Goal: Task Accomplishment & Management: Use online tool/utility

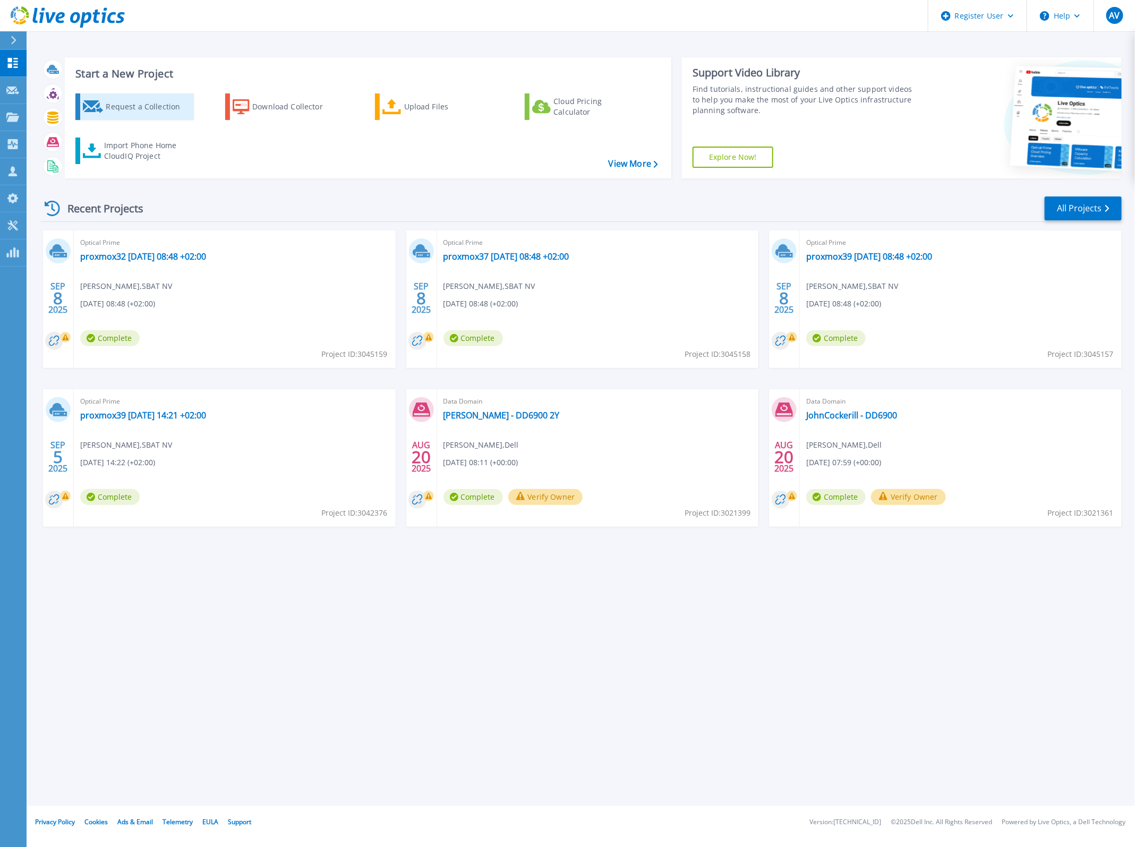
click at [117, 117] on link "Request a Collection" at bounding box center [134, 106] width 118 height 27
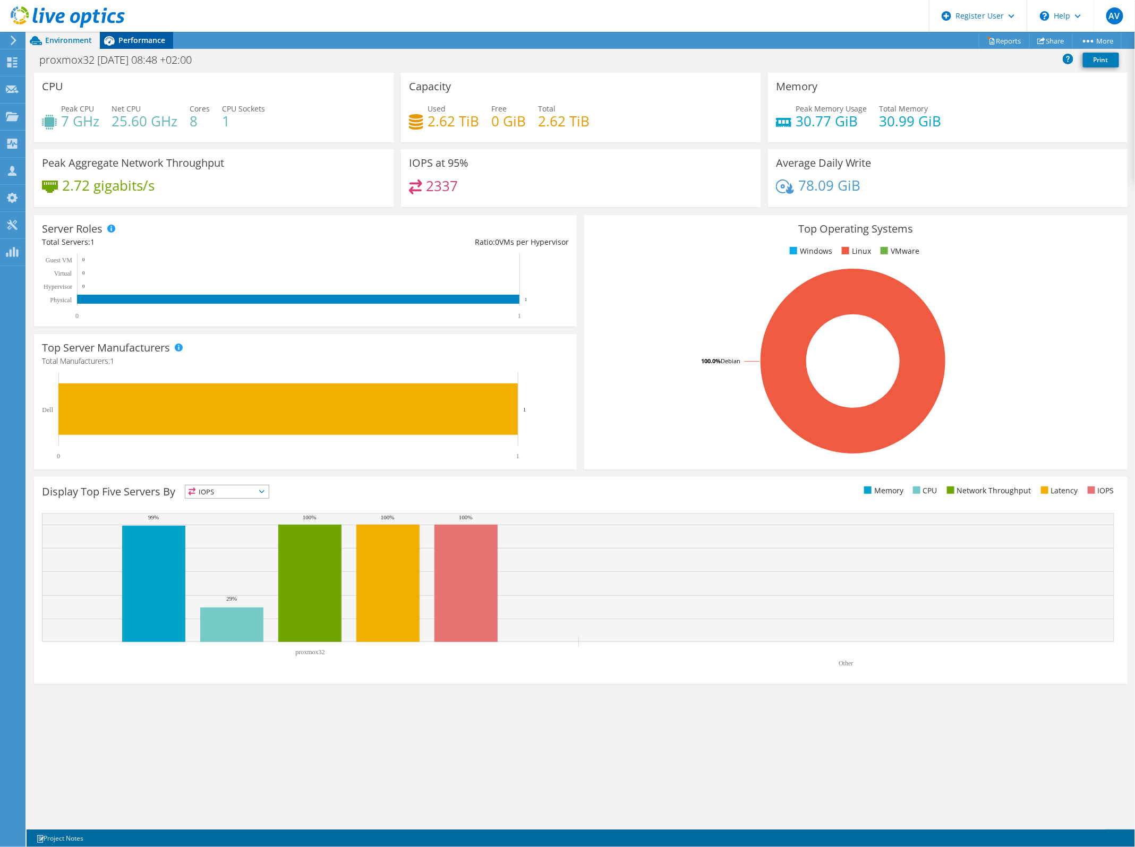
click at [151, 33] on div "Performance" at bounding box center [136, 40] width 73 height 17
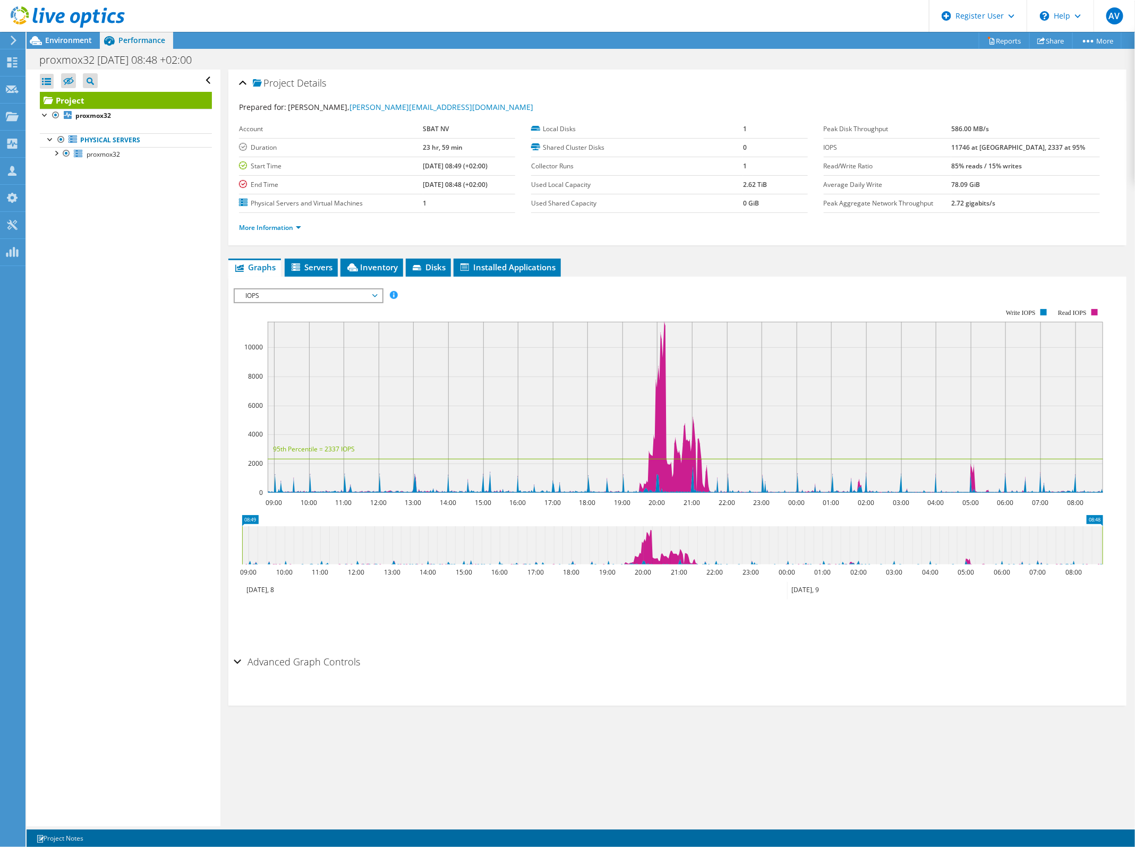
click at [349, 296] on span "IOPS" at bounding box center [308, 296] width 137 height 13
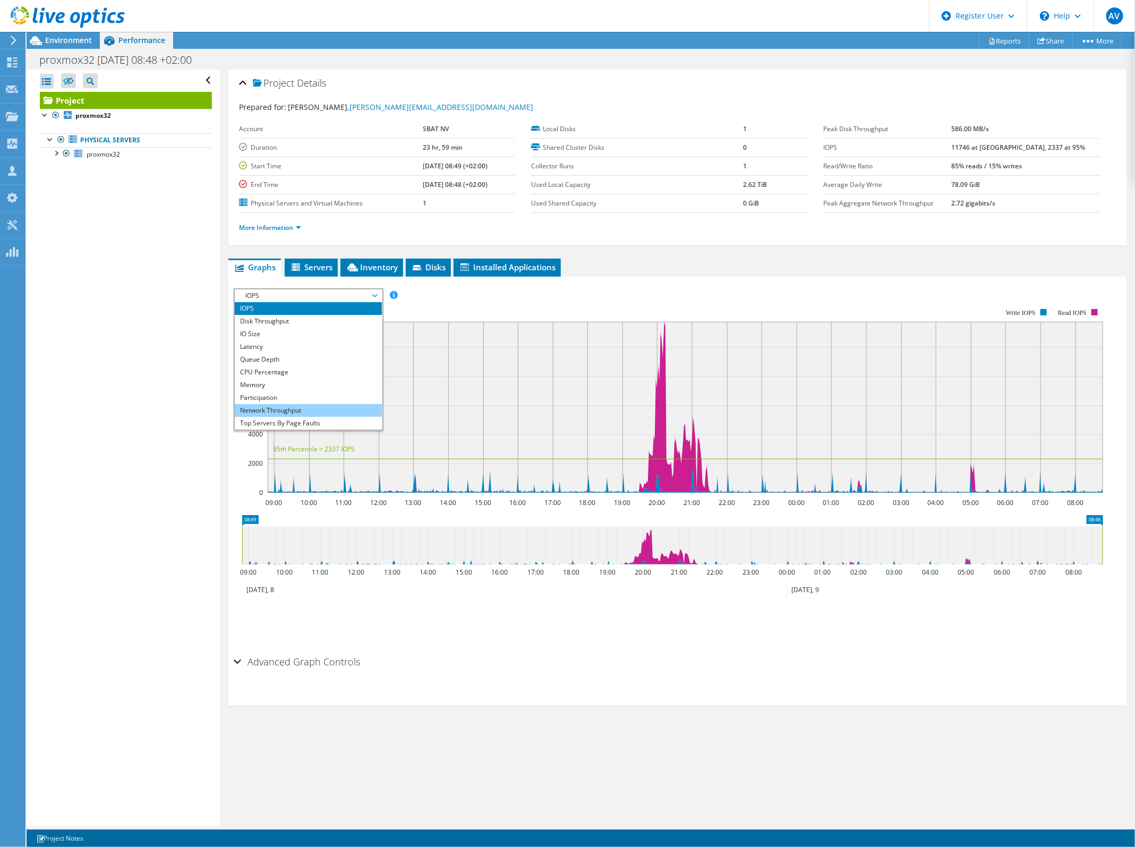
scroll to position [38, 0]
click at [282, 418] on li "All" at bounding box center [308, 423] width 147 height 13
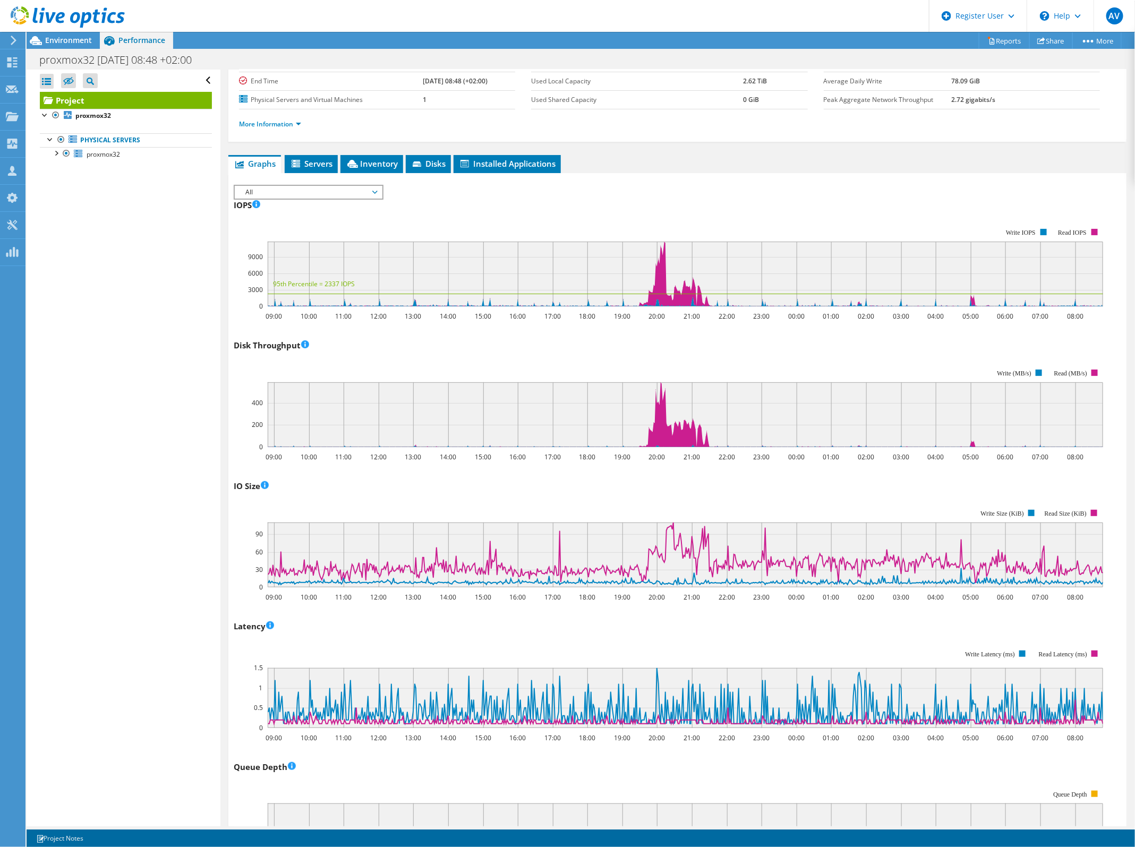
scroll to position [133, 0]
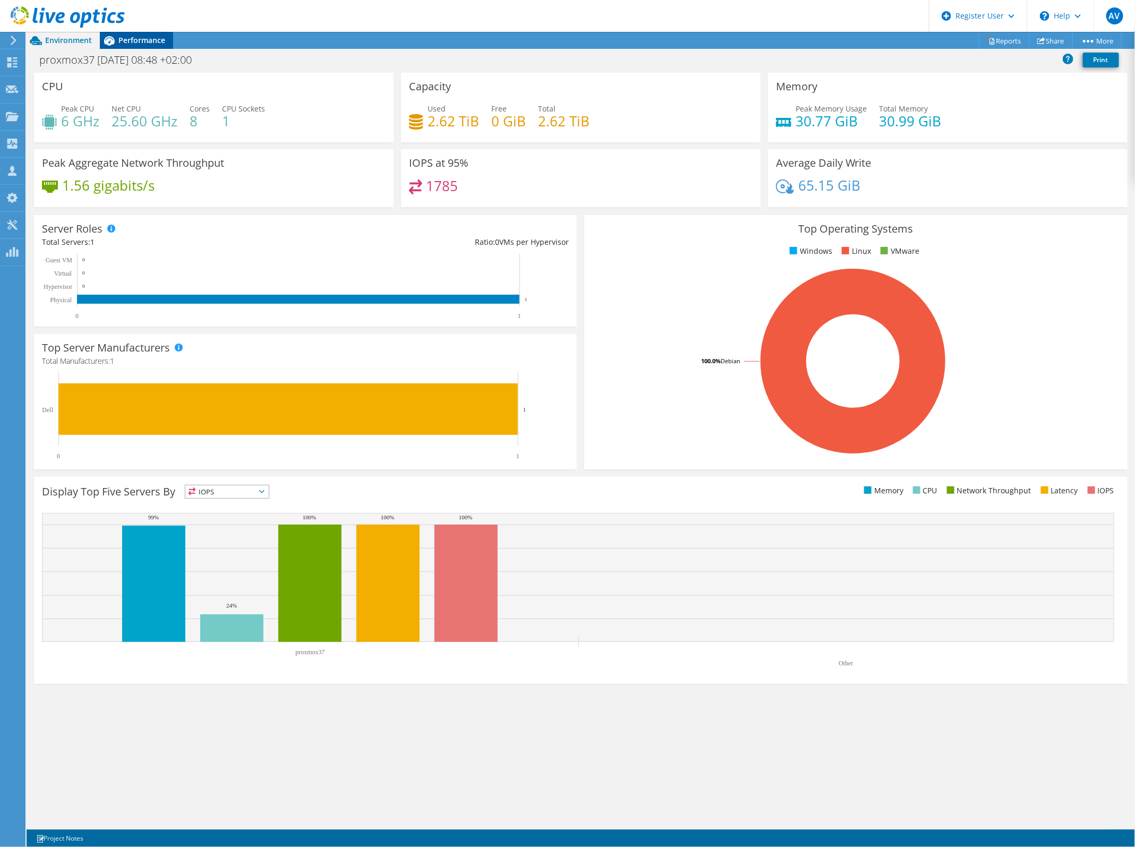
click at [138, 43] on span "Performance" at bounding box center [141, 40] width 47 height 10
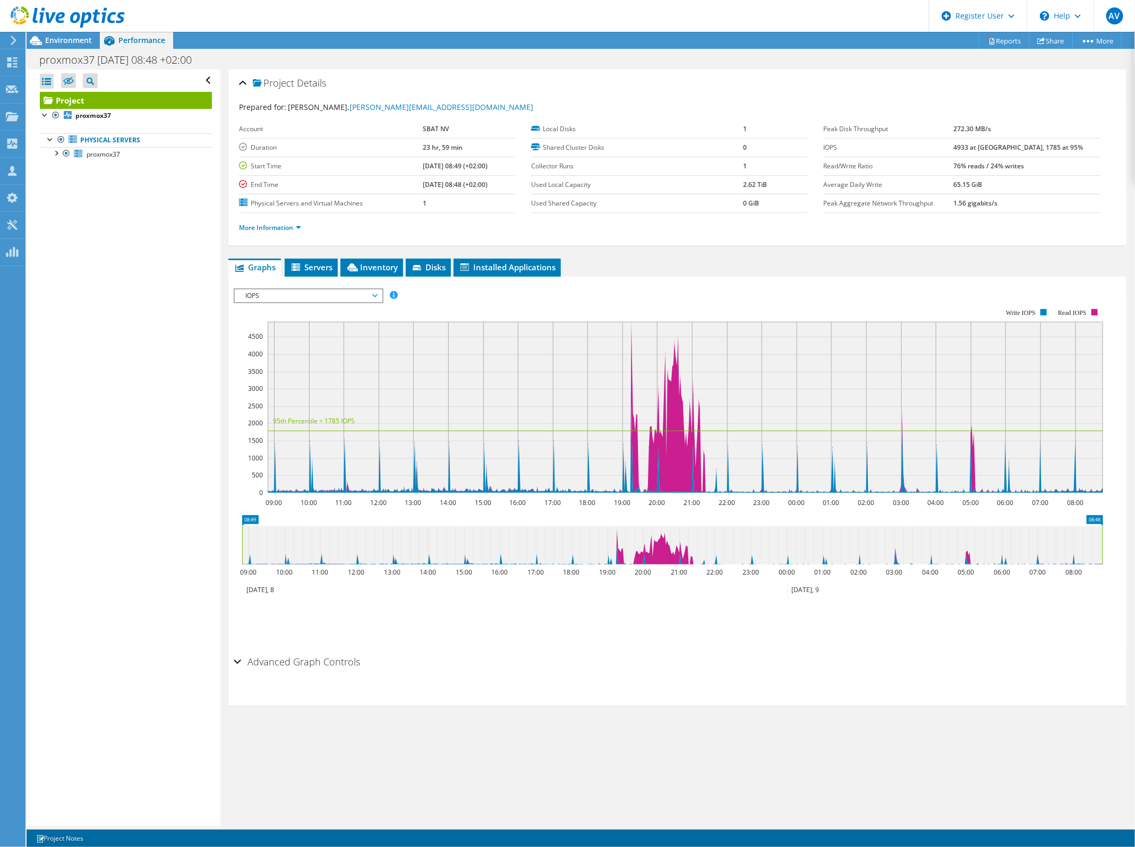
click at [341, 292] on span "IOPS" at bounding box center [308, 296] width 137 height 13
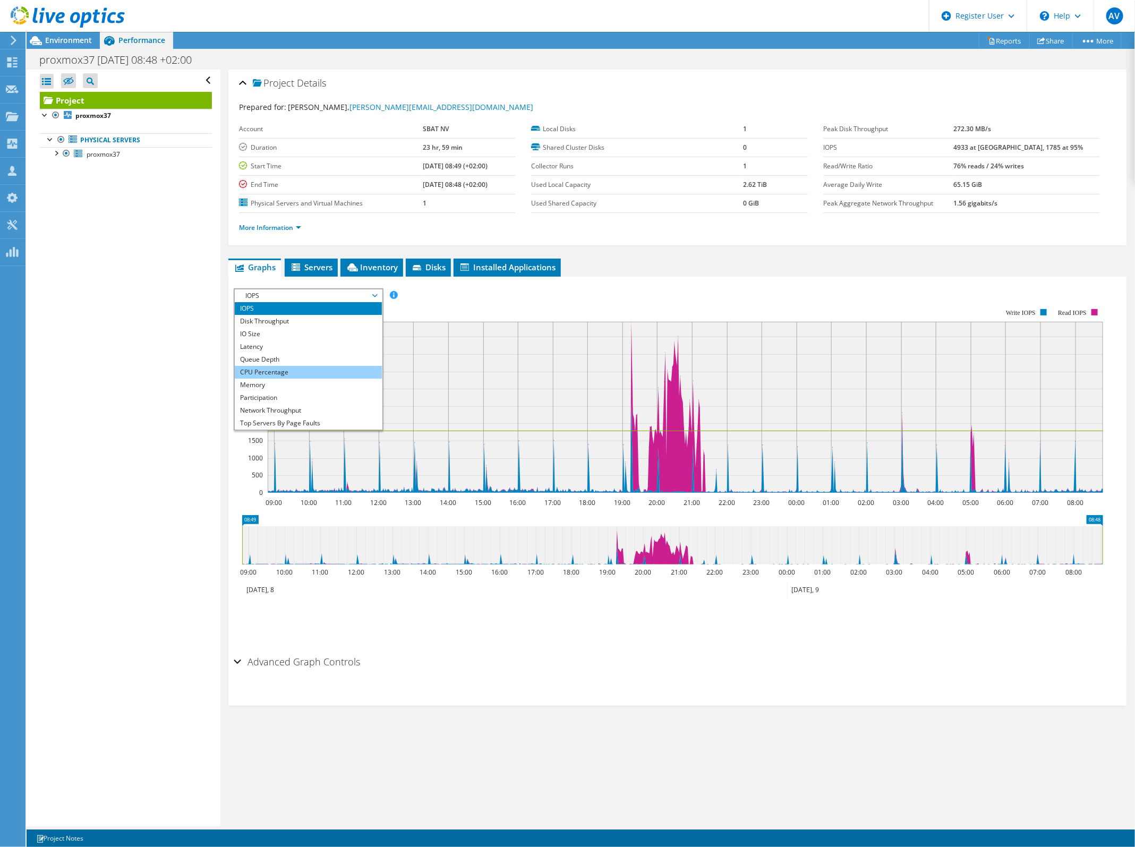
scroll to position [38, 0]
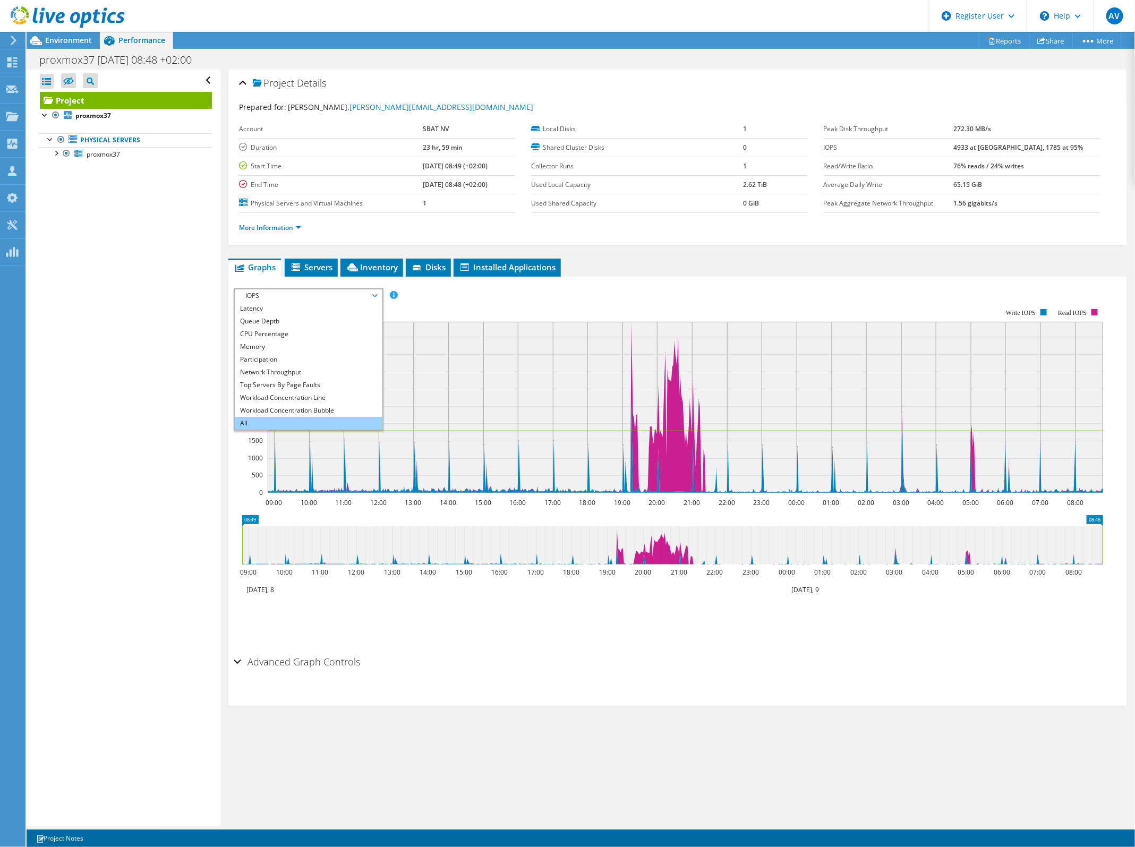
click at [297, 420] on li "All" at bounding box center [308, 423] width 147 height 13
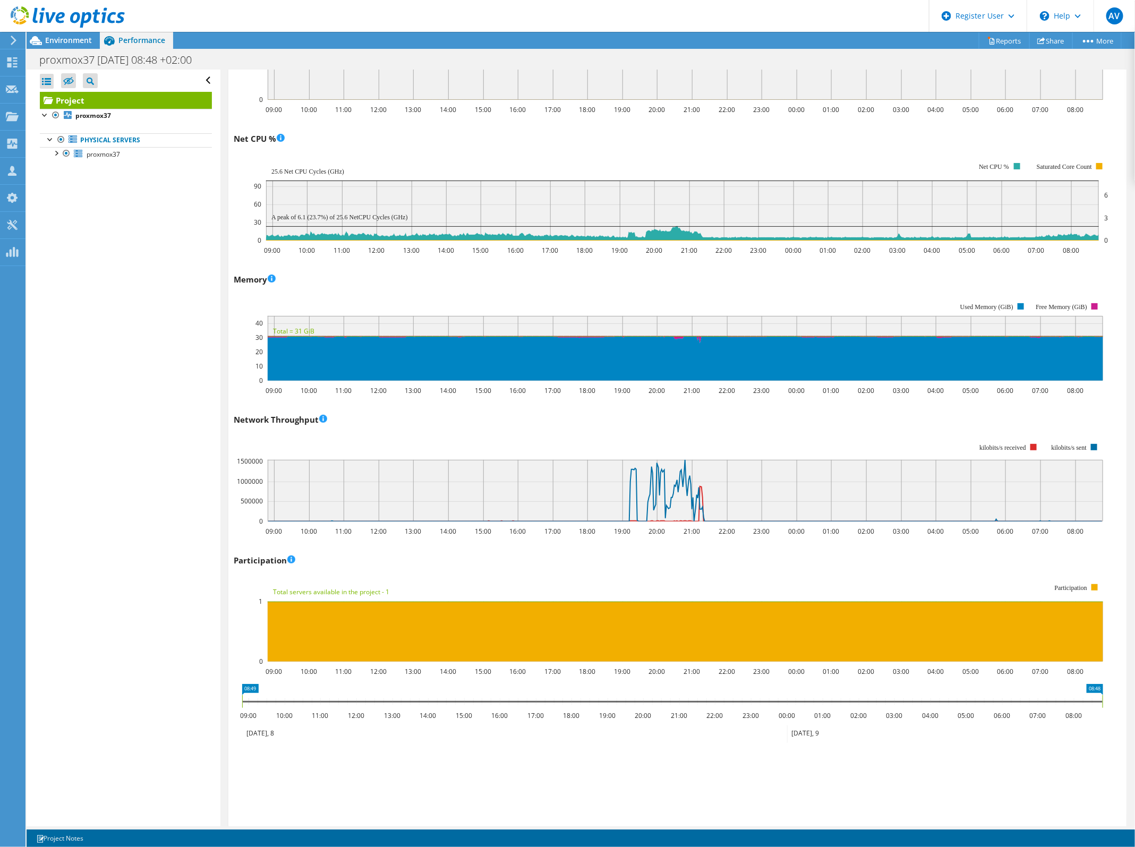
scroll to position [540, 0]
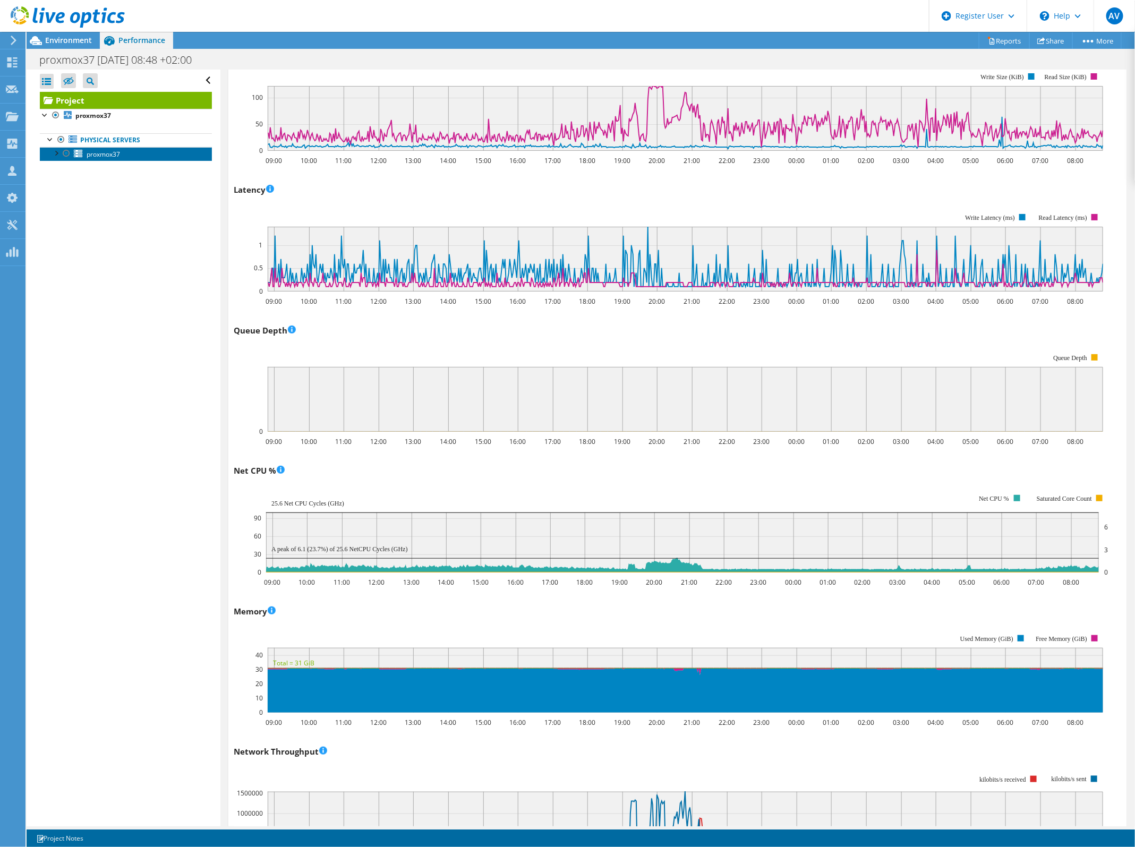
click at [110, 159] on link "proxmox37" at bounding box center [126, 154] width 172 height 14
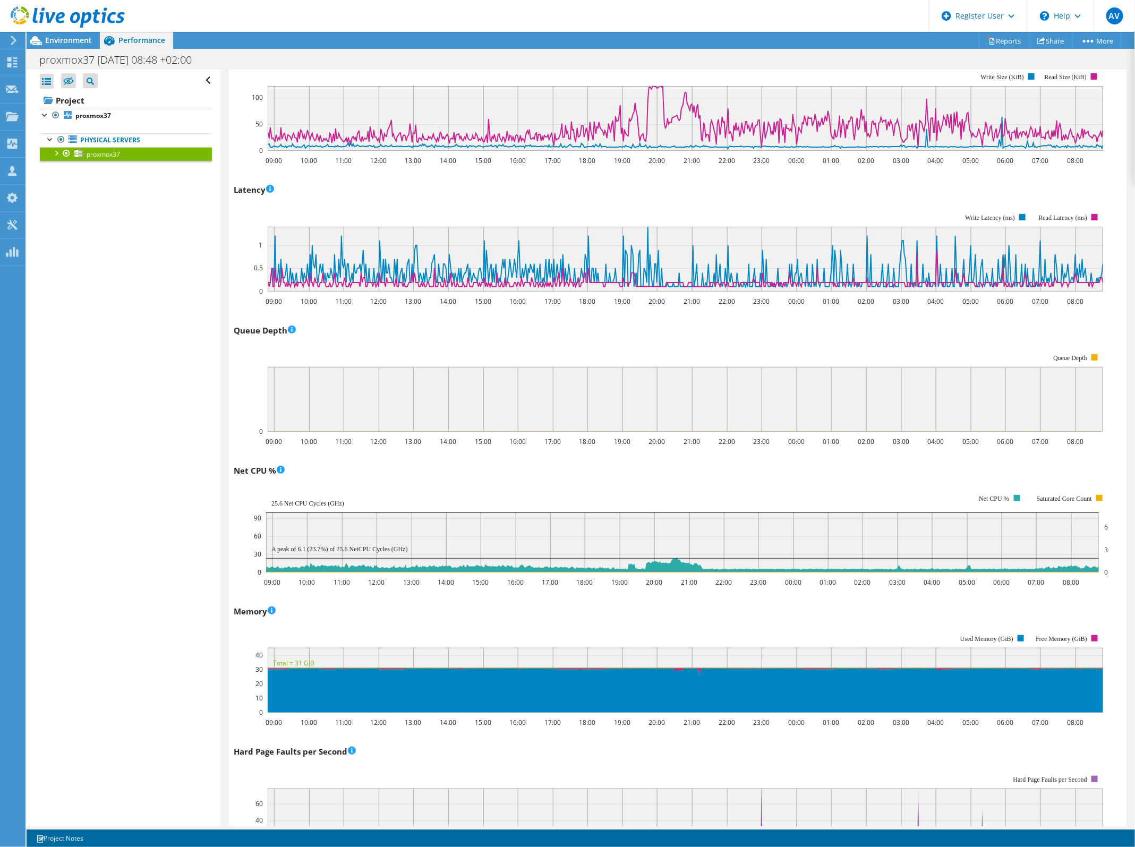
scroll to position [0, 0]
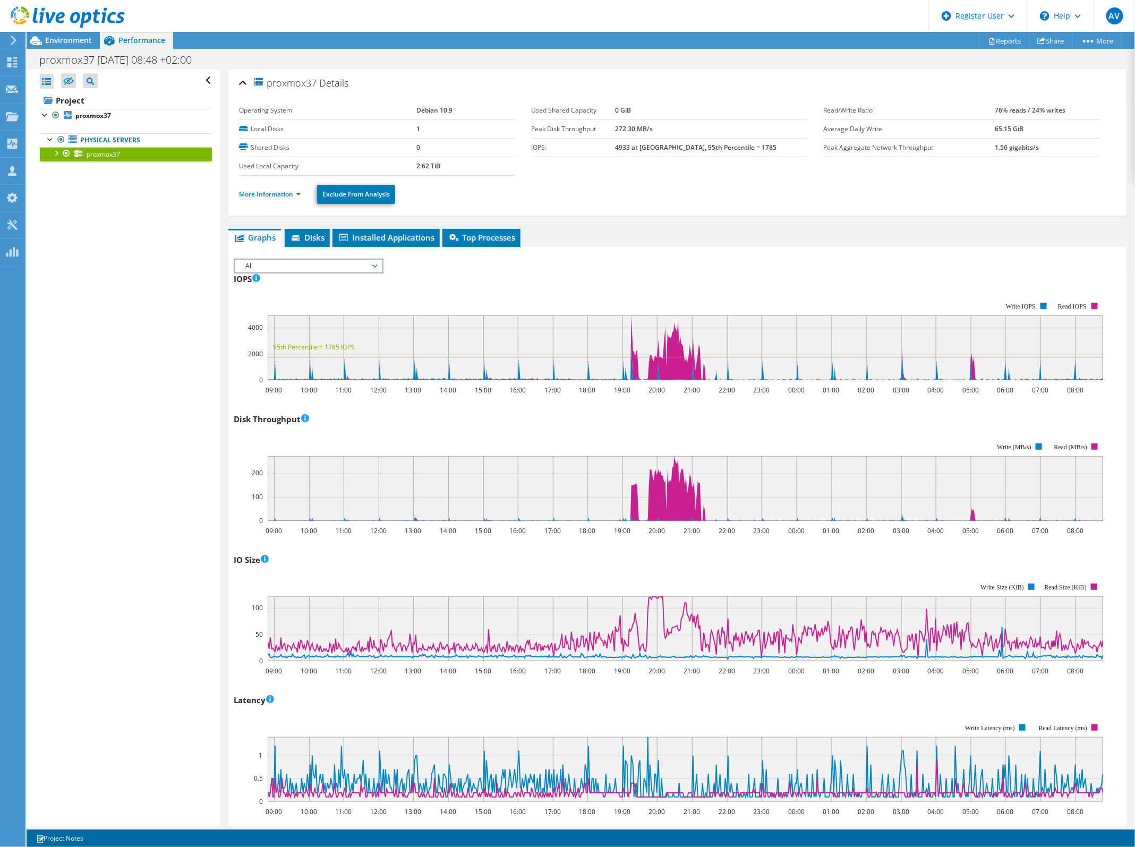
click at [55, 155] on div at bounding box center [55, 152] width 11 height 11
click at [57, 153] on div at bounding box center [55, 152] width 11 height 11
click at [44, 118] on div at bounding box center [45, 114] width 11 height 11
click at [46, 117] on div at bounding box center [45, 114] width 11 height 11
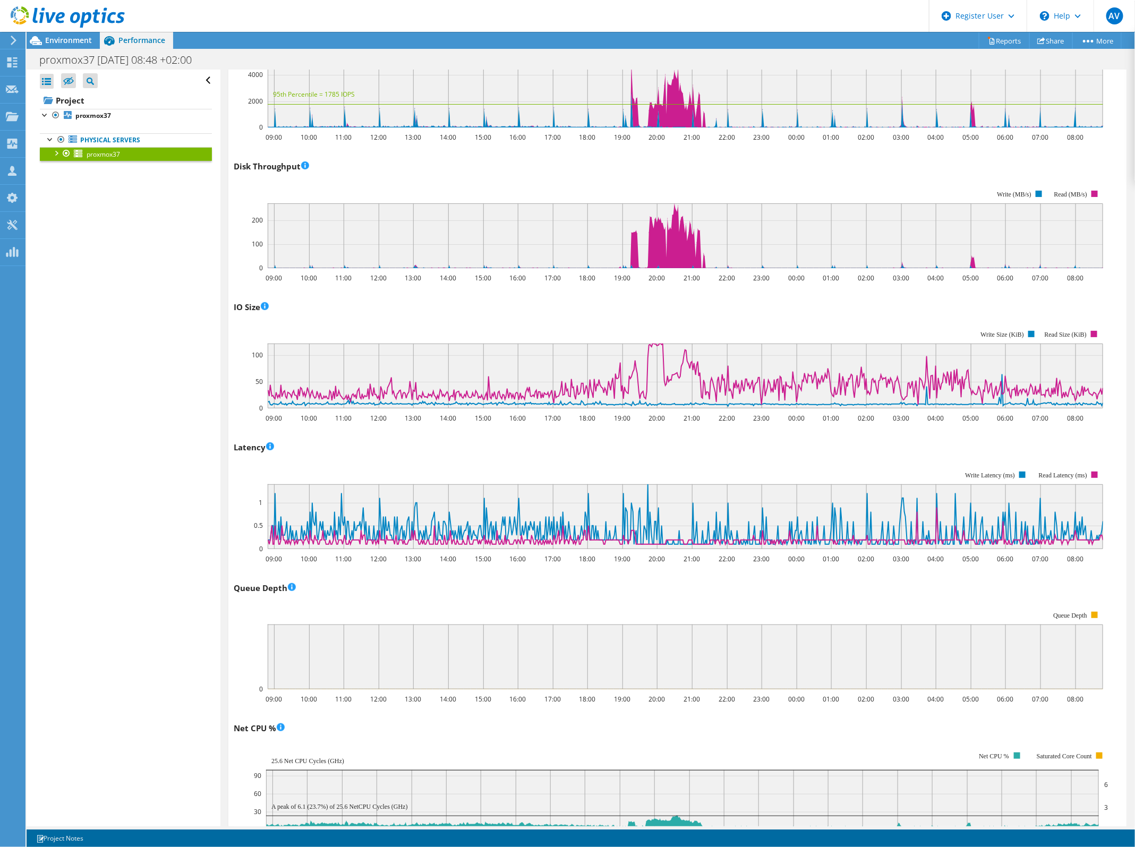
scroll to position [186, 0]
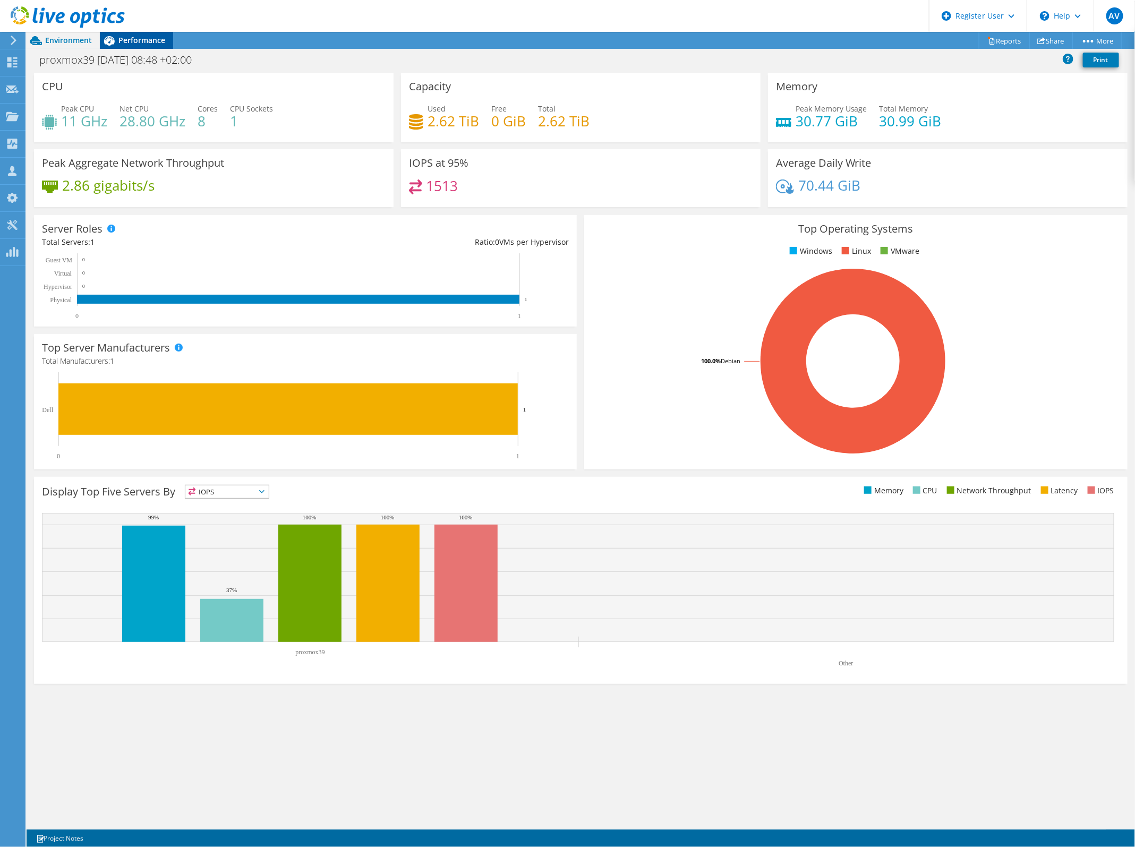
click at [139, 42] on span "Performance" at bounding box center [141, 40] width 47 height 10
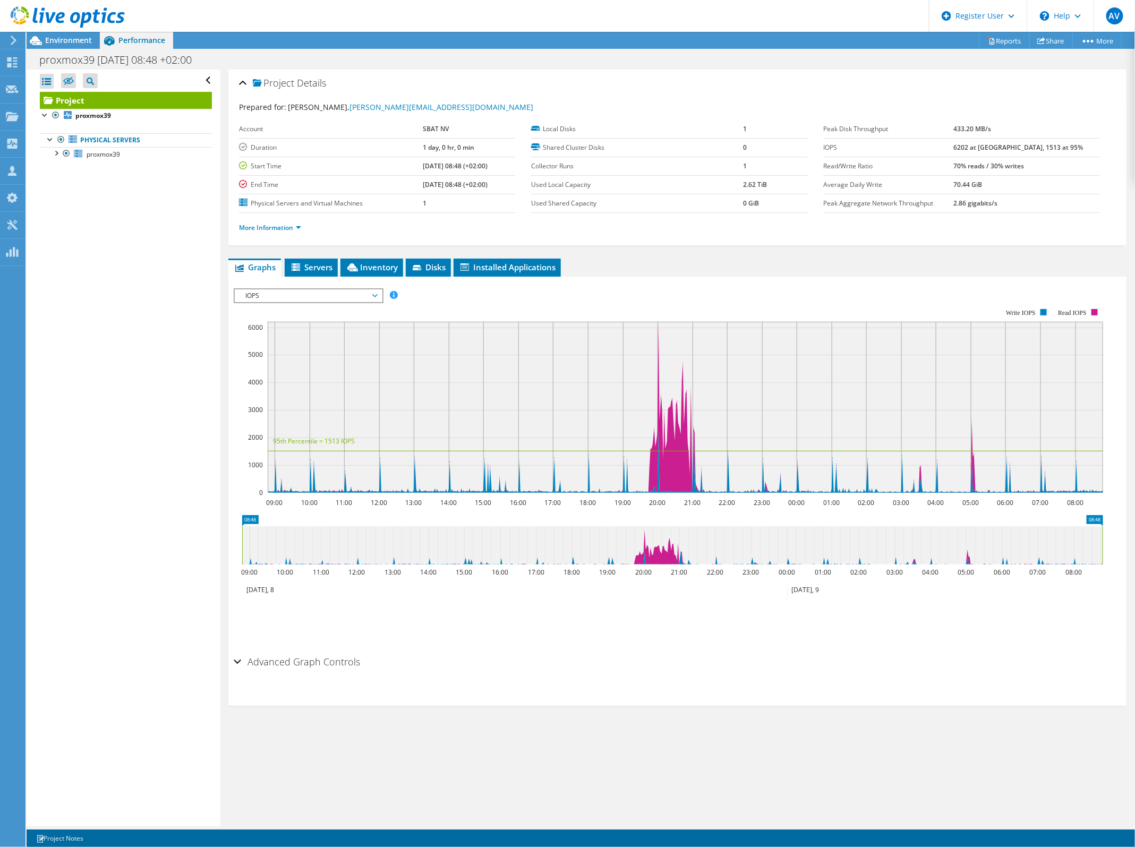
drag, startPoint x: 336, startPoint y: 297, endPoint x: 328, endPoint y: 293, distance: 9.5
click at [333, 296] on span "IOPS" at bounding box center [308, 296] width 137 height 13
click at [255, 418] on li "All" at bounding box center [308, 423] width 147 height 13
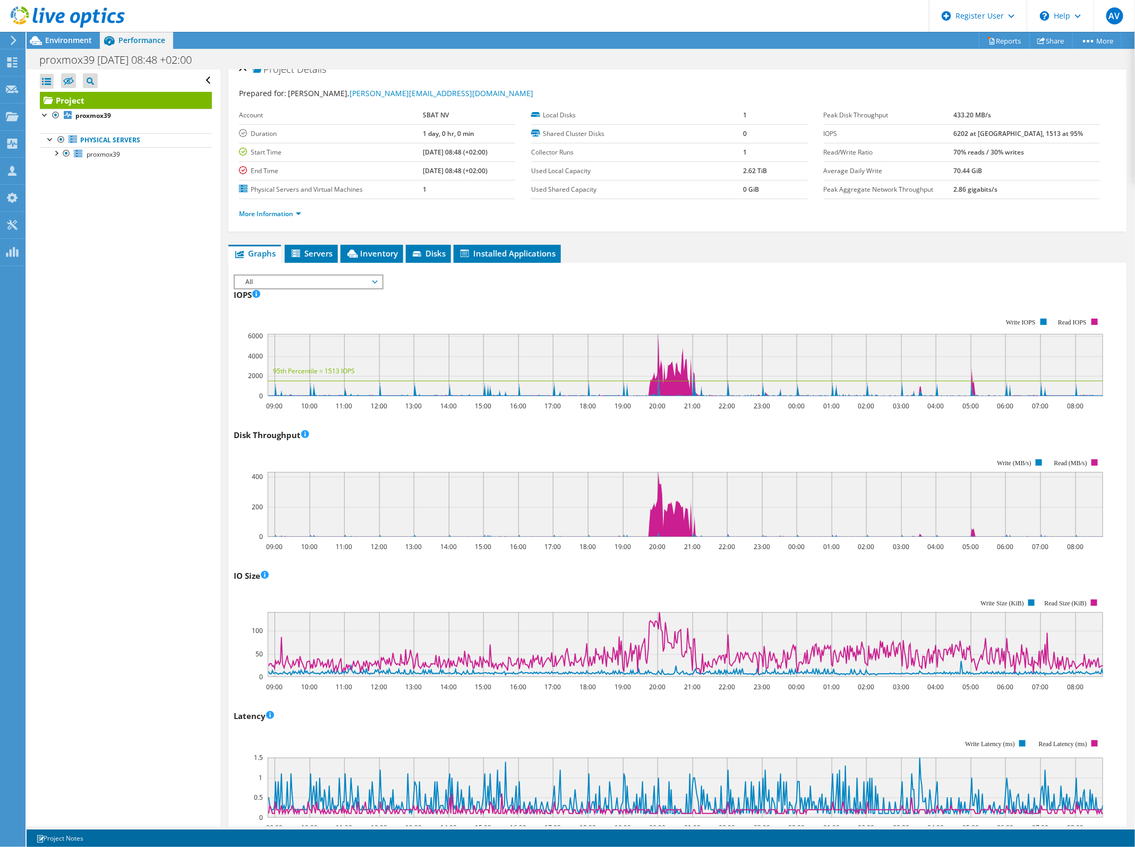
scroll to position [9, 0]
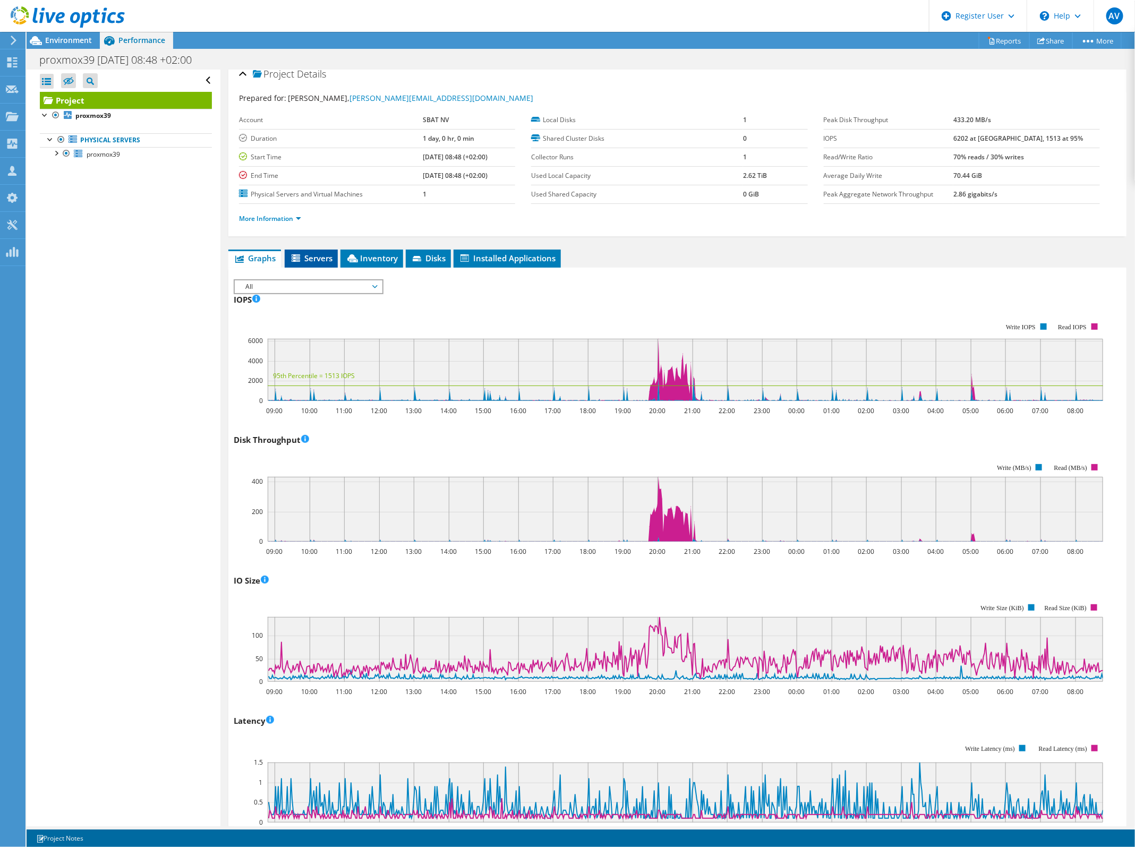
click at [336, 258] on li "Servers" at bounding box center [311, 259] width 53 height 18
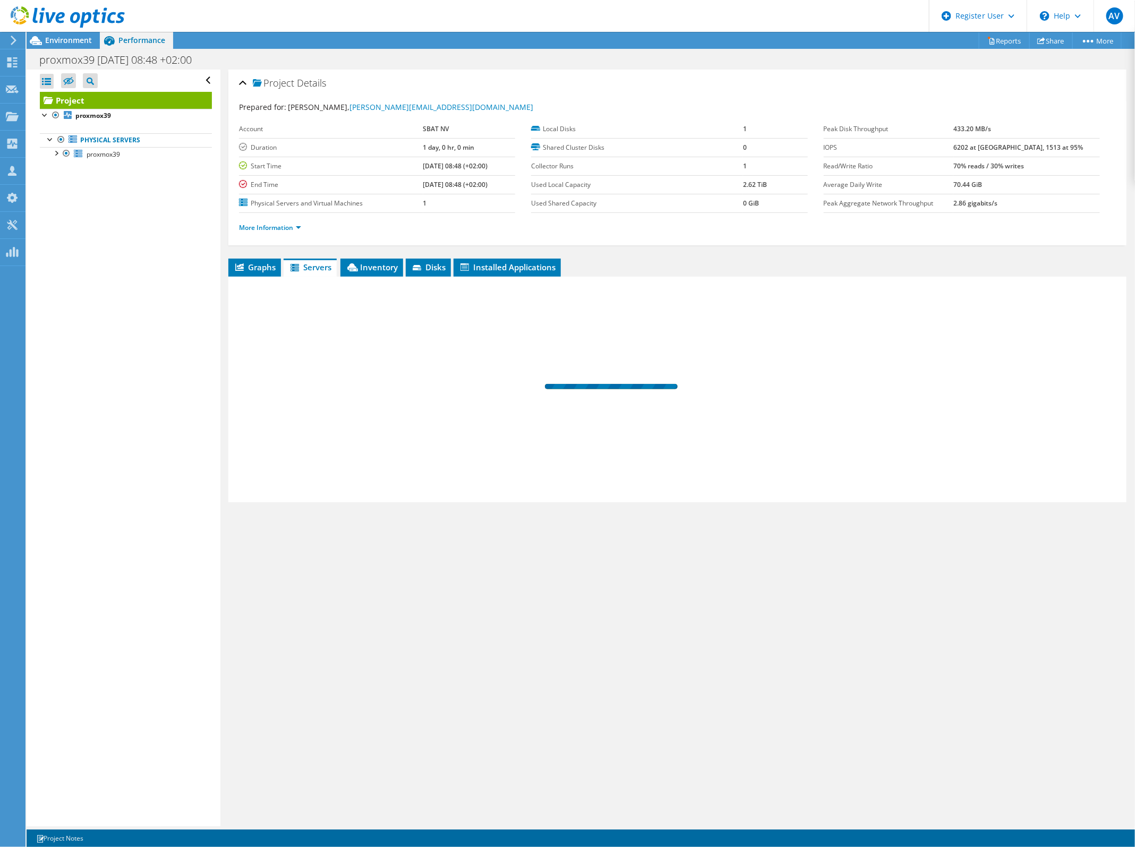
scroll to position [0, 0]
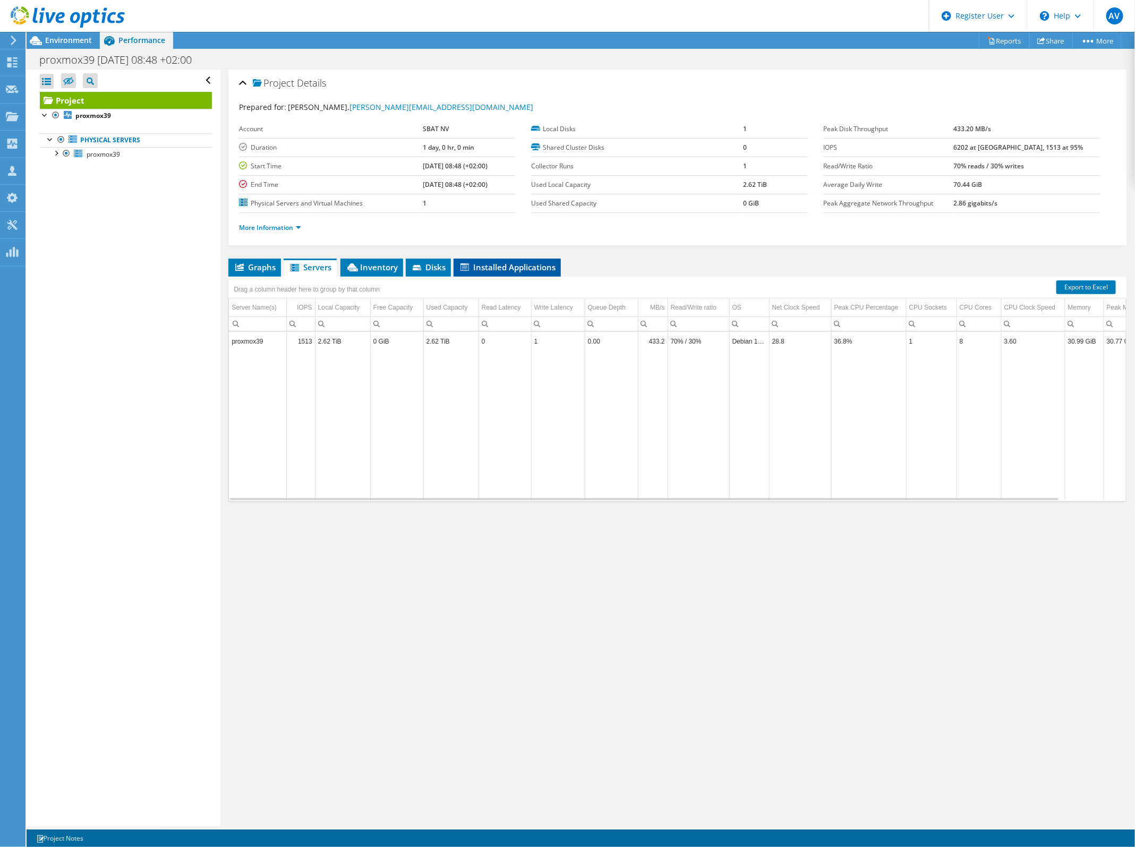
click at [484, 269] on span "Installed Applications" at bounding box center [507, 267] width 97 height 11
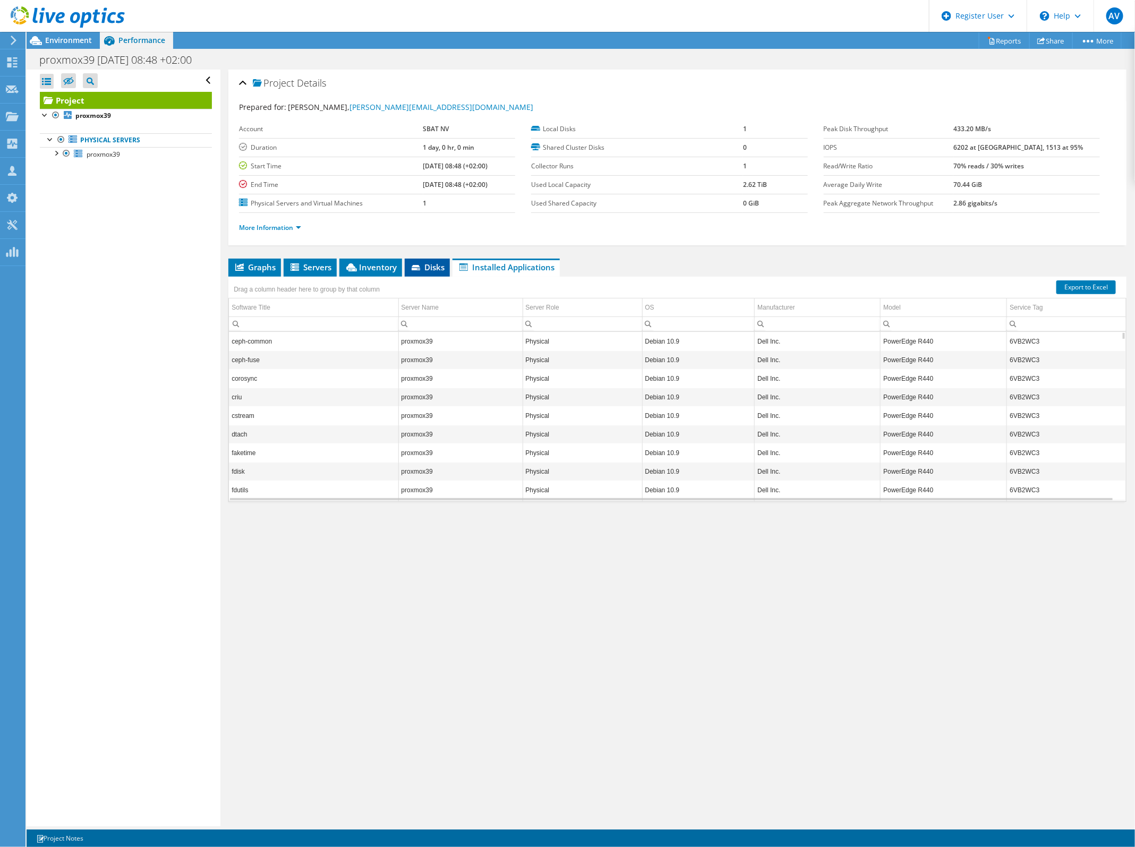
click at [429, 267] on span "Disks" at bounding box center [427, 267] width 35 height 11
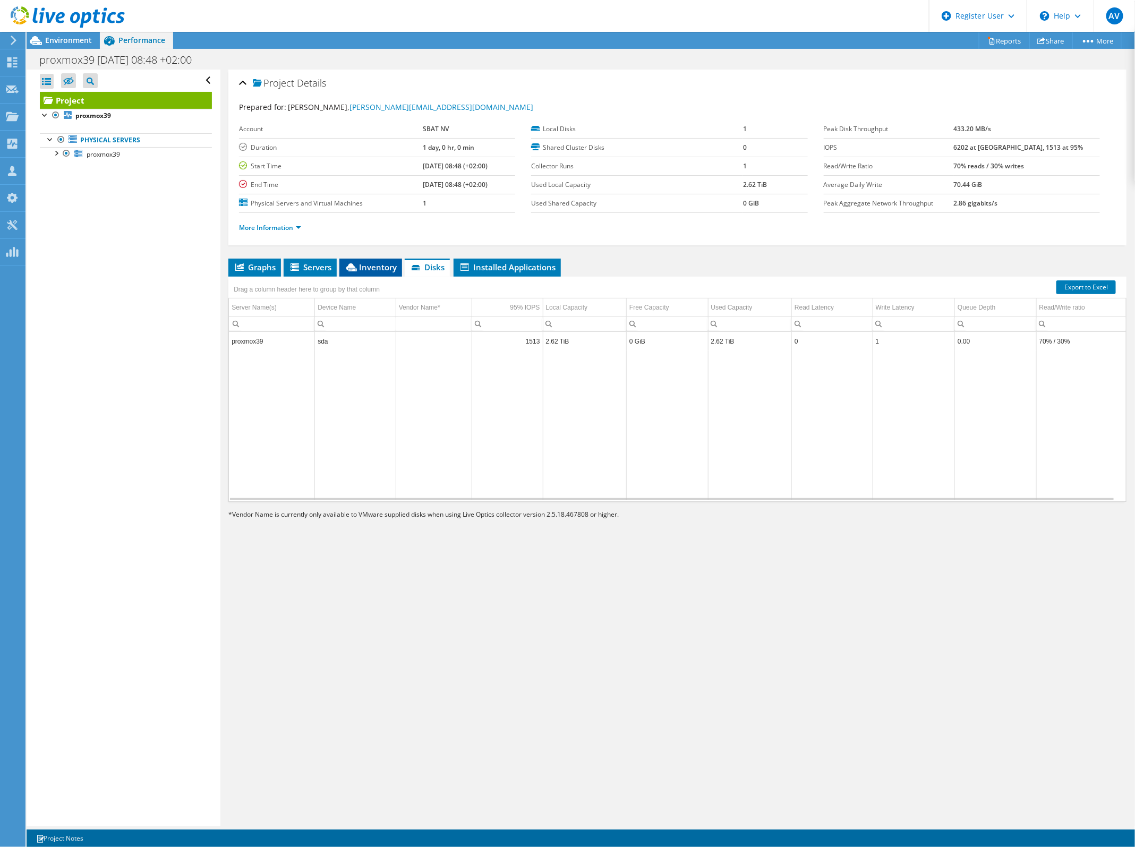
click at [378, 274] on li "Inventory" at bounding box center [370, 268] width 63 height 18
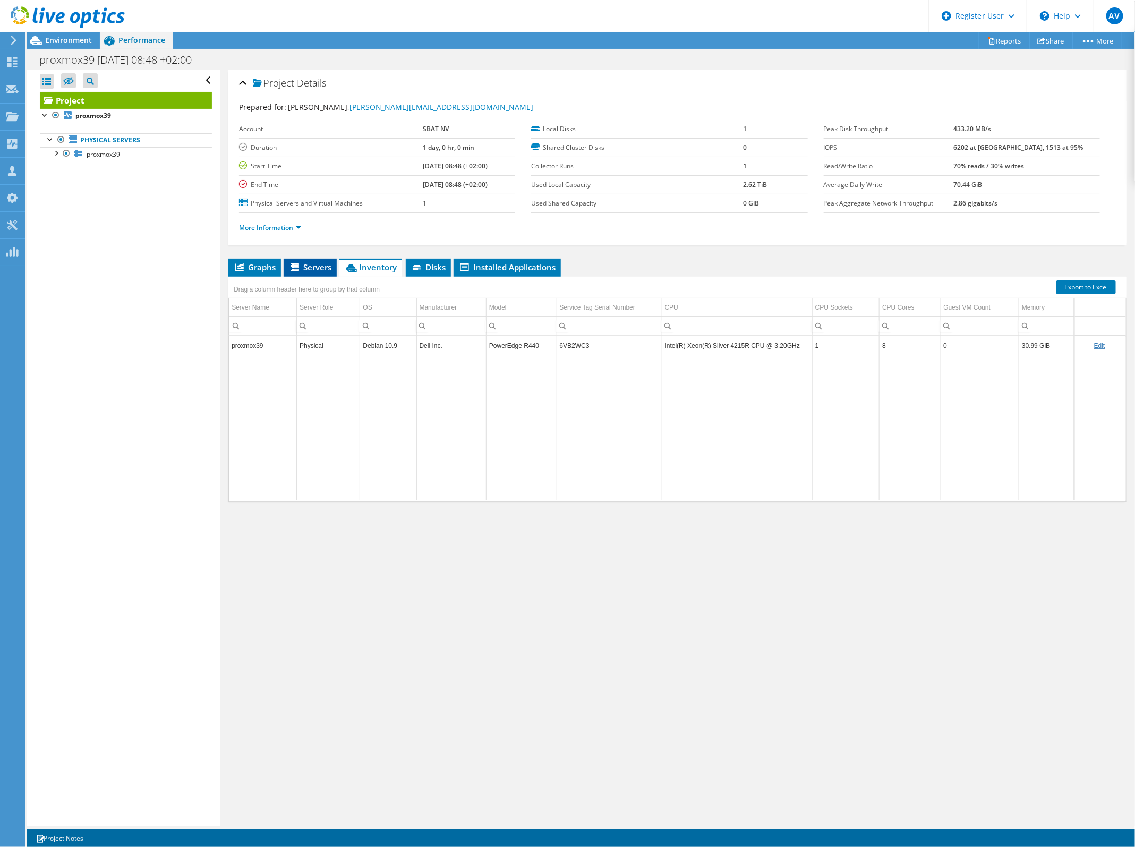
click at [310, 265] on span "Servers" at bounding box center [310, 267] width 42 height 11
click at [258, 263] on span "Graphs" at bounding box center [255, 267] width 42 height 11
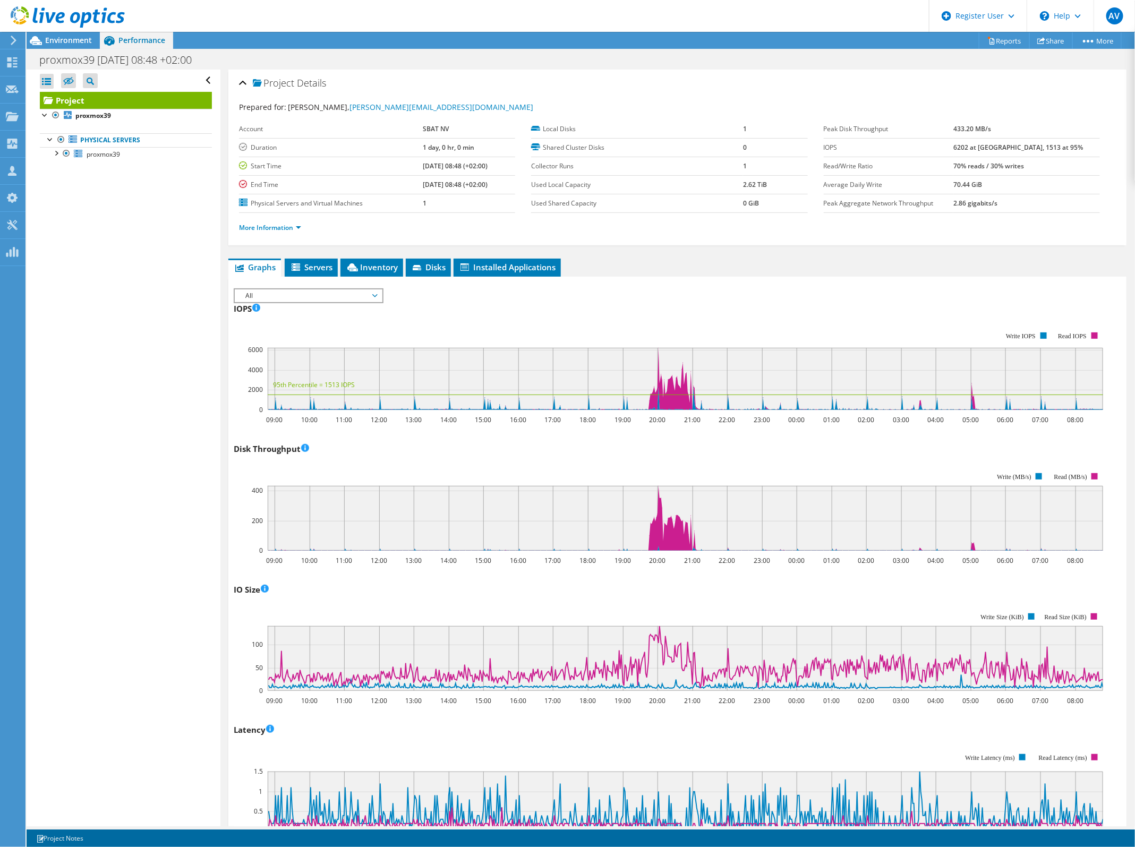
click at [359, 293] on span "All" at bounding box center [308, 296] width 137 height 13
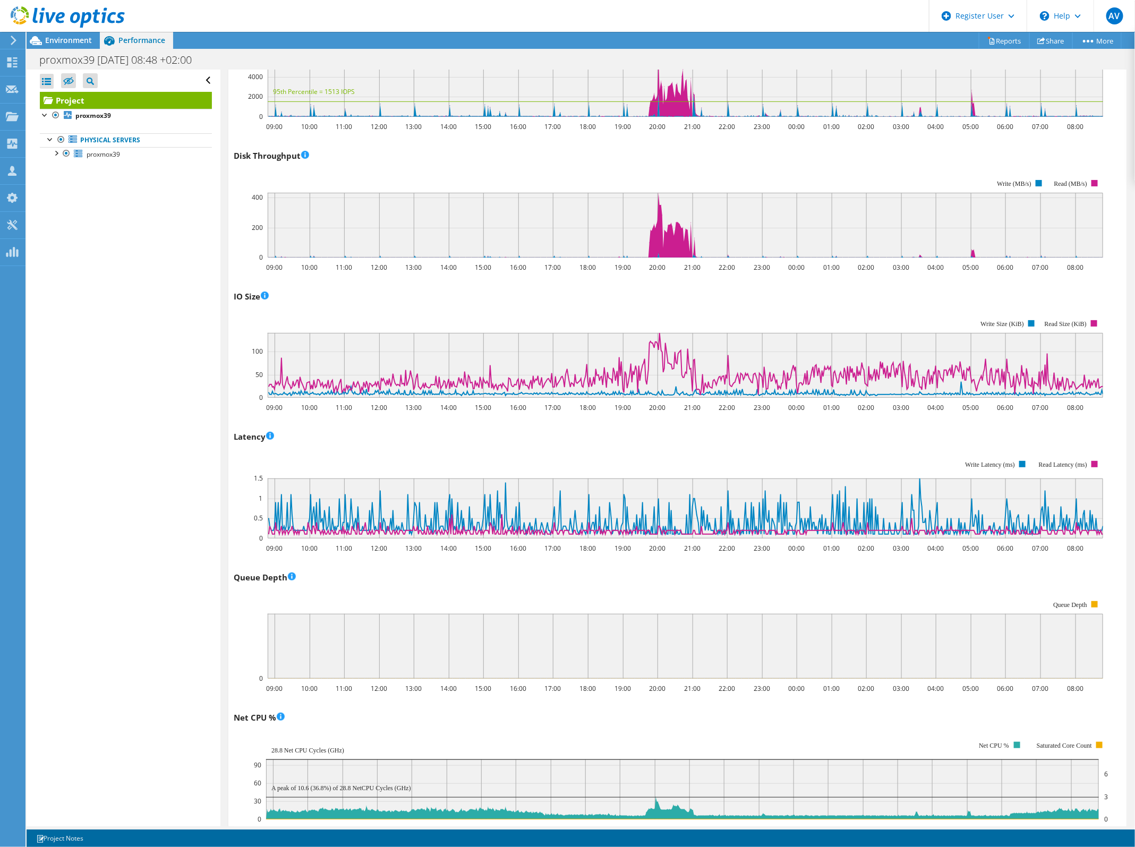
scroll to position [332, 0]
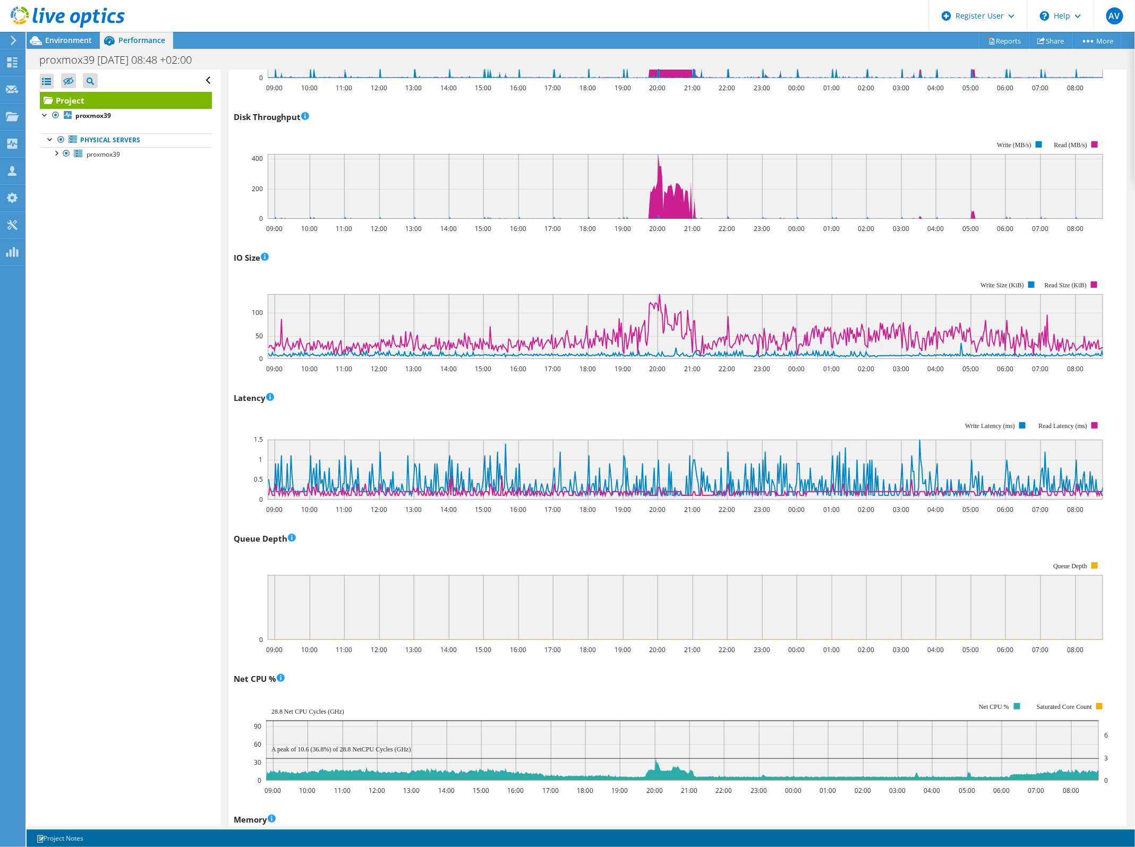
click at [626, 403] on div "Latency 09:00 10:00 11:00 12:00 13:00 14:00 15:00 16:00 17:00 18:00 19:00 20:00…" at bounding box center [678, 451] width 888 height 125
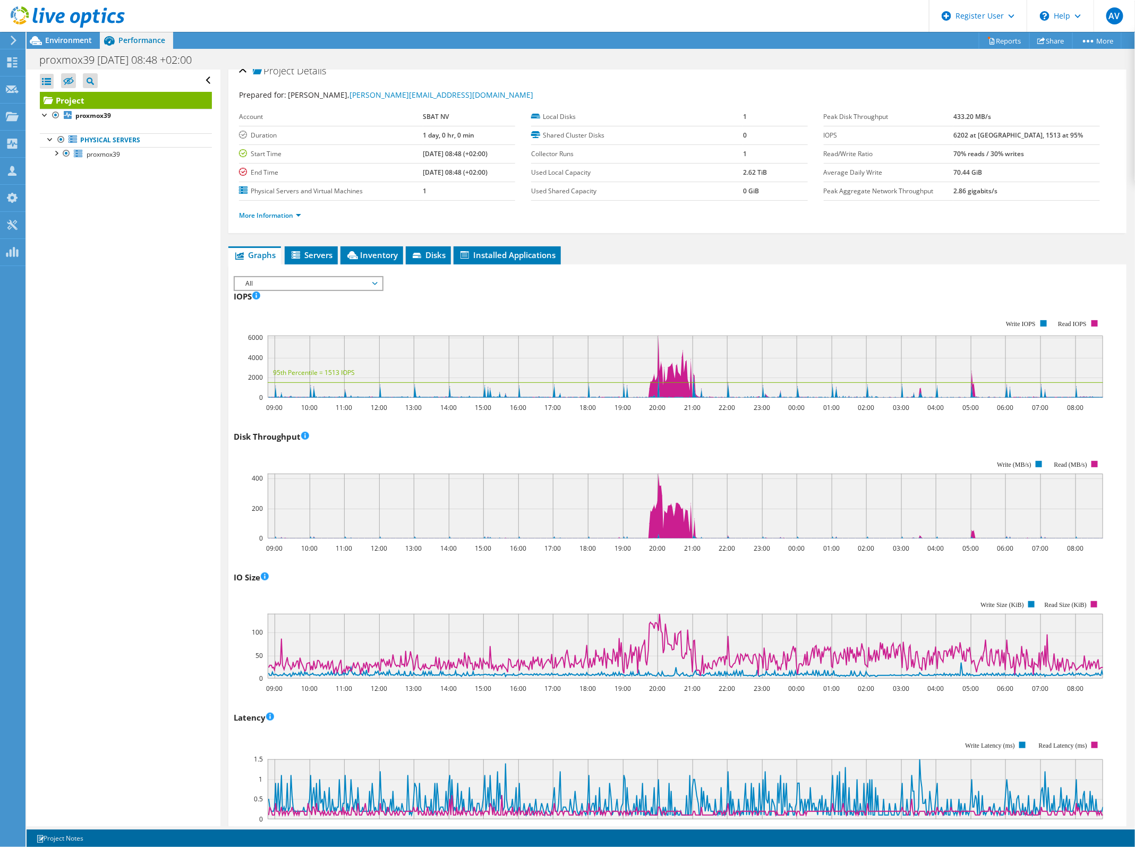
scroll to position [0, 0]
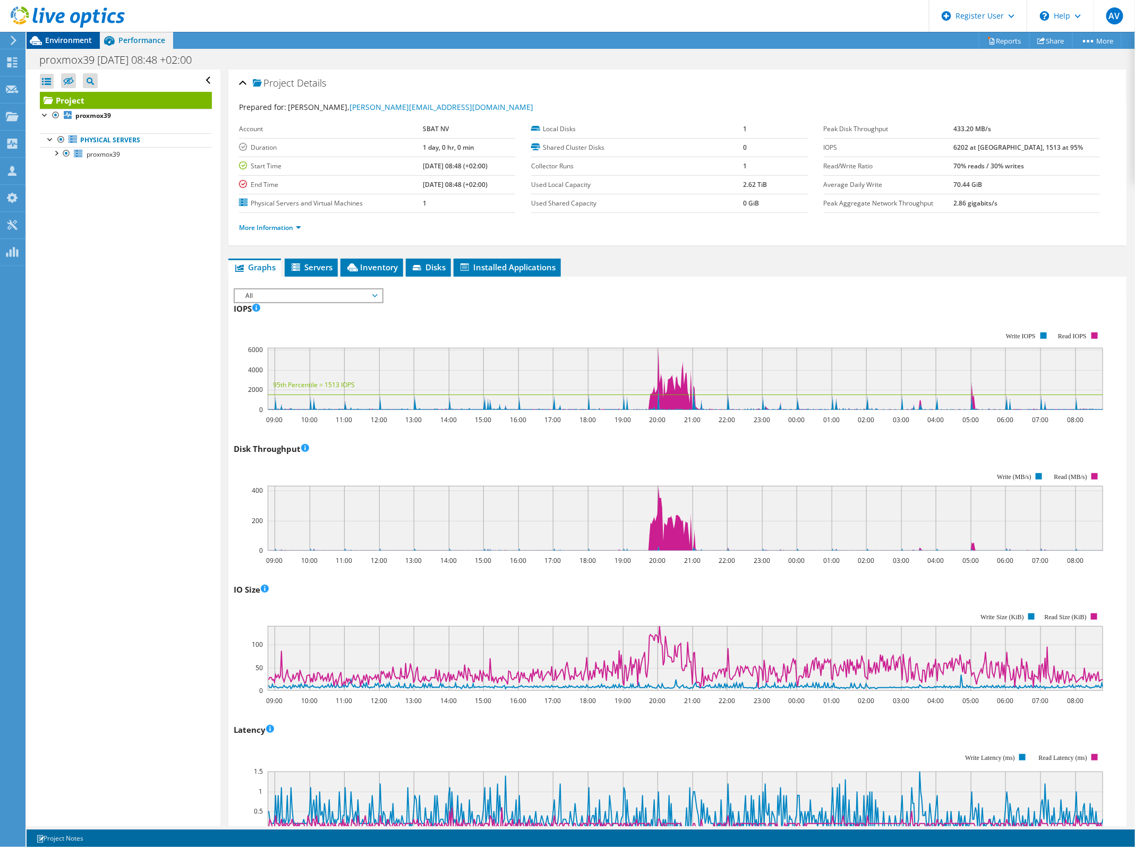
click at [75, 46] on div "Environment" at bounding box center [63, 40] width 73 height 17
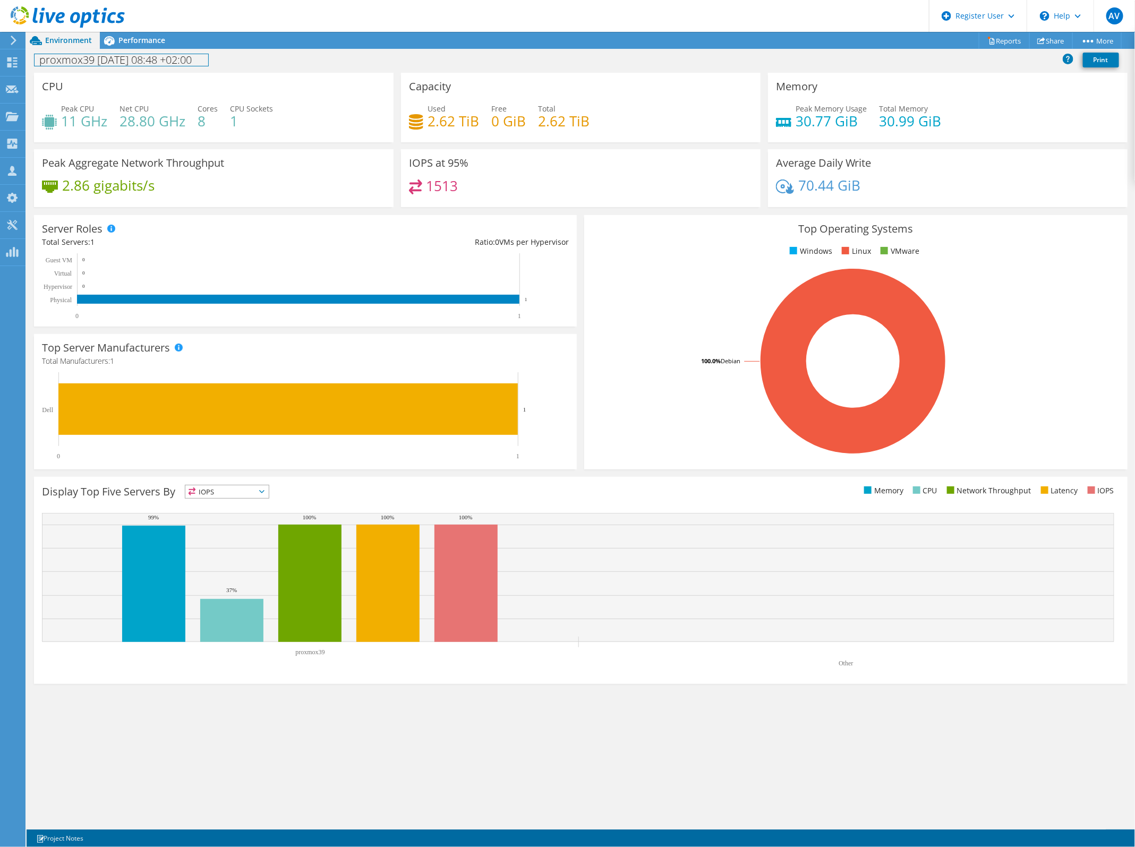
click at [129, 49] on div "proxmox39 2025-09-08 08:48 +02:00 Print" at bounding box center [581, 61] width 1109 height 24
click at [133, 46] on div "Performance" at bounding box center [136, 40] width 73 height 17
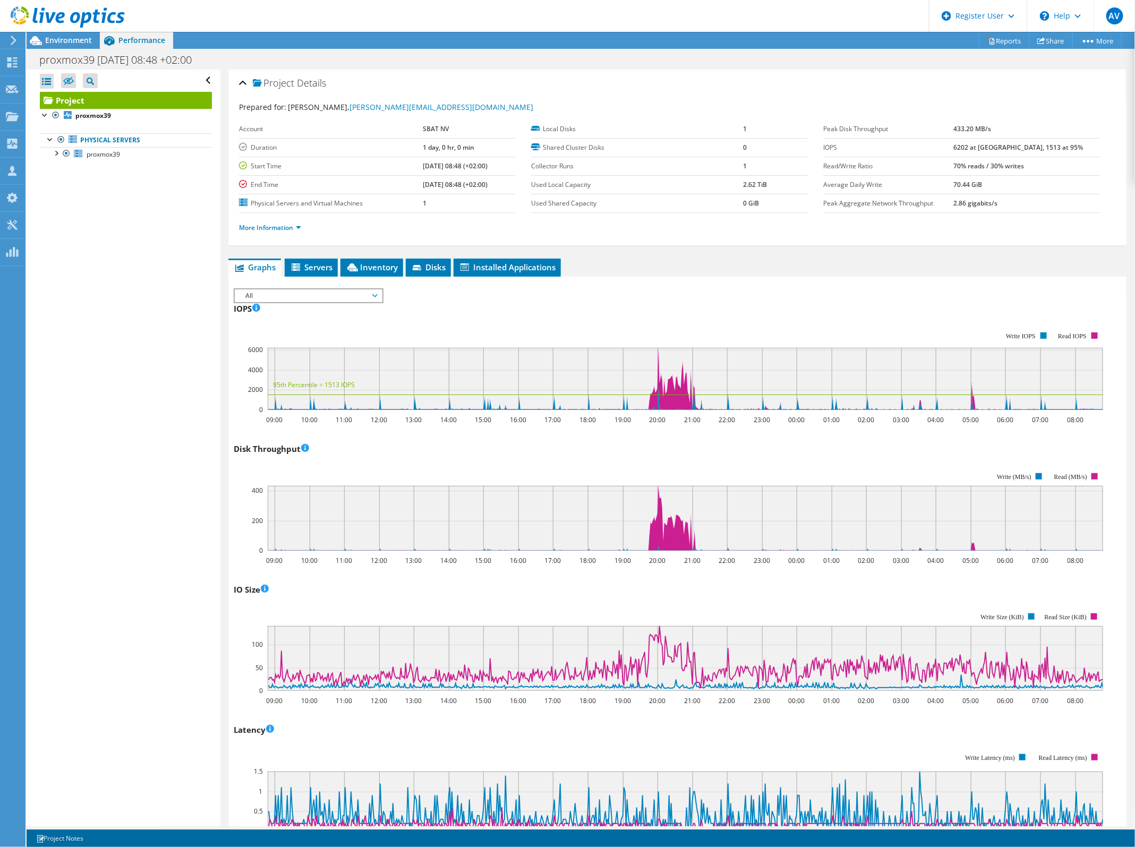
drag, startPoint x: 115, startPoint y: 335, endPoint x: 113, endPoint y: 325, distance: 10.3
click at [115, 331] on div "Open All Close All Hide Excluded Nodes Project Tree Filter" at bounding box center [123, 448] width 193 height 757
click at [7, 123] on div at bounding box center [12, 118] width 13 height 12
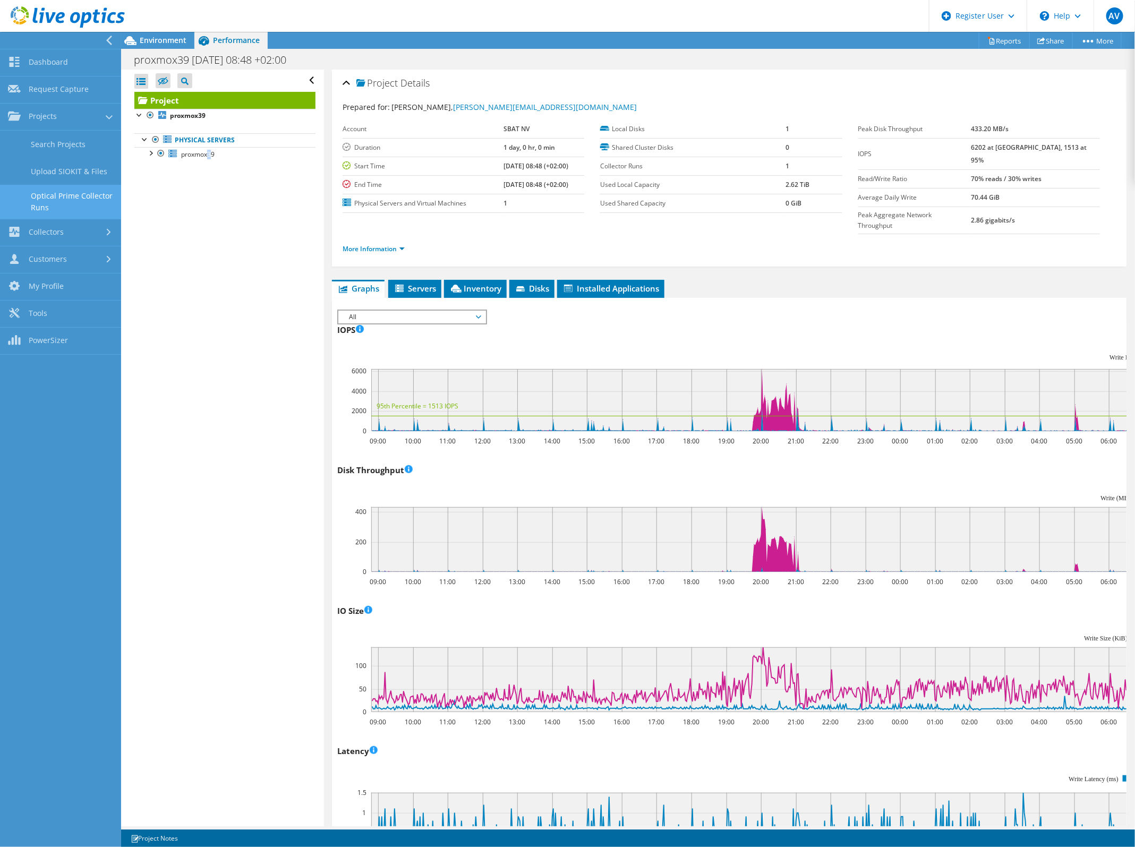
click at [81, 203] on link "Optical Prime Collector Runs" at bounding box center [60, 202] width 121 height 34
click at [73, 144] on link "Collectors" at bounding box center [60, 144] width 121 height 27
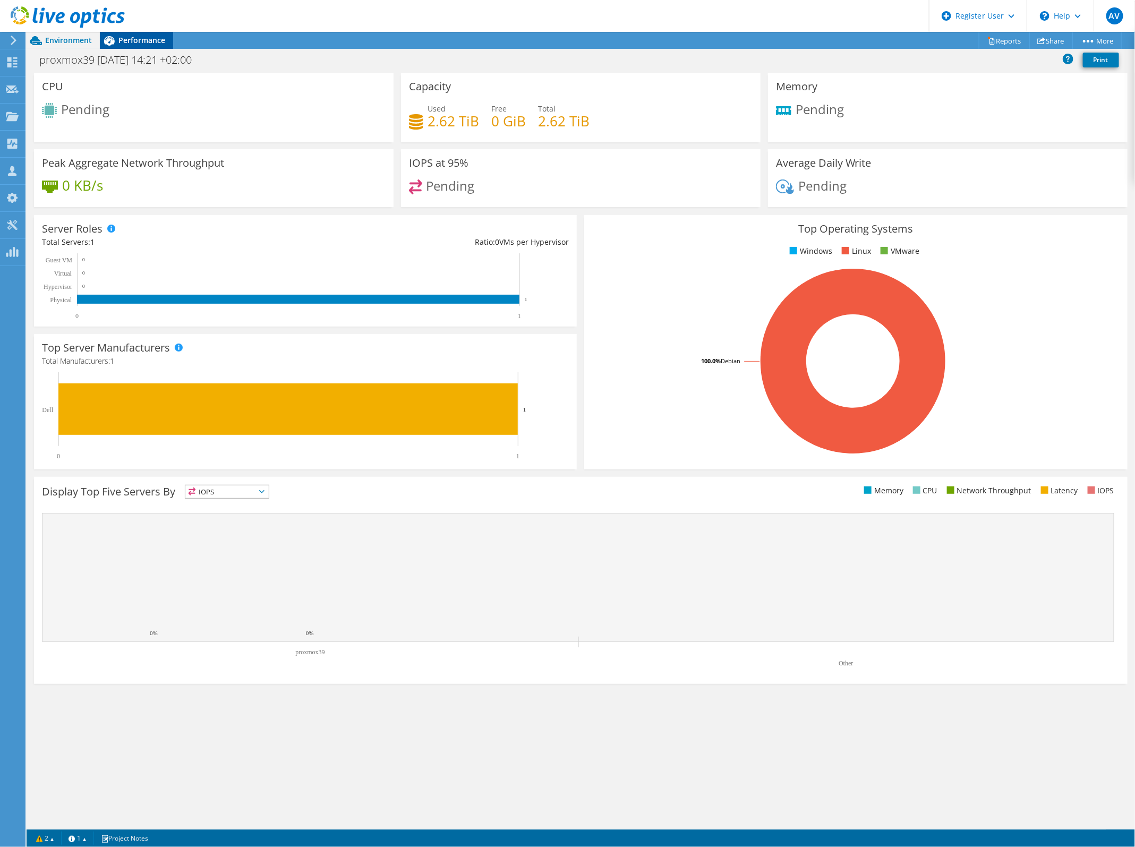
click at [131, 37] on span "Performance" at bounding box center [141, 40] width 47 height 10
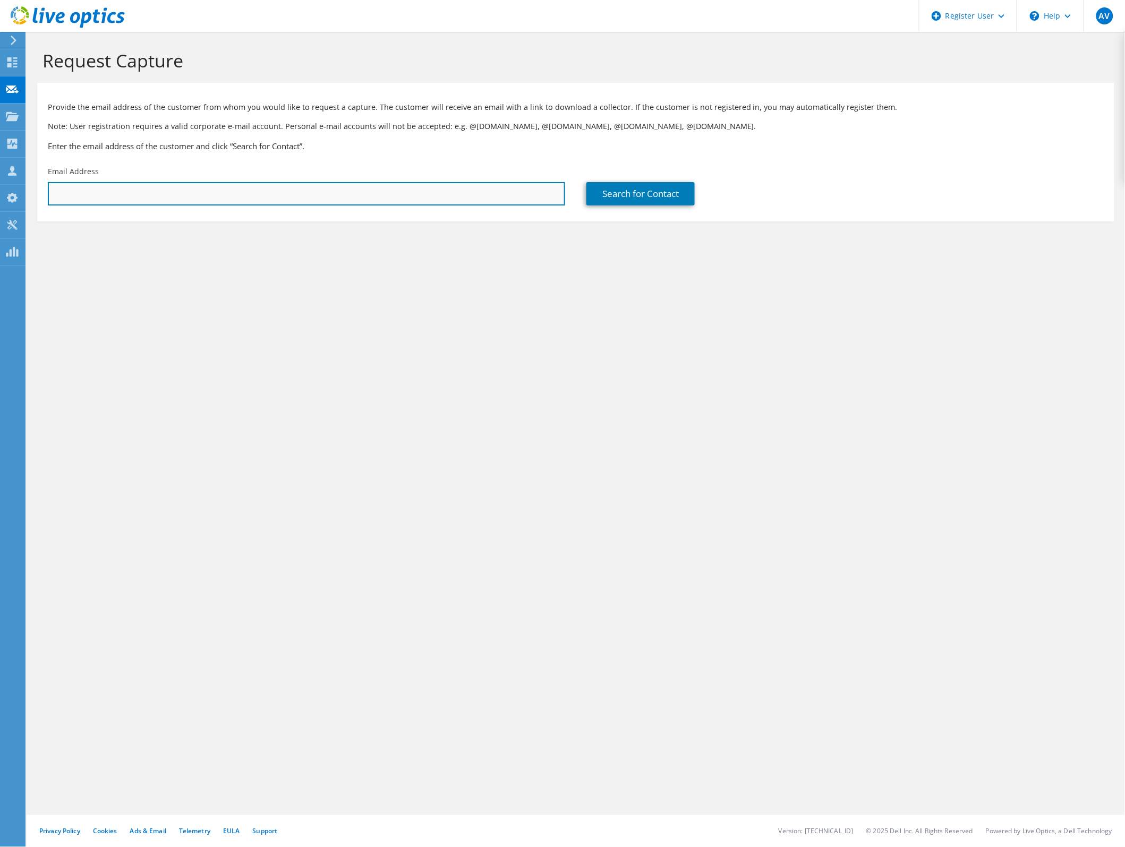
click at [550, 198] on input "text" at bounding box center [306, 193] width 517 height 23
click at [205, 197] on input "text" at bounding box center [306, 193] width 517 height 23
click at [522, 205] on input "j" at bounding box center [306, 193] width 517 height 23
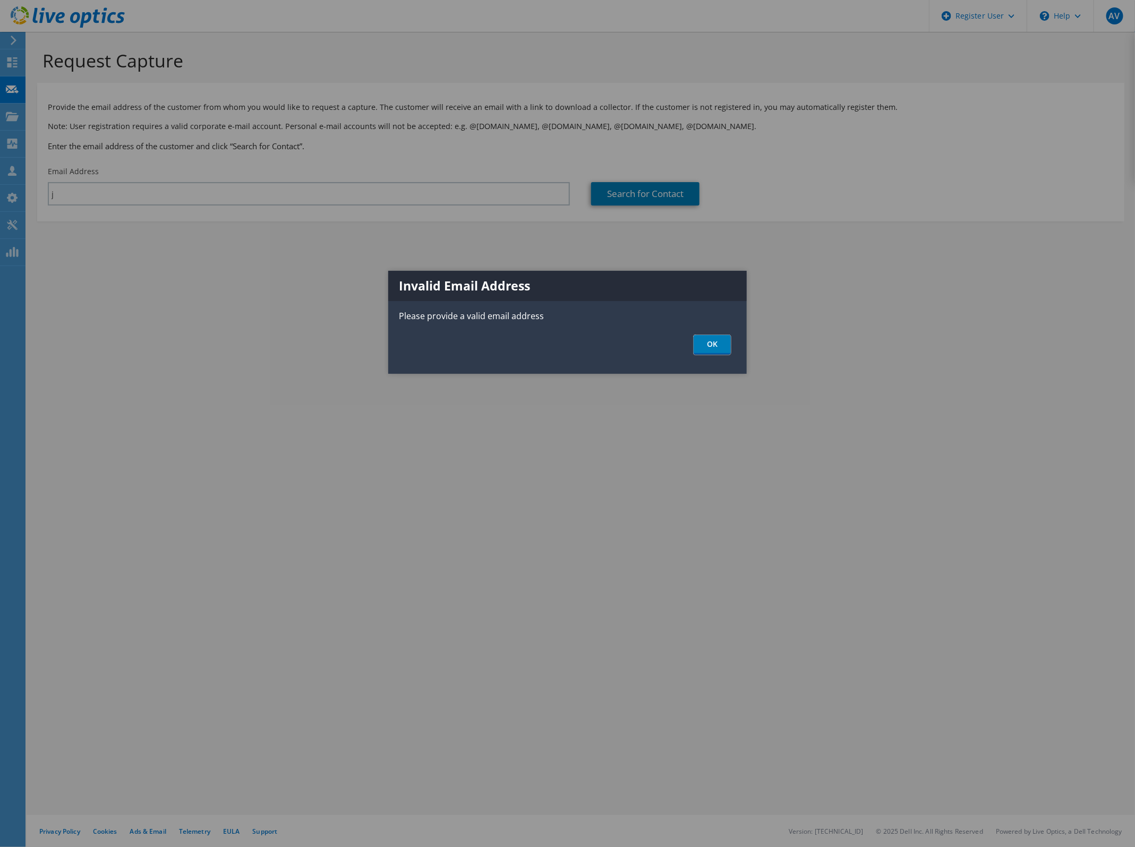
drag, startPoint x: 726, startPoint y: 343, endPoint x: 577, endPoint y: 310, distance: 153.0
click at [726, 343] on link "OK" at bounding box center [712, 345] width 37 height 20
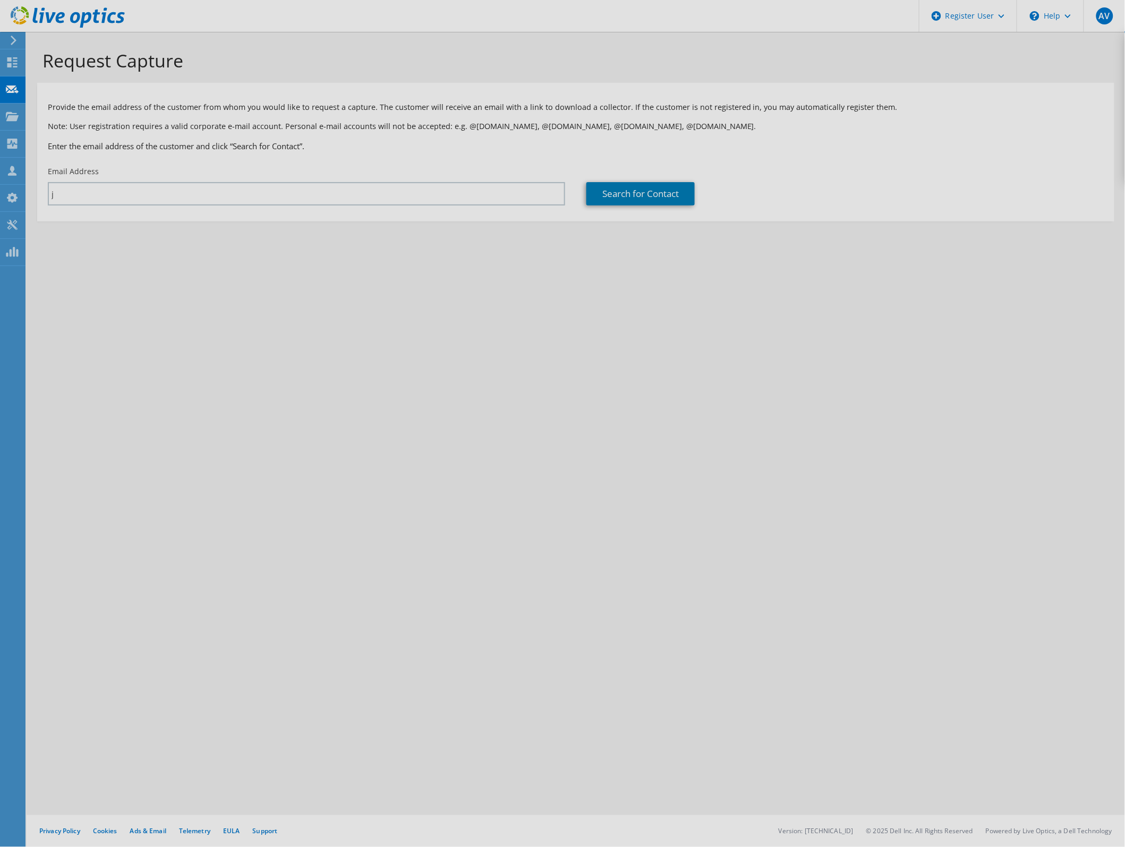
click at [131, 184] on div "Request Capture Provide the email address of the customer from whom you would l…" at bounding box center [576, 439] width 1099 height 815
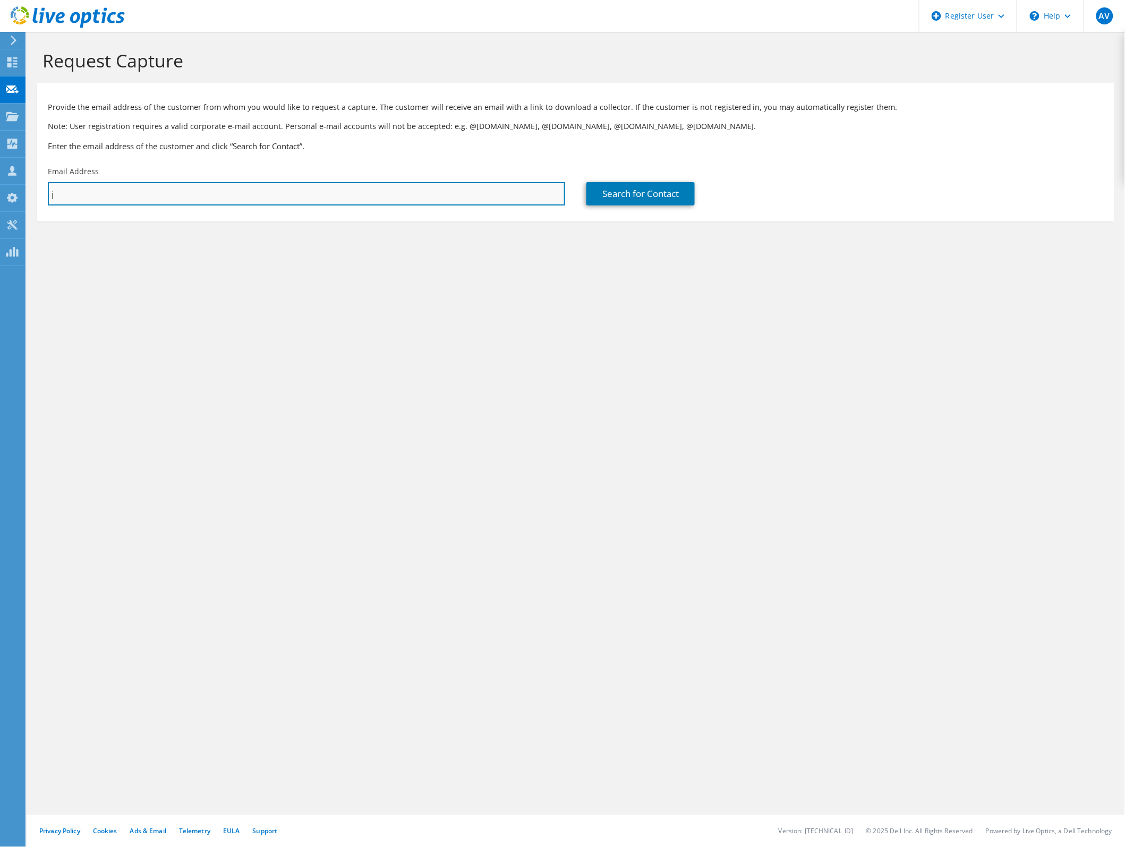
click at [133, 194] on input "j" at bounding box center [306, 193] width 517 height 23
type input "[PERSON_NAME][EMAIL_ADDRESS][DOMAIN_NAME]"
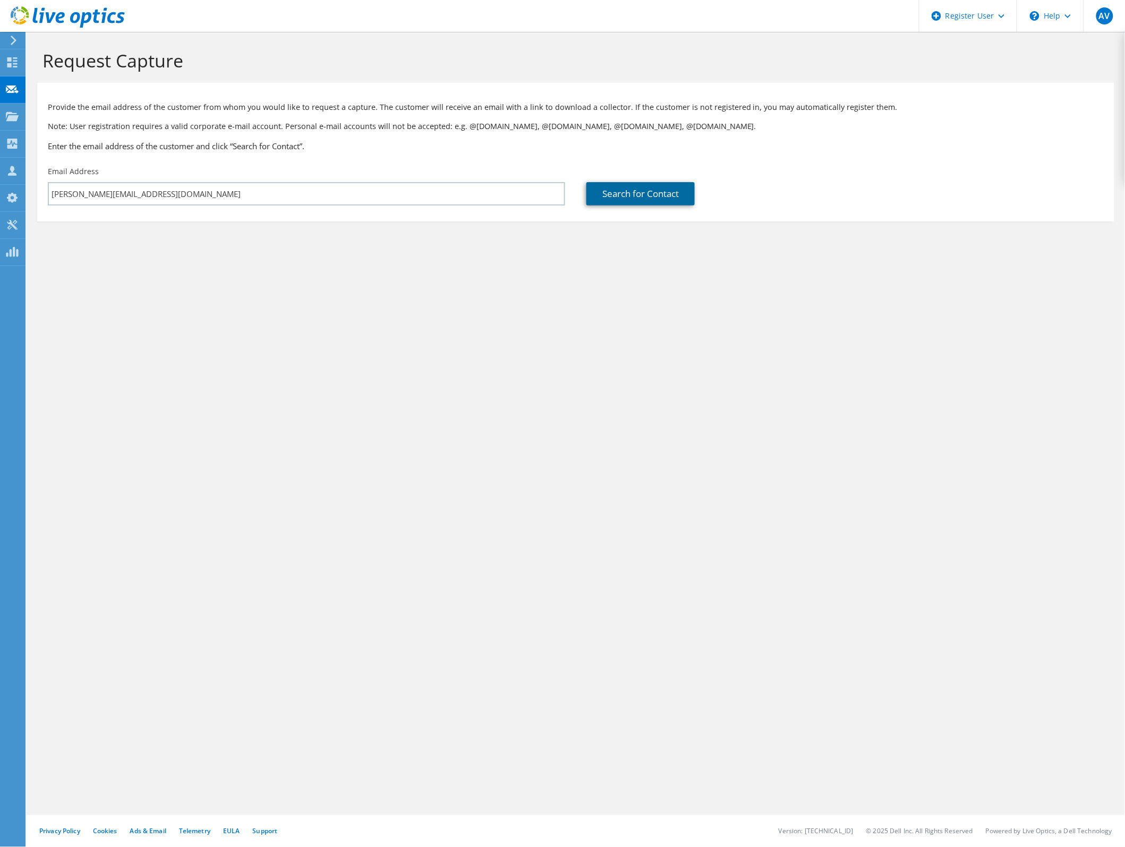
click at [628, 200] on link "Search for Contact" at bounding box center [640, 193] width 108 height 23
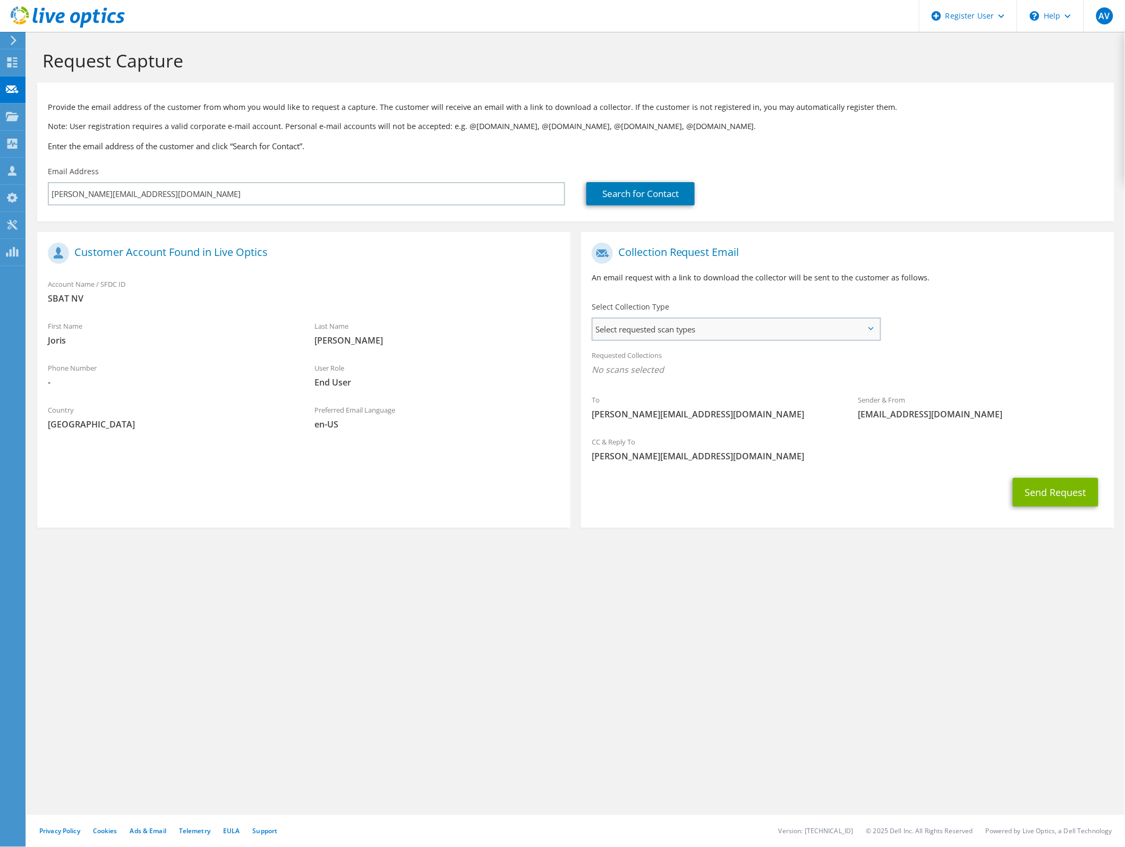
click at [696, 319] on span "Select requested scan types" at bounding box center [736, 329] width 287 height 21
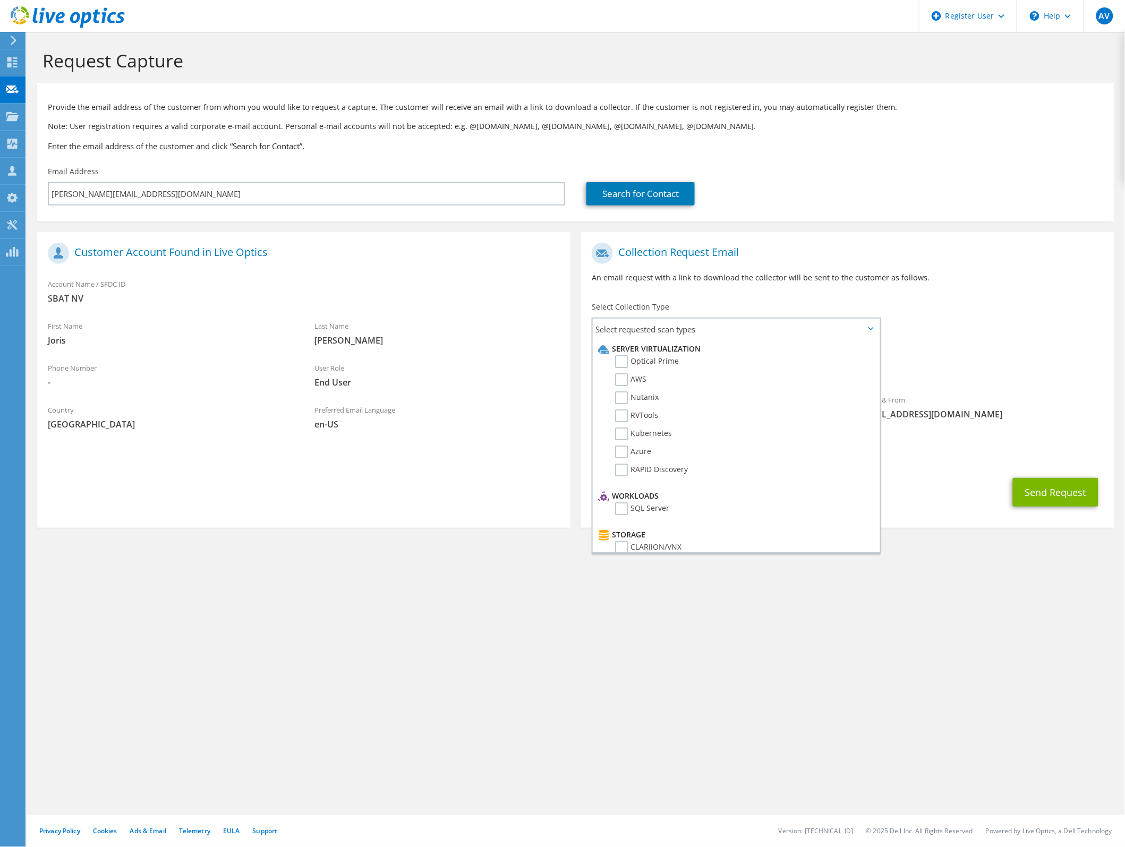
click at [883, 173] on div "Search for Contact" at bounding box center [845, 186] width 539 height 50
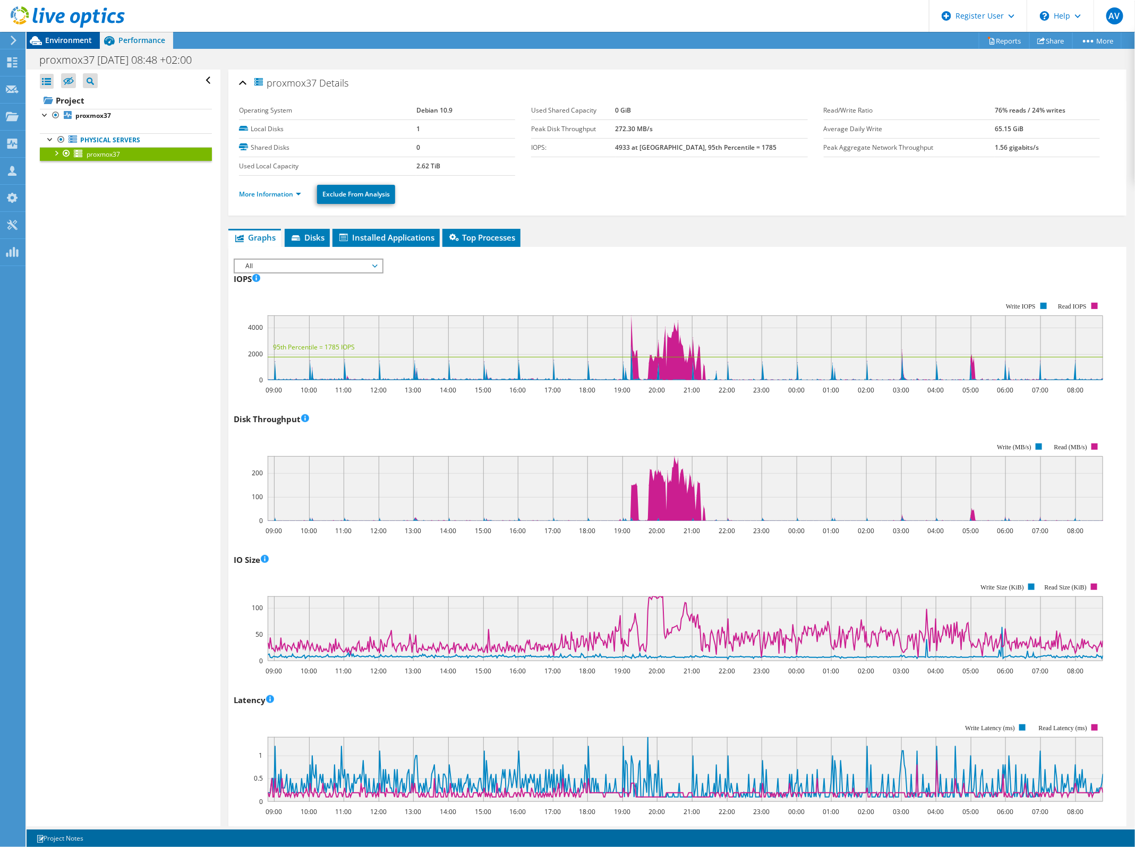
click at [76, 44] on span "Environment" at bounding box center [68, 40] width 47 height 10
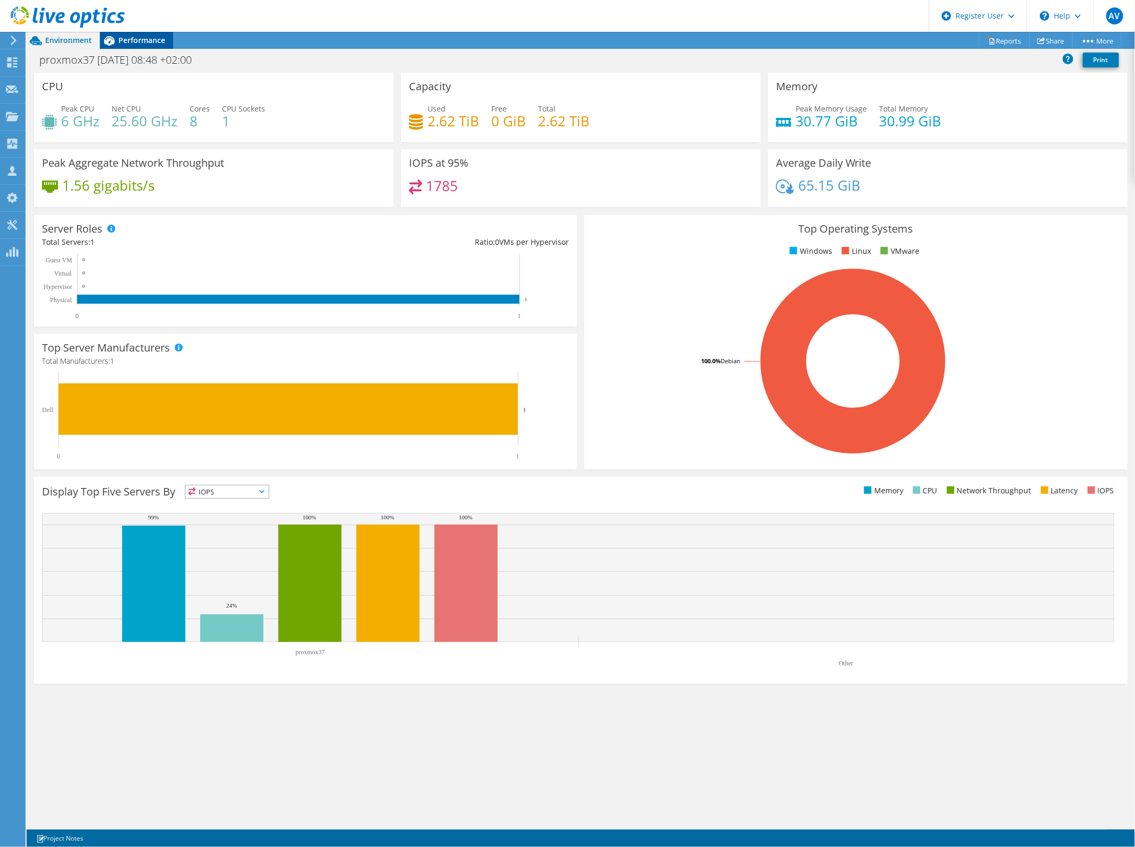
click at [137, 44] on div "Performance" at bounding box center [136, 40] width 73 height 17
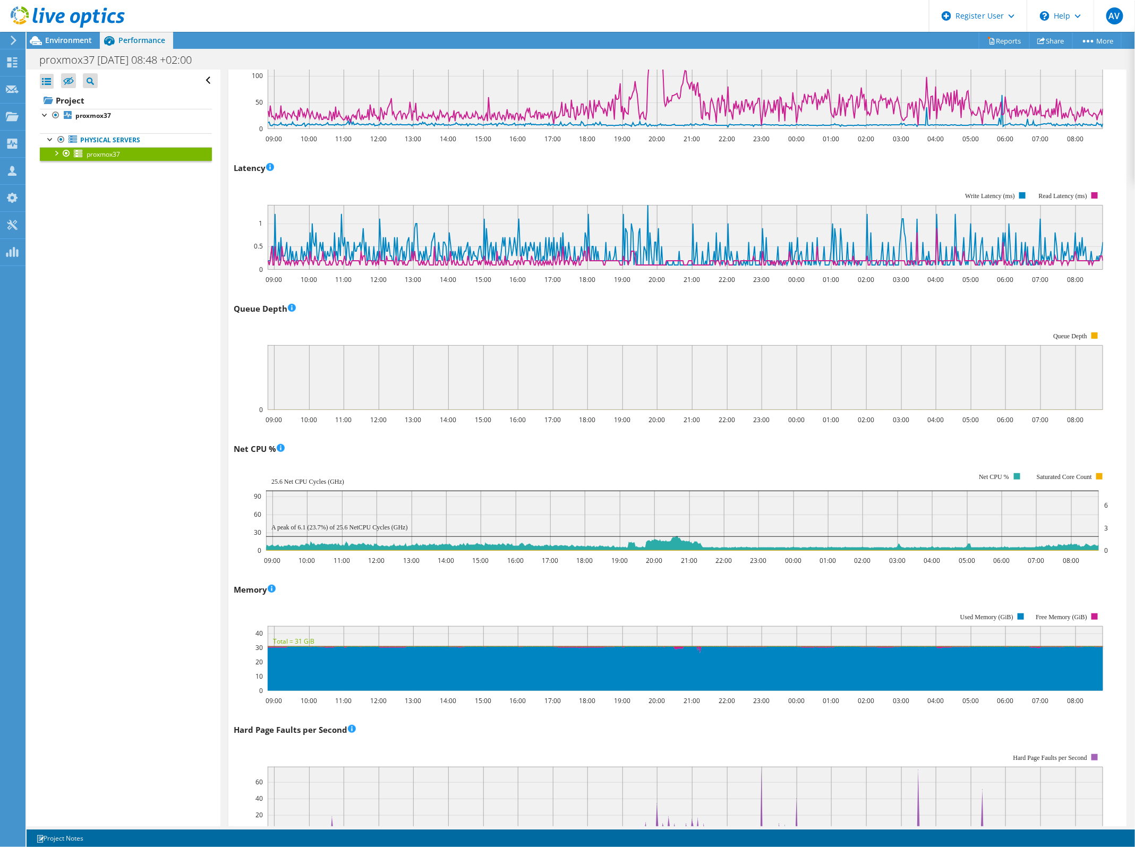
scroll to position [452, 0]
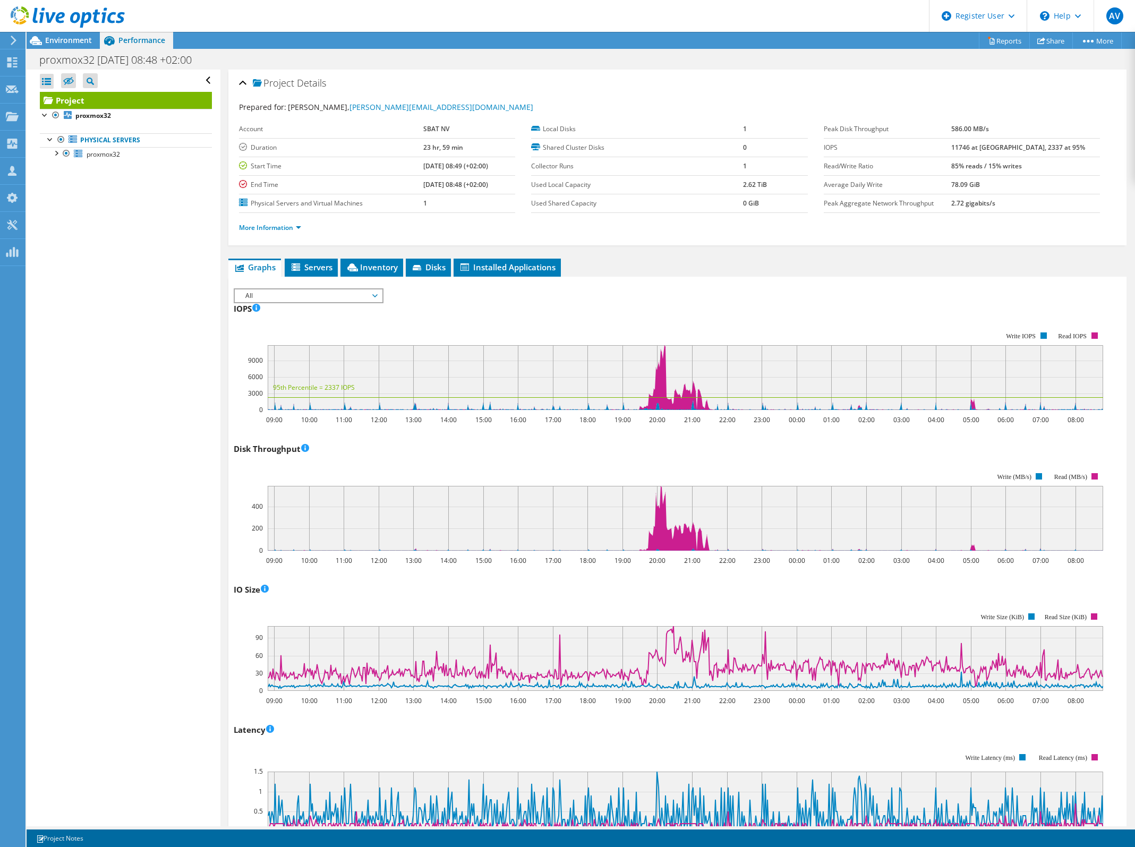
click at [73, 35] on div at bounding box center [62, 18] width 125 height 36
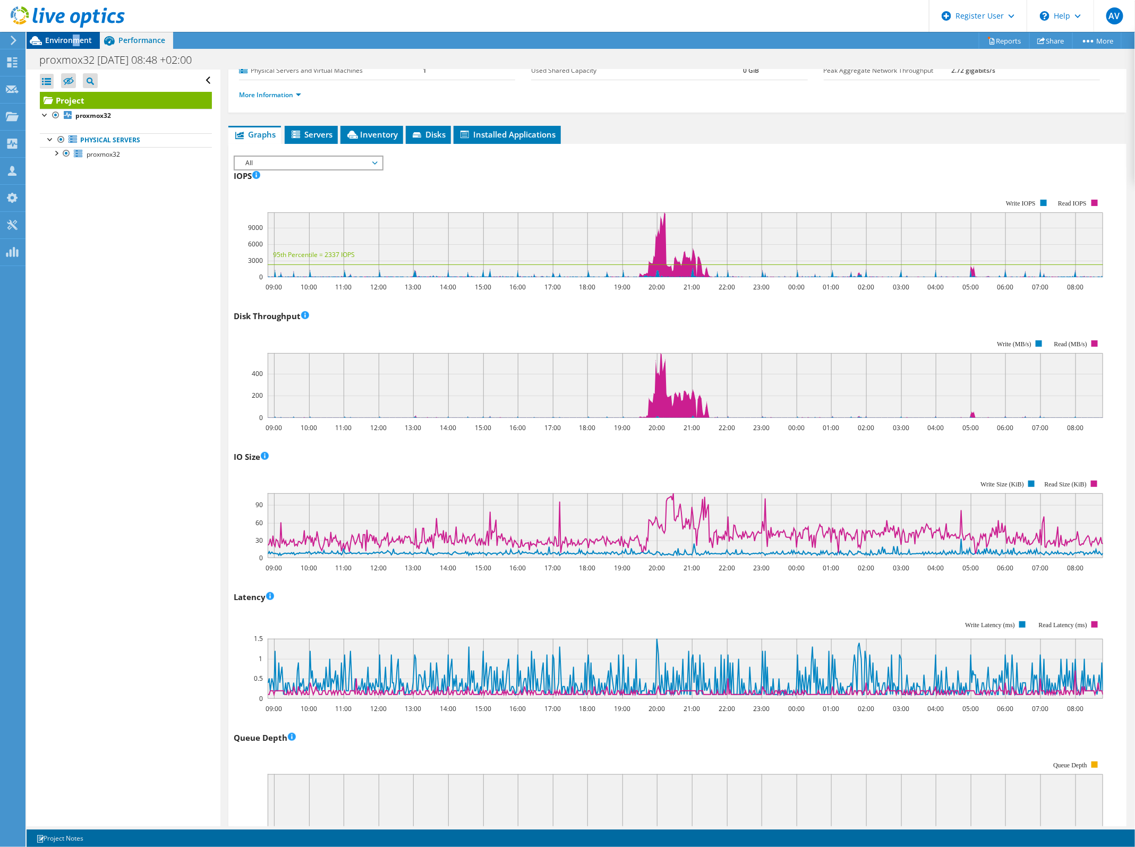
click at [76, 39] on span "Environment" at bounding box center [68, 40] width 47 height 10
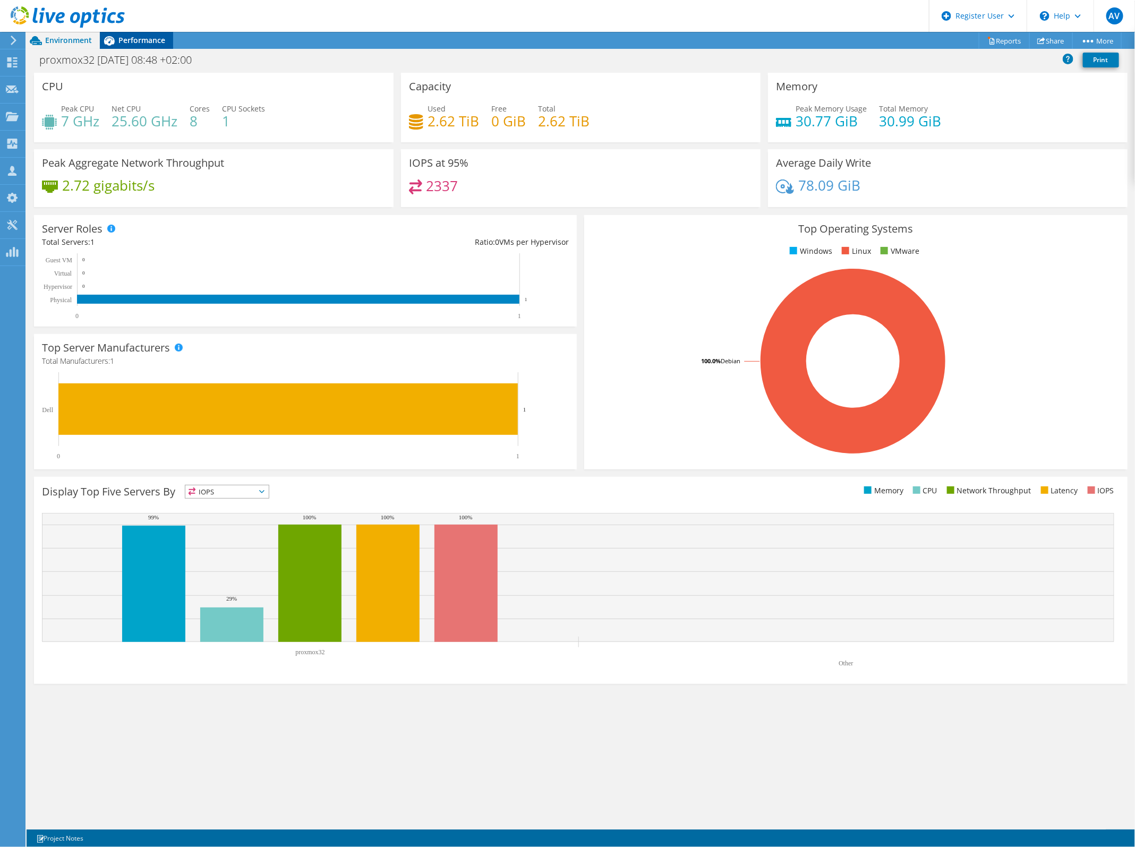
click at [149, 37] on span "Performance" at bounding box center [141, 40] width 47 height 10
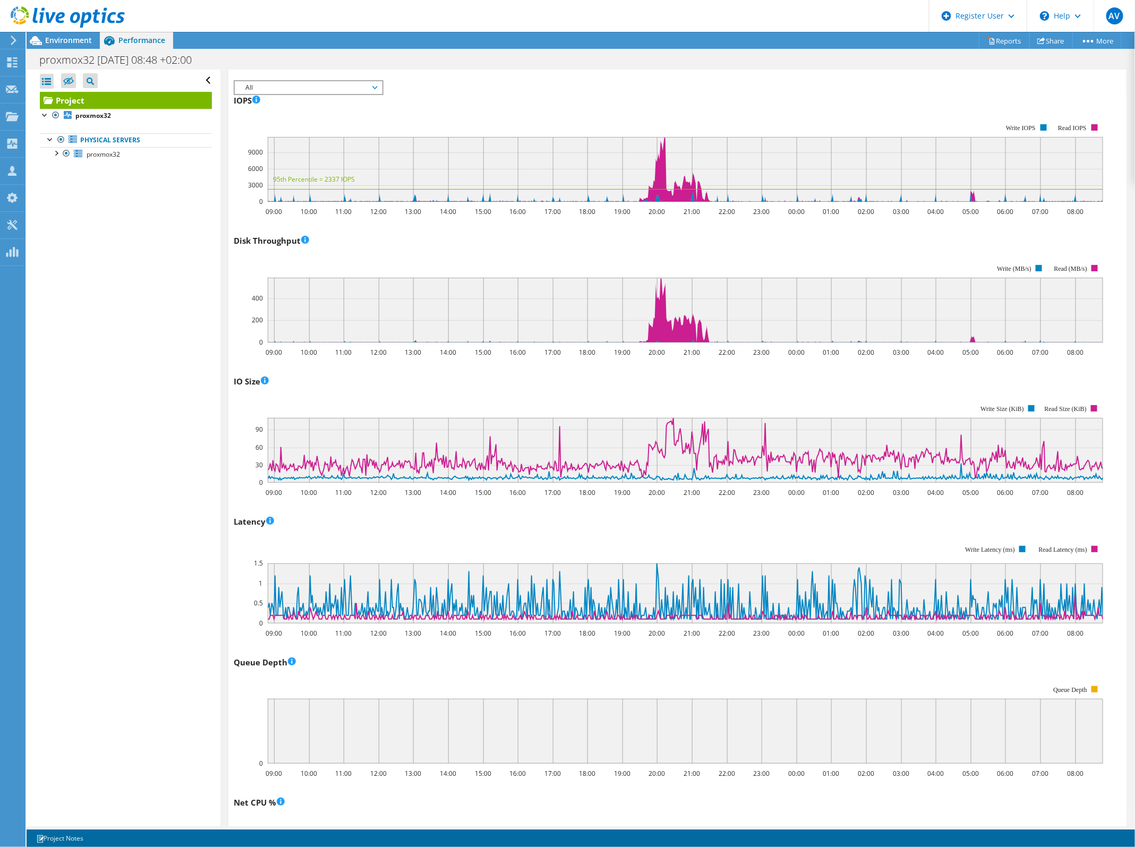
scroll to position [0, 0]
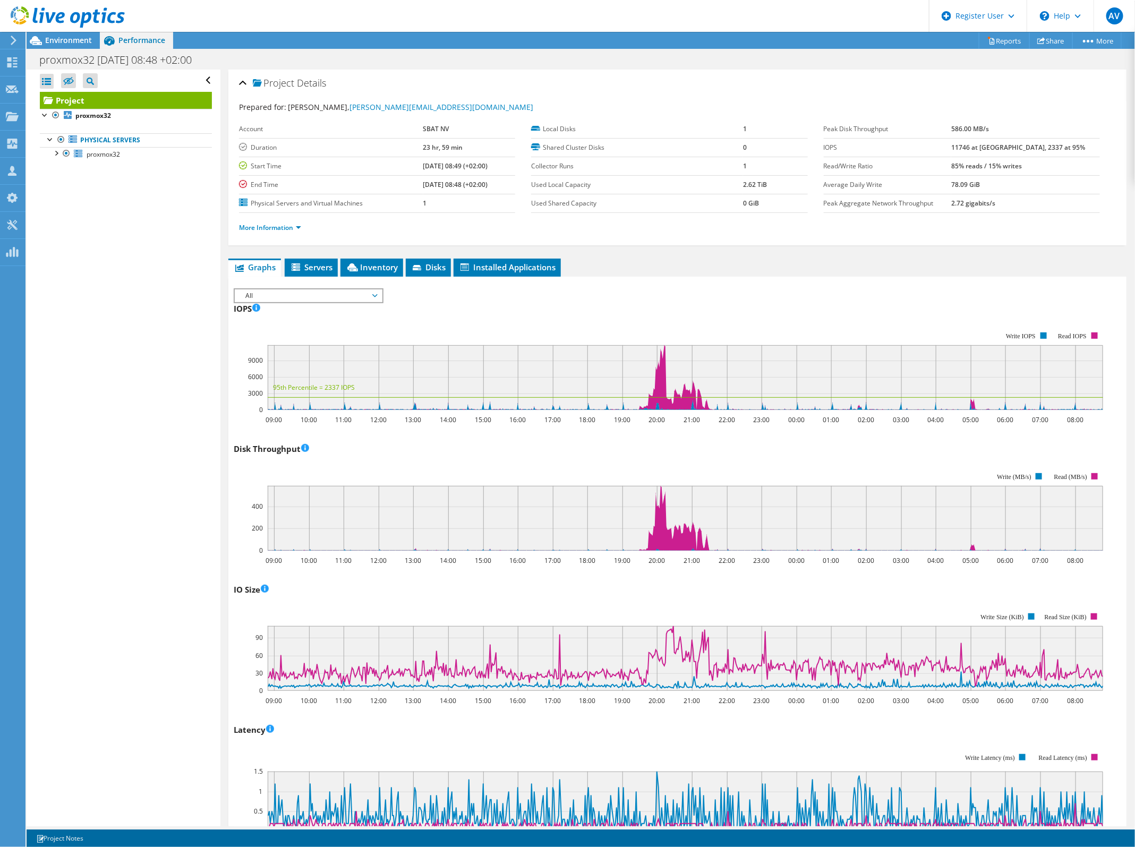
click at [355, 294] on span "All" at bounding box center [308, 296] width 137 height 13
click at [315, 428] on li "All" at bounding box center [308, 423] width 147 height 13
click at [94, 104] on link "Project" at bounding box center [126, 100] width 172 height 17
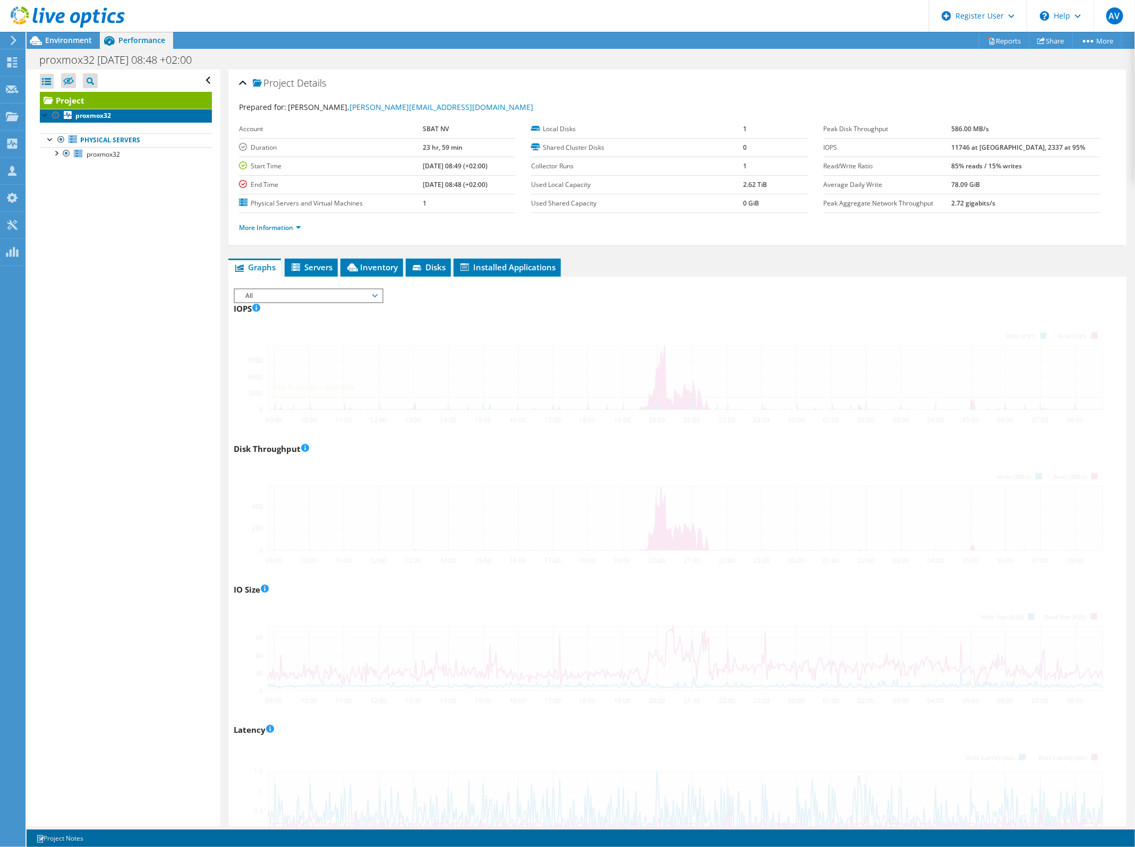
click at [93, 118] on b "proxmox32" at bounding box center [93, 115] width 36 height 9
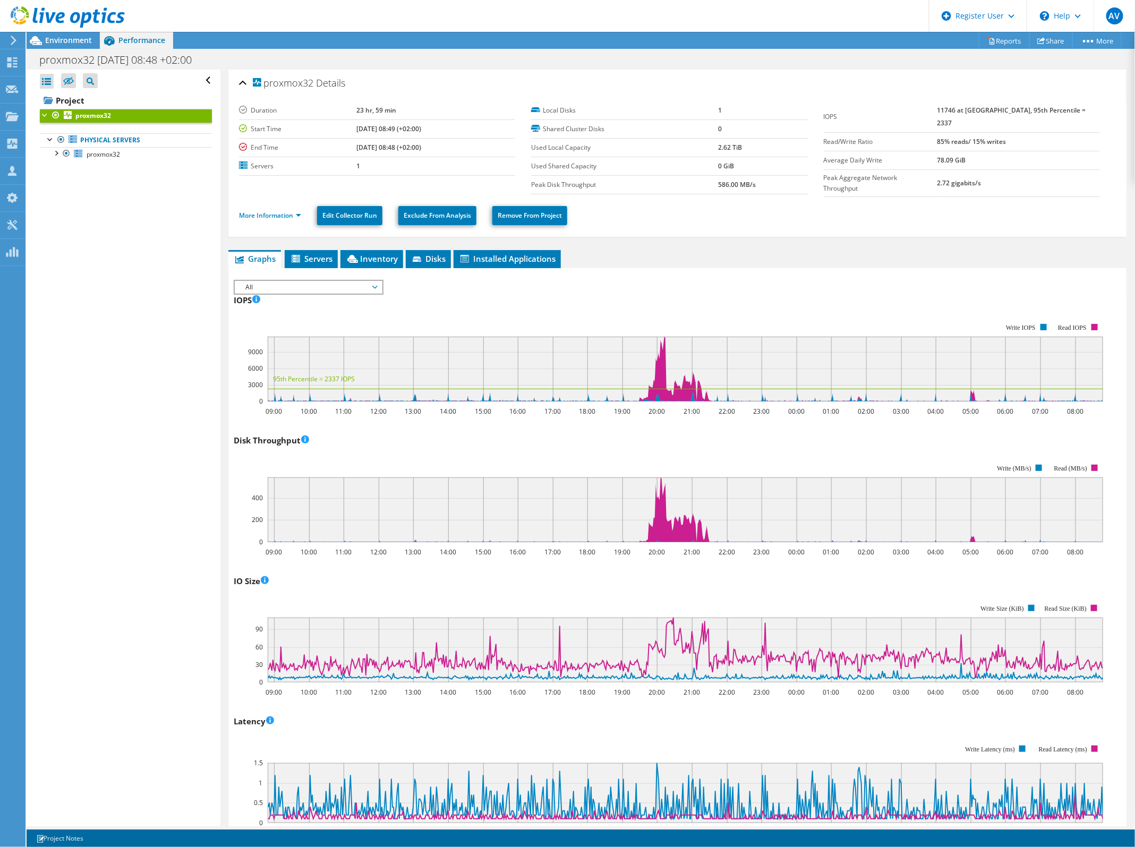
drag, startPoint x: 352, startPoint y: 283, endPoint x: 346, endPoint y: 309, distance: 27.2
click at [351, 283] on span "All" at bounding box center [308, 287] width 137 height 13
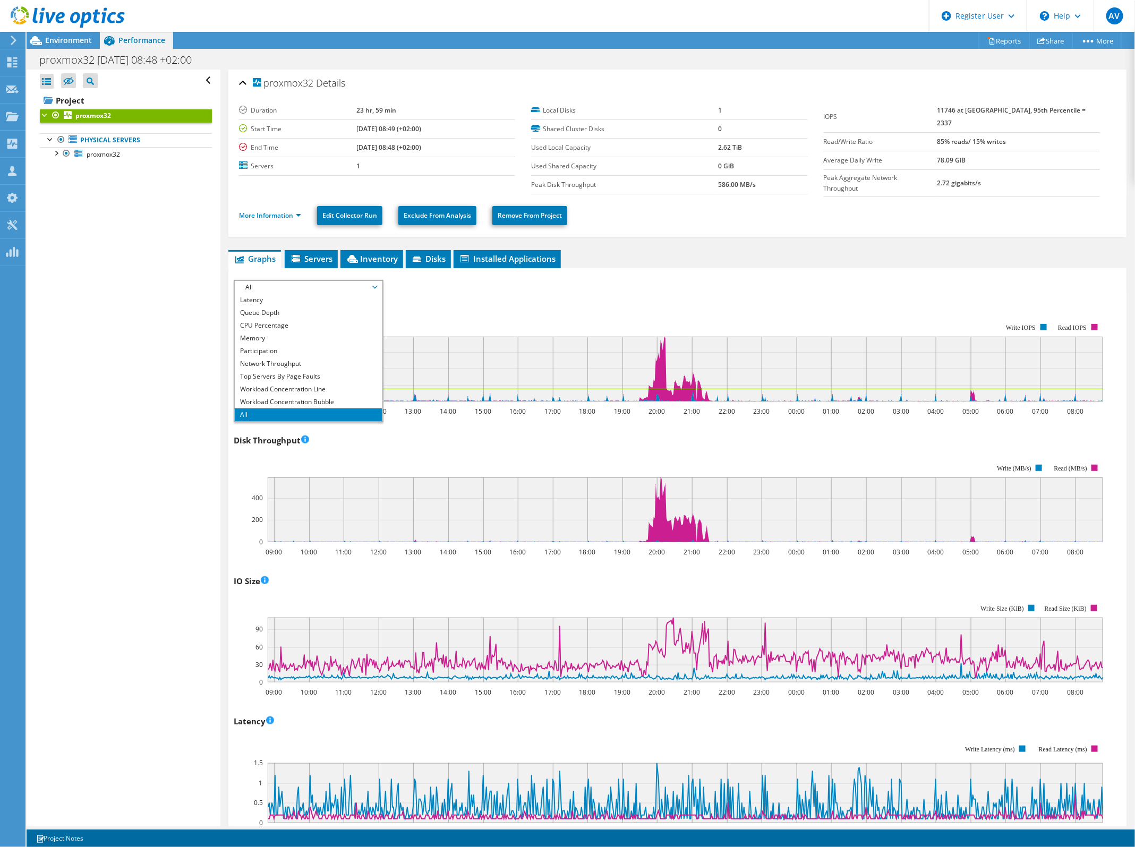
click at [299, 412] on li "All" at bounding box center [308, 415] width 147 height 13
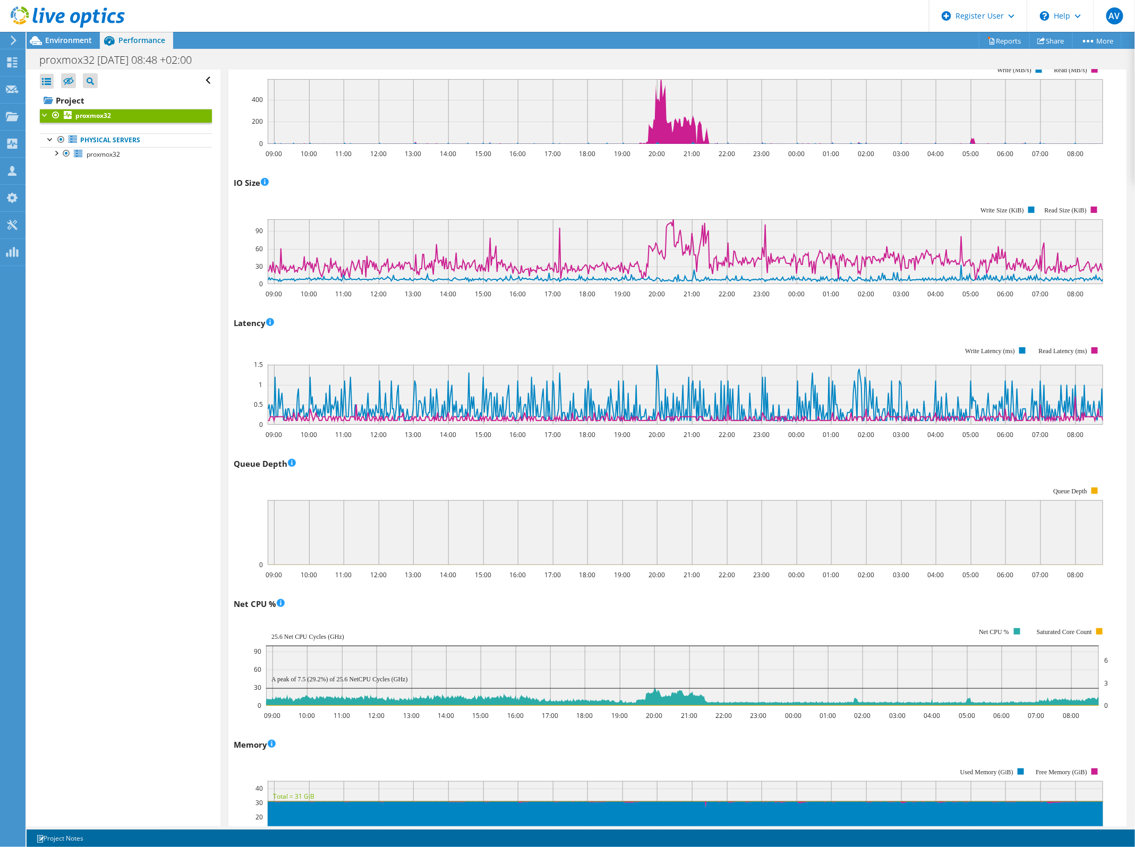
scroll to position [66, 0]
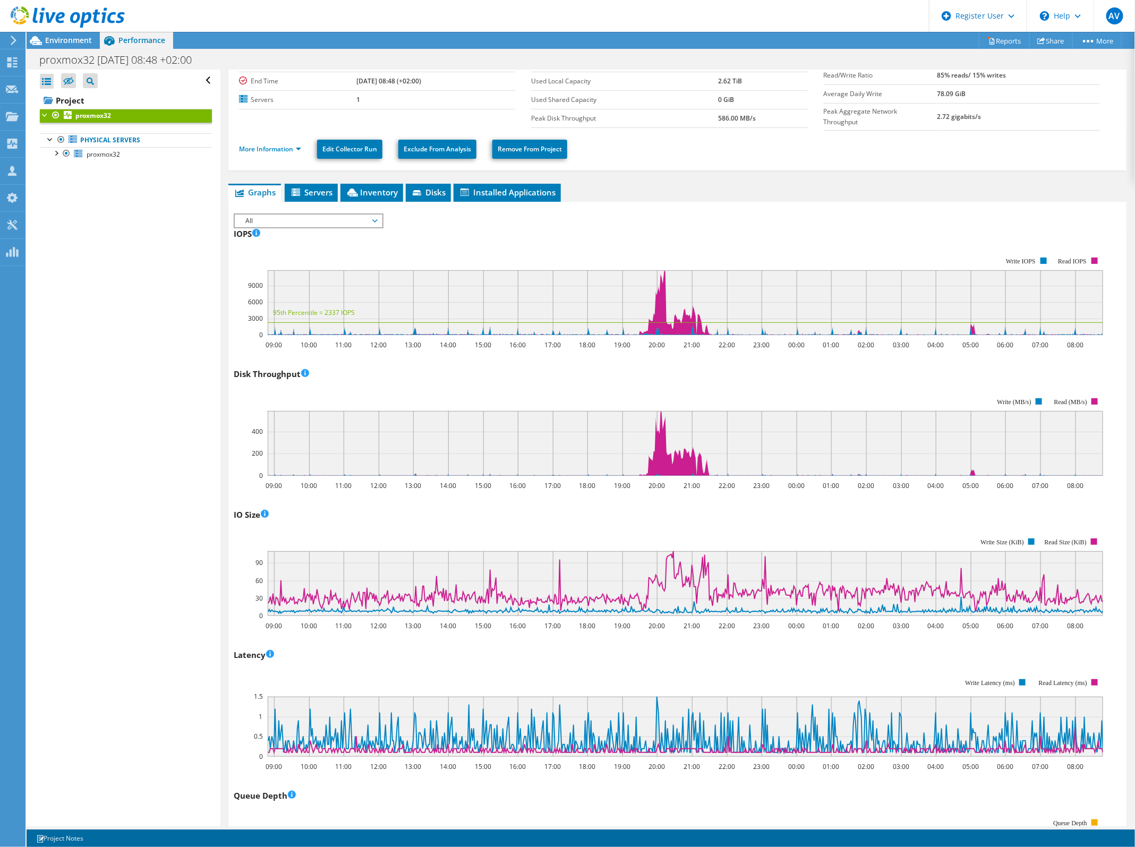
click at [337, 215] on span "All" at bounding box center [308, 221] width 137 height 13
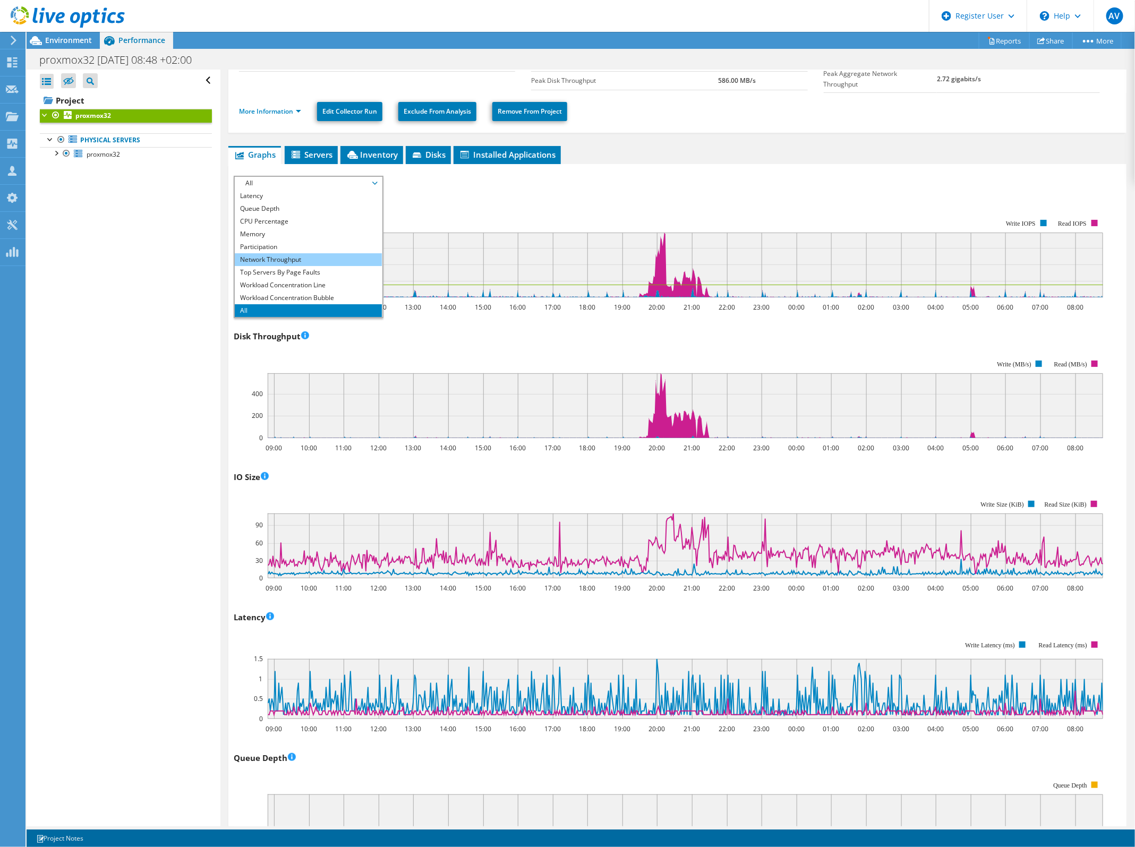
scroll to position [199, 0]
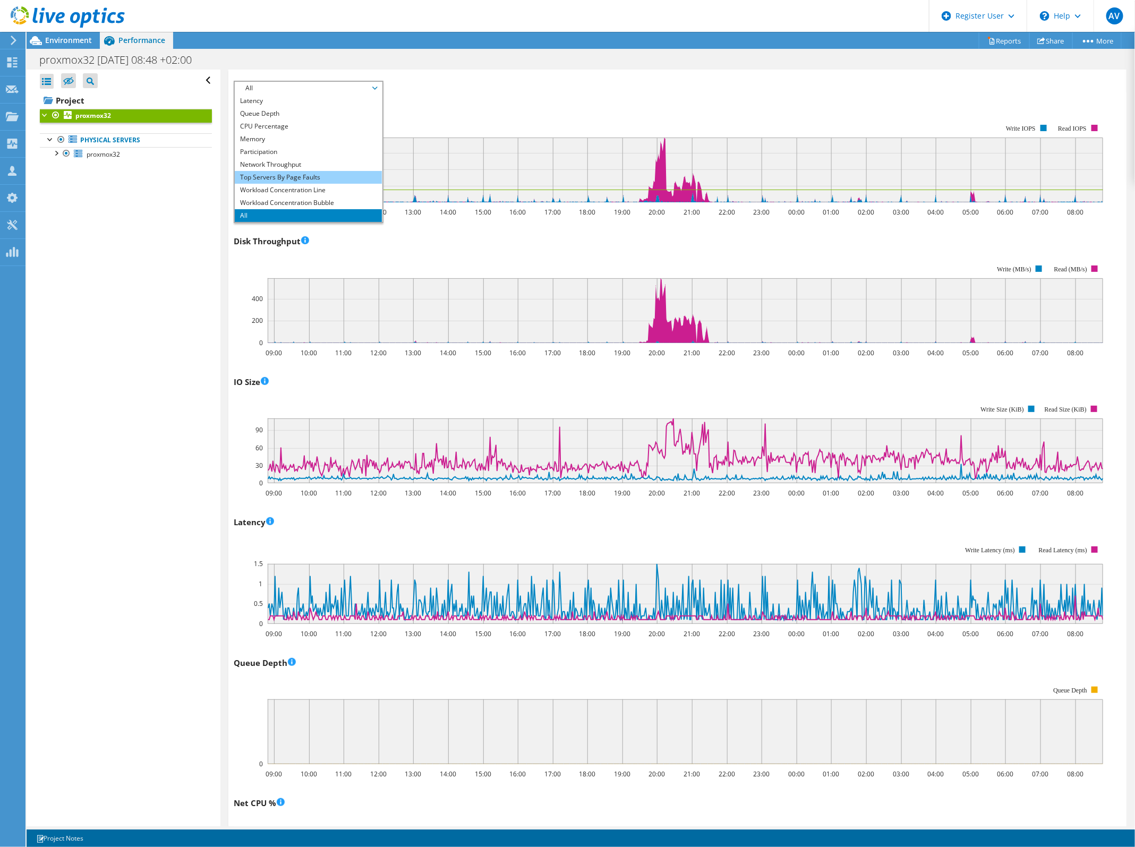
click at [323, 178] on li "Top Servers By Page Faults" at bounding box center [308, 177] width 147 height 13
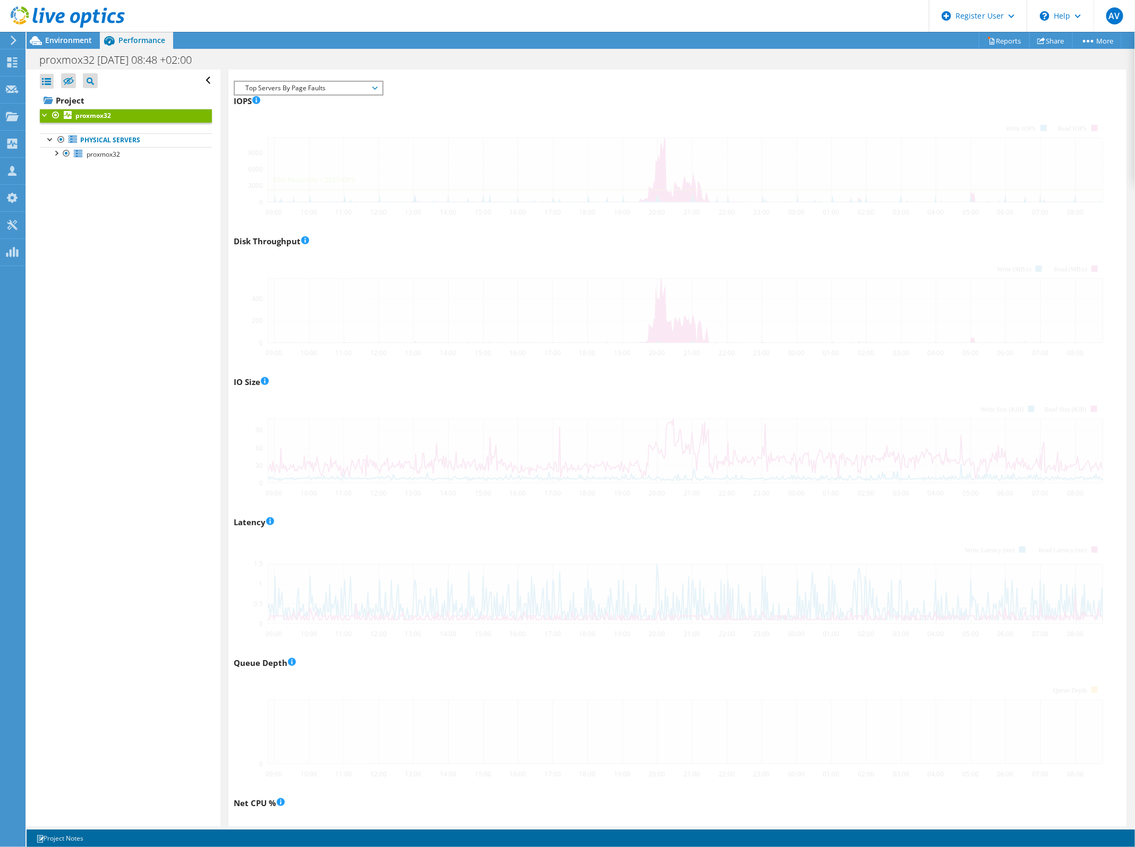
scroll to position [0, 0]
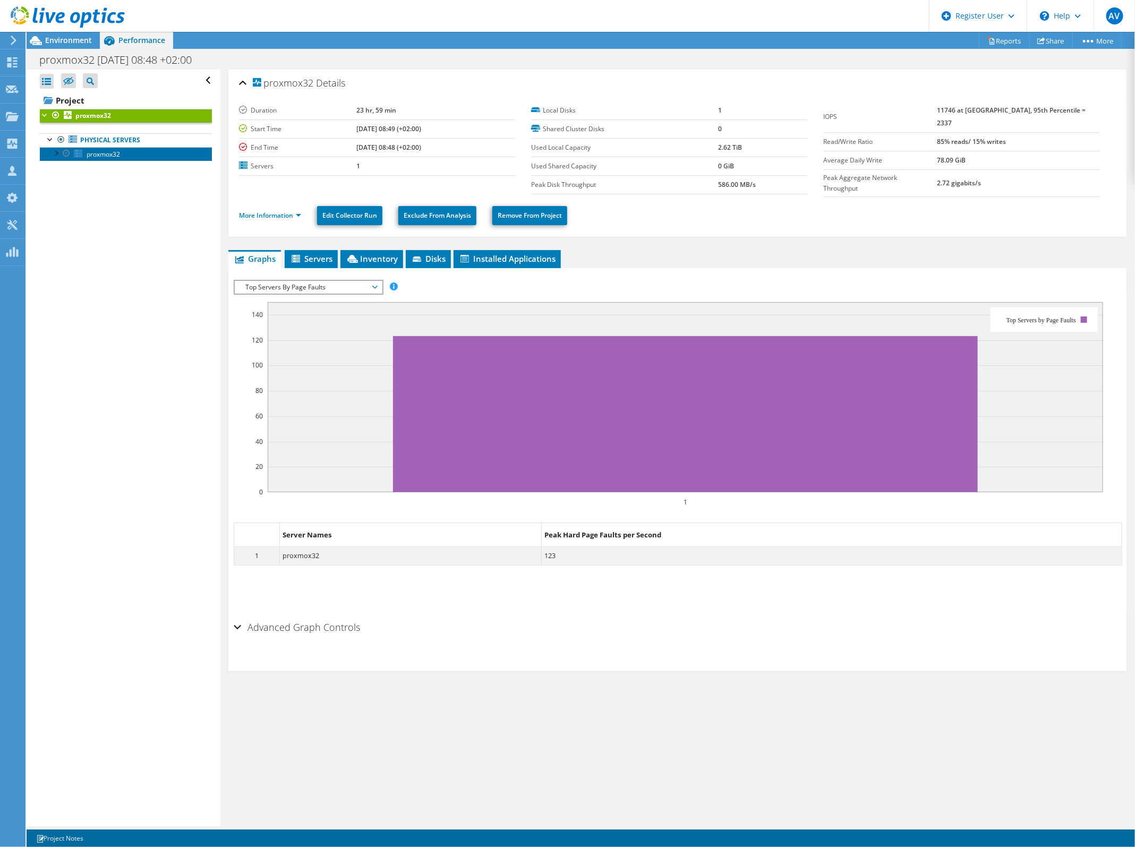
click at [99, 158] on span "proxmox32" at bounding box center [103, 154] width 33 height 9
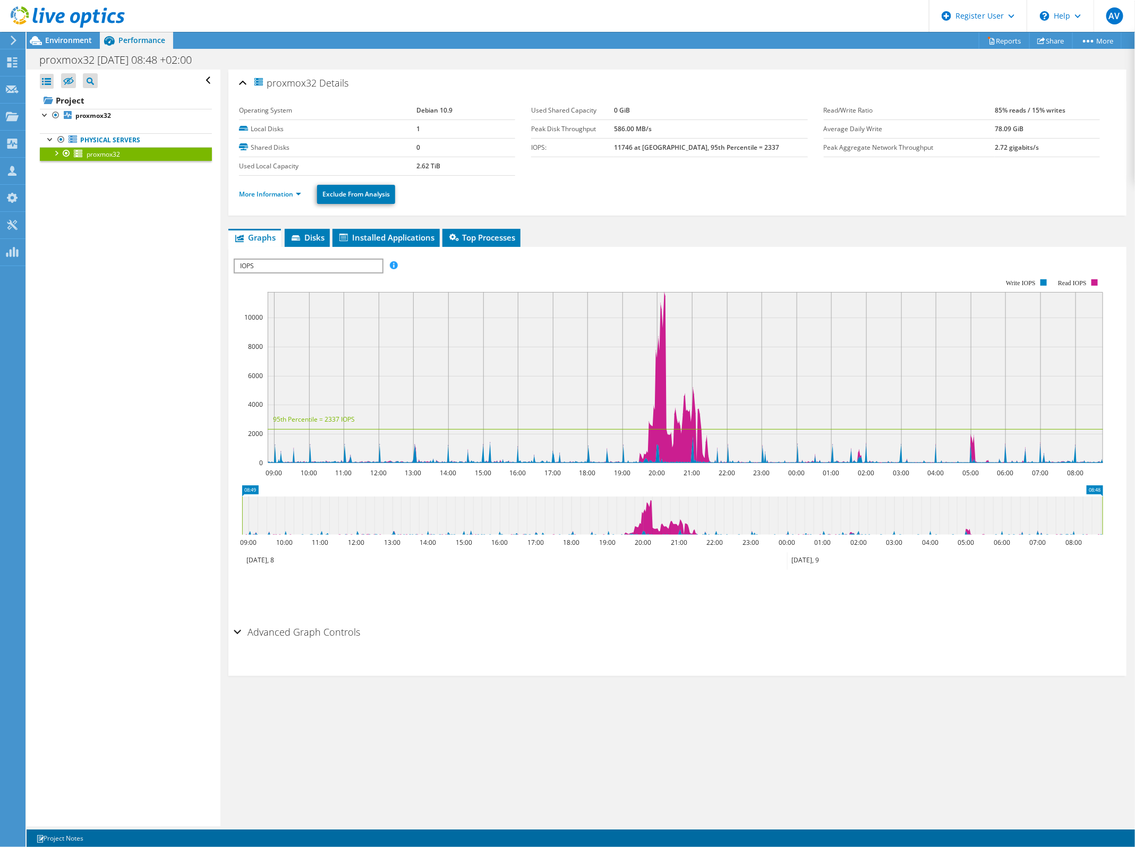
click at [348, 267] on span "IOPS" at bounding box center [308, 266] width 147 height 13
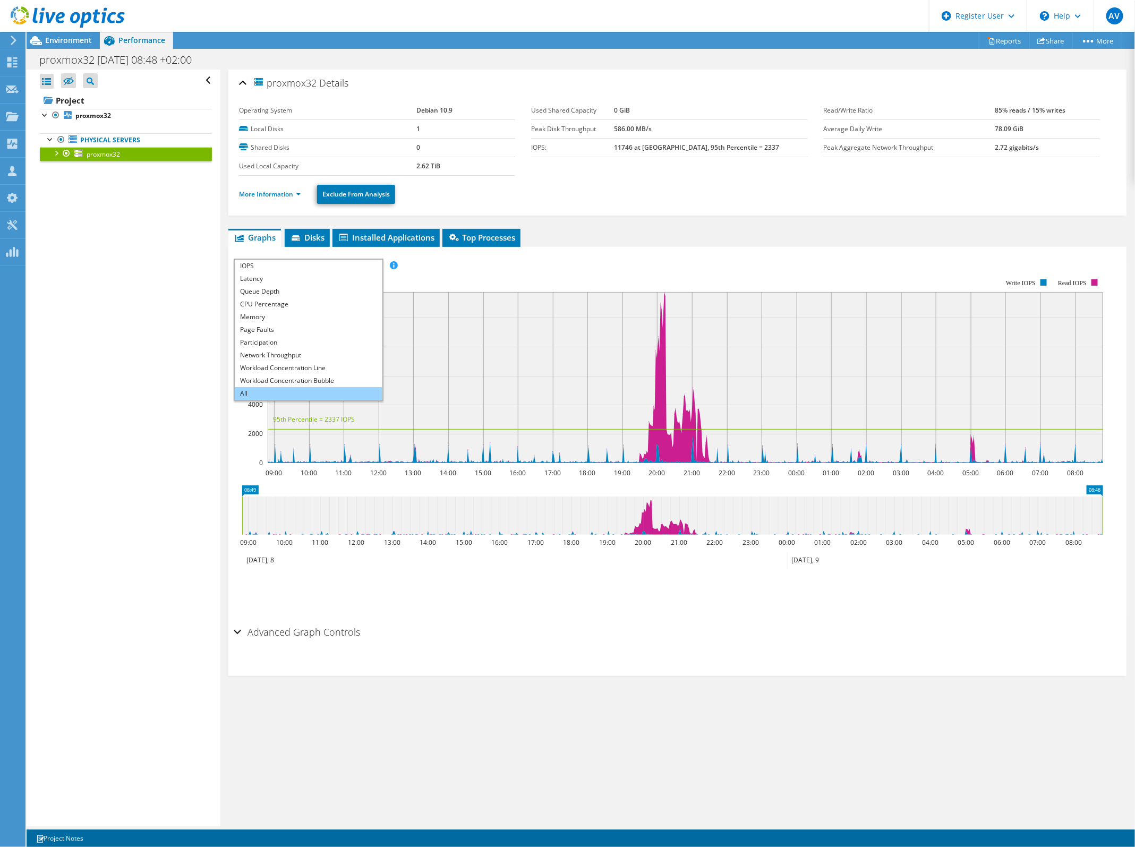
click at [284, 394] on li "All" at bounding box center [308, 393] width 147 height 13
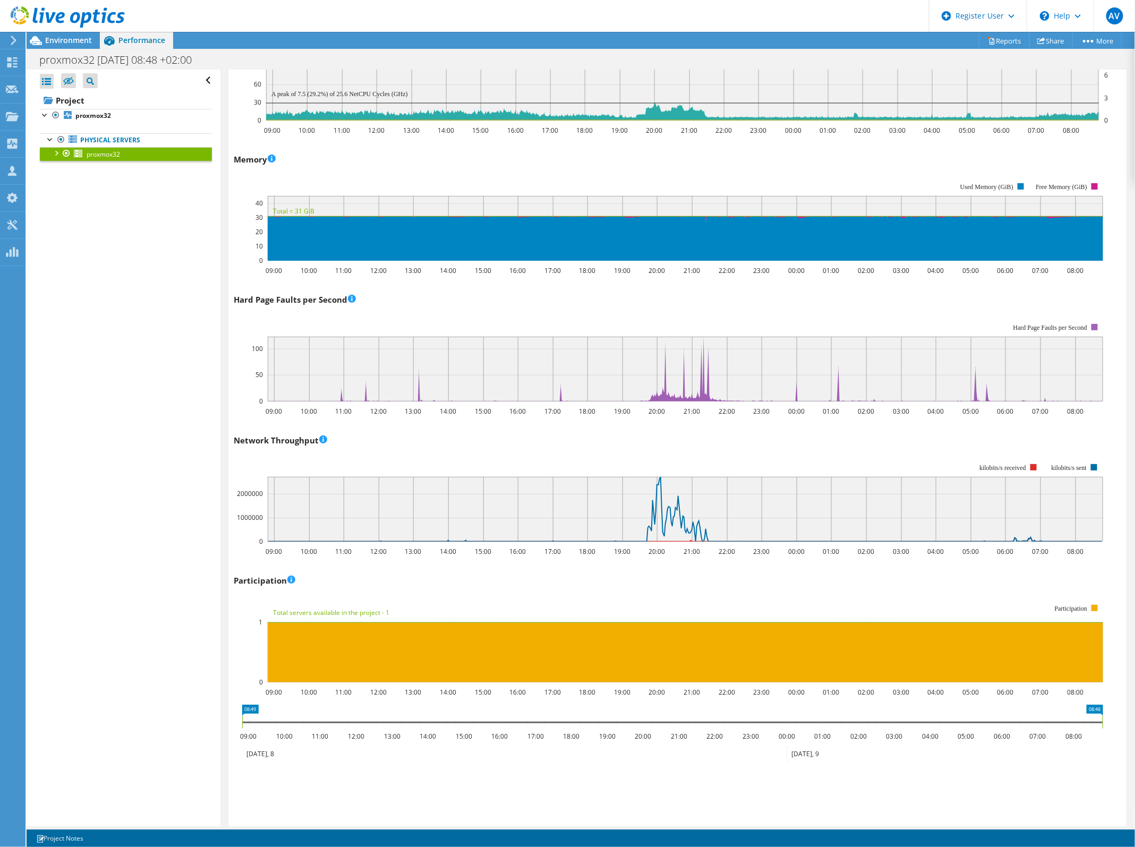
scroll to position [917, 0]
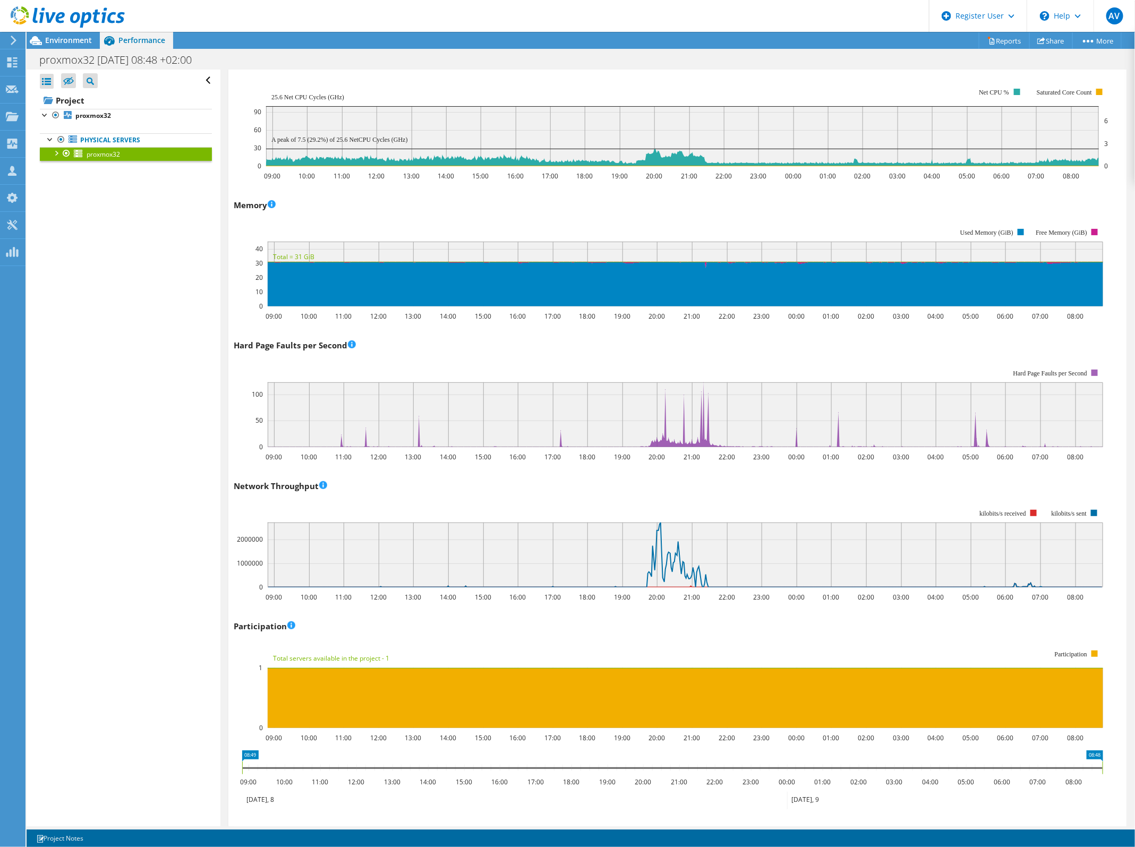
click at [473, 350] on div "Hard Page Faults per Second 09:00 10:00 11:00 12:00 13:00 14:00 15:00 16:00 17:…" at bounding box center [678, 399] width 888 height 125
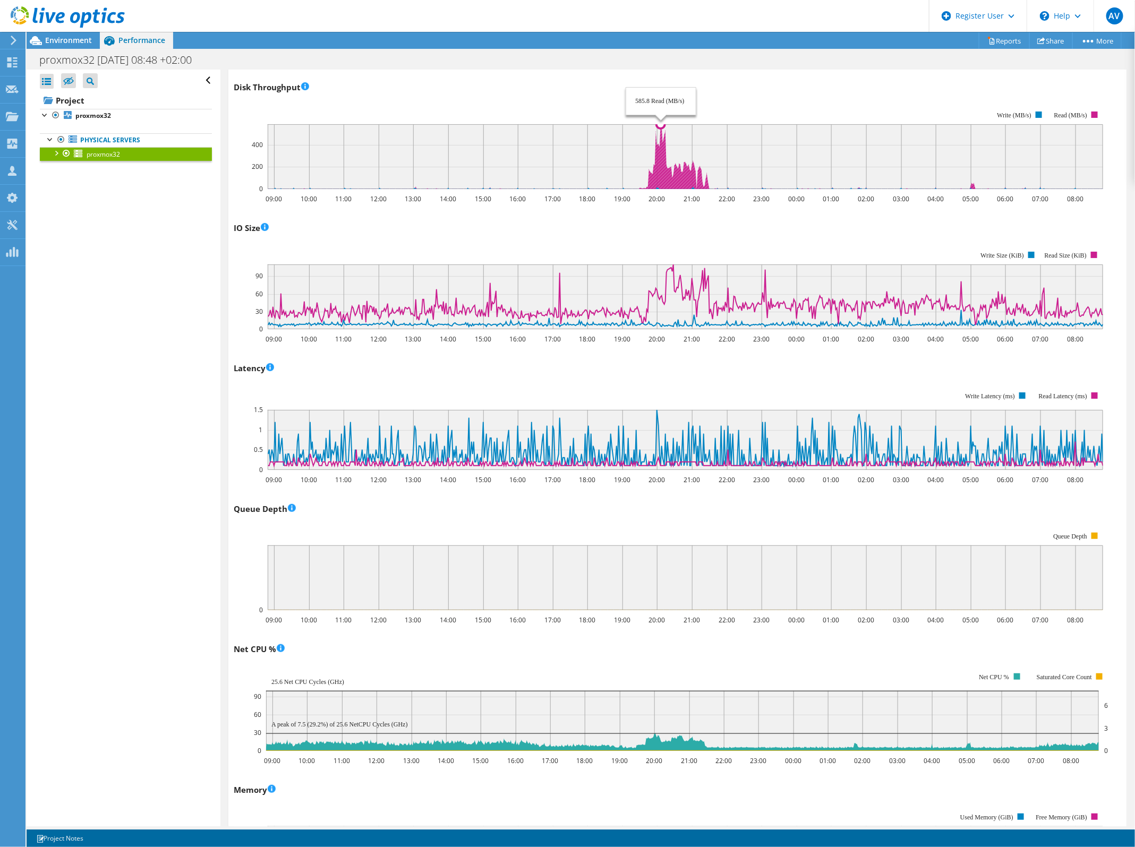
scroll to position [0, 0]
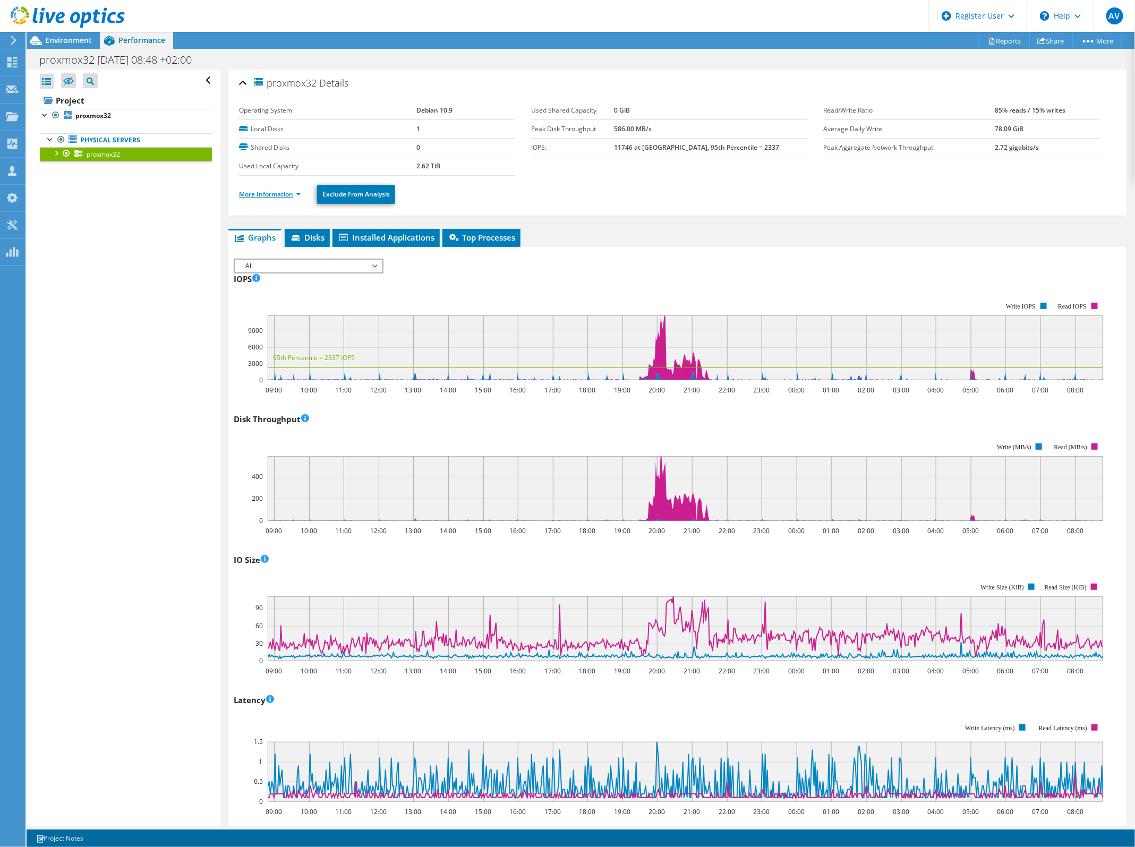
click at [262, 195] on link "More Information" at bounding box center [270, 194] width 62 height 9
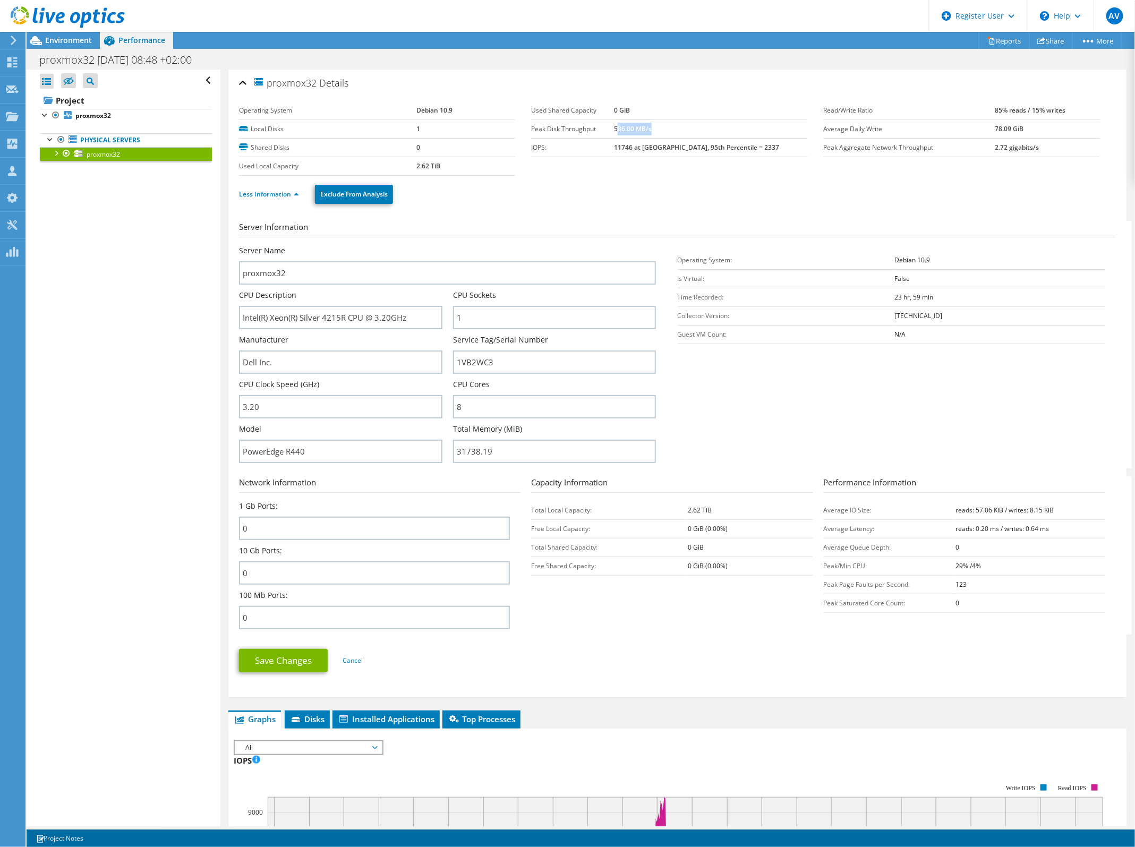
drag, startPoint x: 642, startPoint y: 128, endPoint x: 675, endPoint y: 131, distance: 33.1
click at [675, 131] on td "586.00 MB/s" at bounding box center [710, 129] width 193 height 19
drag, startPoint x: 675, startPoint y: 131, endPoint x: 709, endPoint y: 173, distance: 54.3
click at [709, 173] on section "Operating System Debian 10.9 Local Disks 1 Shared Disks 0 Used Local Capacity 2…" at bounding box center [531, 138] width 584 height 74
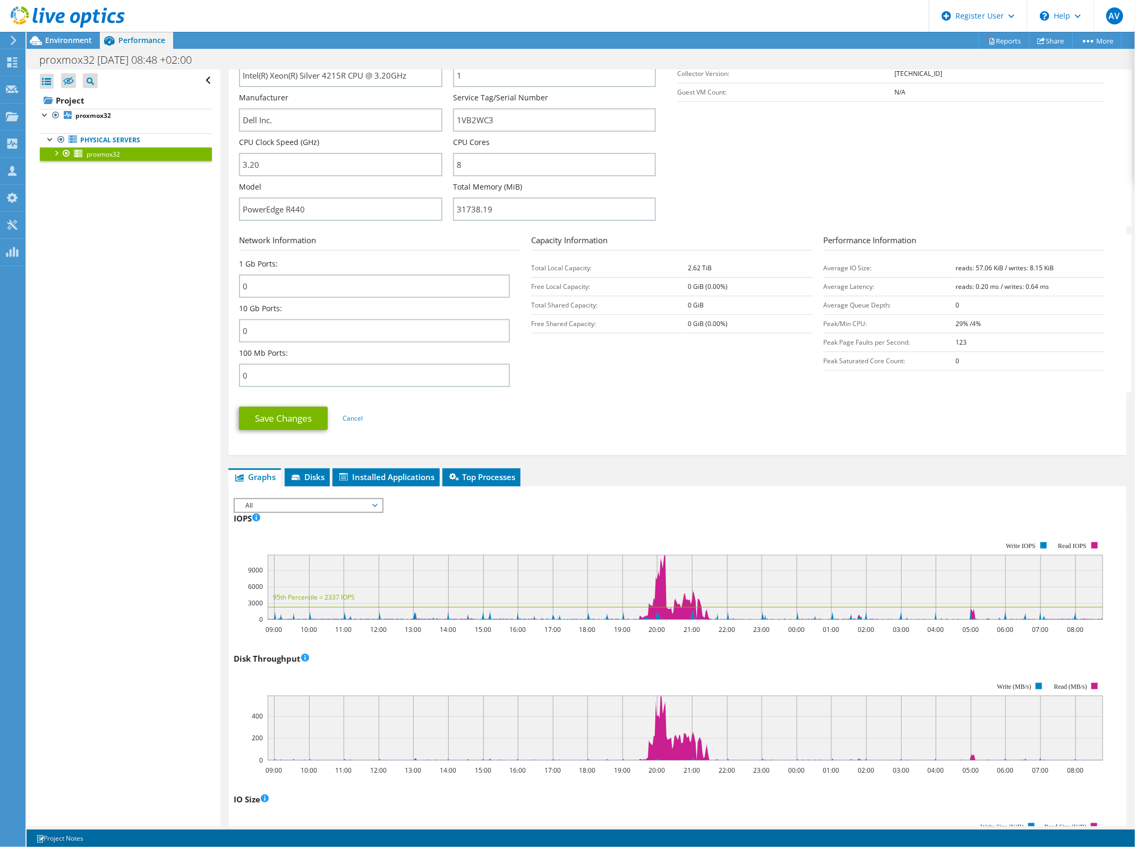
scroll to position [398, 0]
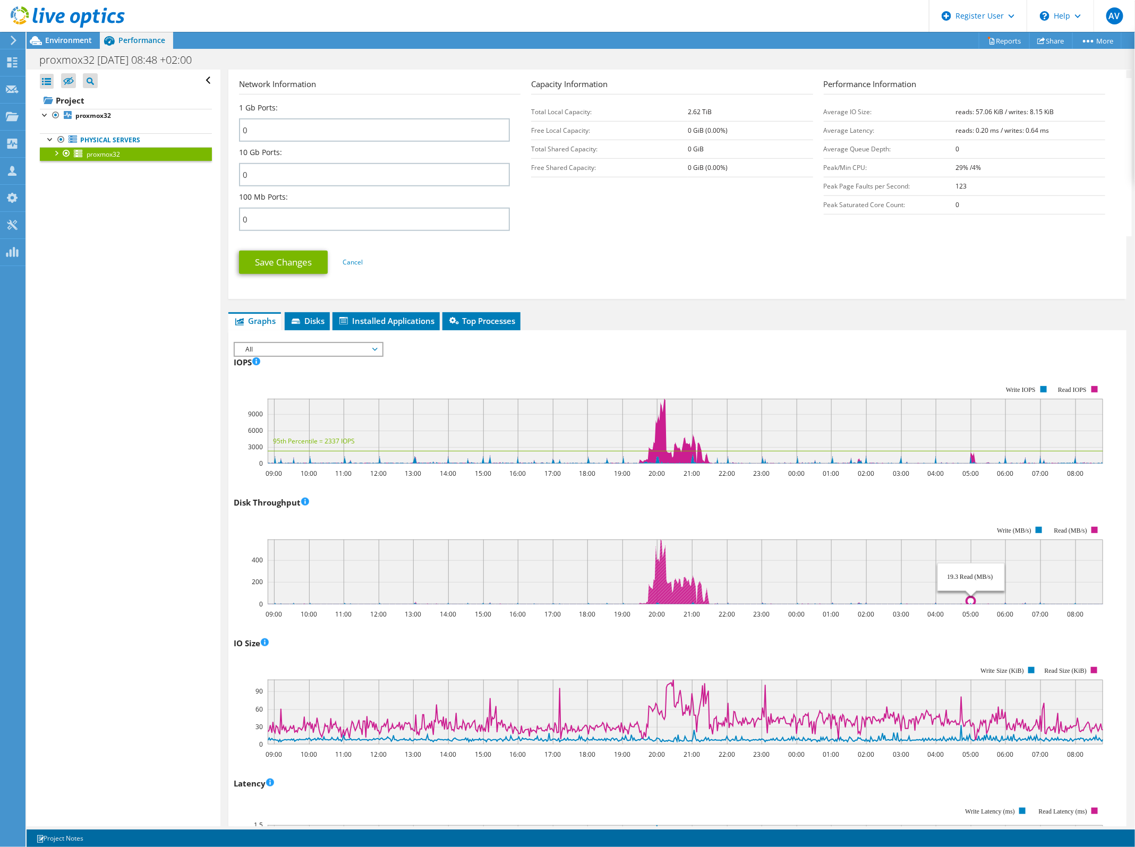
drag, startPoint x: 968, startPoint y: 601, endPoint x: 975, endPoint y: 605, distance: 7.6
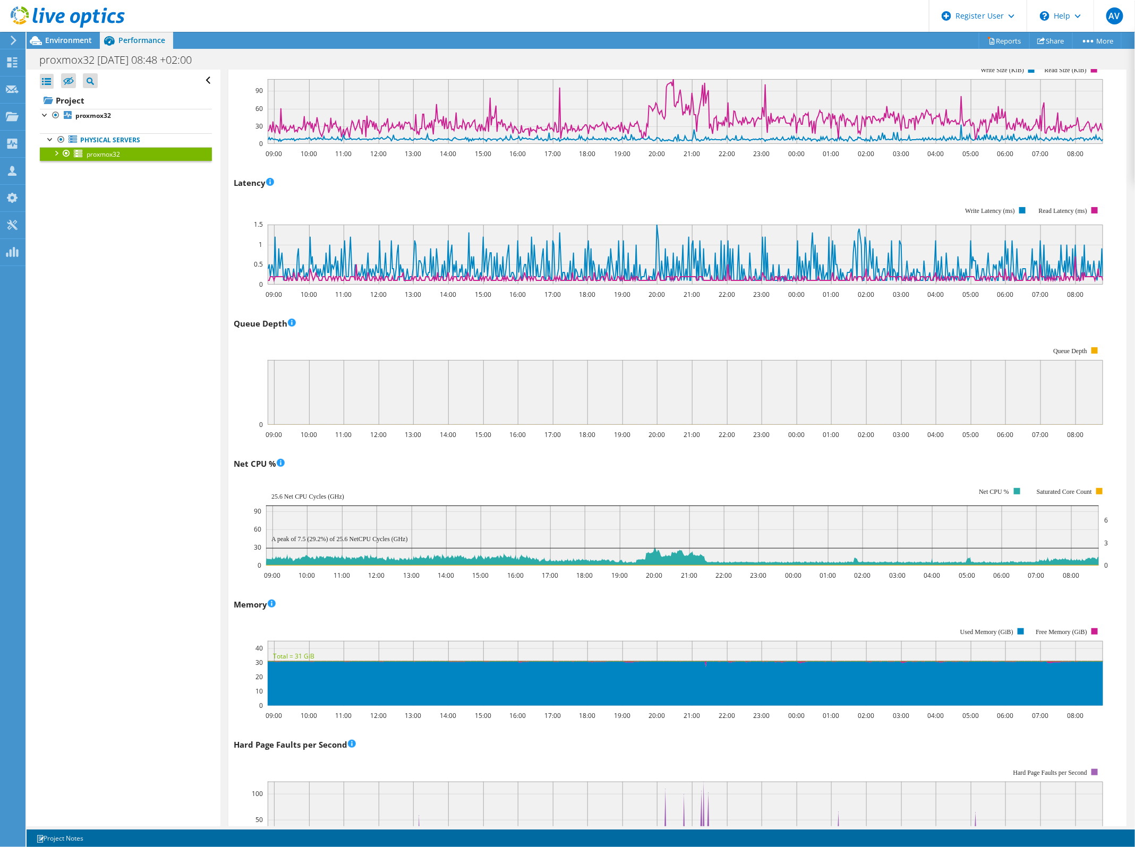
scroll to position [1265, 0]
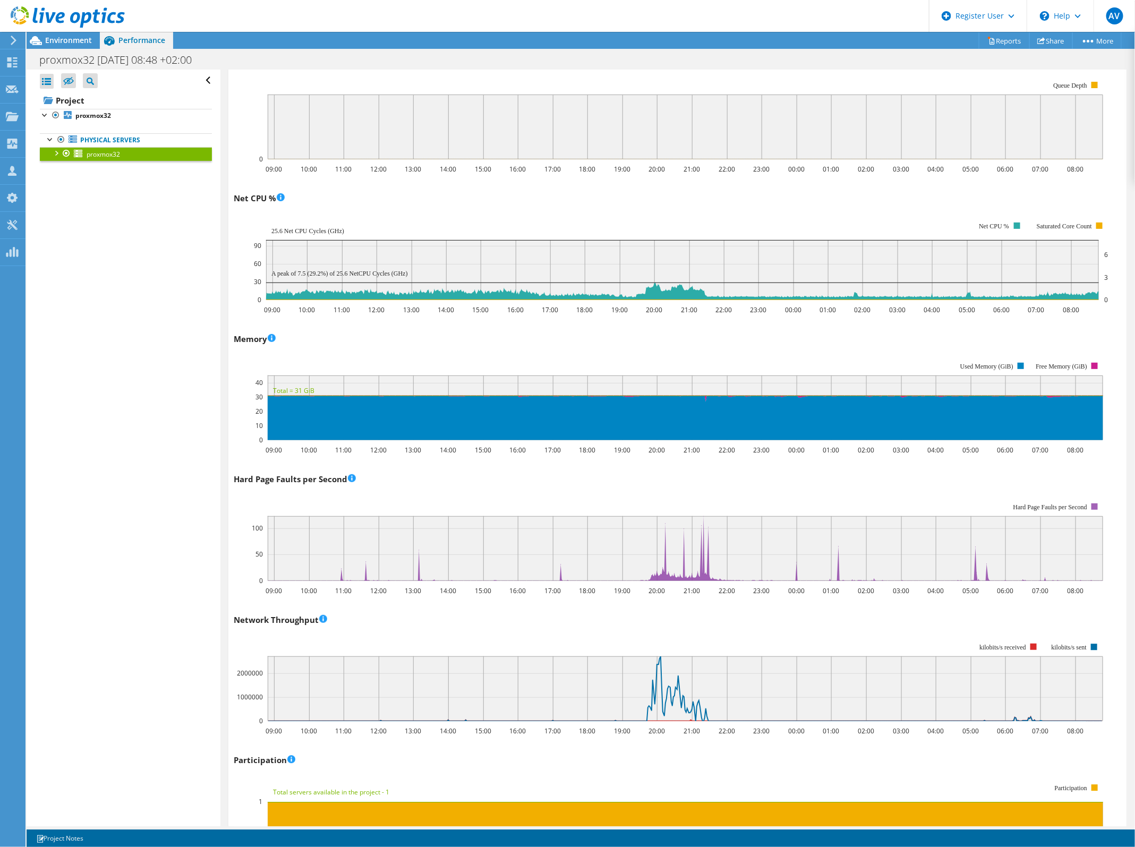
click at [418, 564] on rect at bounding box center [686, 548] width 836 height 65
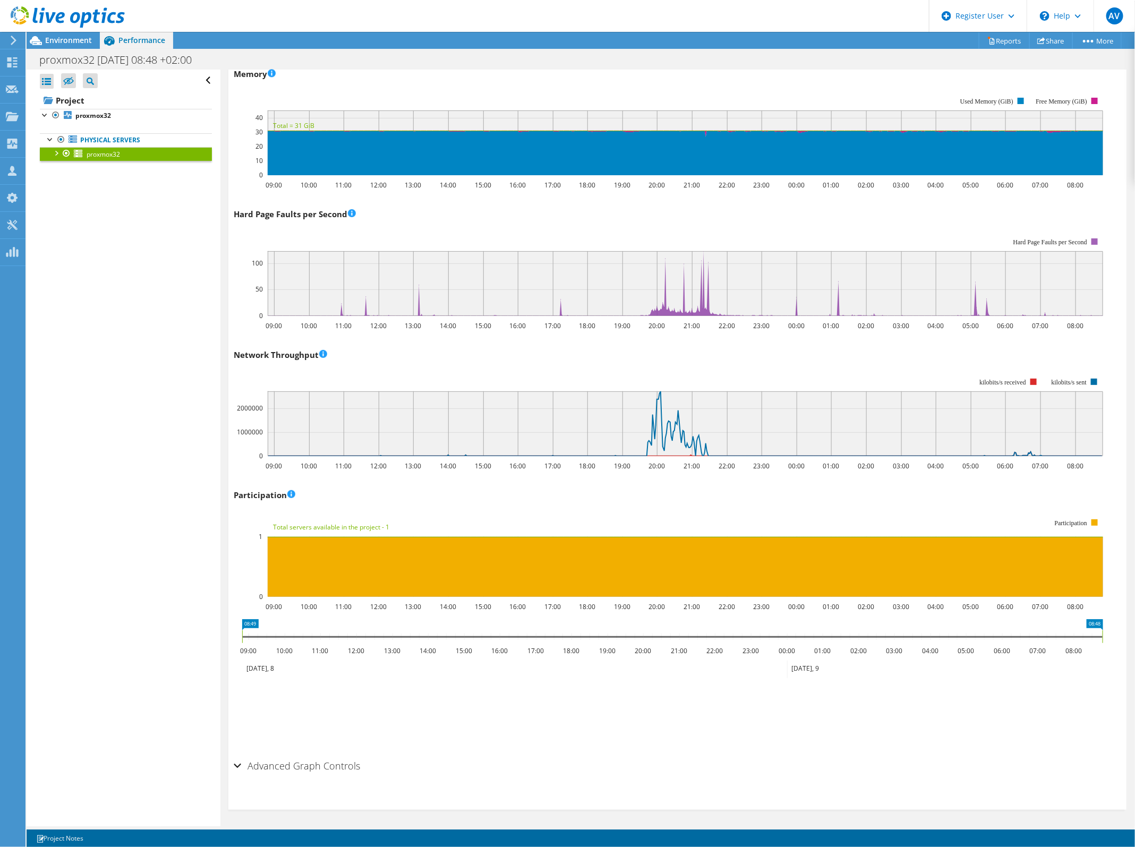
scroll to position [1531, 0]
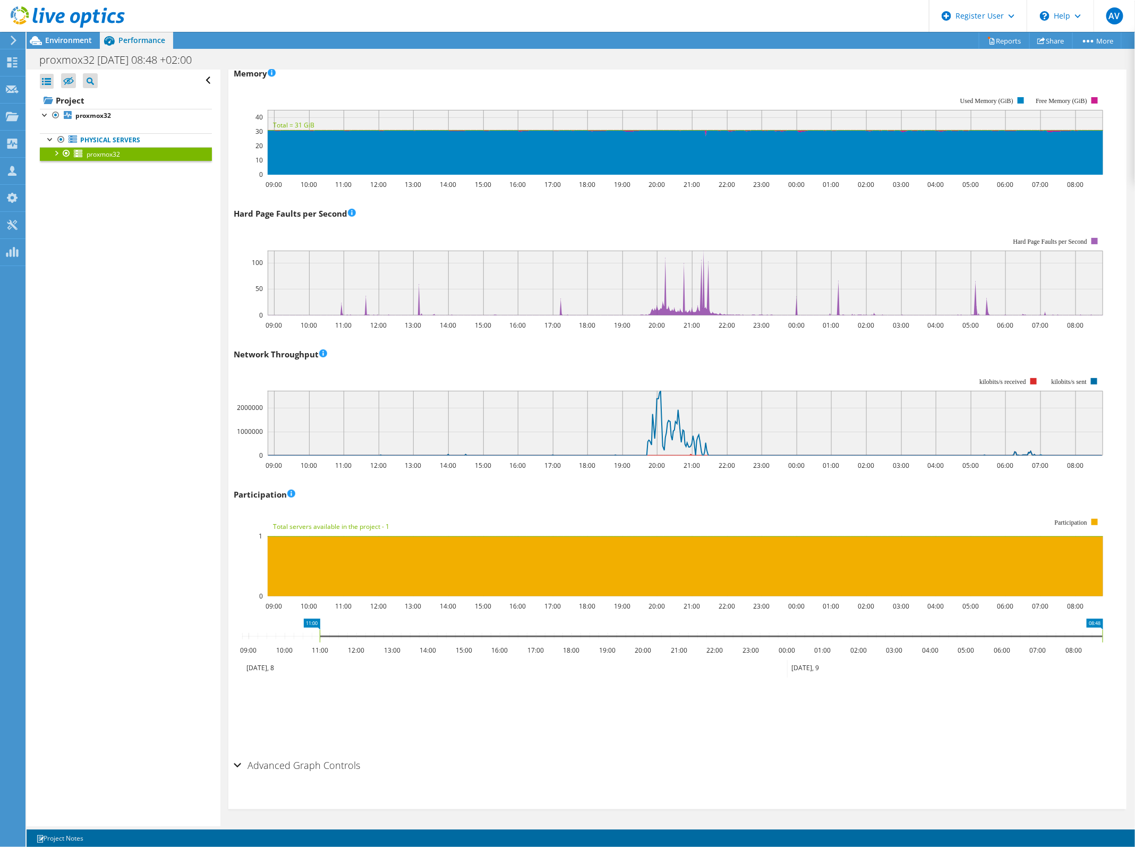
drag, startPoint x: 243, startPoint y: 635, endPoint x: 320, endPoint y: 637, distance: 77.6
click at [320, 637] on rect at bounding box center [320, 636] width 4 height 13
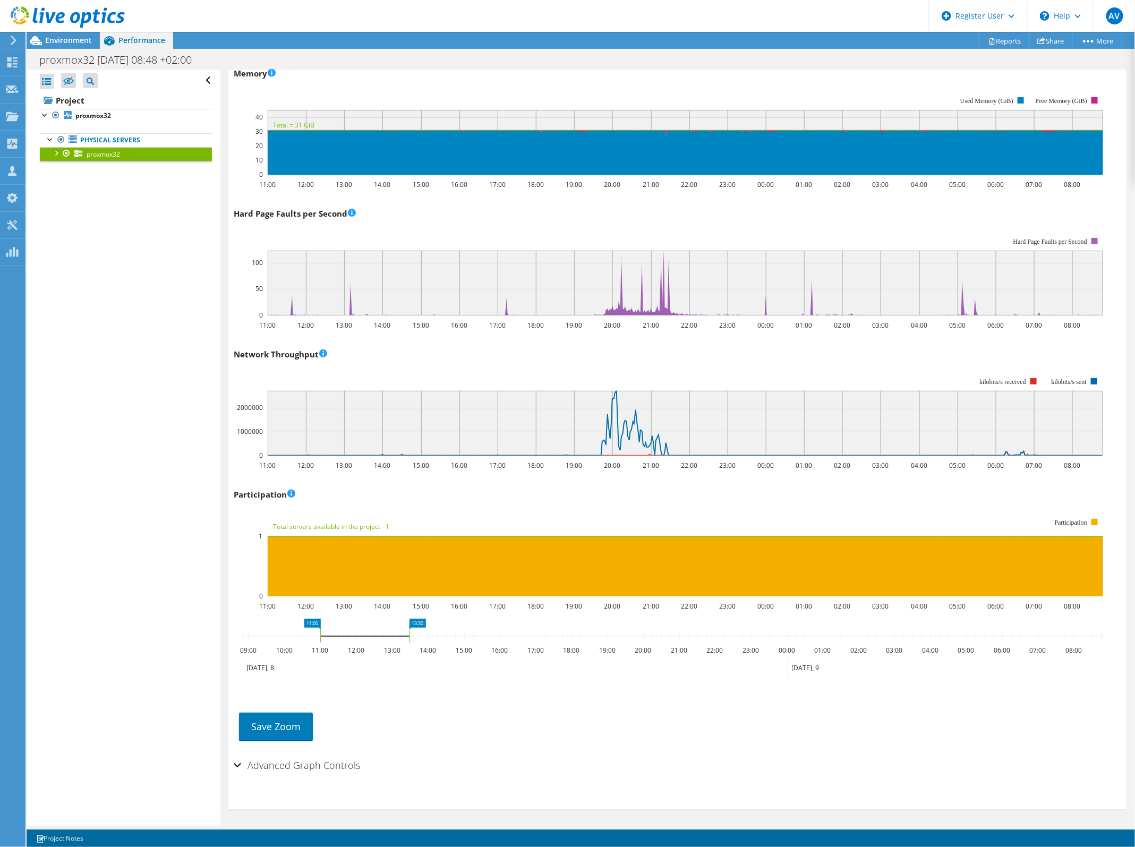
drag, startPoint x: 1102, startPoint y: 631, endPoint x: 409, endPoint y: 637, distance: 693.3
click at [409, 637] on rect at bounding box center [409, 636] width 4 height 13
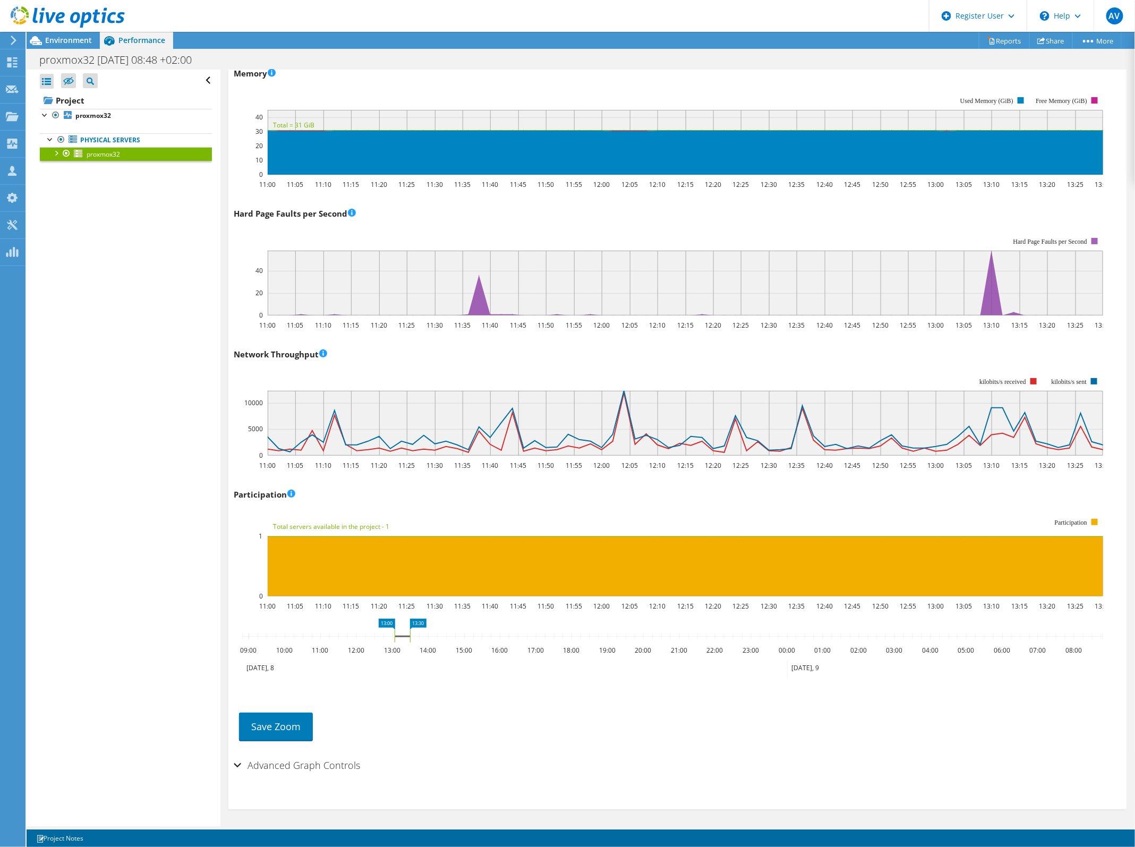
drag, startPoint x: 320, startPoint y: 633, endPoint x: 395, endPoint y: 638, distance: 74.6
click at [395, 638] on rect at bounding box center [395, 636] width 4 height 13
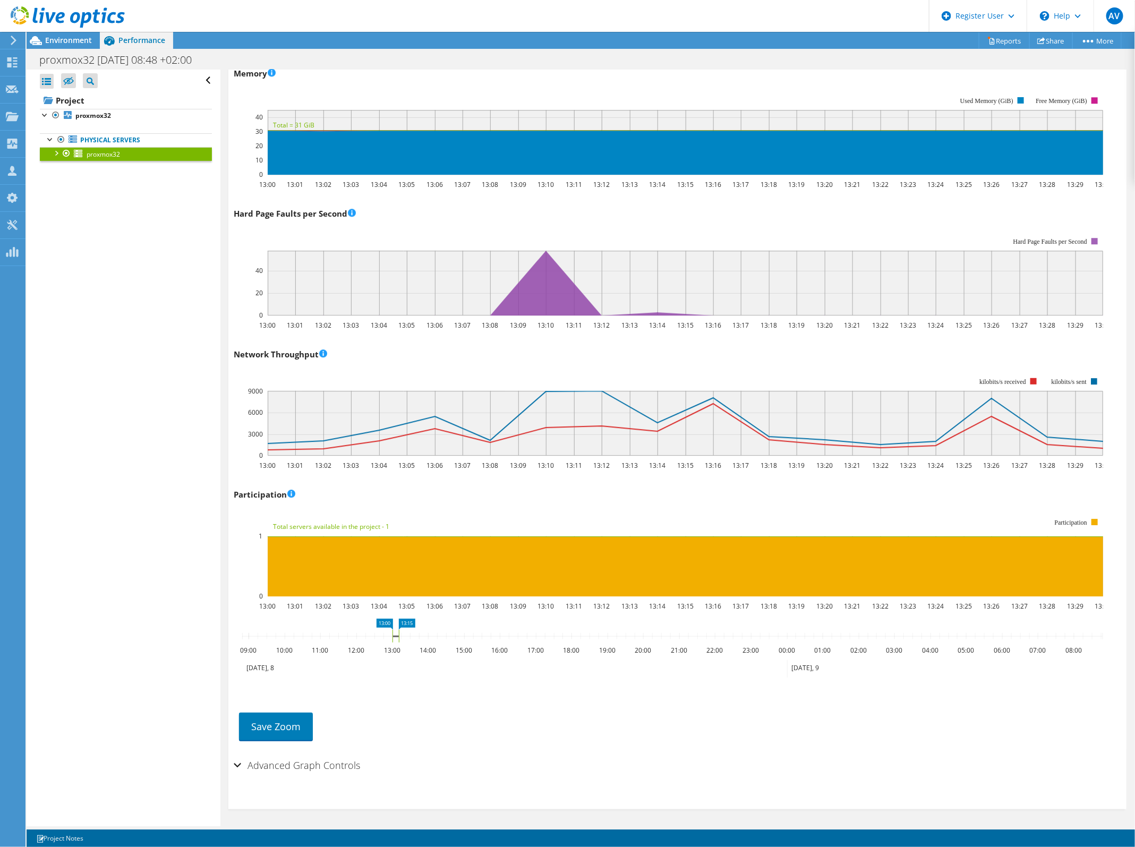
drag, startPoint x: 408, startPoint y: 636, endPoint x: 397, endPoint y: 636, distance: 11.2
click at [397, 636] on rect at bounding box center [399, 636] width 4 height 13
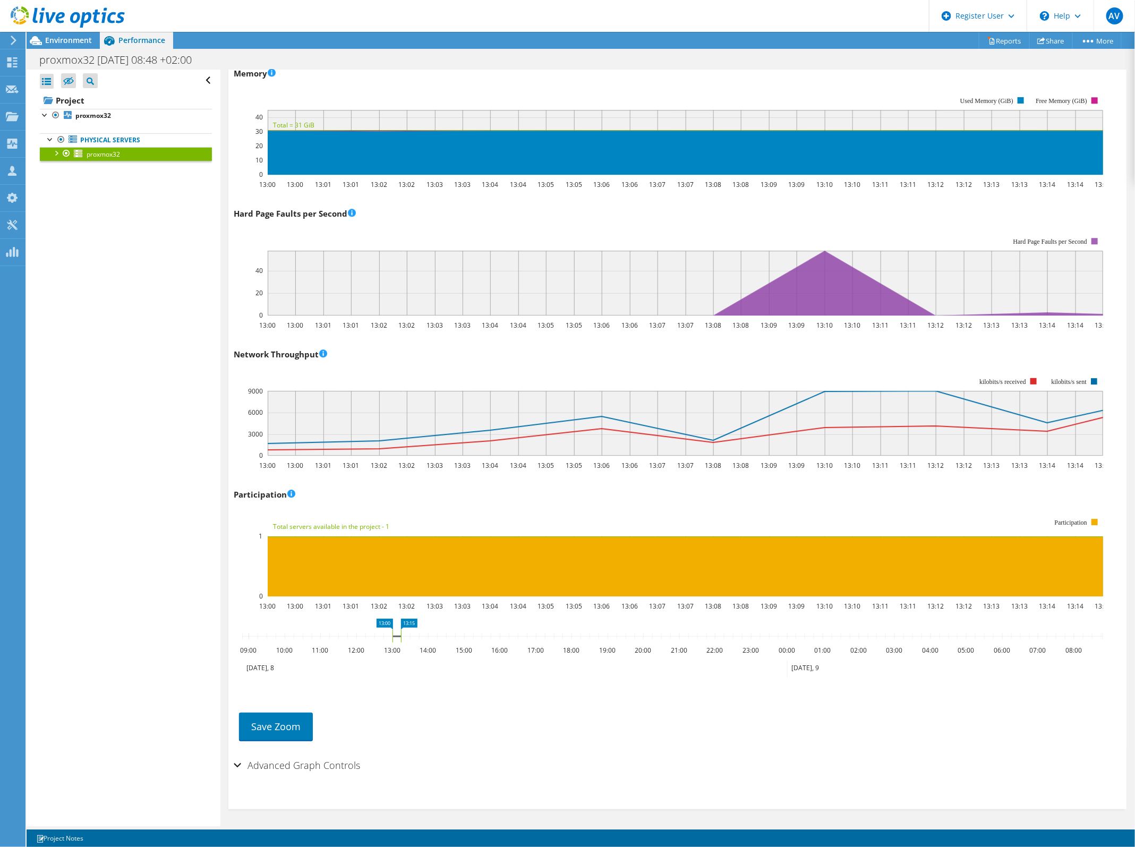
click at [394, 636] on rect at bounding box center [392, 636] width 4 height 13
click at [338, 763] on h2 "Advanced Graph Controls" at bounding box center [297, 765] width 126 height 21
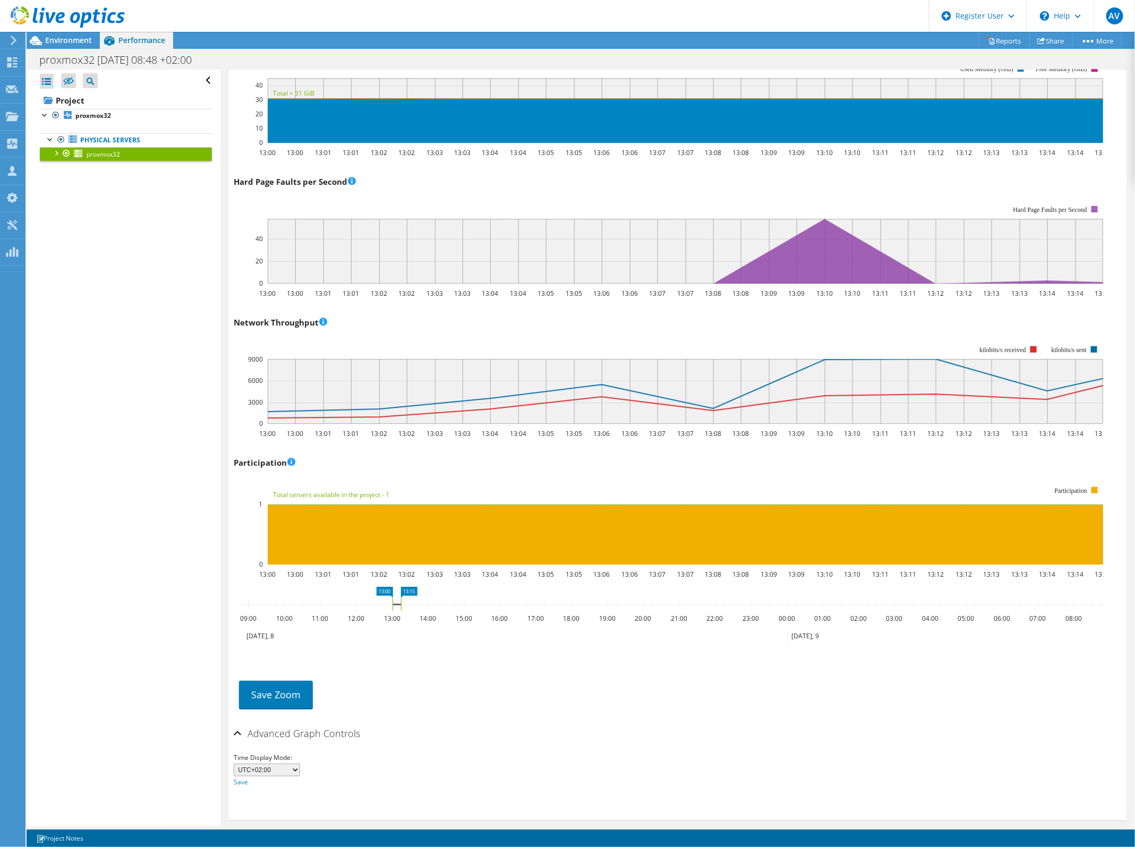
scroll to position [1566, 0]
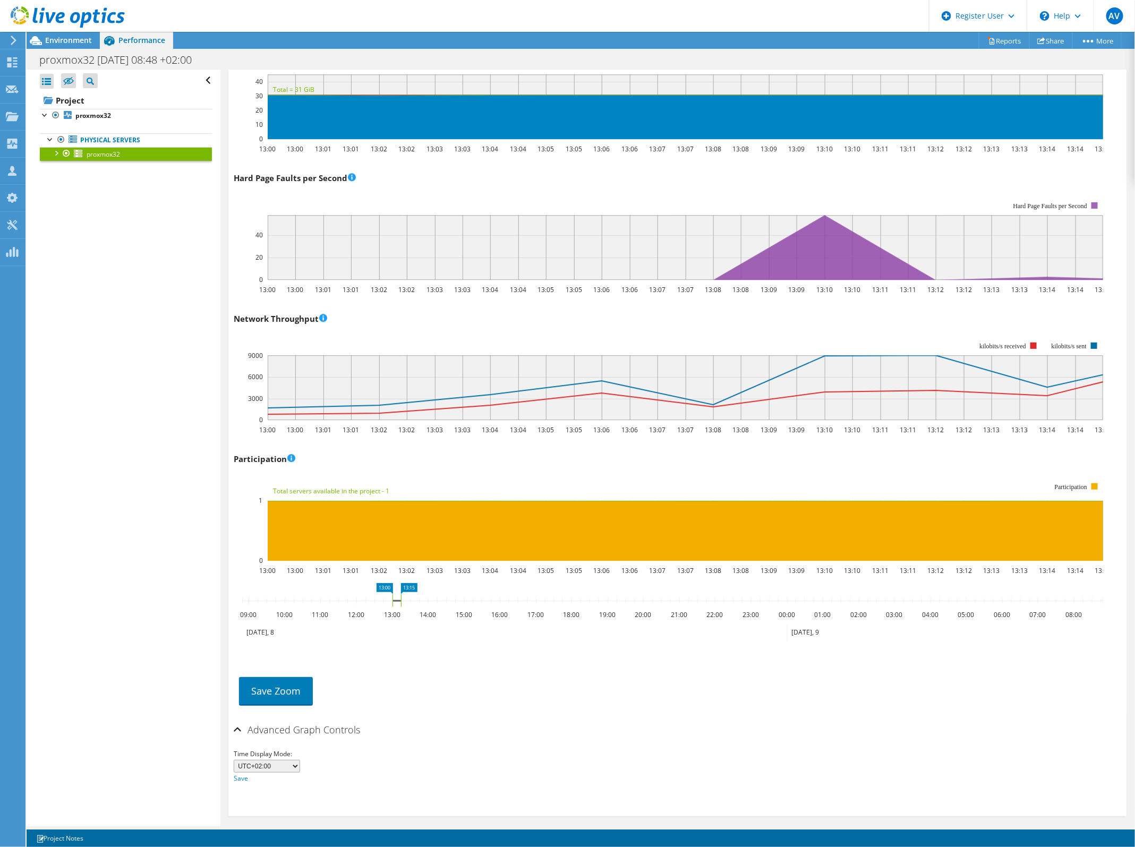
click at [333, 724] on h2 "Advanced Graph Controls" at bounding box center [297, 729] width 126 height 21
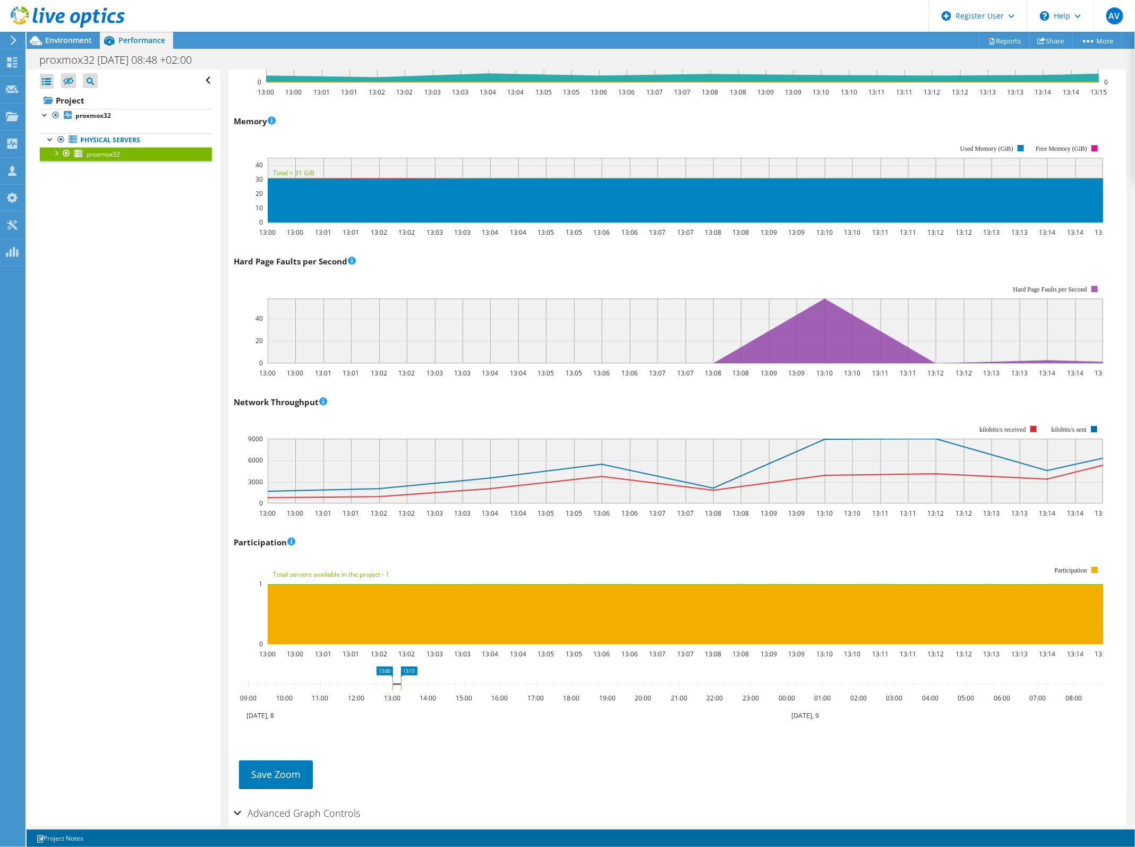
scroll to position [1531, 0]
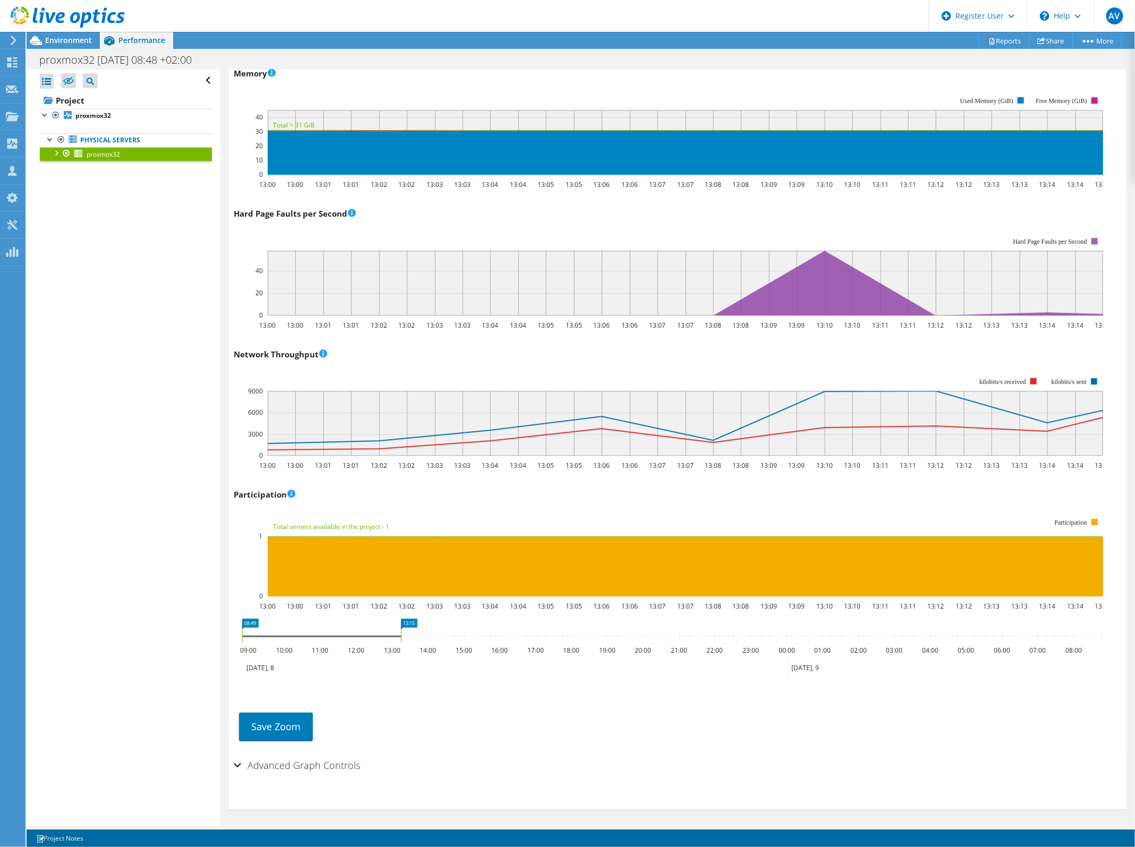
drag, startPoint x: 392, startPoint y: 631, endPoint x: 126, endPoint y: 633, distance: 266.2
click at [126, 633] on div "Open All Close All Hide Excluded Nodes Project Tree Filter" at bounding box center [581, 448] width 1109 height 757
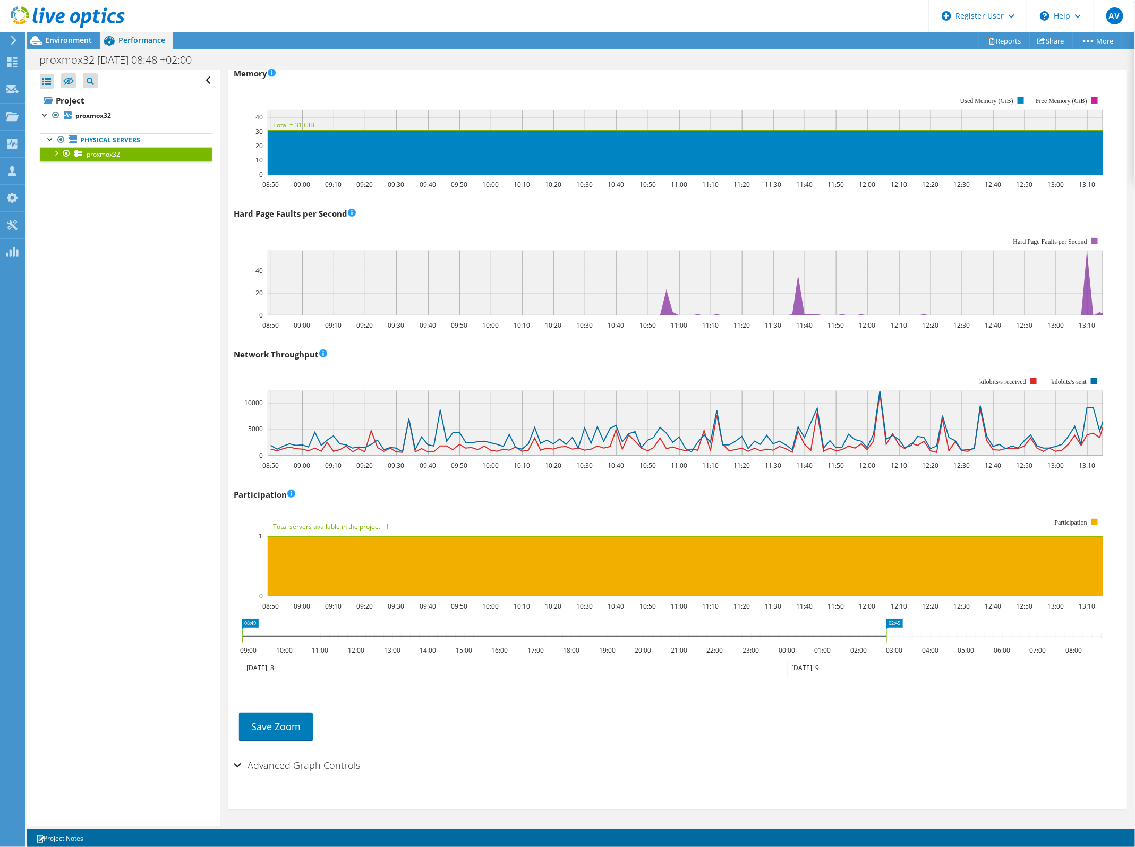
drag, startPoint x: 402, startPoint y: 636, endPoint x: 1382, endPoint y: 641, distance: 979.6
click at [1135, 641] on html "AV Dell User Arnaud Vandewalle Arnaud.Vandewalle@Dell.com Dell My Profile Log O…" at bounding box center [567, 423] width 1135 height 847
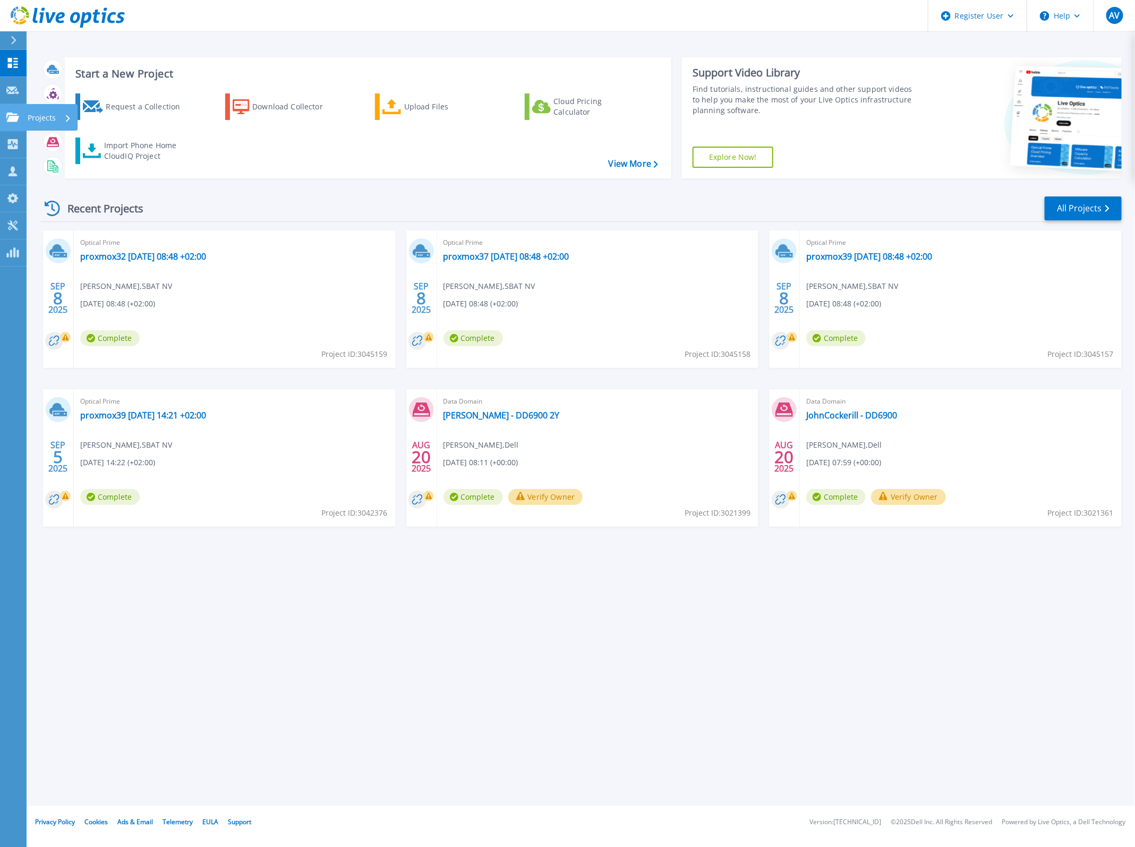
click at [14, 109] on link "Projects Projects" at bounding box center [13, 117] width 27 height 27
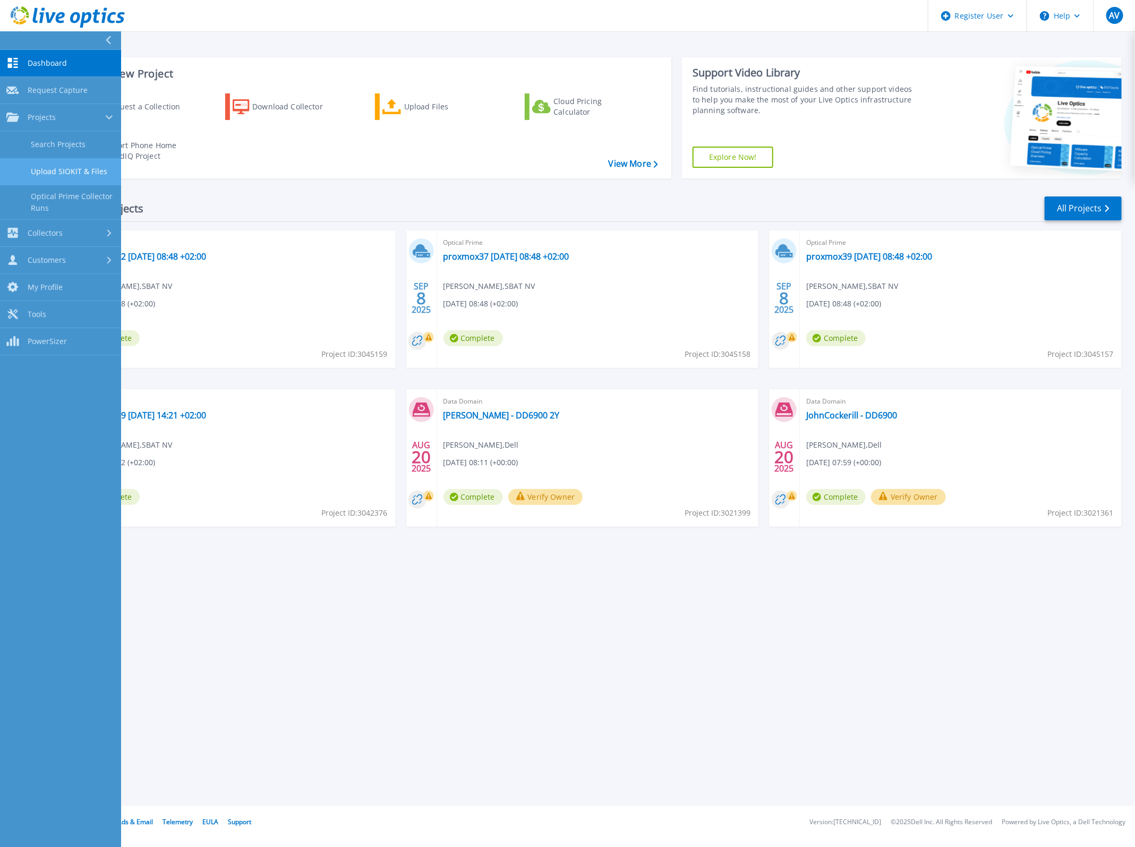
click at [49, 173] on link "Upload SIOKIT & Files" at bounding box center [60, 171] width 121 height 27
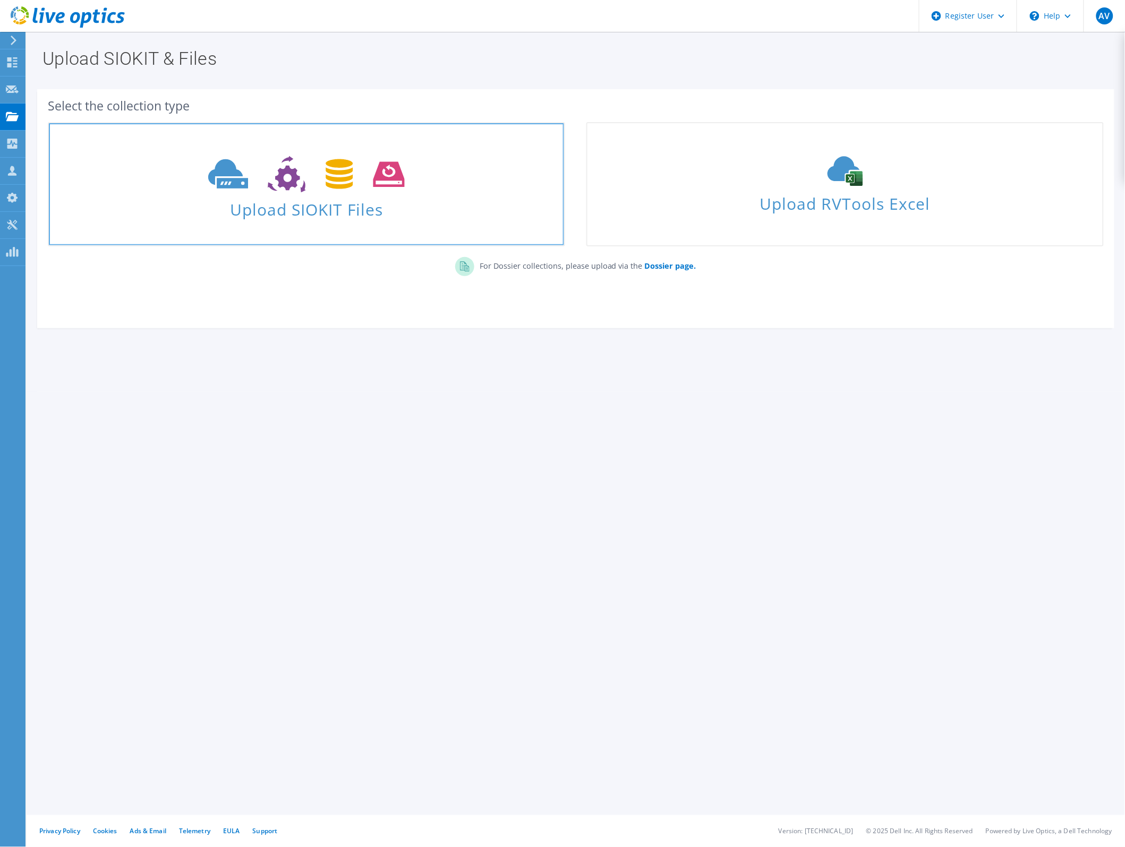
click at [330, 191] on icon at bounding box center [306, 174] width 196 height 37
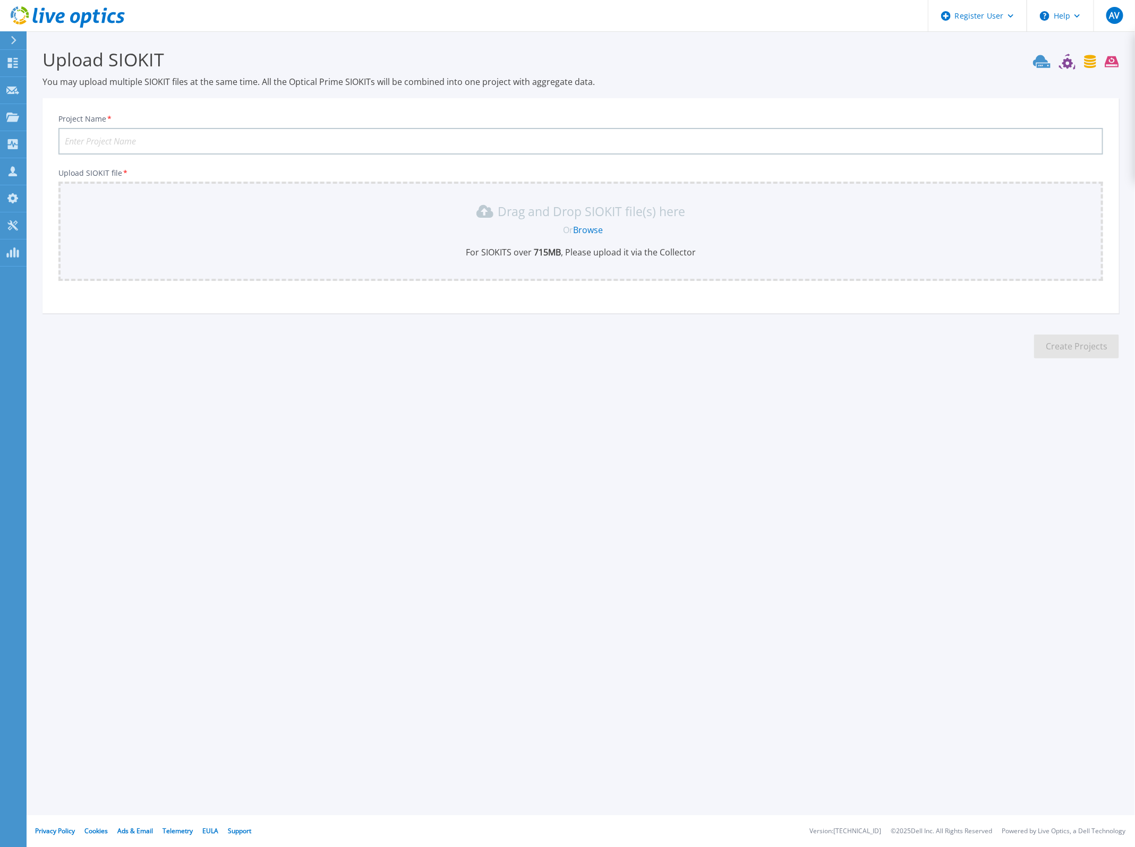
click at [582, 229] on link "Browse" at bounding box center [588, 230] width 30 height 12
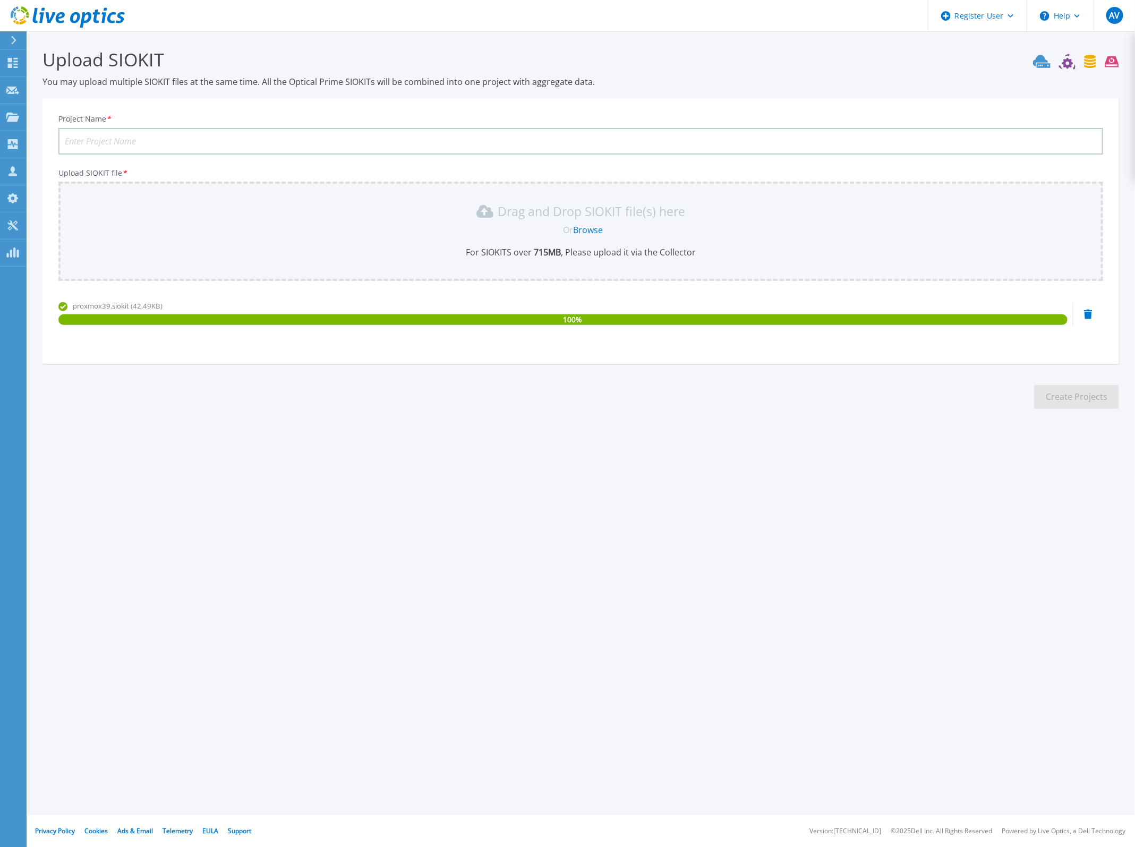
click at [184, 130] on input "Project Name *" at bounding box center [580, 141] width 1045 height 27
type input "SBAT - Proxmox39"
click at [1069, 394] on button "Create Projects" at bounding box center [1076, 397] width 85 height 24
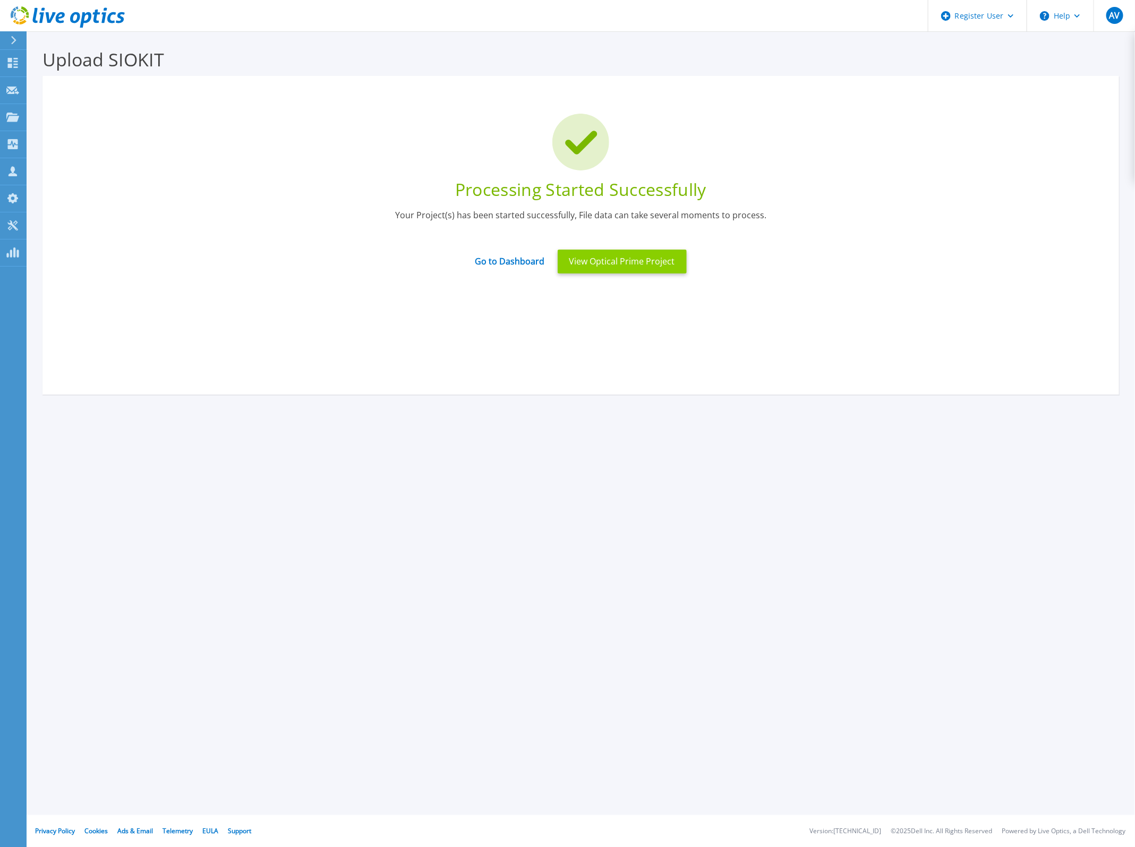
click at [641, 259] on button "View Optical Prime Project" at bounding box center [622, 262] width 129 height 24
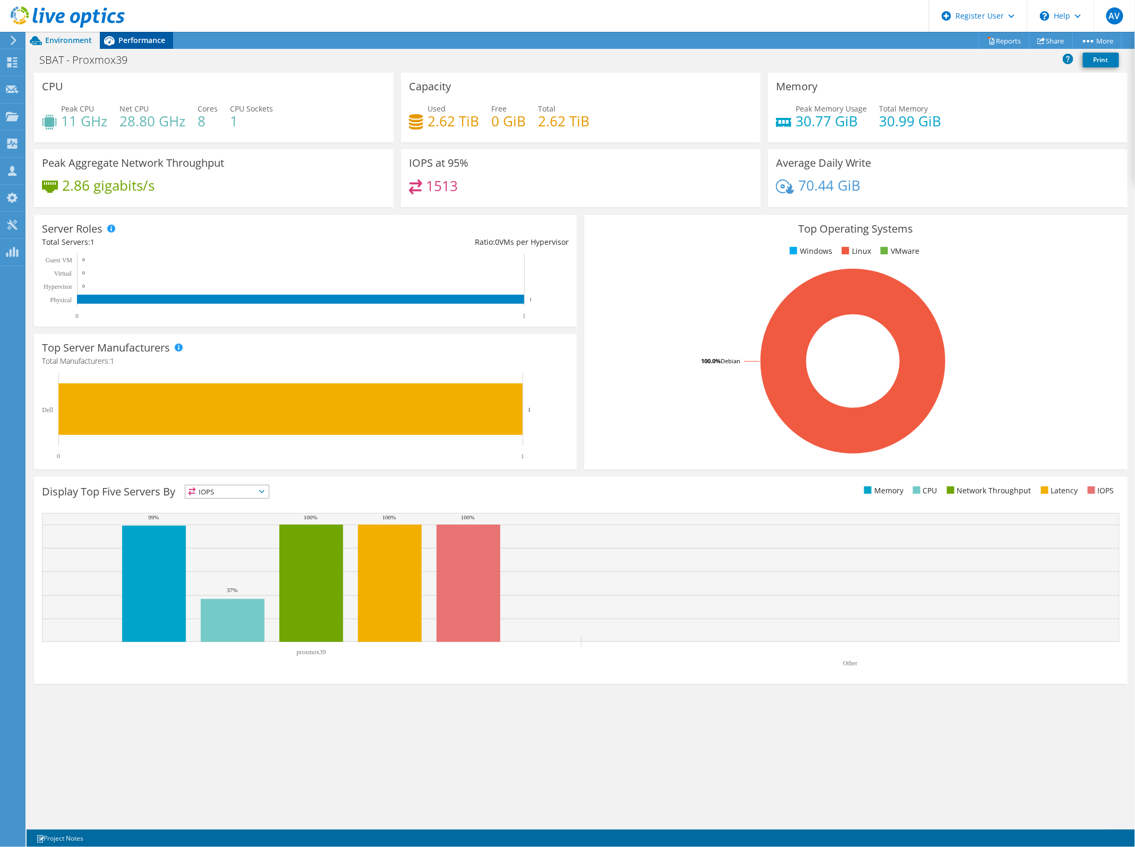
click at [153, 43] on span "Performance" at bounding box center [141, 40] width 47 height 10
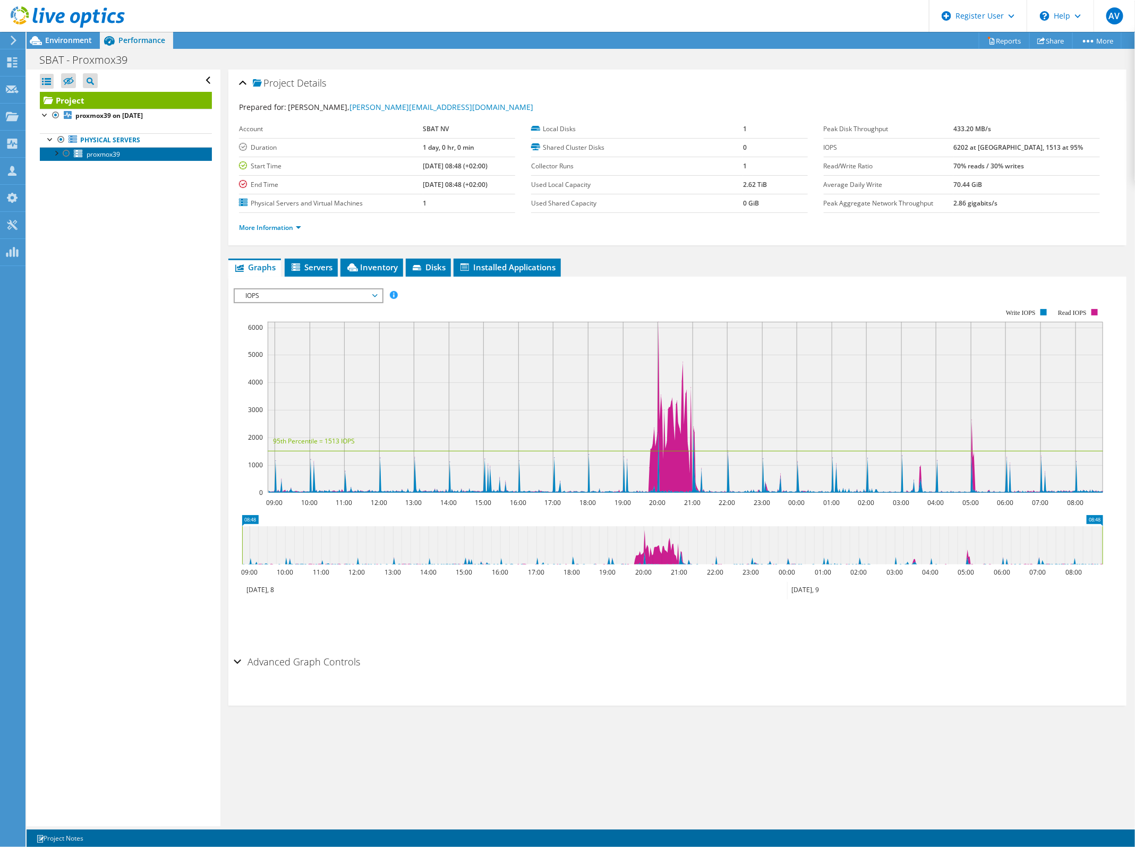
click at [103, 152] on span "proxmox39" at bounding box center [103, 154] width 33 height 9
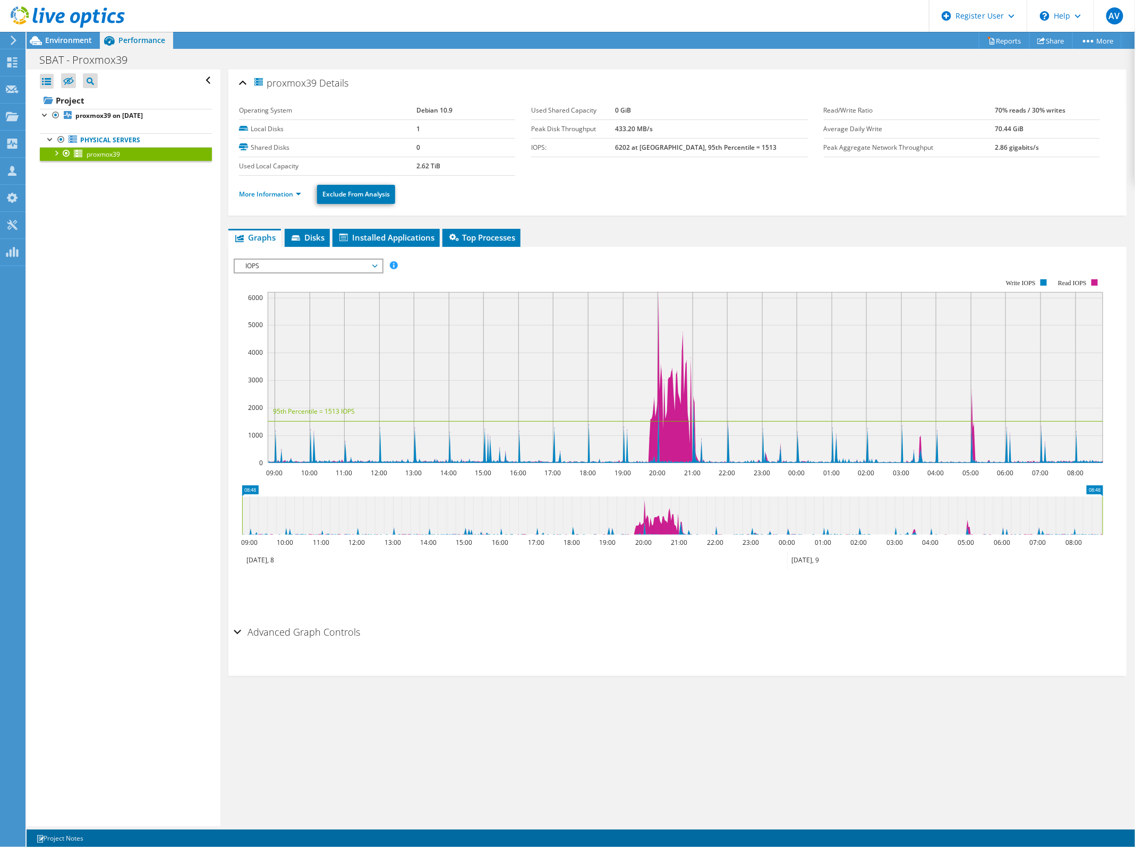
click at [55, 152] on div at bounding box center [55, 152] width 11 height 11
click at [104, 168] on link "sda" at bounding box center [126, 168] width 172 height 14
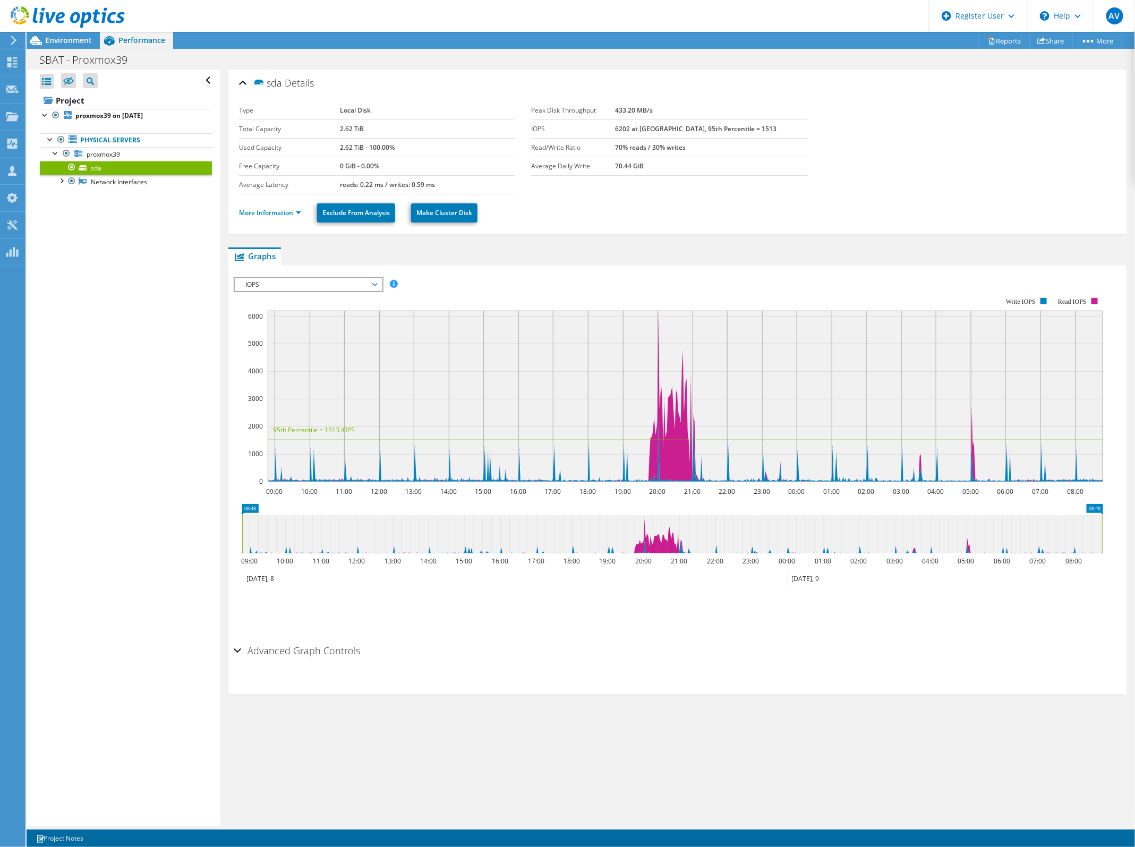
click at [72, 166] on div at bounding box center [71, 167] width 11 height 13
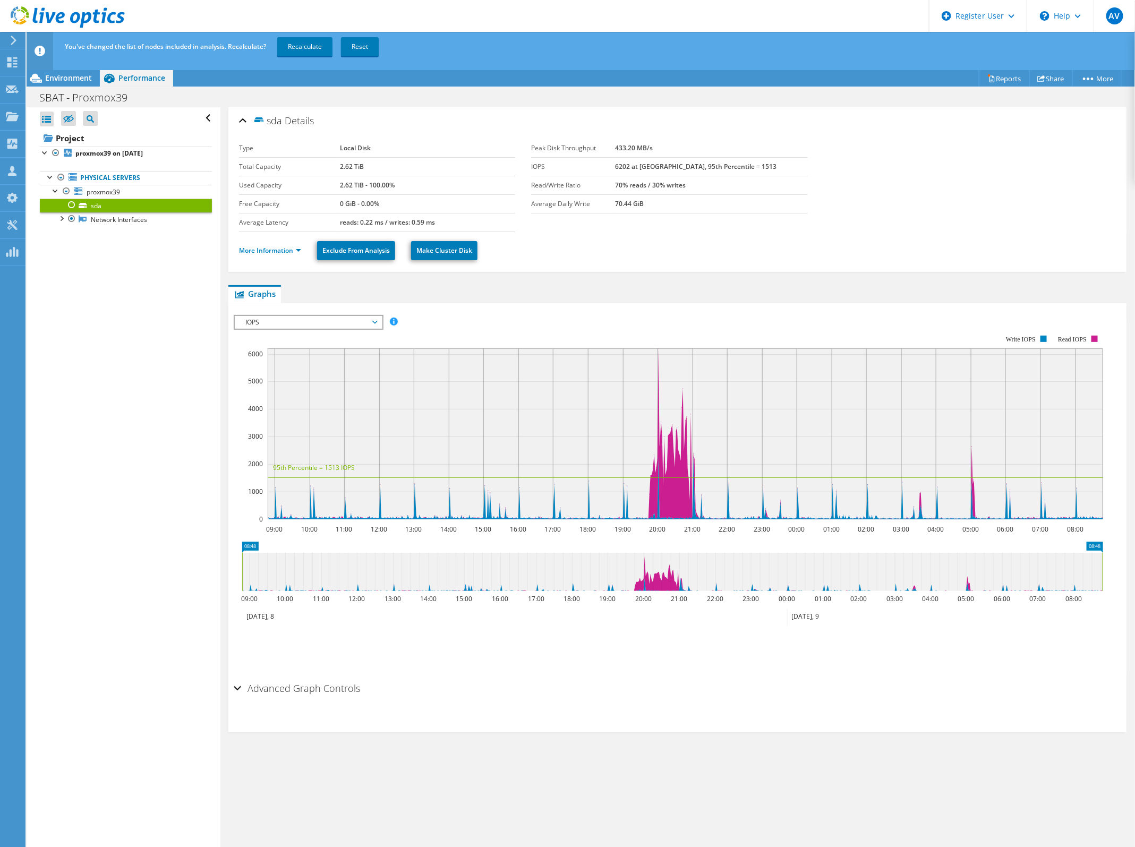
click at [71, 203] on div at bounding box center [71, 205] width 11 height 13
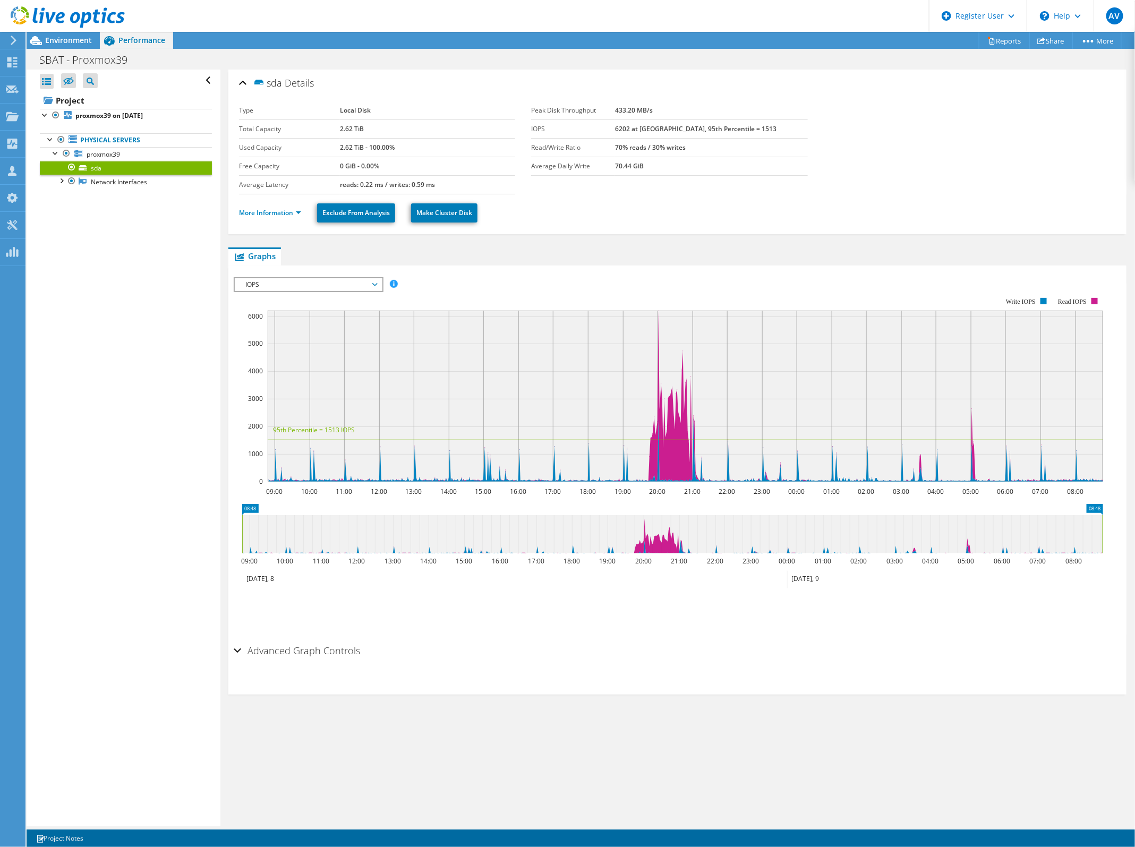
click at [331, 288] on span "IOPS" at bounding box center [308, 284] width 137 height 13
click at [287, 356] on li "All" at bounding box center [308, 361] width 147 height 13
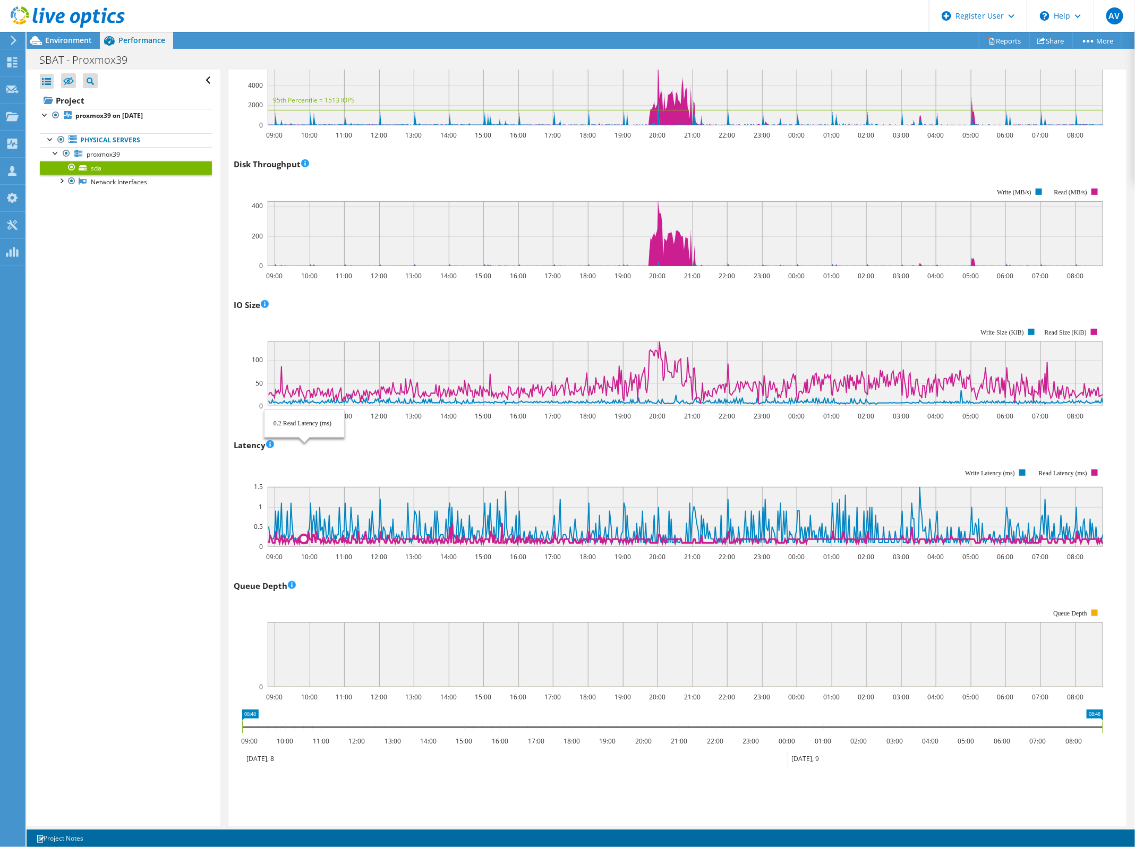
scroll to position [166, 0]
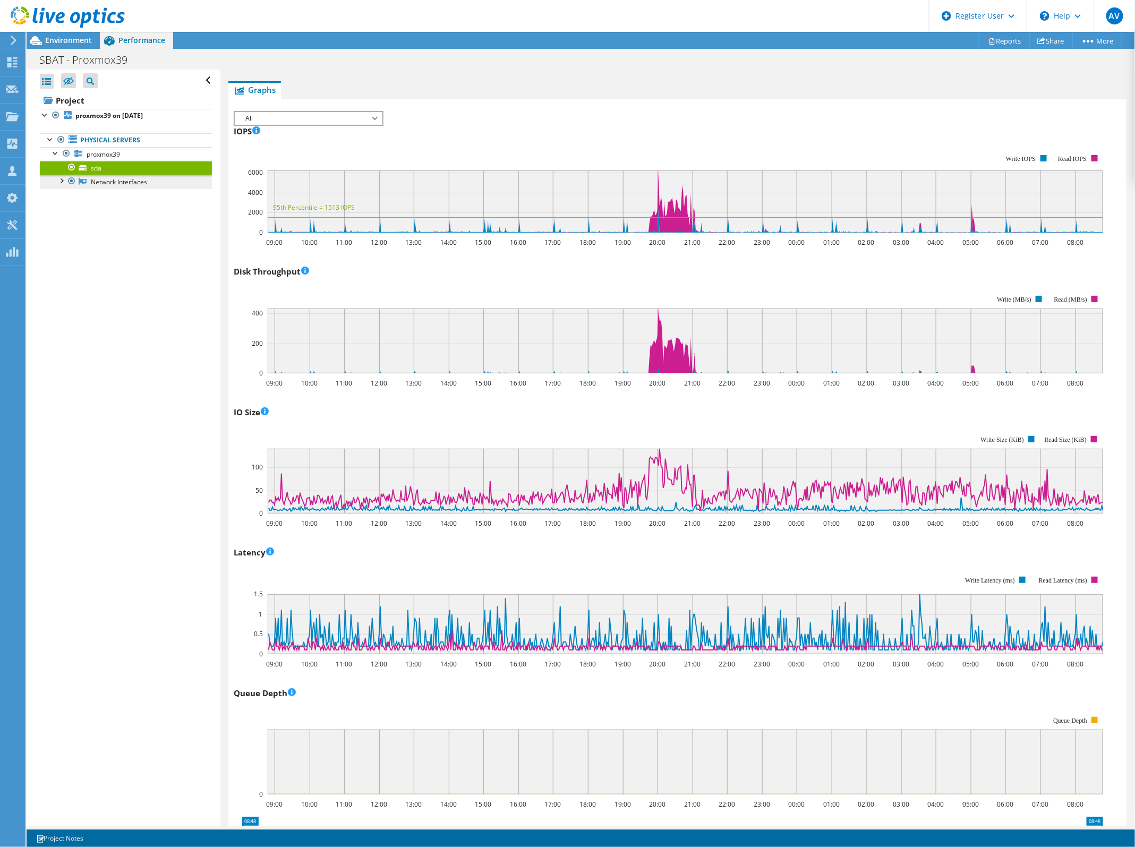
click at [145, 184] on link "Network Interfaces" at bounding box center [126, 182] width 172 height 14
click at [62, 184] on div at bounding box center [61, 180] width 11 height 11
click at [150, 202] on link "eno2" at bounding box center [126, 196] width 172 height 14
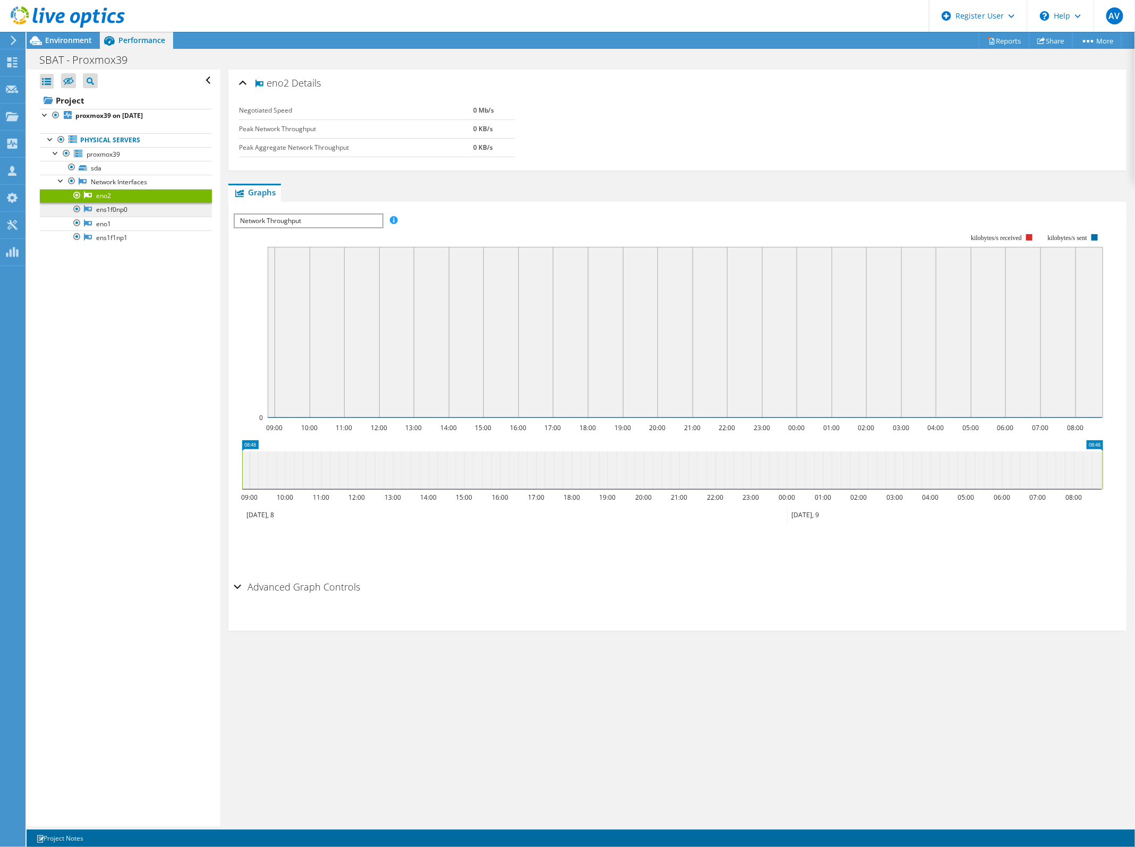
scroll to position [0, 0]
click at [147, 209] on link "ens1f0np0" at bounding box center [126, 210] width 172 height 14
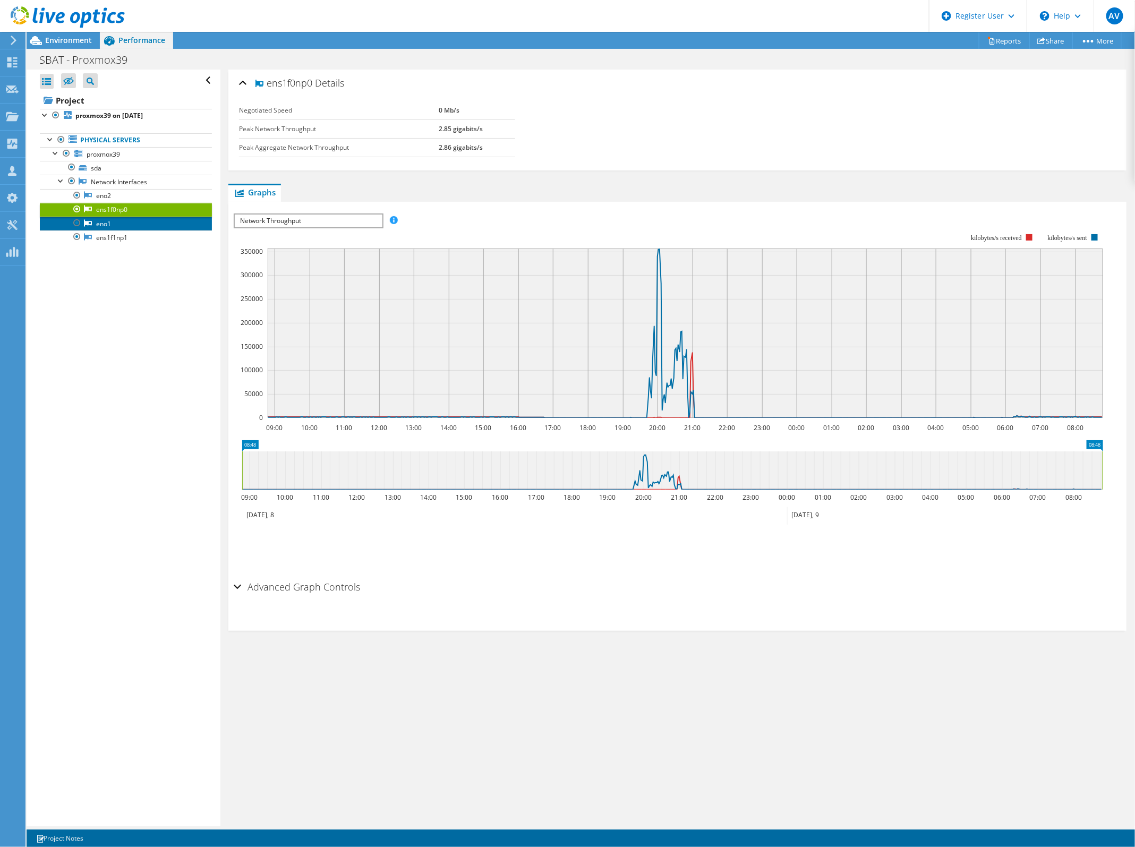
click at [105, 226] on link "eno1" at bounding box center [126, 224] width 172 height 14
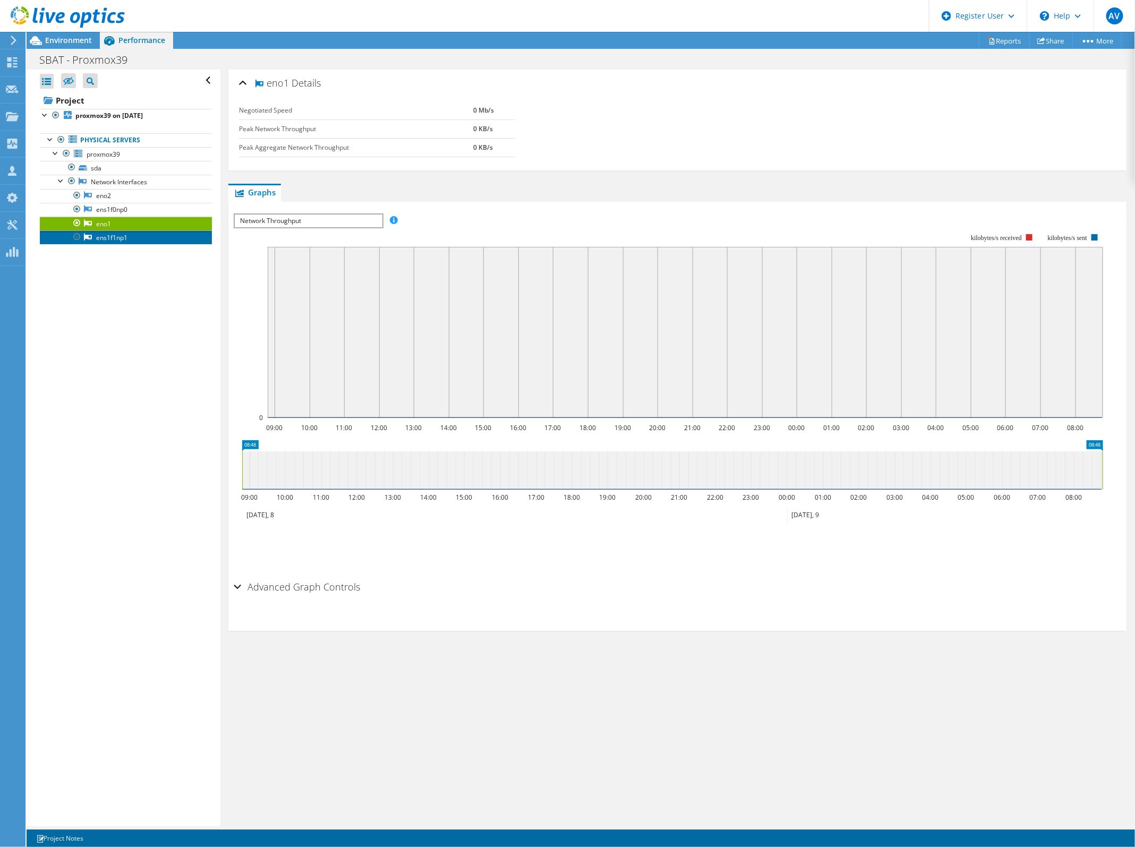
click at [125, 237] on link "ens1f1np1" at bounding box center [126, 238] width 172 height 14
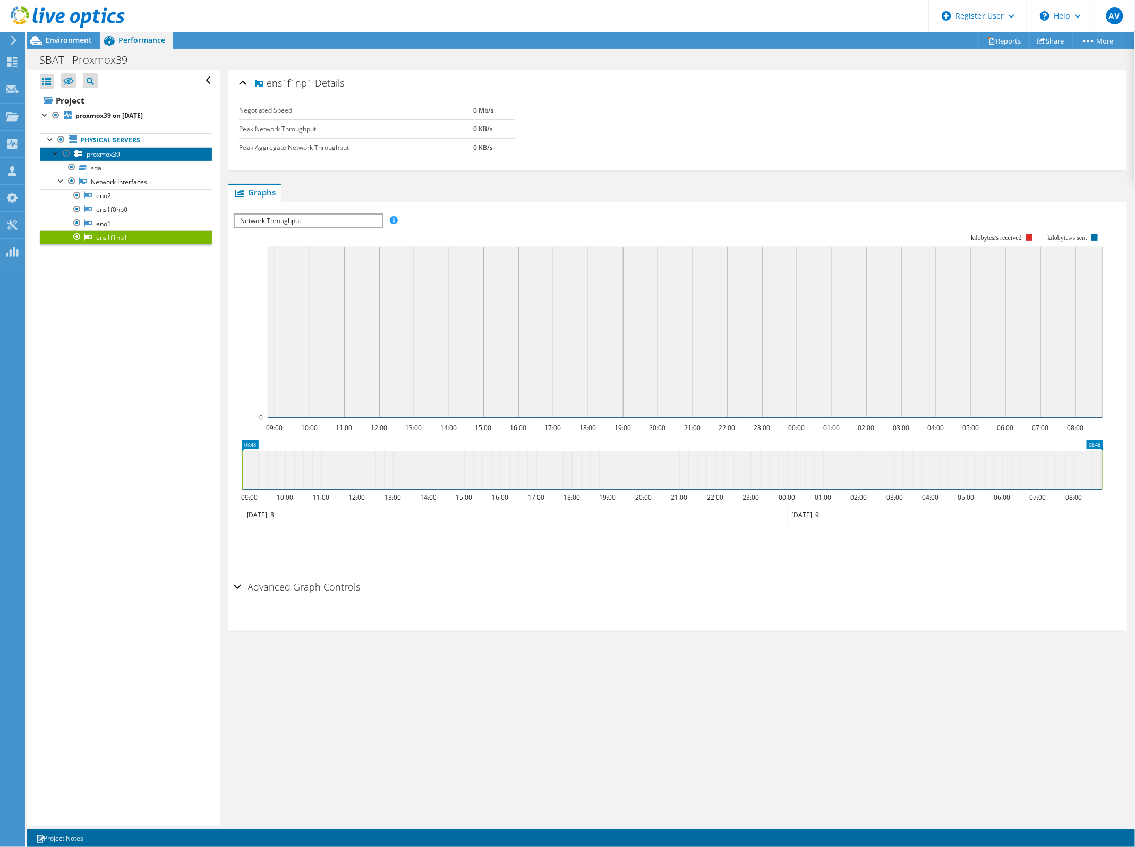
click at [110, 155] on span "proxmox39" at bounding box center [103, 154] width 33 height 9
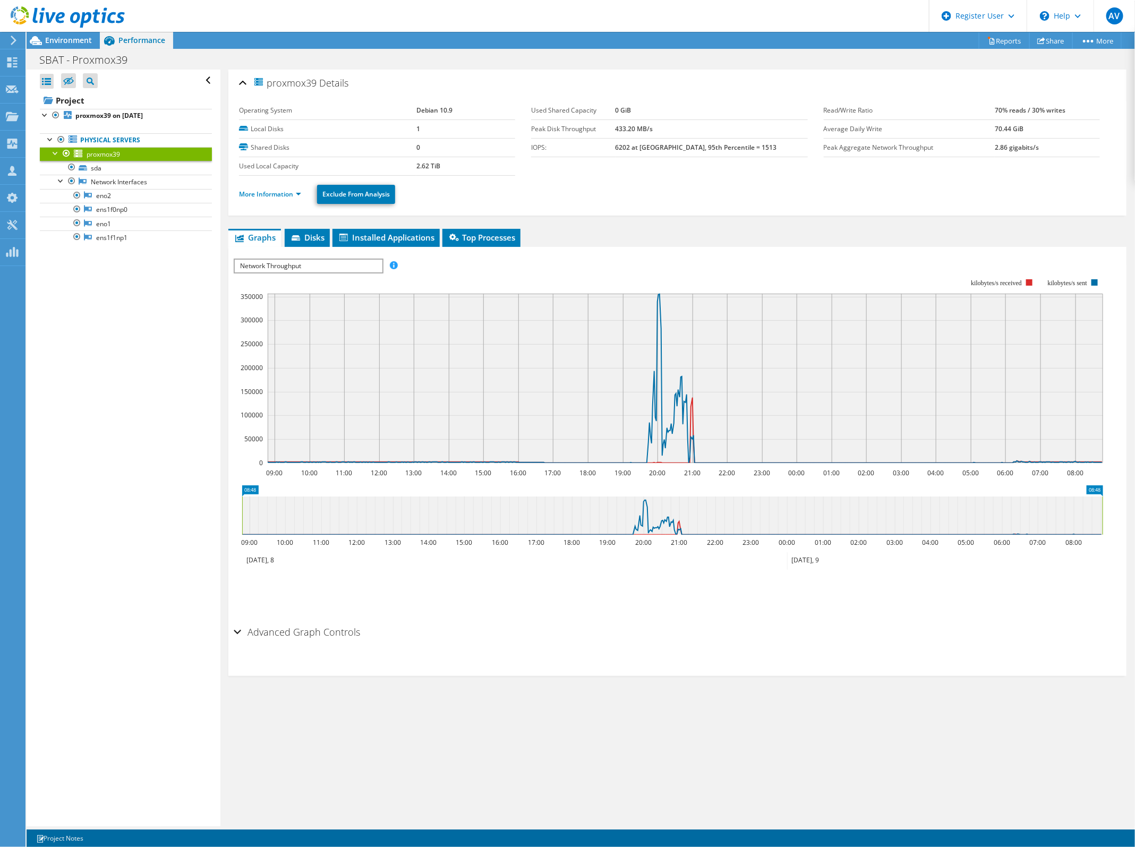
click at [361, 270] on span "Network Throughput" at bounding box center [308, 266] width 147 height 13
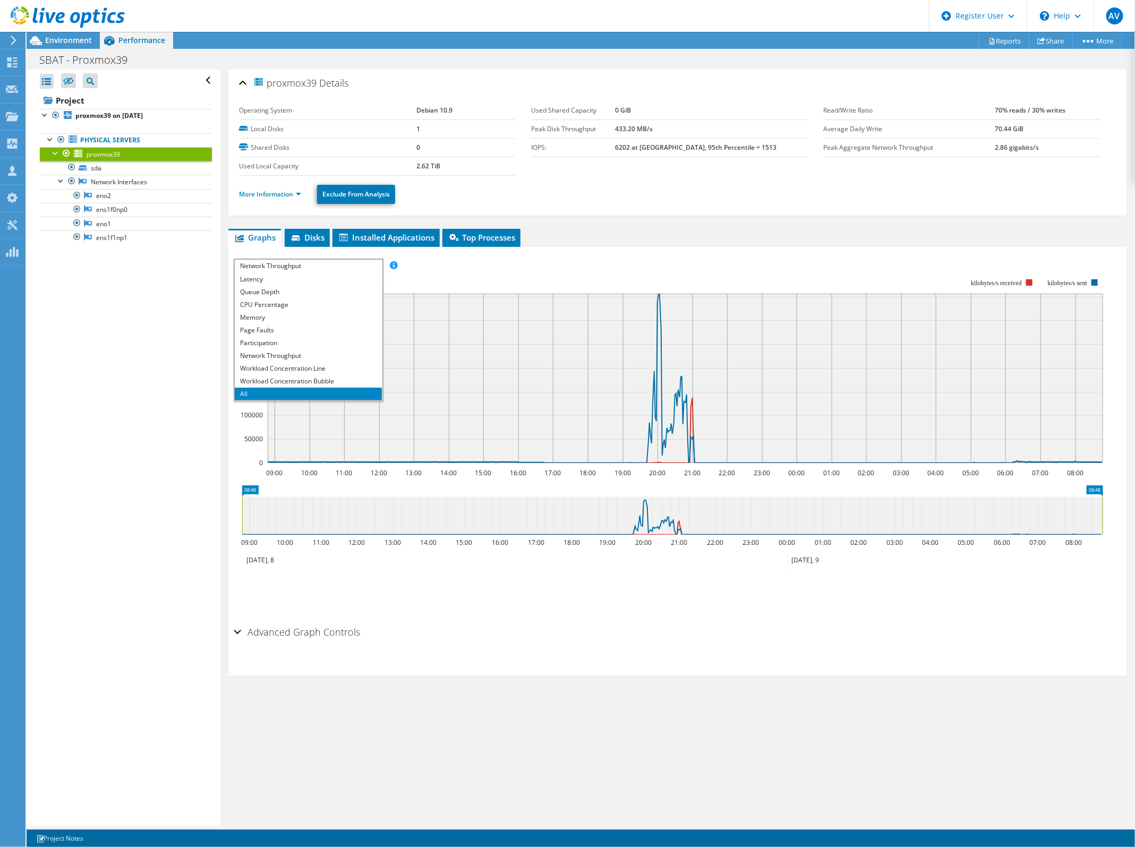
click at [275, 392] on li "All" at bounding box center [308, 394] width 147 height 13
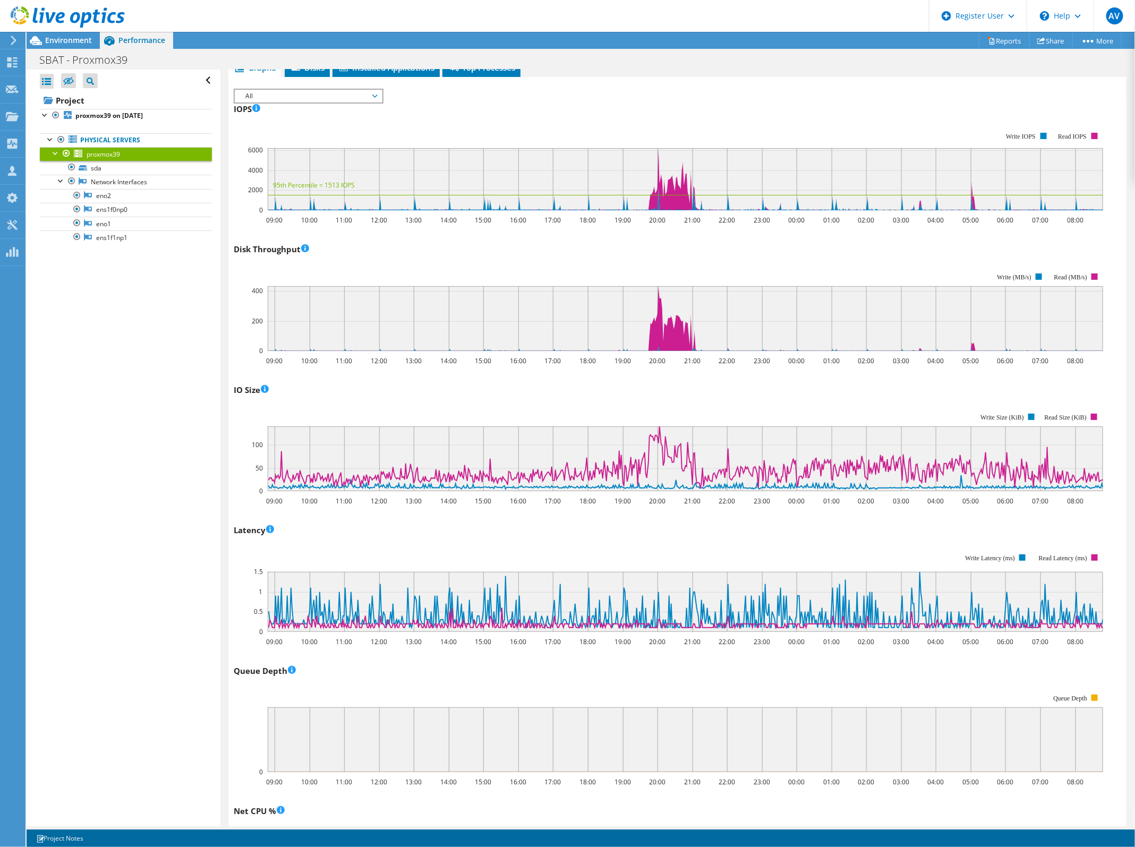
scroll to position [0, 0]
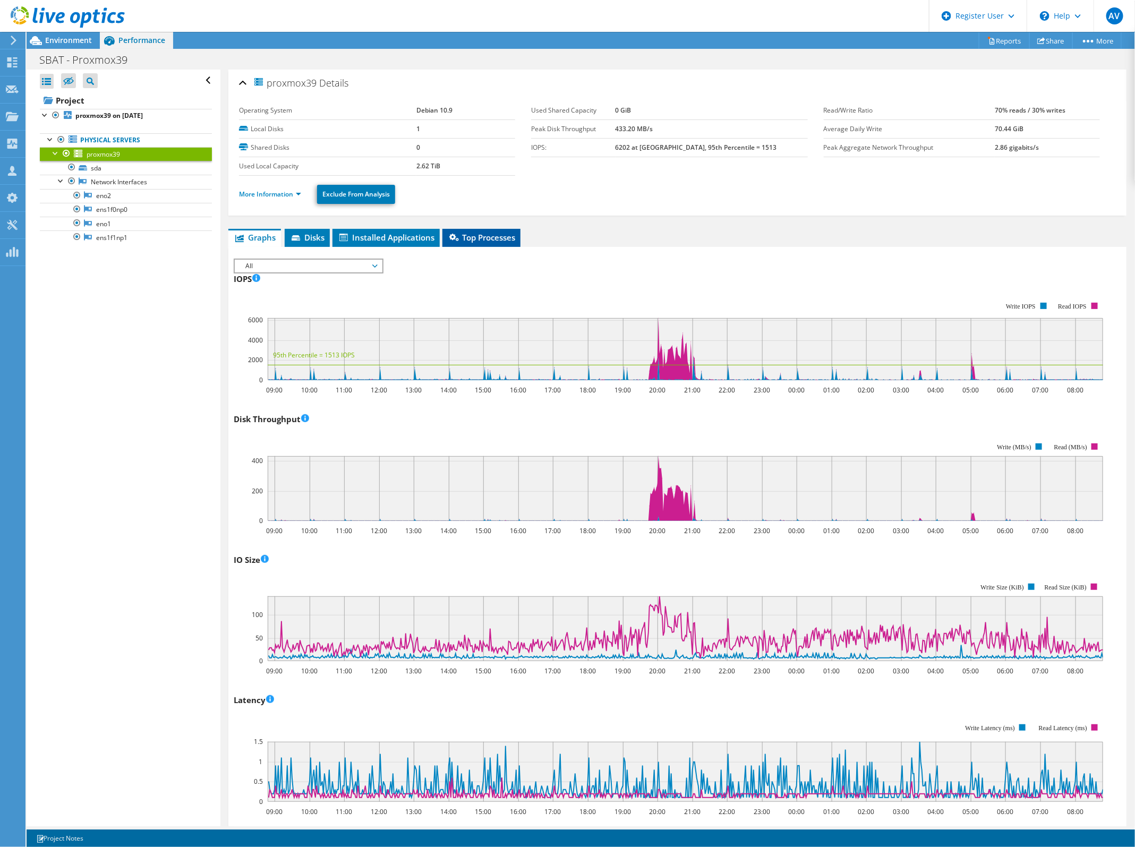
click at [484, 238] on span "Top Processes" at bounding box center [481, 237] width 67 height 11
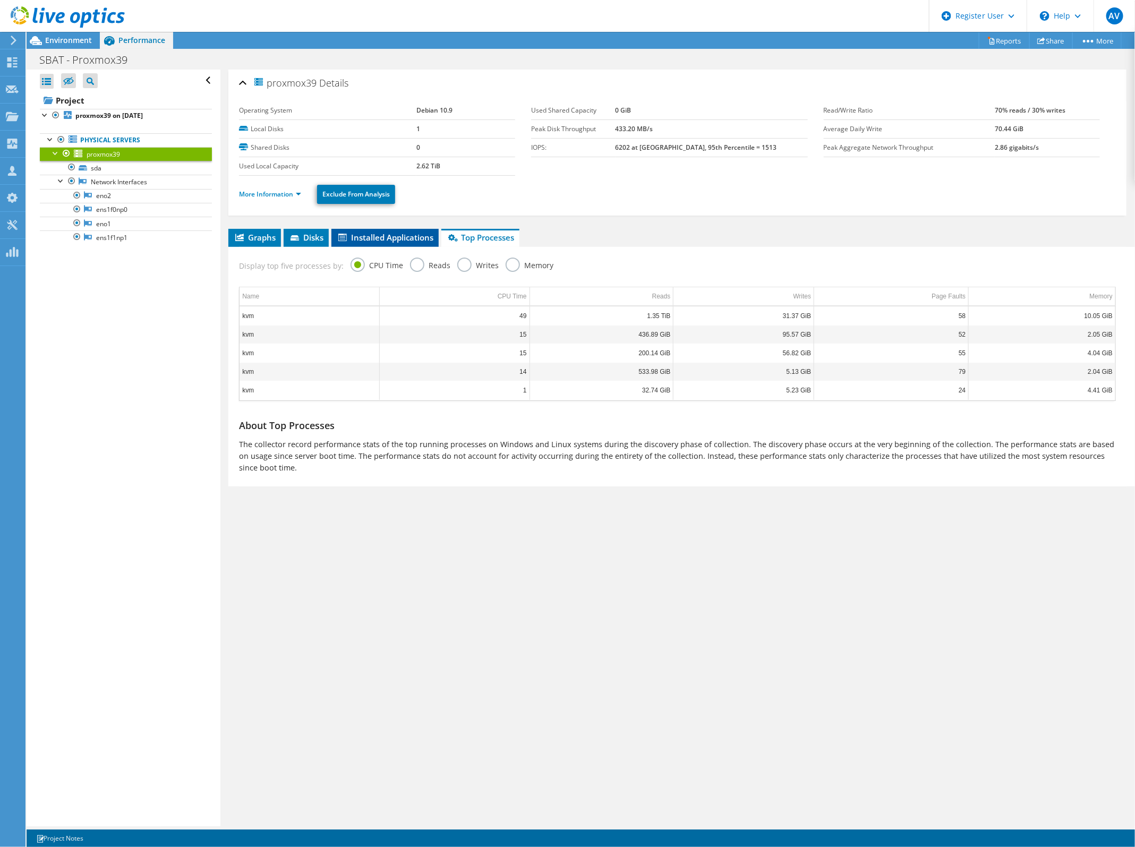
click at [403, 237] on span "Installed Applications" at bounding box center [385, 237] width 97 height 11
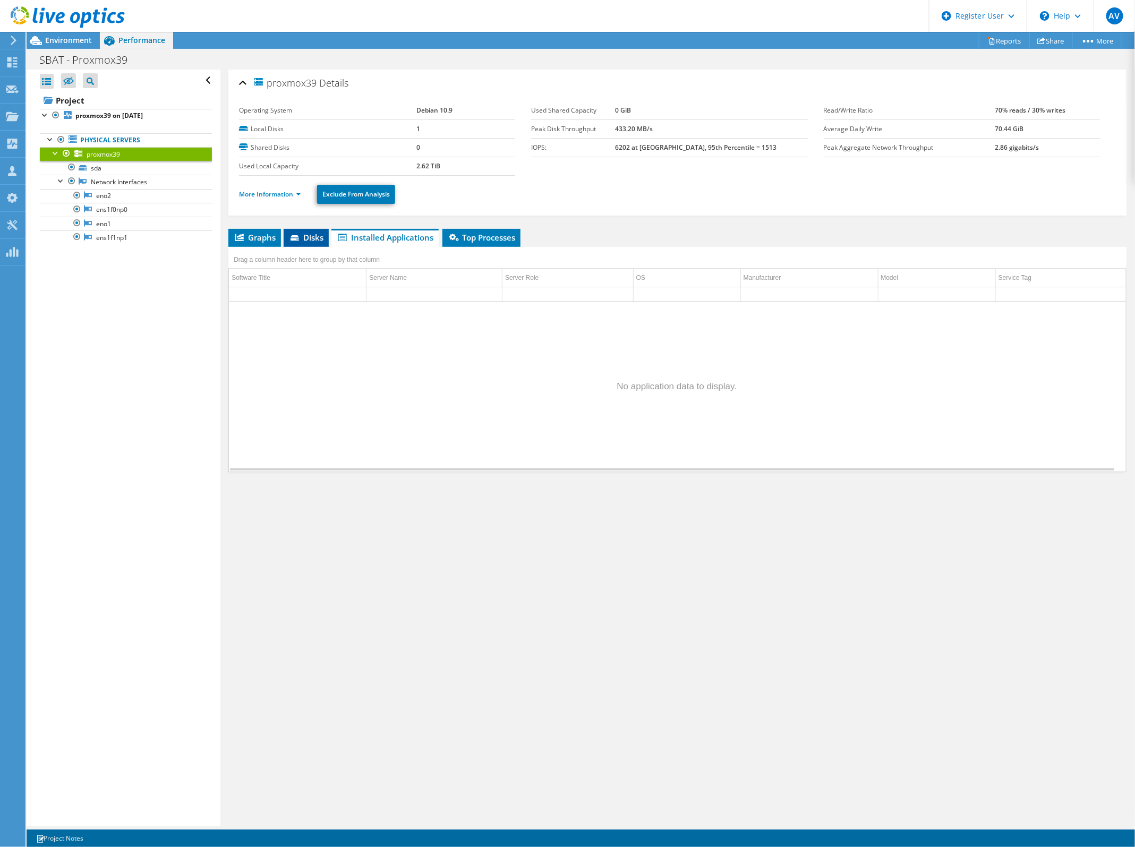
click at [312, 237] on span "Disks" at bounding box center [306, 237] width 35 height 11
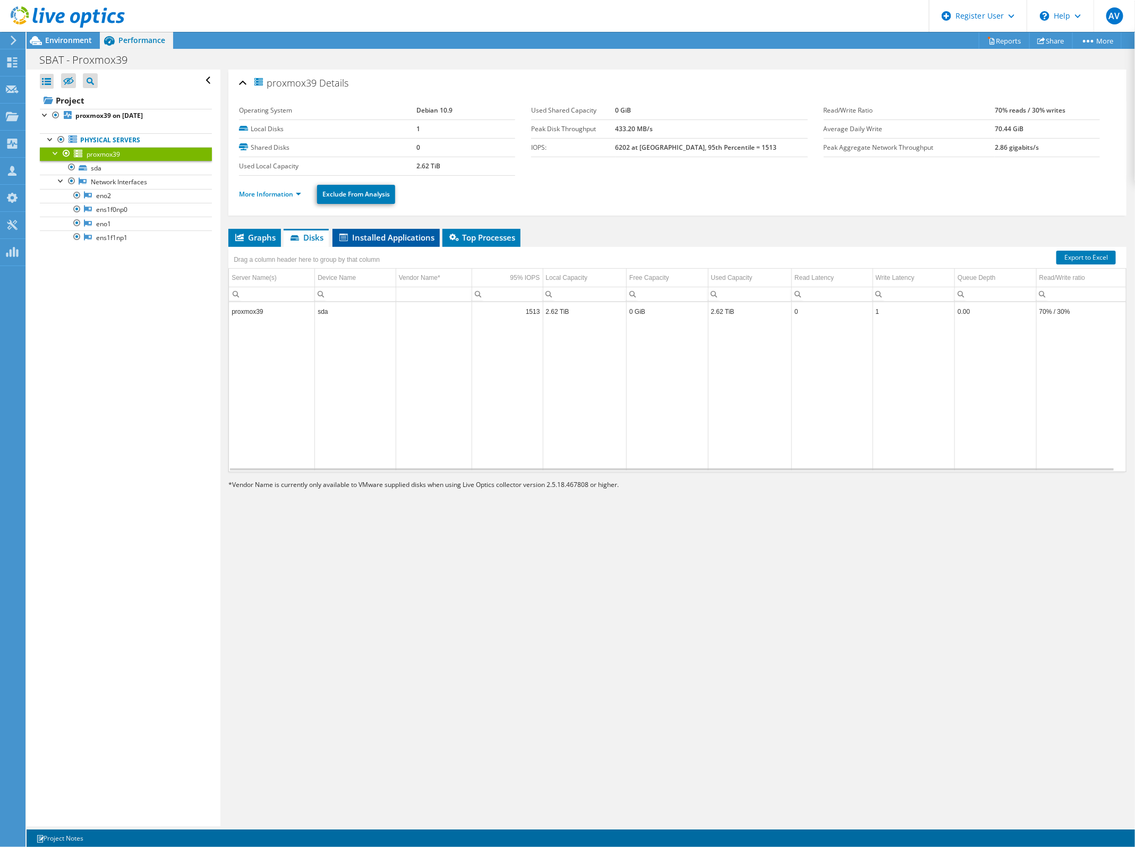
click at [392, 243] on li "Installed Applications" at bounding box center [386, 238] width 107 height 18
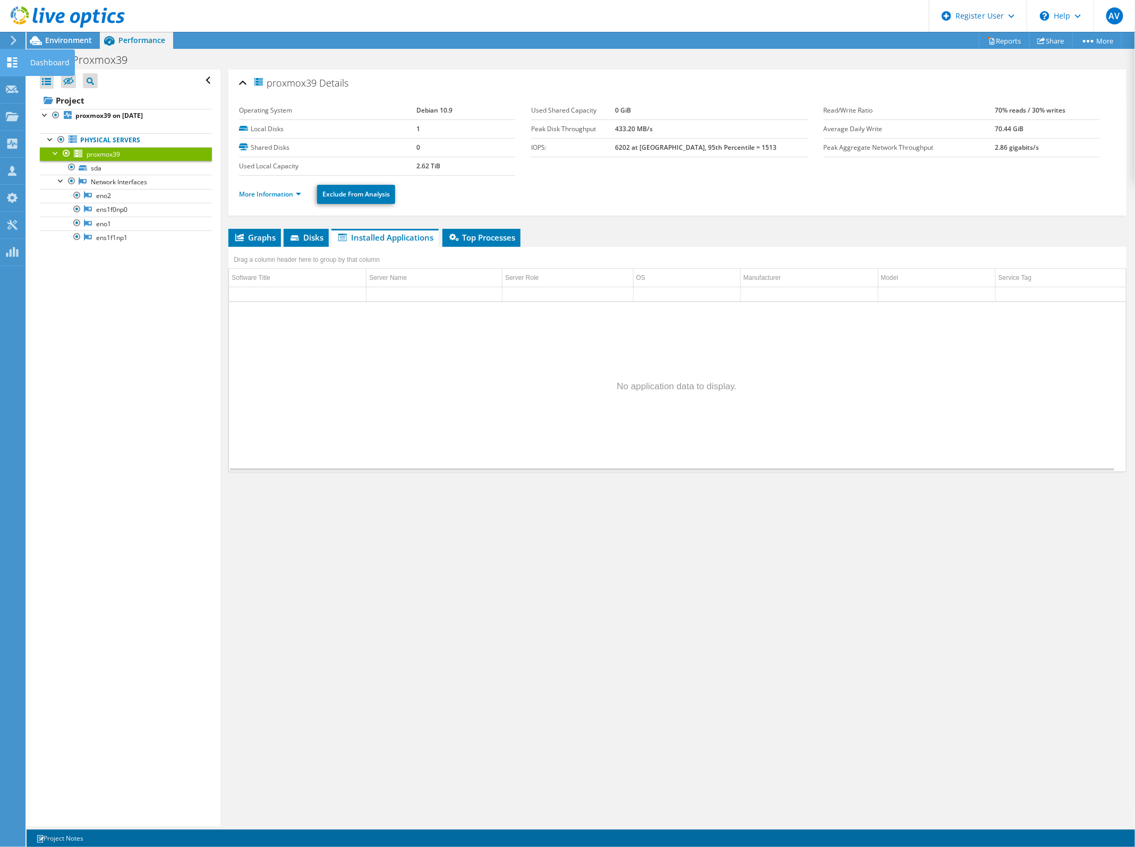
click at [12, 59] on icon at bounding box center [12, 62] width 13 height 10
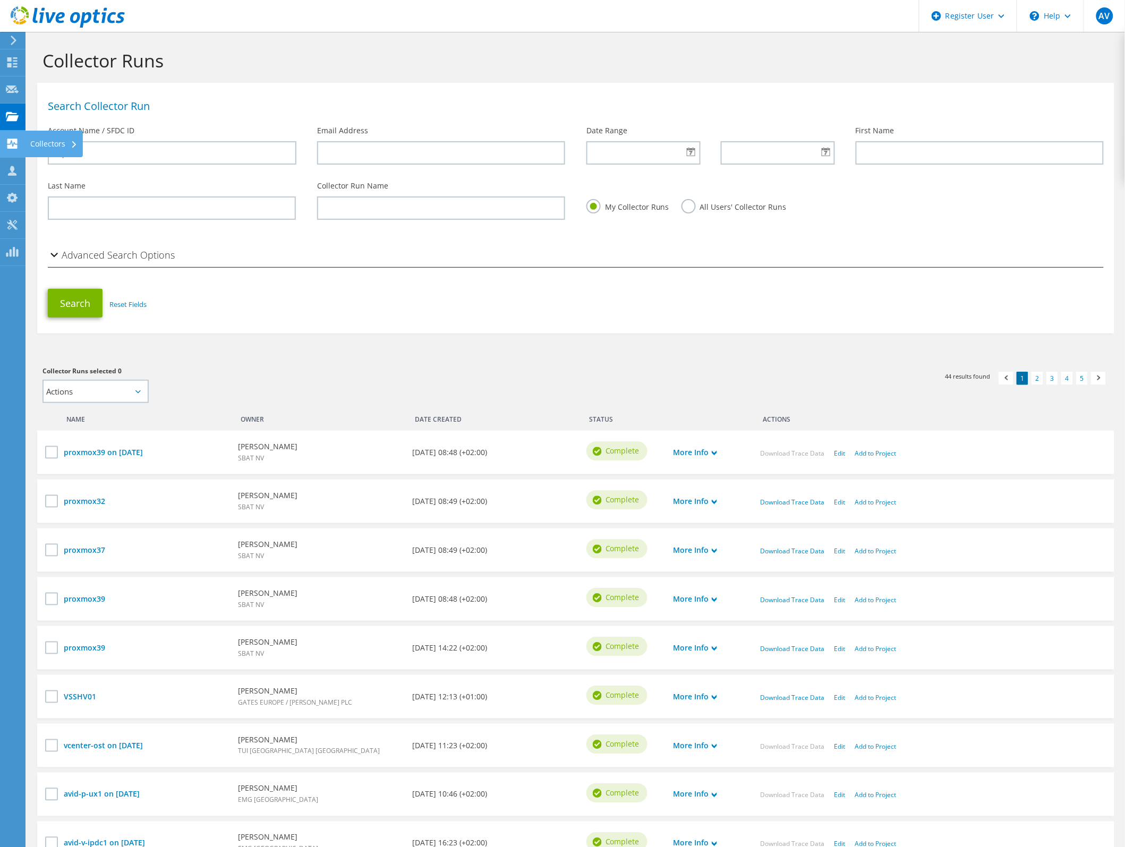
click at [12, 148] on use at bounding box center [12, 144] width 10 height 10
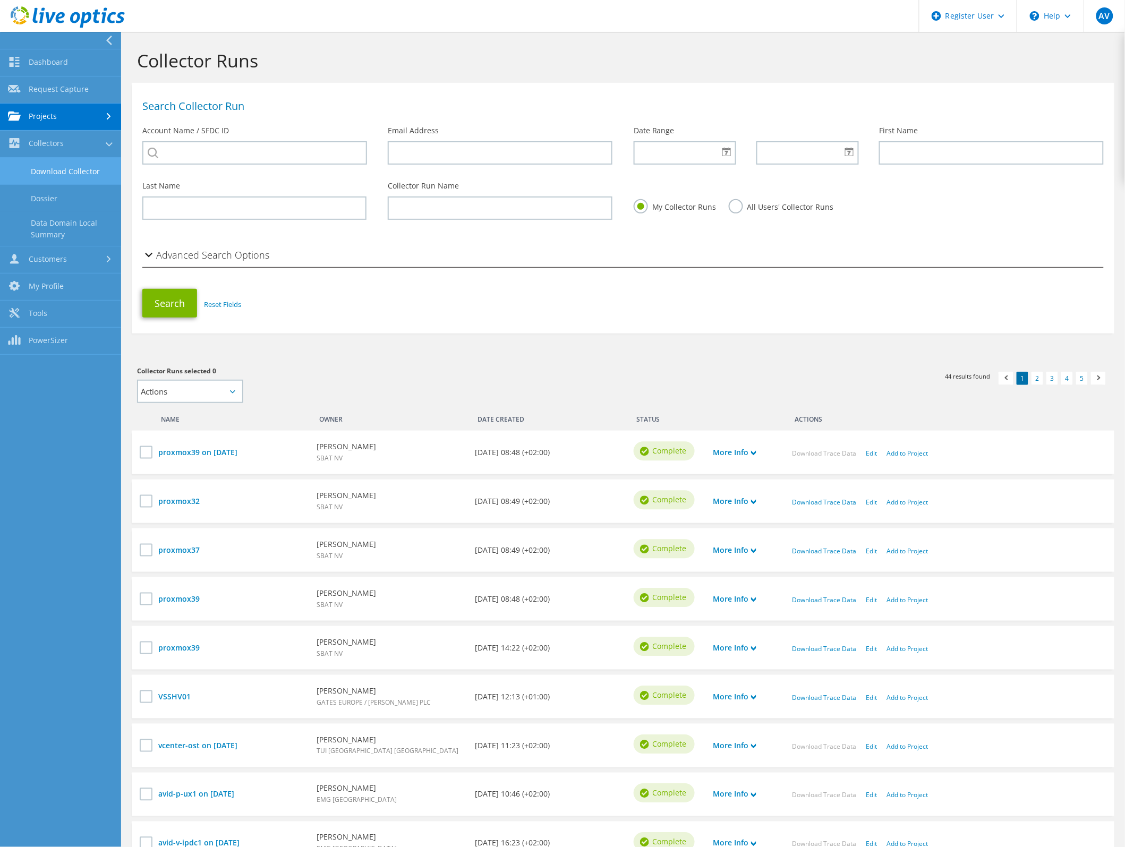
click at [103, 173] on link "Download Collector" at bounding box center [60, 171] width 121 height 27
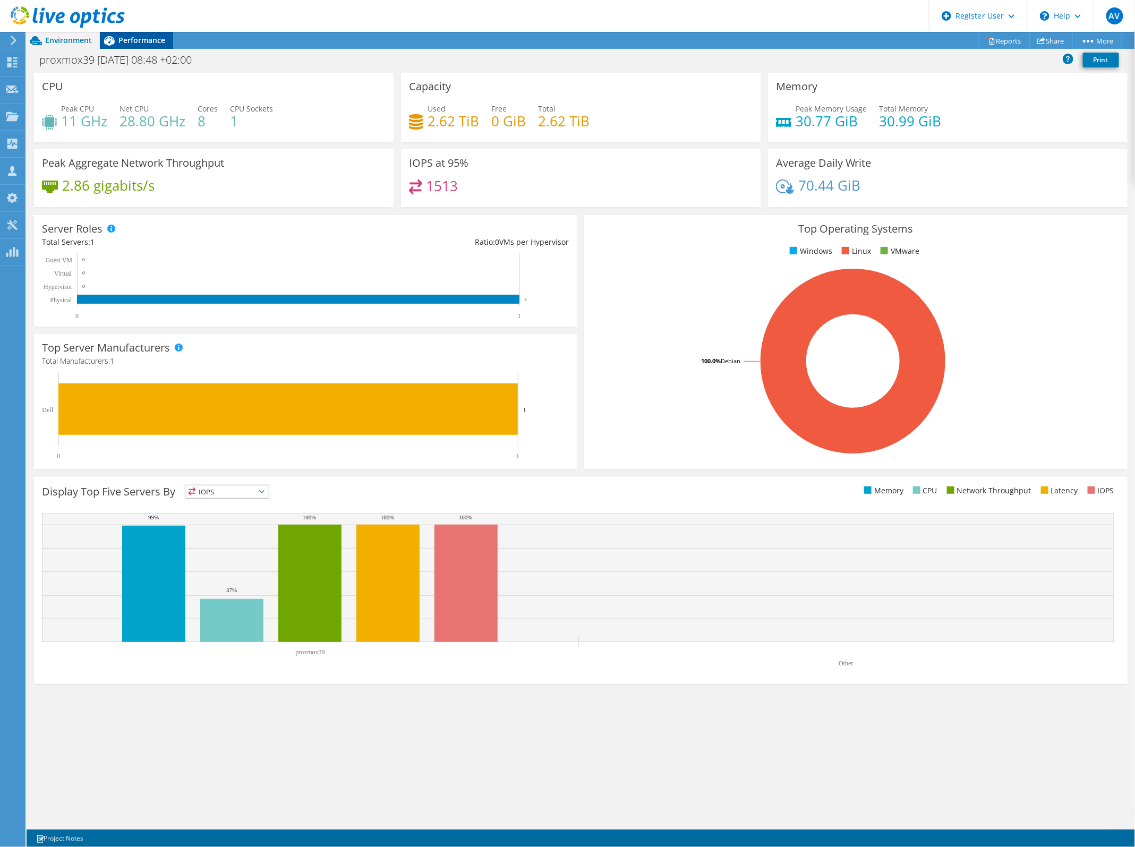
drag, startPoint x: 139, startPoint y: 25, endPoint x: 137, endPoint y: 33, distance: 8.8
click at [137, 27] on header "AV Dell User Arnaud Vandewalle Arnaud.Vandewalle@Dell.com Dell My Profile Log O…" at bounding box center [567, 16] width 1135 height 32
click at [136, 37] on span "Performance" at bounding box center [141, 40] width 47 height 10
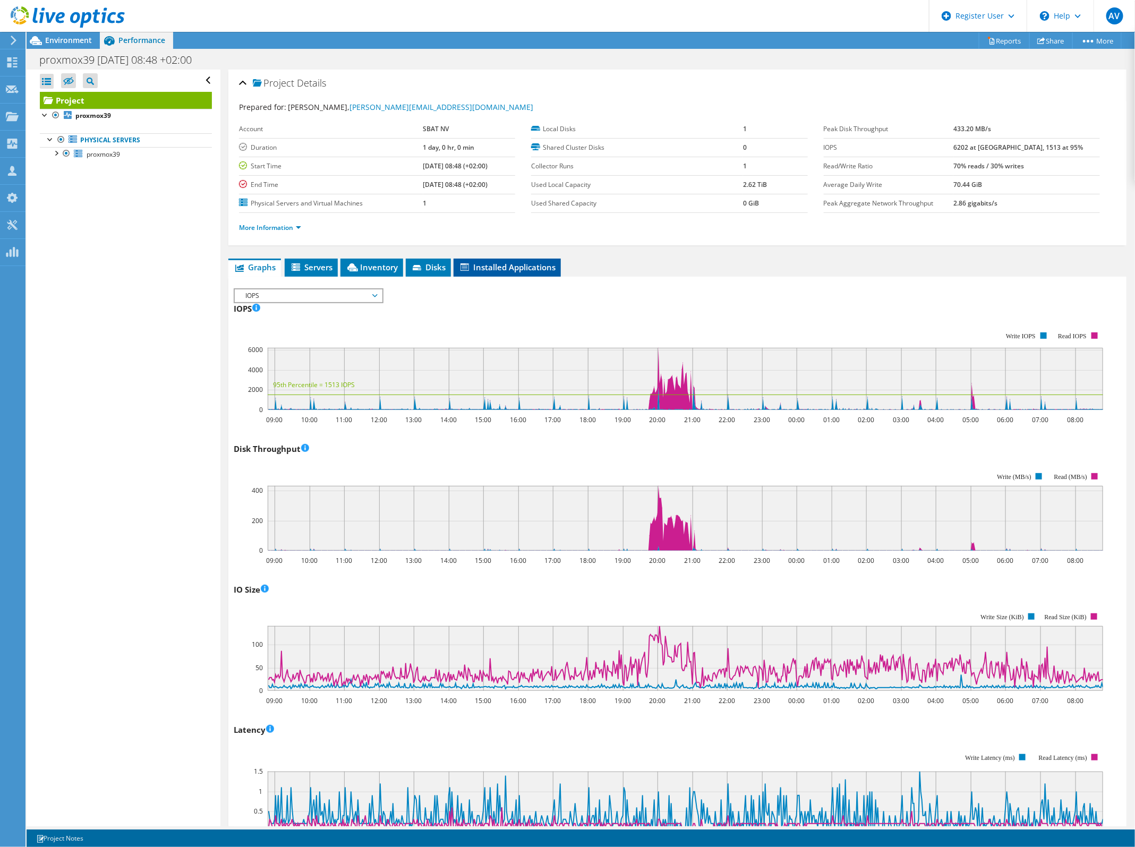
click at [492, 271] on span "Installed Applications" at bounding box center [507, 267] width 97 height 11
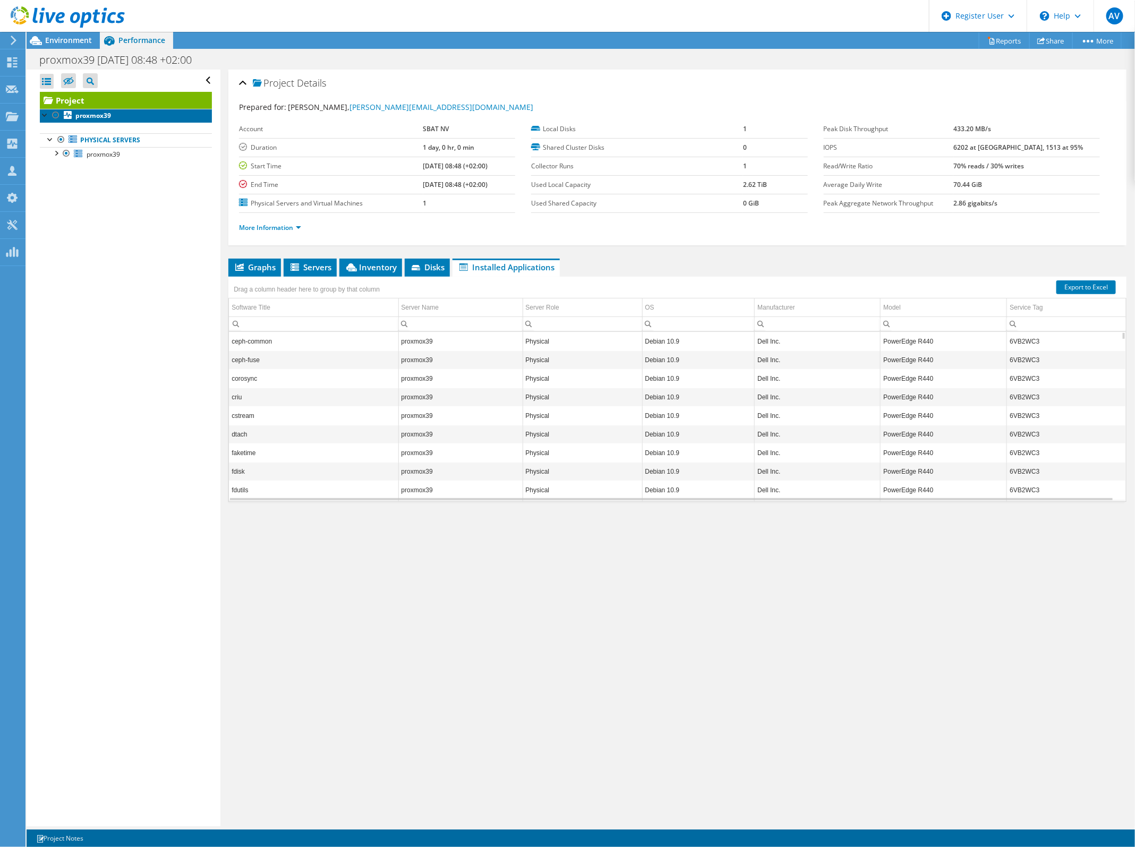
click at [103, 117] on b "proxmox39" at bounding box center [93, 115] width 36 height 9
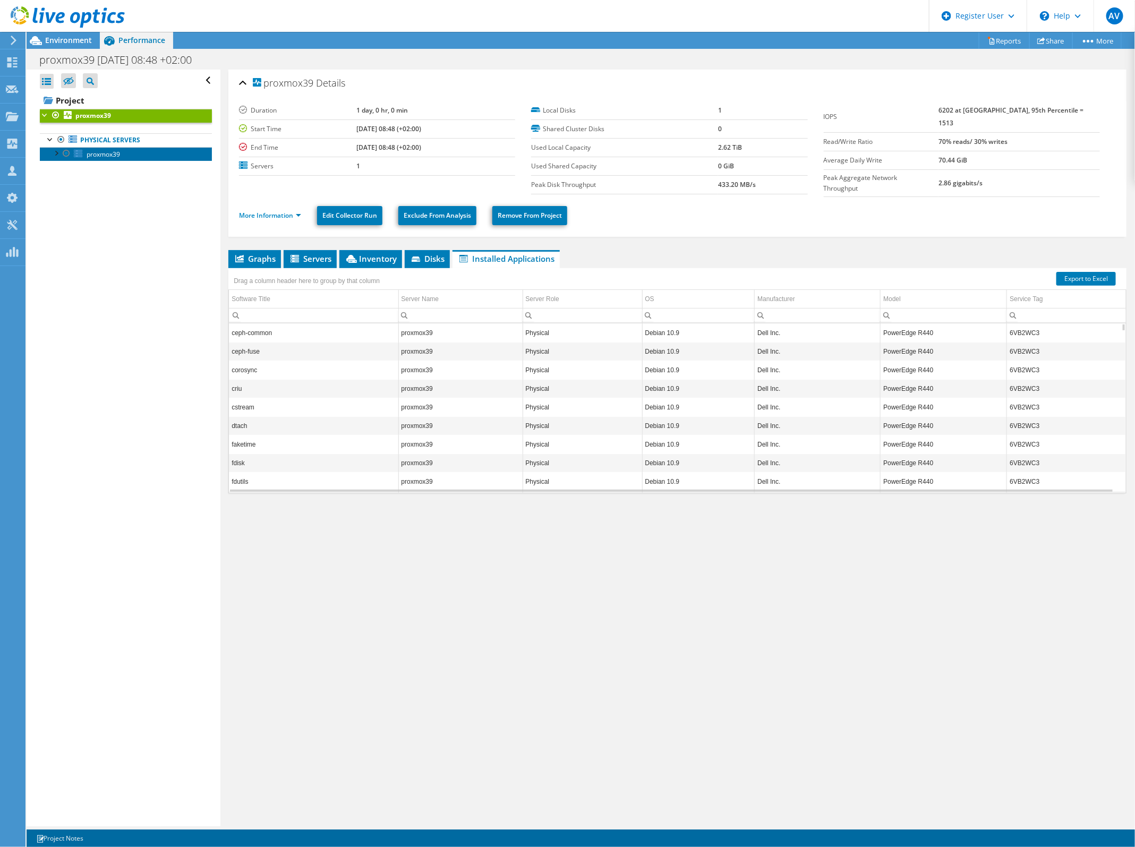
click at [120, 152] on span "proxmox39" at bounding box center [103, 154] width 33 height 9
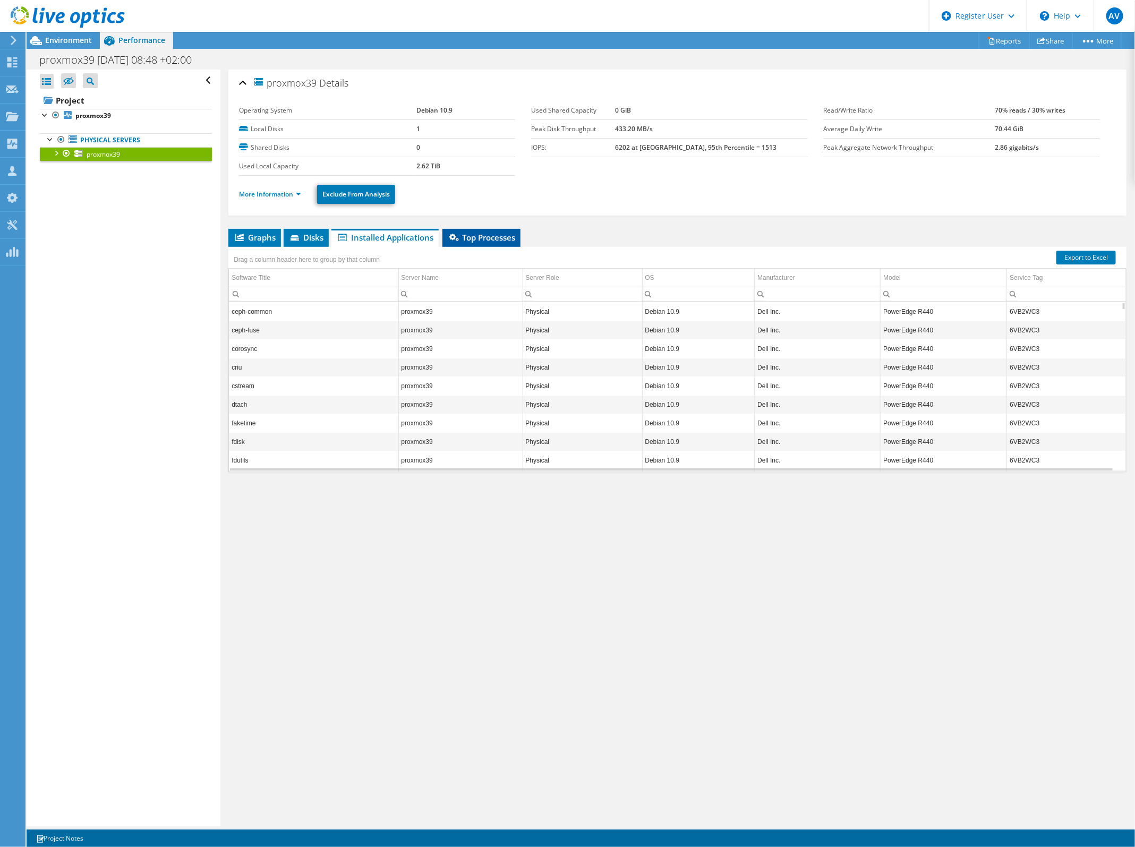
click at [492, 240] on span "Top Processes" at bounding box center [481, 237] width 67 height 11
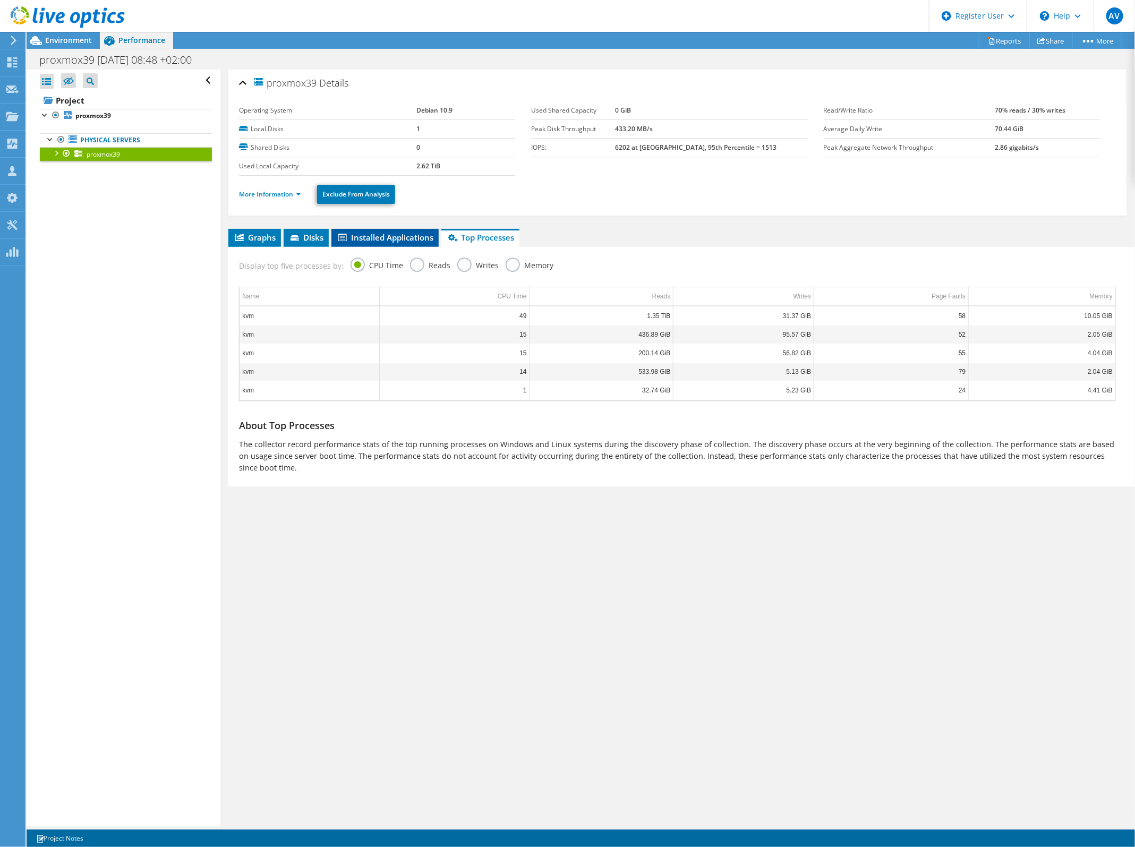
click at [397, 235] on span "Installed Applications" at bounding box center [385, 237] width 97 height 11
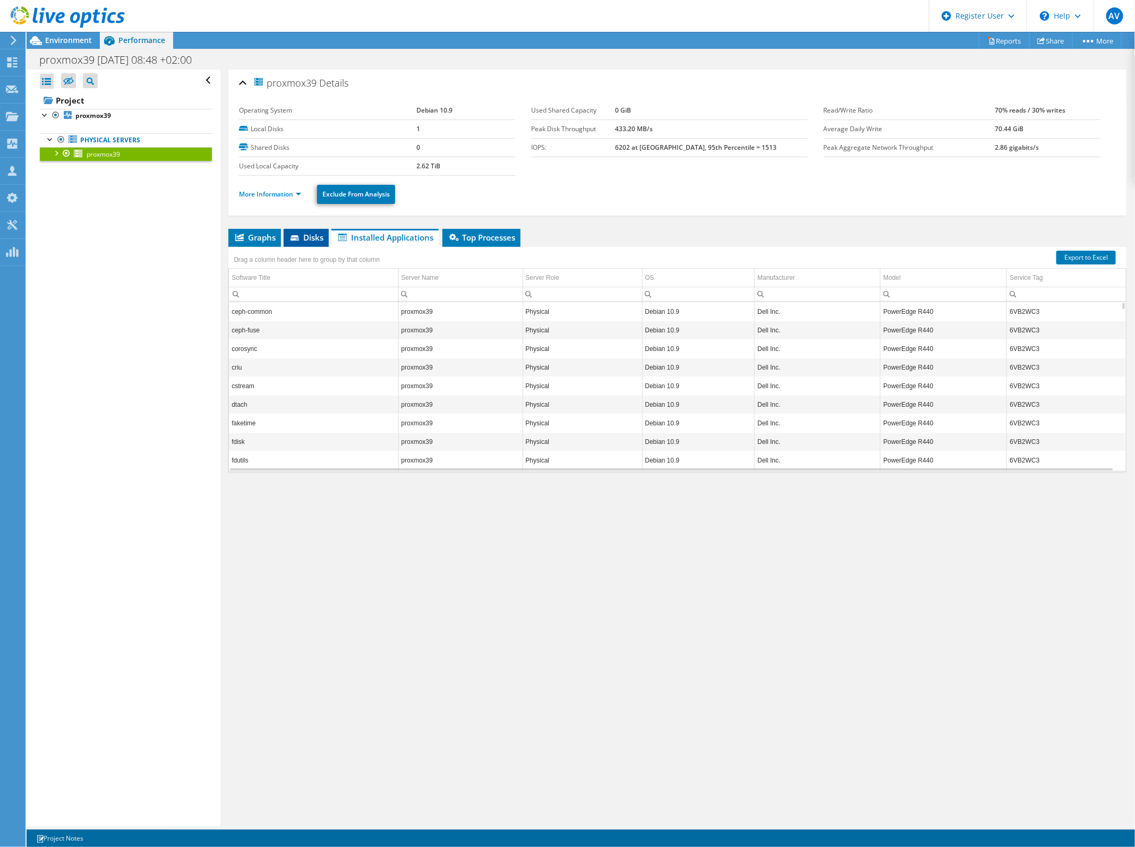
click at [314, 243] on li "Disks" at bounding box center [306, 238] width 45 height 18
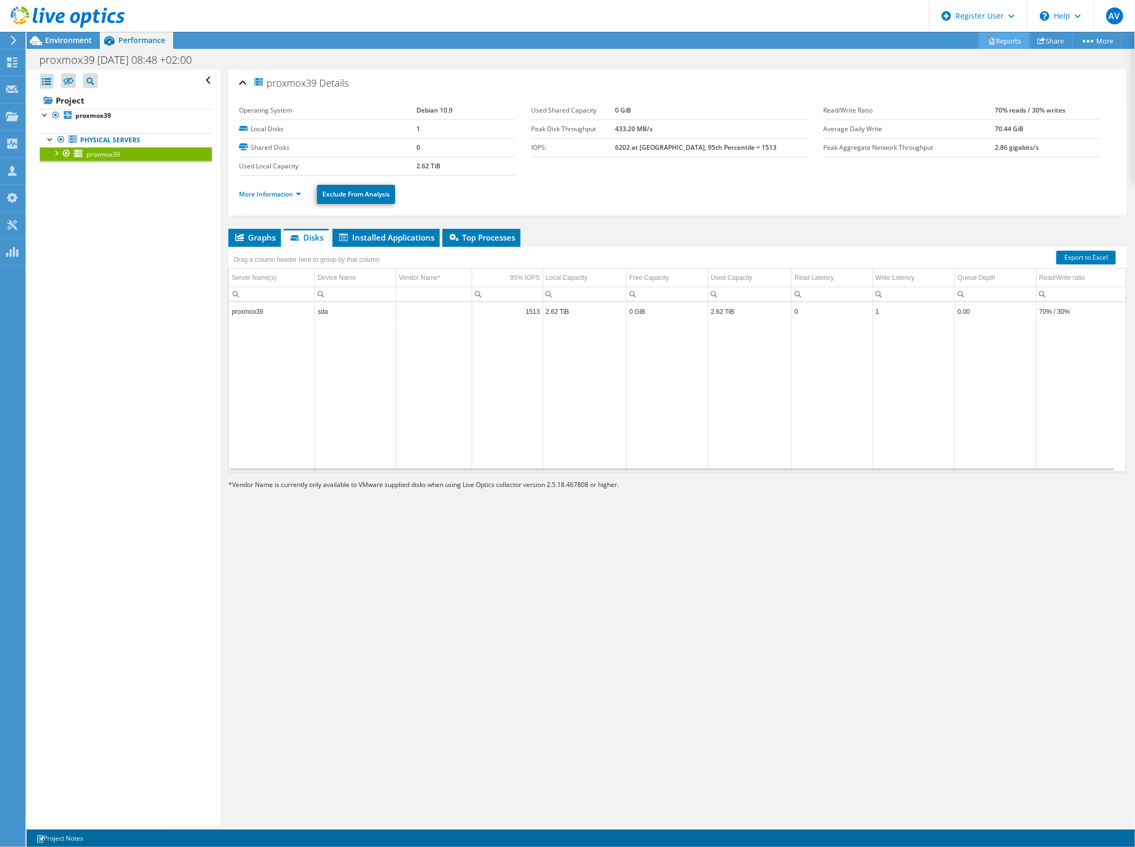
click at [990, 38] on icon at bounding box center [992, 41] width 5 height 6
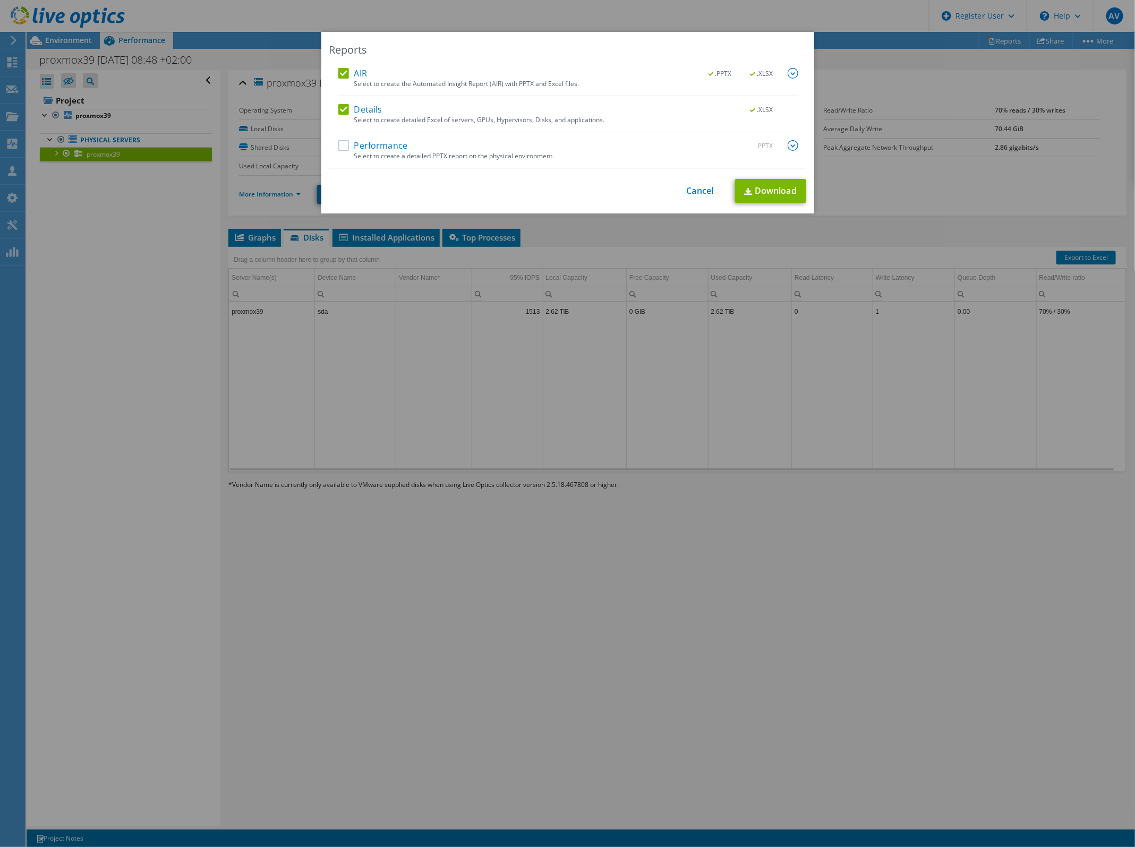
click at [341, 150] on label "Performance" at bounding box center [373, 145] width 70 height 11
click at [0, 0] on input "Performance" at bounding box center [0, 0] width 0 height 0
click at [759, 186] on link "Download" at bounding box center [770, 191] width 71 height 24
drag, startPoint x: 712, startPoint y: 190, endPoint x: 747, endPoint y: 163, distance: 43.6
click at [712, 190] on div "This process may take a while, please wait... Cancel Download" at bounding box center [567, 191] width 477 height 24
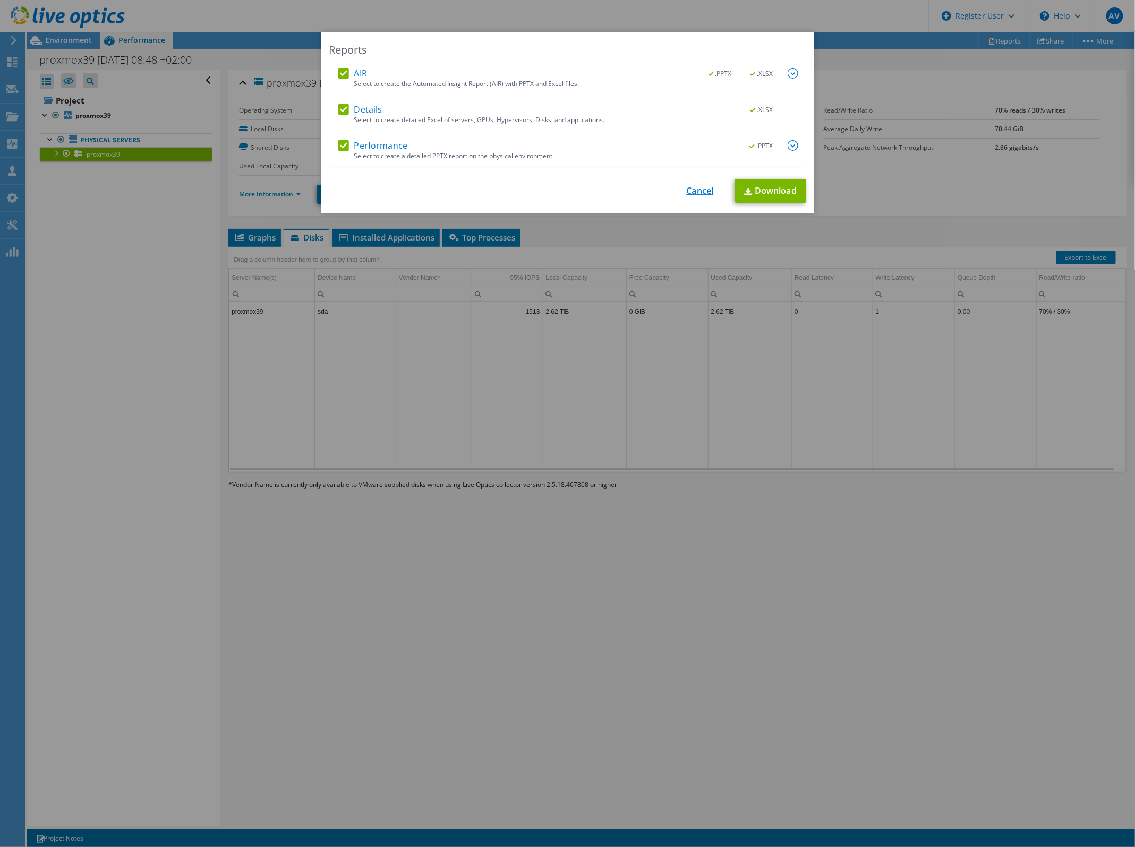
click at [707, 186] on link "Cancel" at bounding box center [700, 191] width 27 height 10
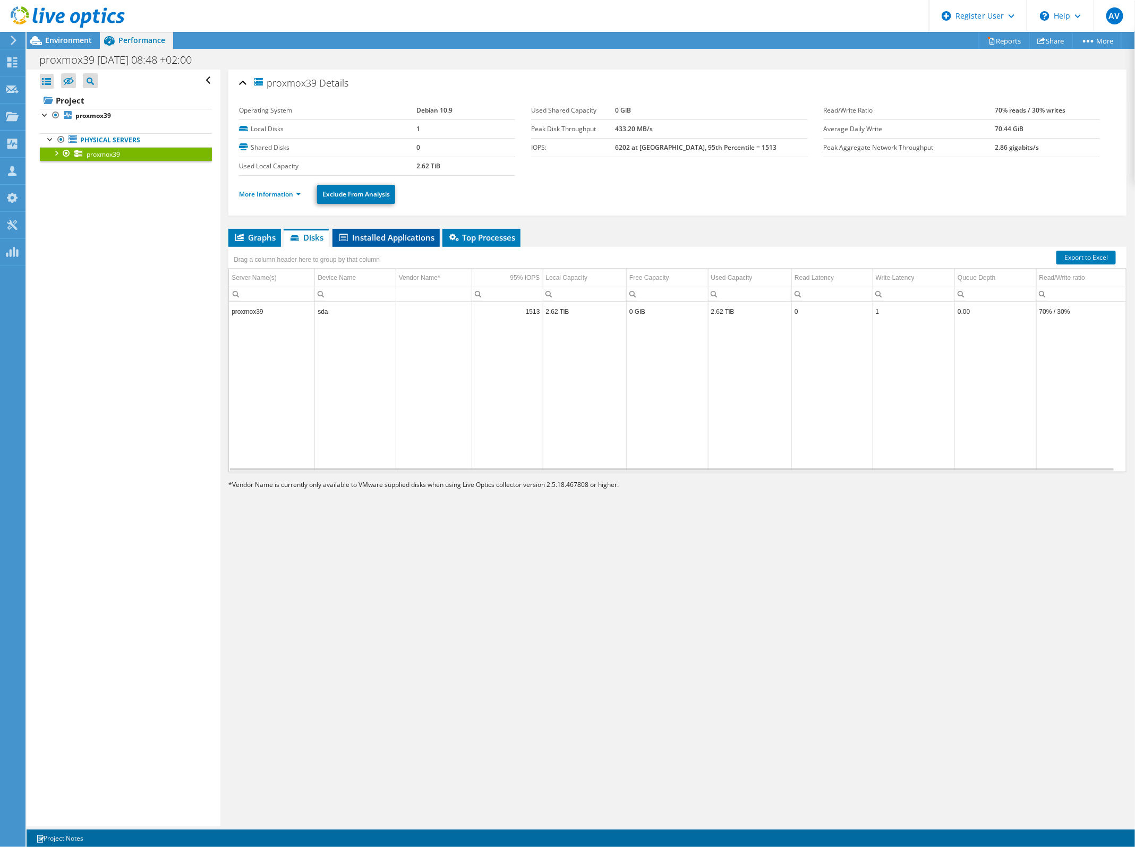
click at [367, 237] on span "Installed Applications" at bounding box center [386, 237] width 97 height 11
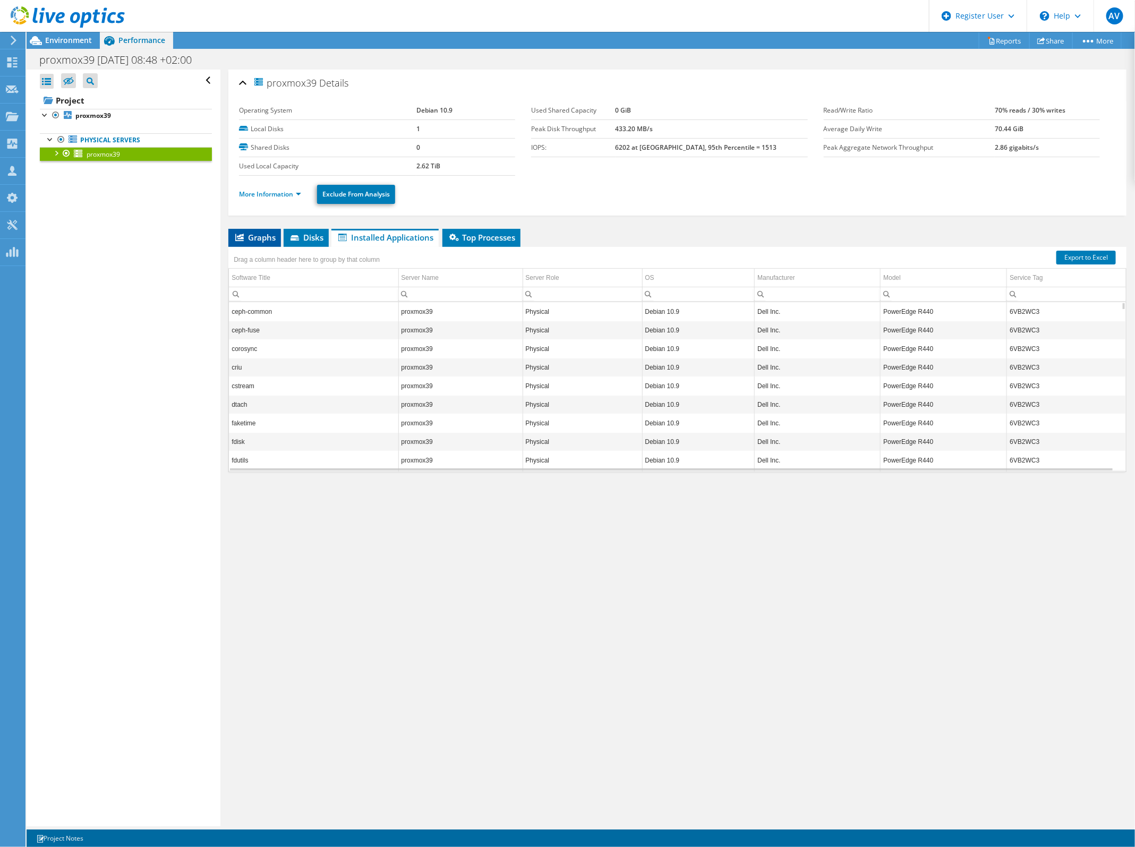
click at [271, 244] on li "Graphs" at bounding box center [254, 238] width 53 height 18
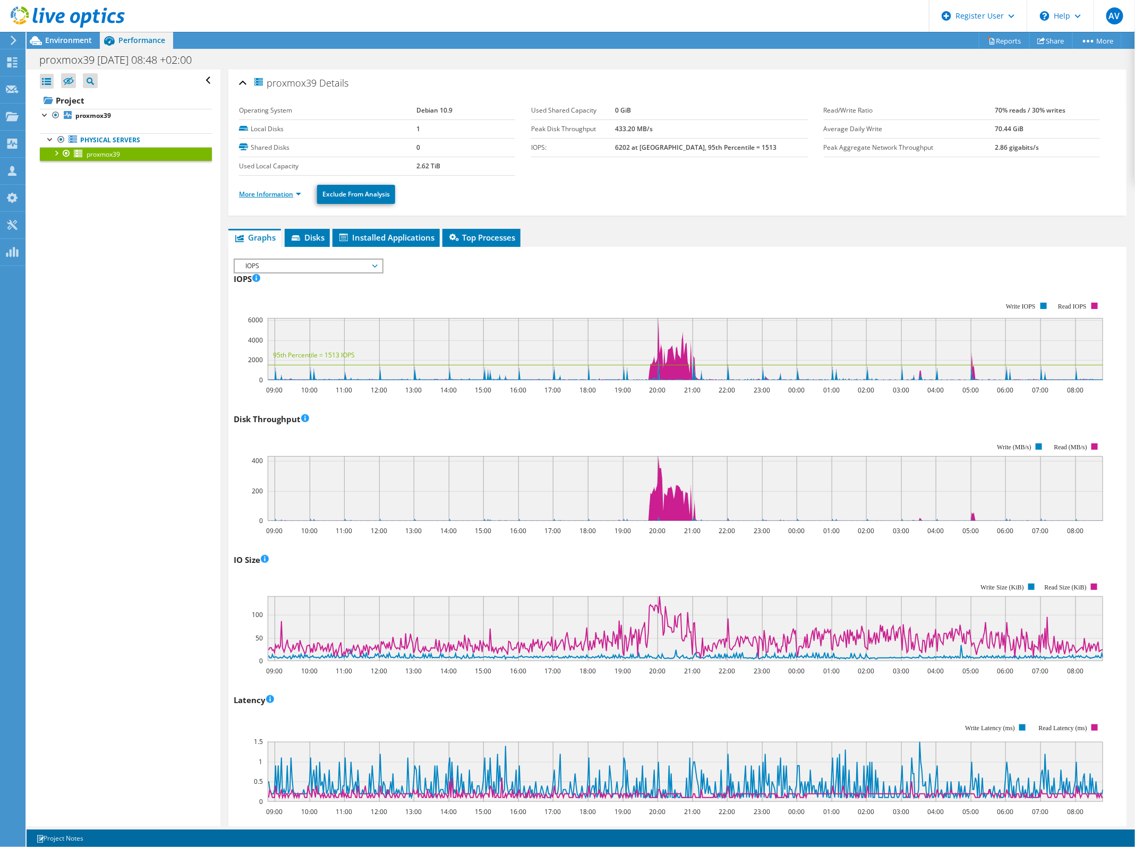
click at [274, 195] on link "More Information" at bounding box center [270, 194] width 62 height 9
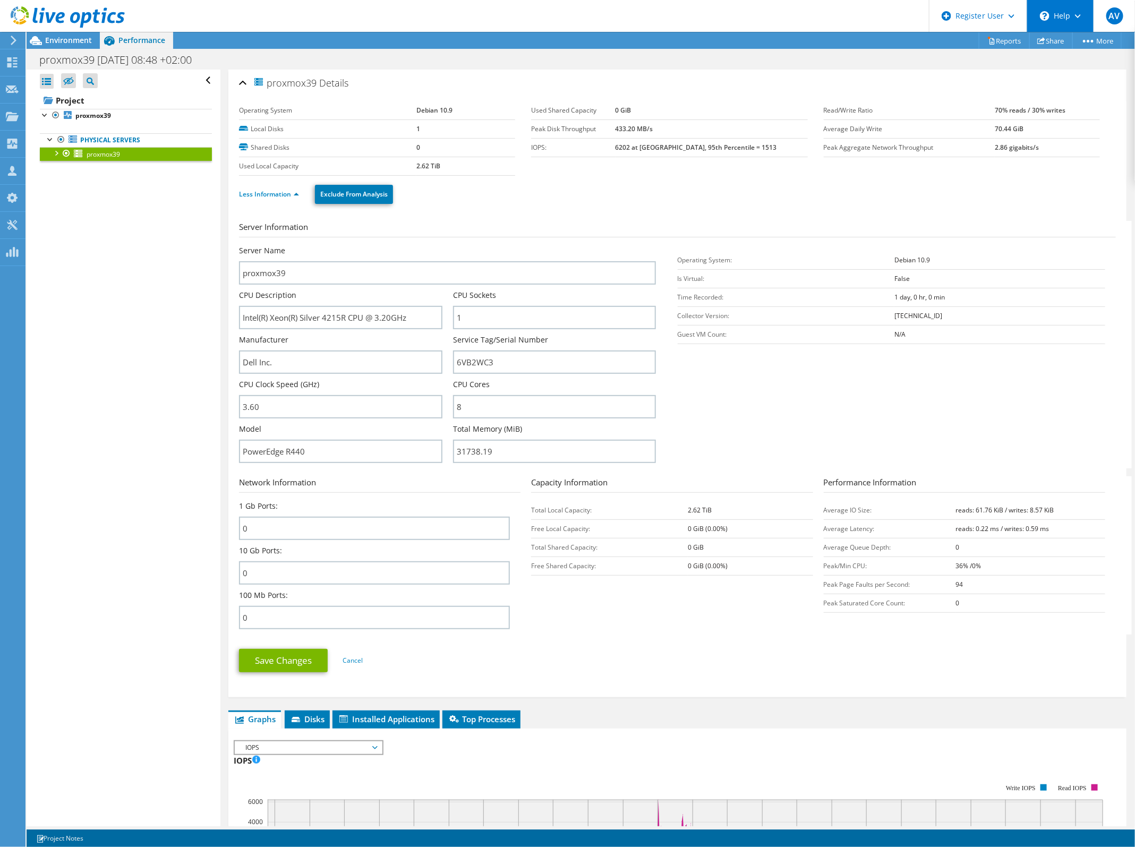
click at [1068, 14] on div "\n Help" at bounding box center [1060, 16] width 67 height 32
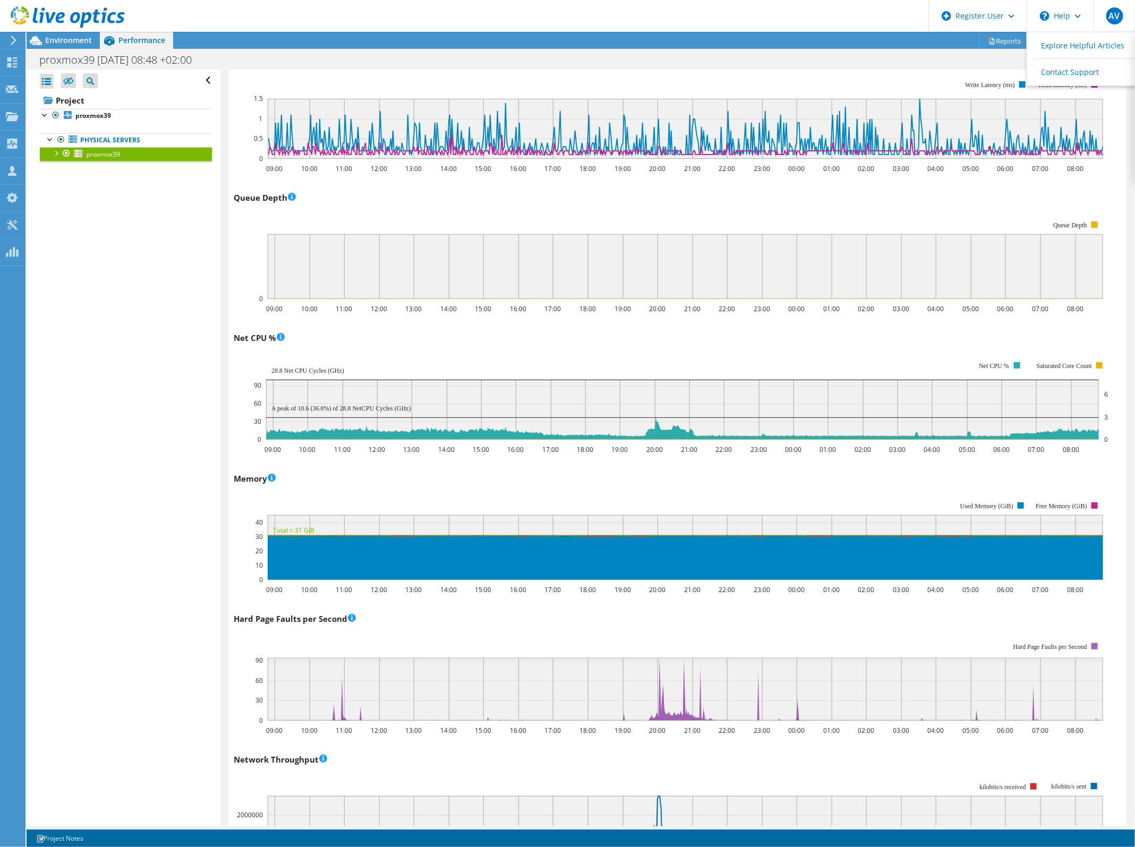
scroll to position [1195, 0]
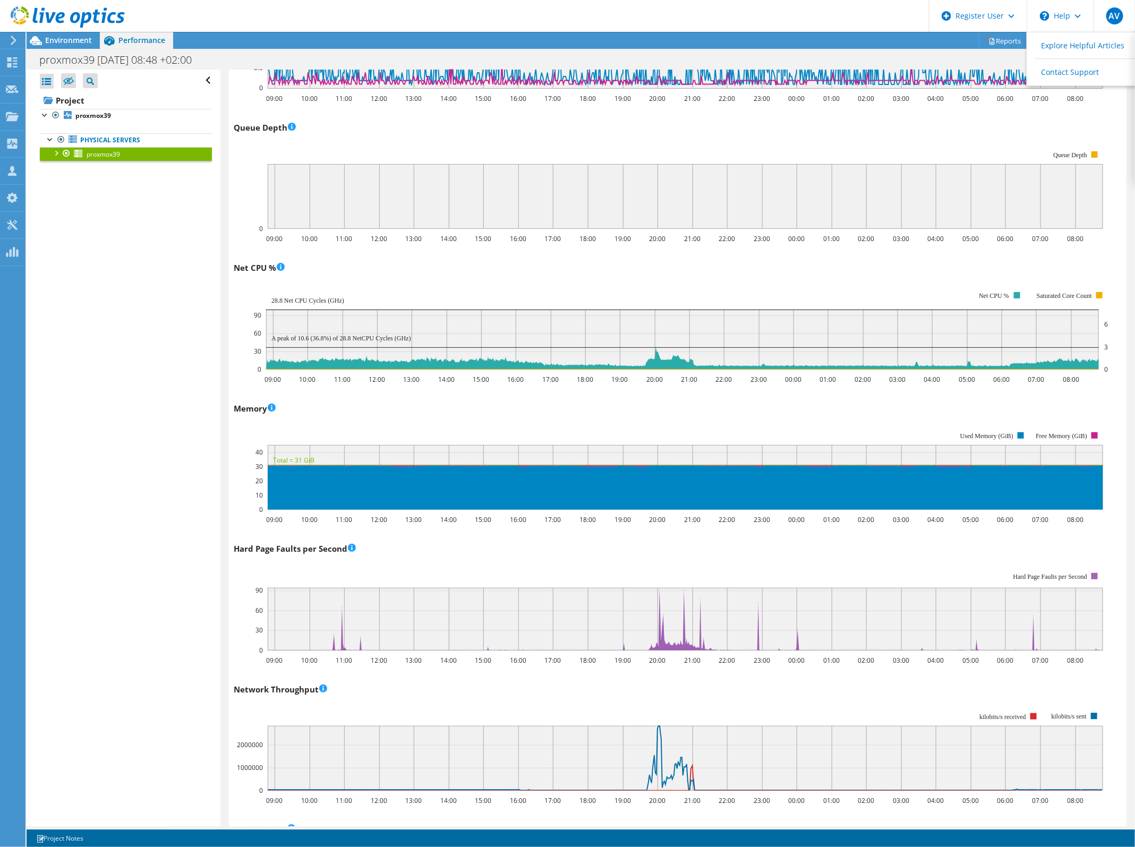
click at [488, 567] on rect at bounding box center [669, 612] width 870 height 106
click at [335, 620] on rect at bounding box center [686, 619] width 836 height 63
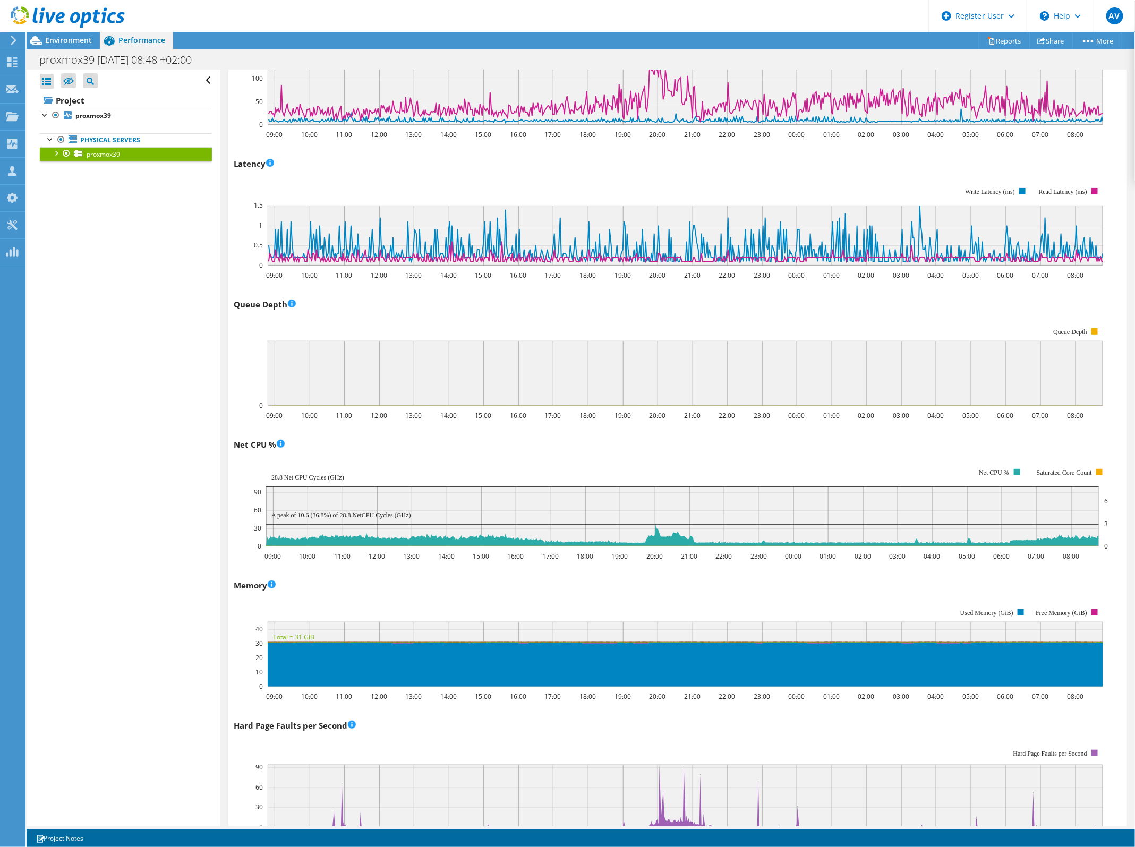
scroll to position [996, 0]
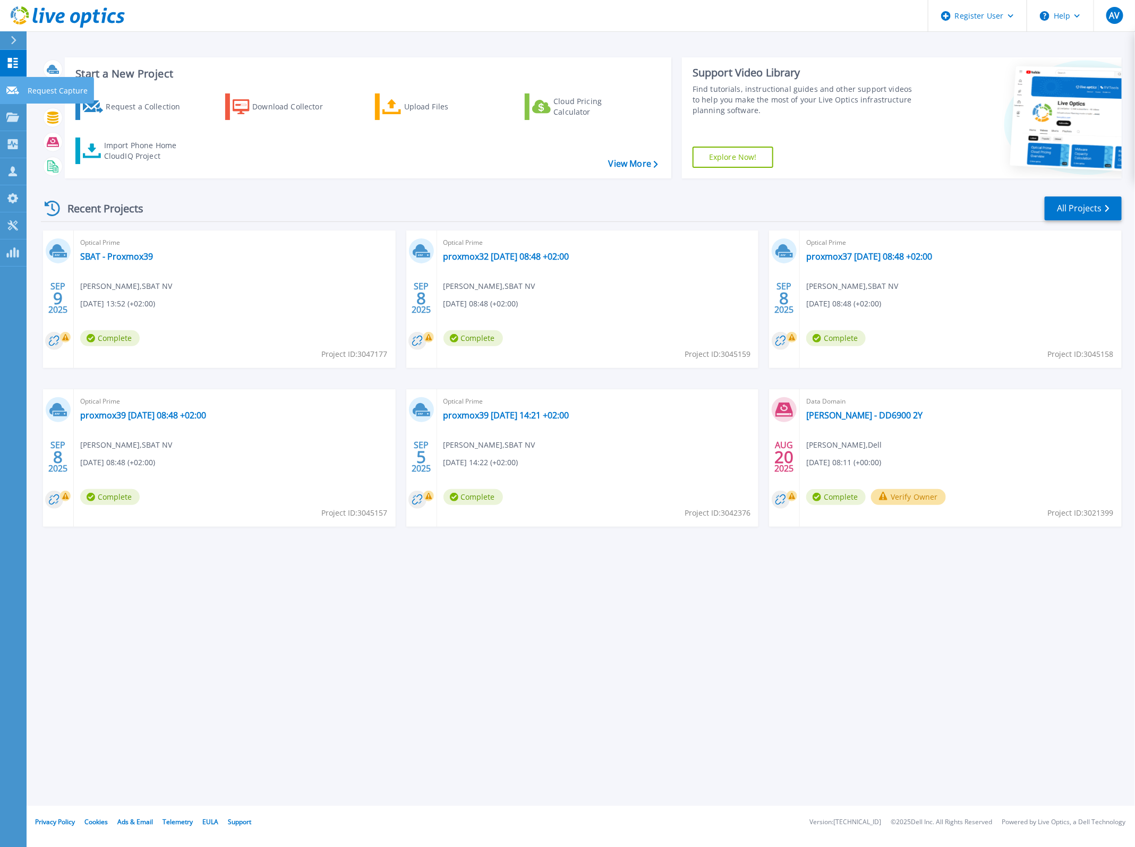
click at [20, 86] on link "Request Capture Request Capture" at bounding box center [13, 90] width 27 height 27
click at [15, 113] on icon at bounding box center [12, 117] width 13 height 9
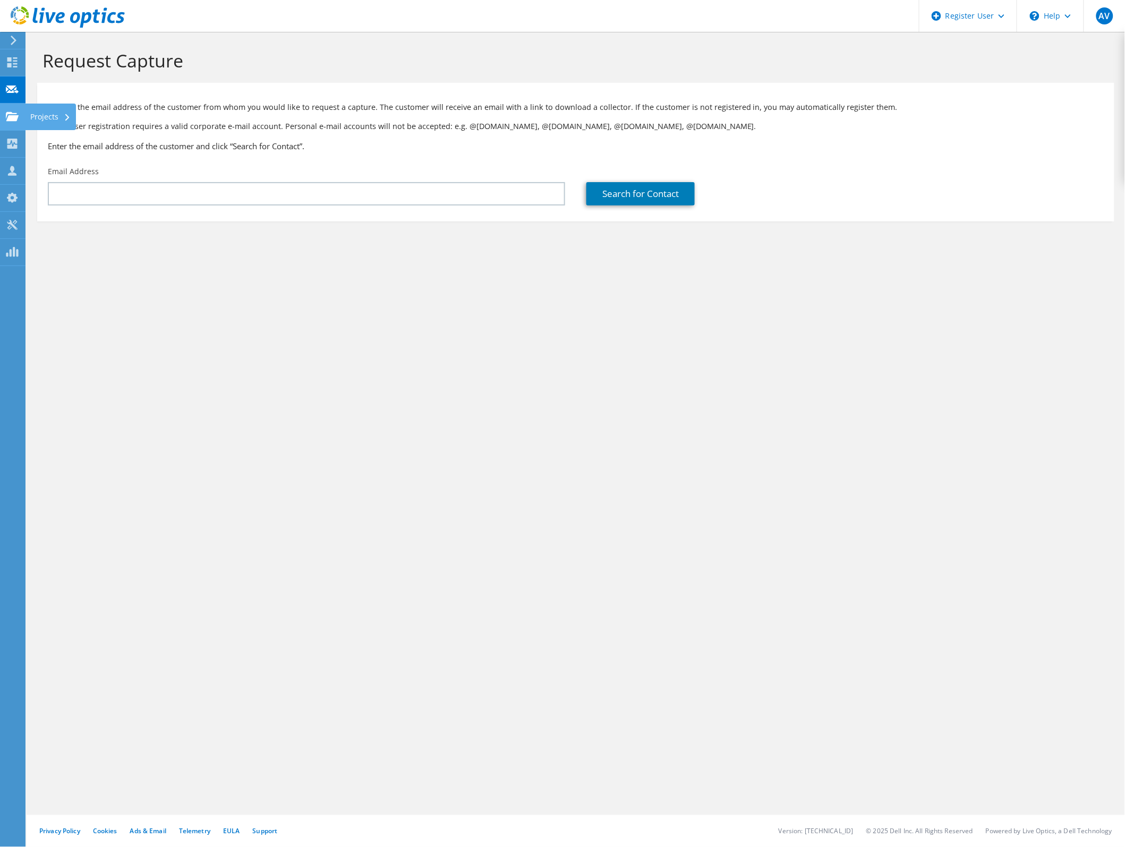
click at [7, 112] on icon at bounding box center [12, 117] width 13 height 10
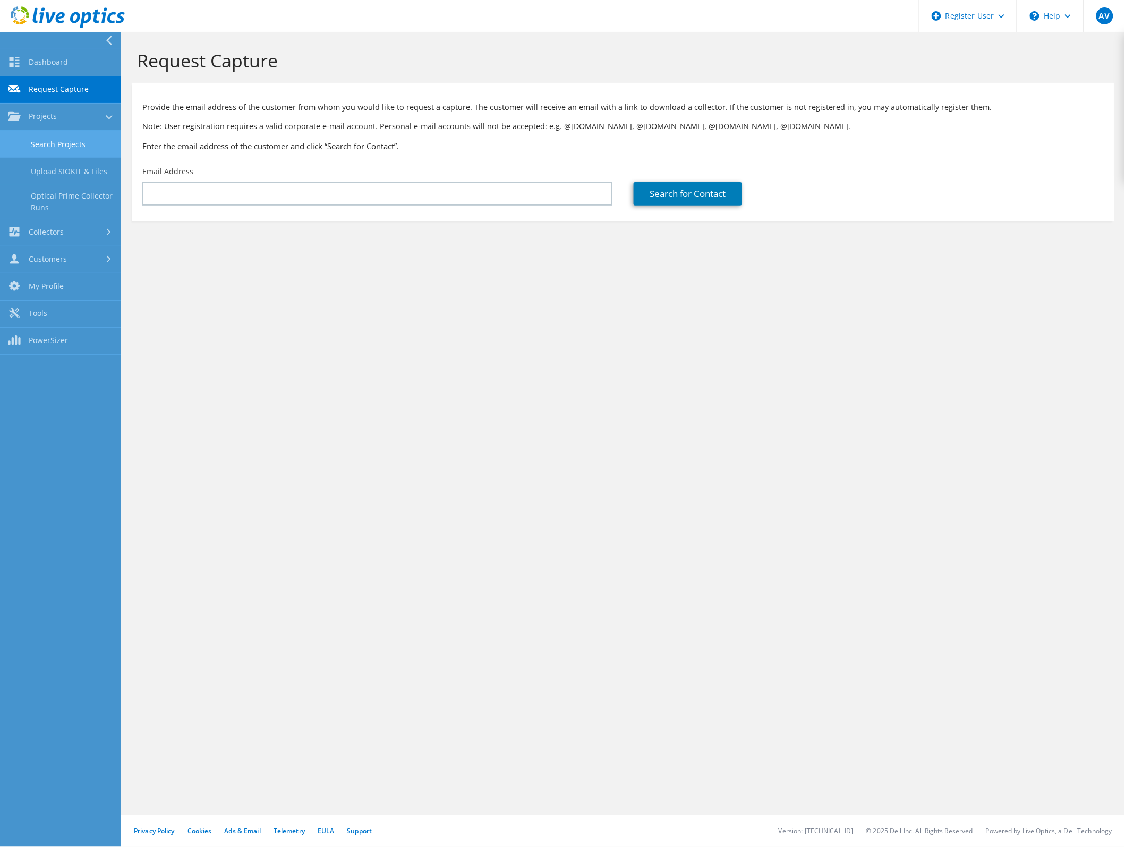
click at [65, 148] on link "Search Projects" at bounding box center [60, 144] width 121 height 27
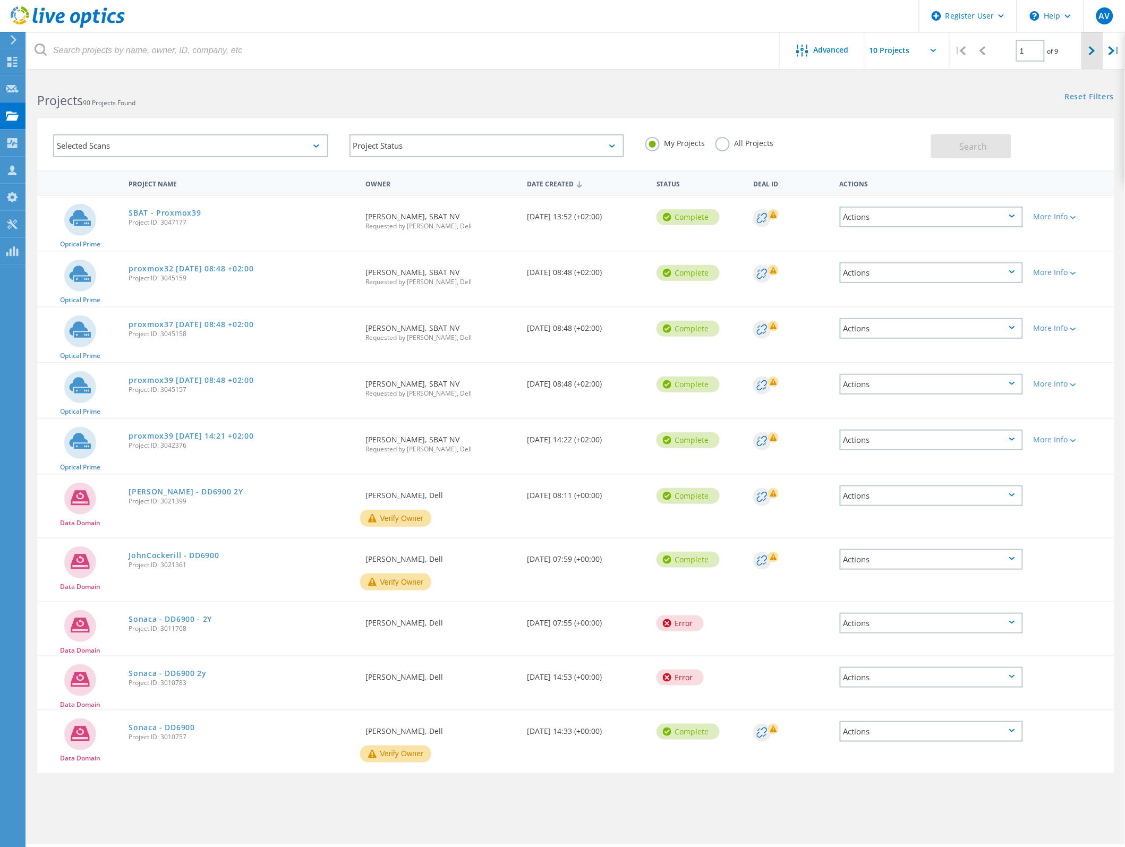
click at [1090, 50] on icon at bounding box center [1092, 50] width 6 height 9
type input "2"
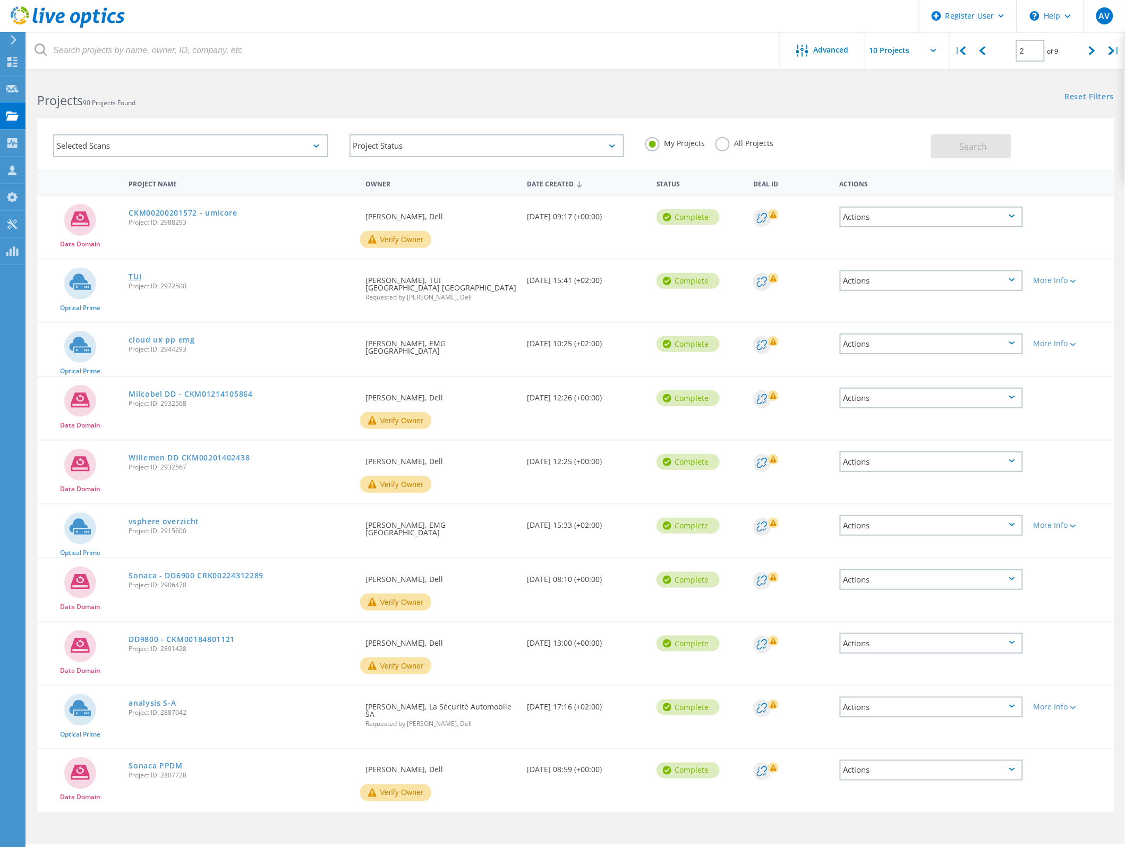
click at [133, 275] on link "TUI" at bounding box center [135, 276] width 13 height 7
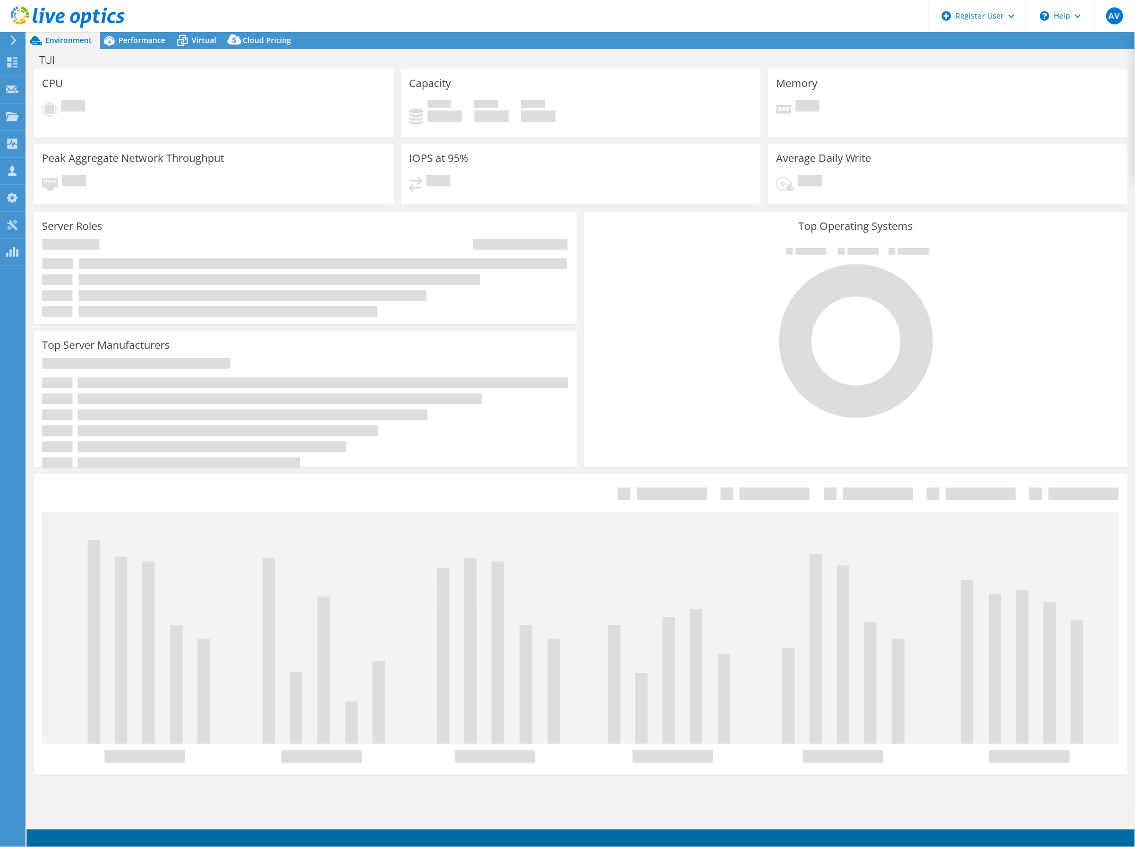
select select "USD"
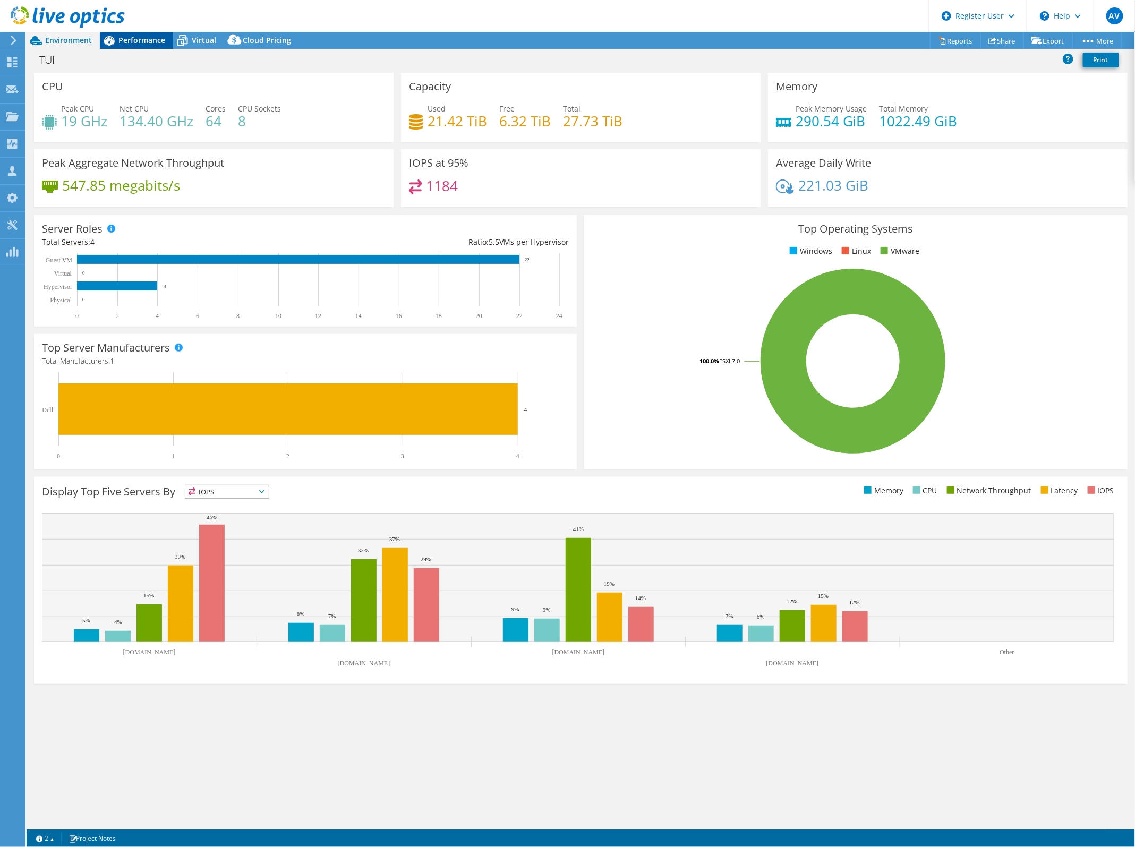
click at [142, 39] on span "Performance" at bounding box center [141, 40] width 47 height 10
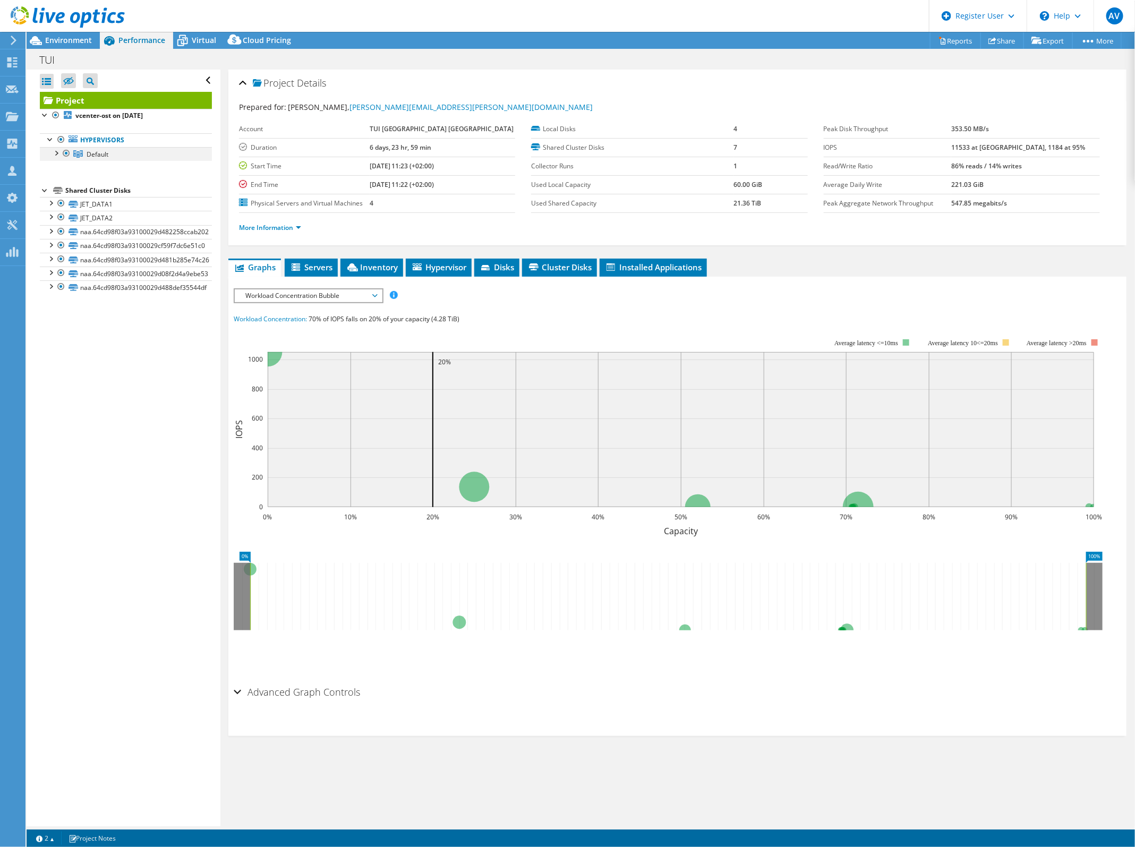
click at [57, 152] on div at bounding box center [55, 152] width 11 height 11
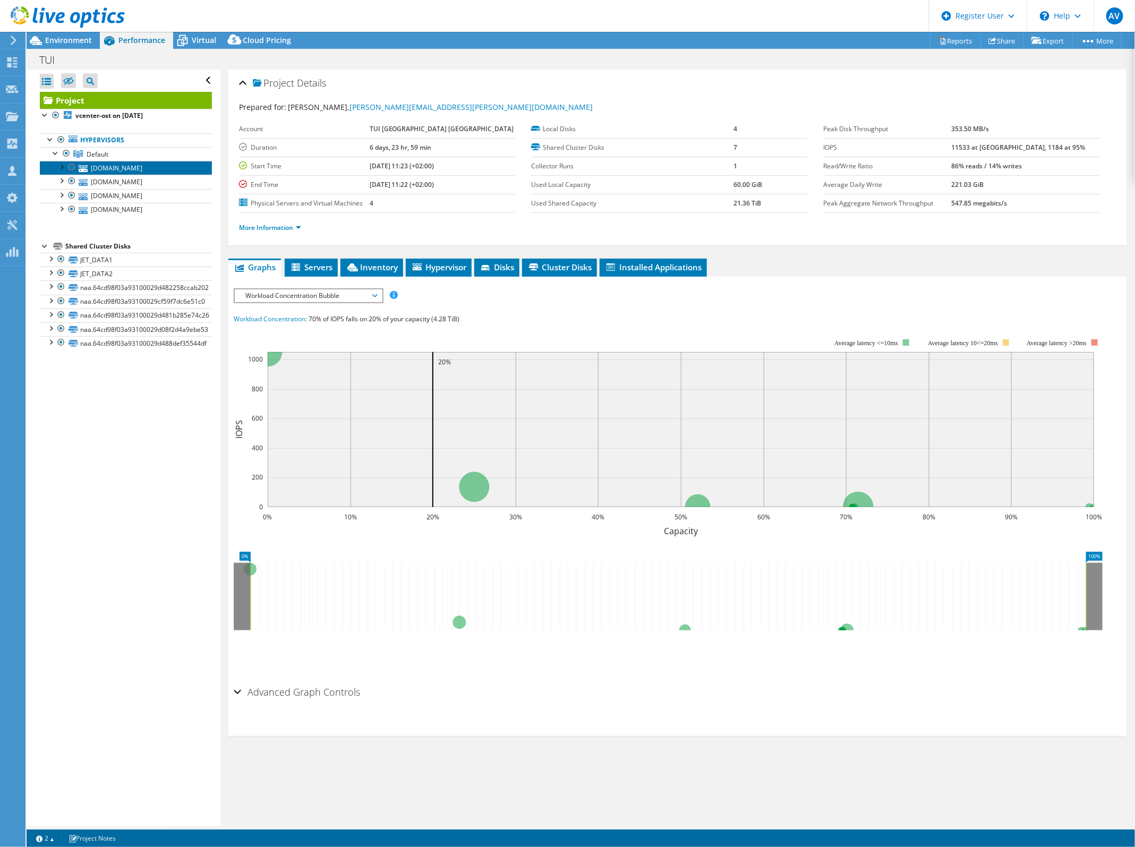
click at [99, 173] on link "[DOMAIN_NAME]" at bounding box center [126, 168] width 172 height 14
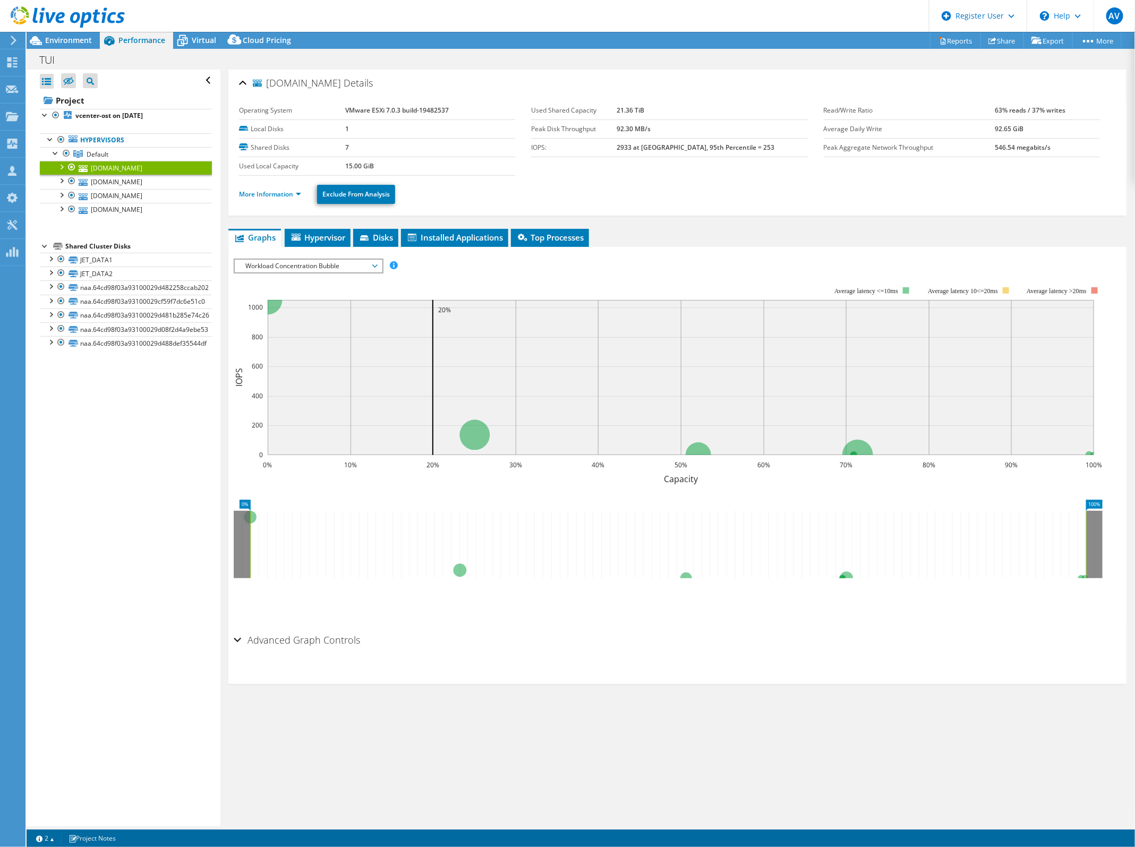
click at [343, 265] on span "Workload Concentration Bubble" at bounding box center [308, 266] width 137 height 13
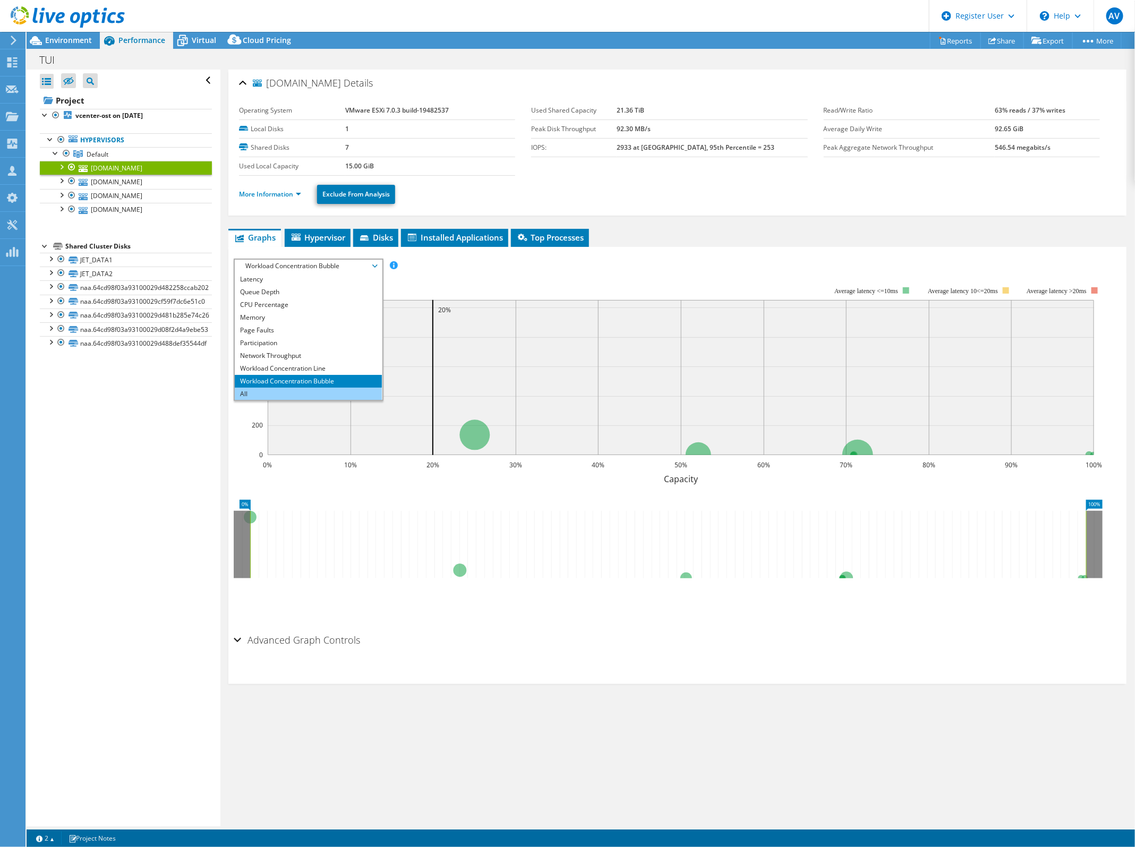
click at [267, 389] on li "All" at bounding box center [308, 394] width 147 height 13
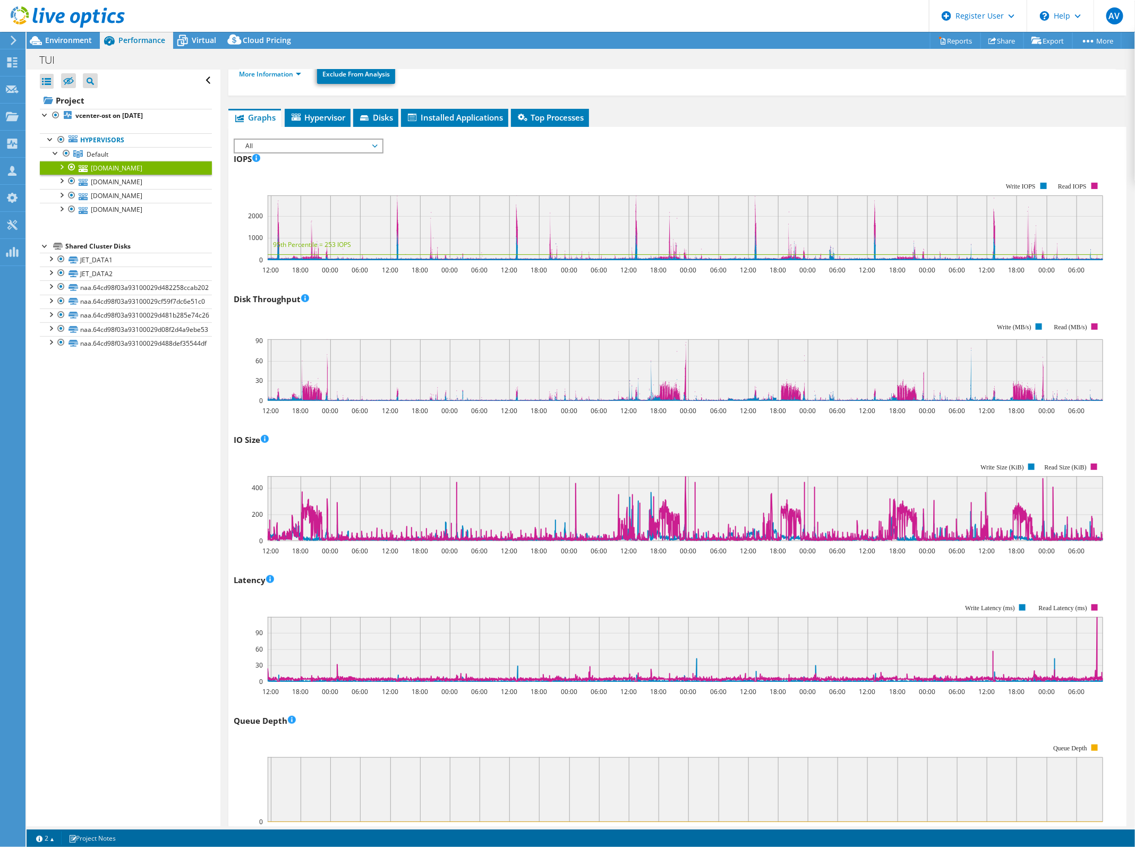
scroll to position [0, 0]
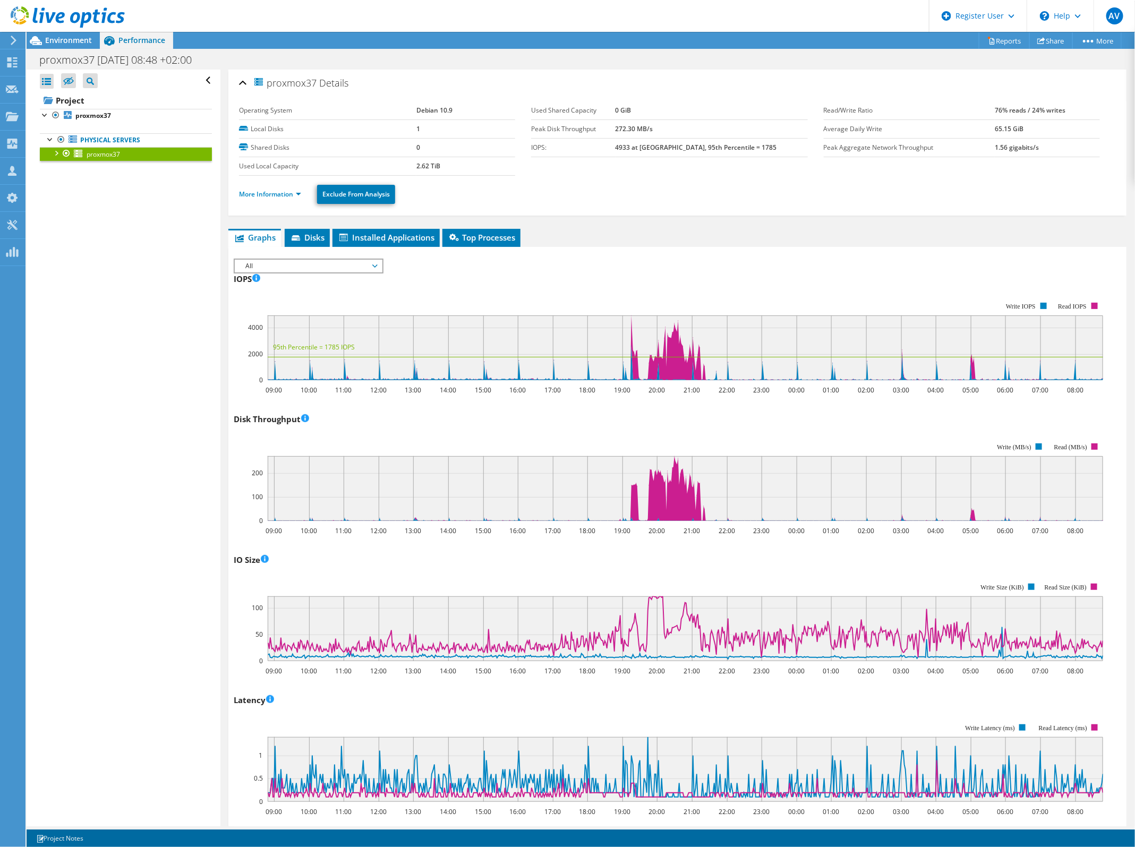
scroll to position [38, 0]
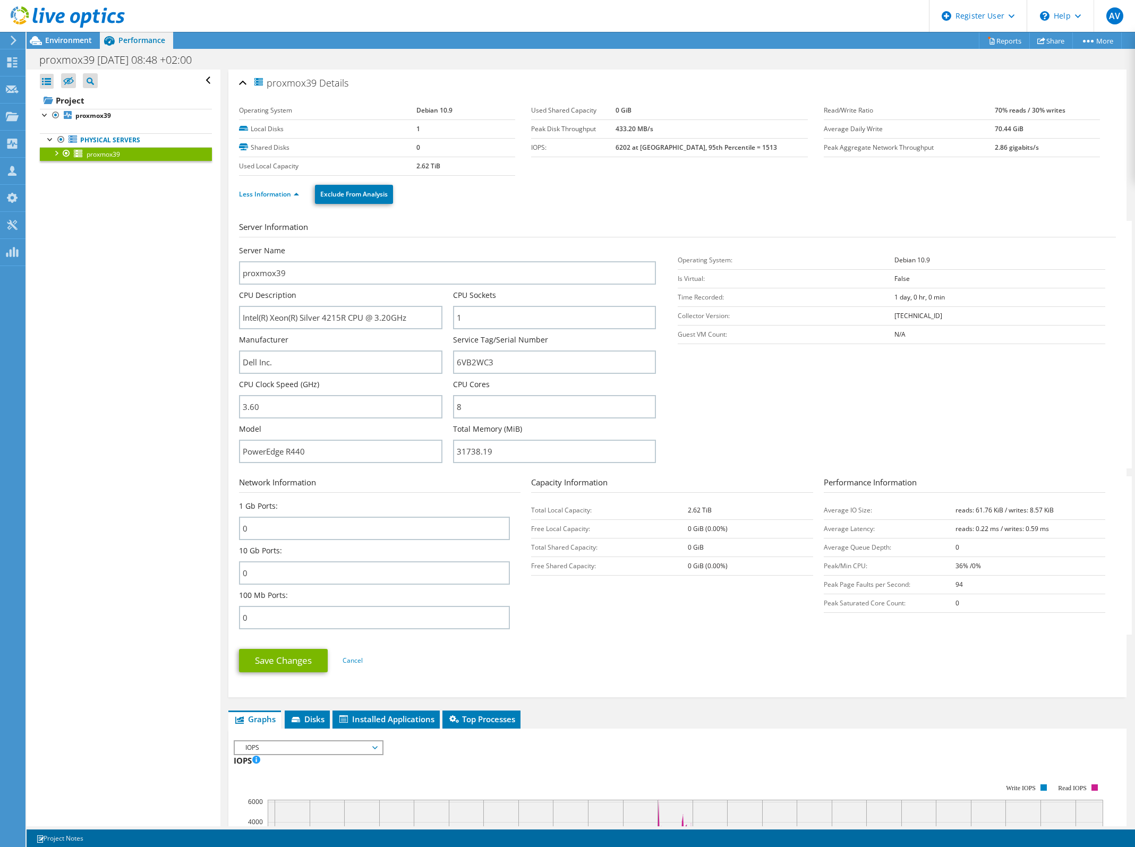
click at [123, 319] on div "Open All Close All Hide Excluded Nodes Project Tree Filter" at bounding box center [123, 448] width 193 height 757
click at [63, 38] on span "Environment" at bounding box center [68, 40] width 47 height 10
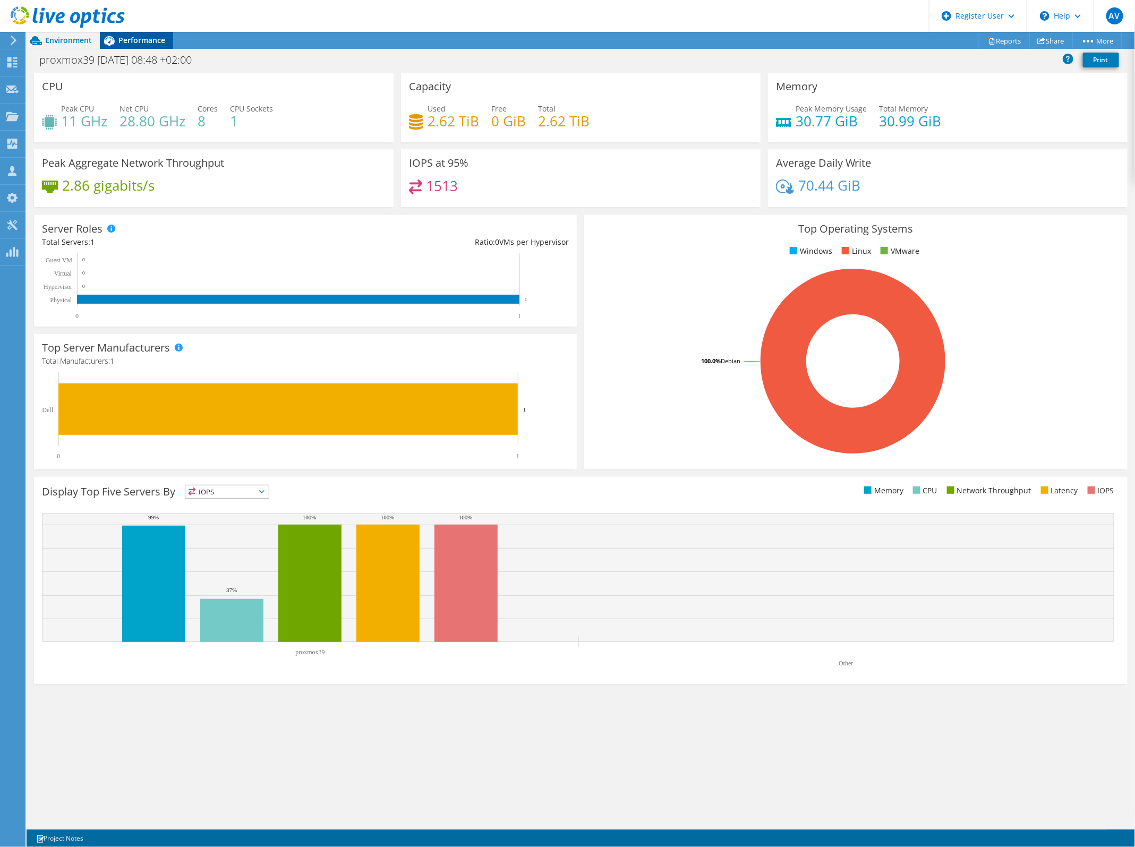
click at [143, 48] on div "Performance" at bounding box center [136, 40] width 73 height 17
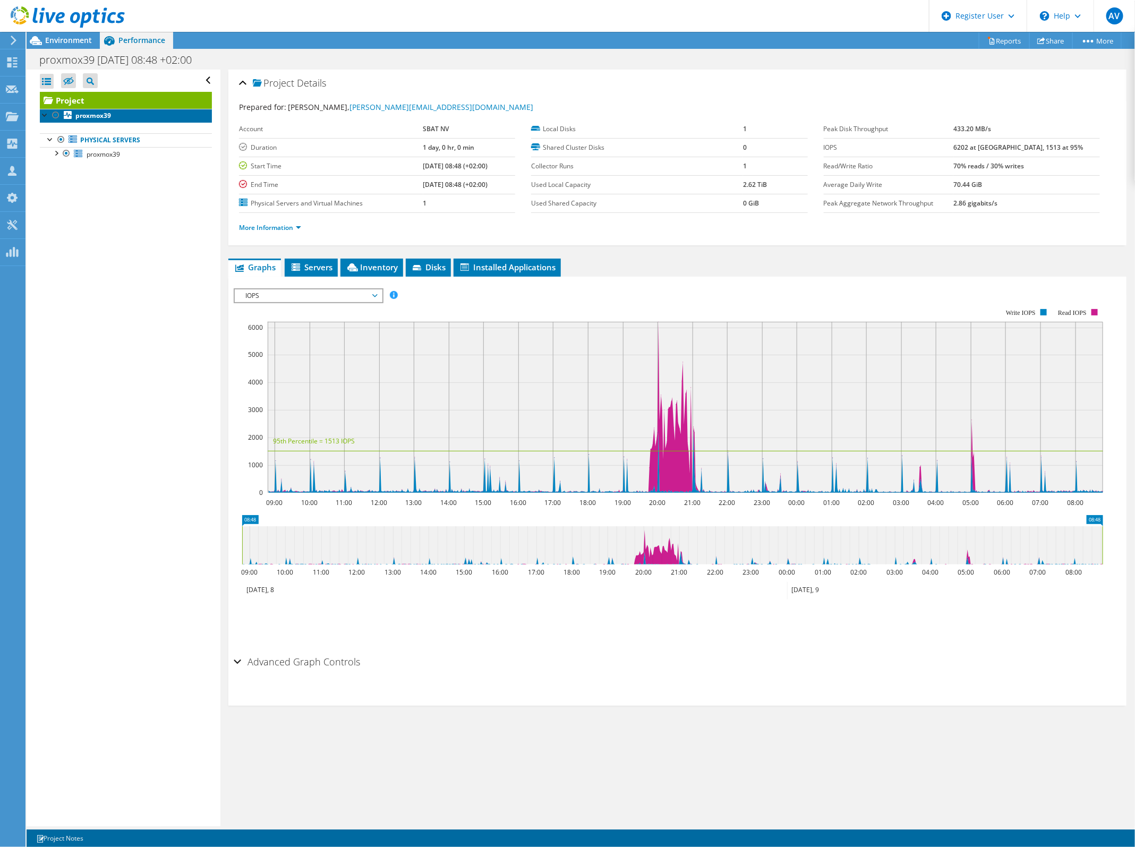
click at [105, 120] on b "proxmox39" at bounding box center [93, 115] width 36 height 9
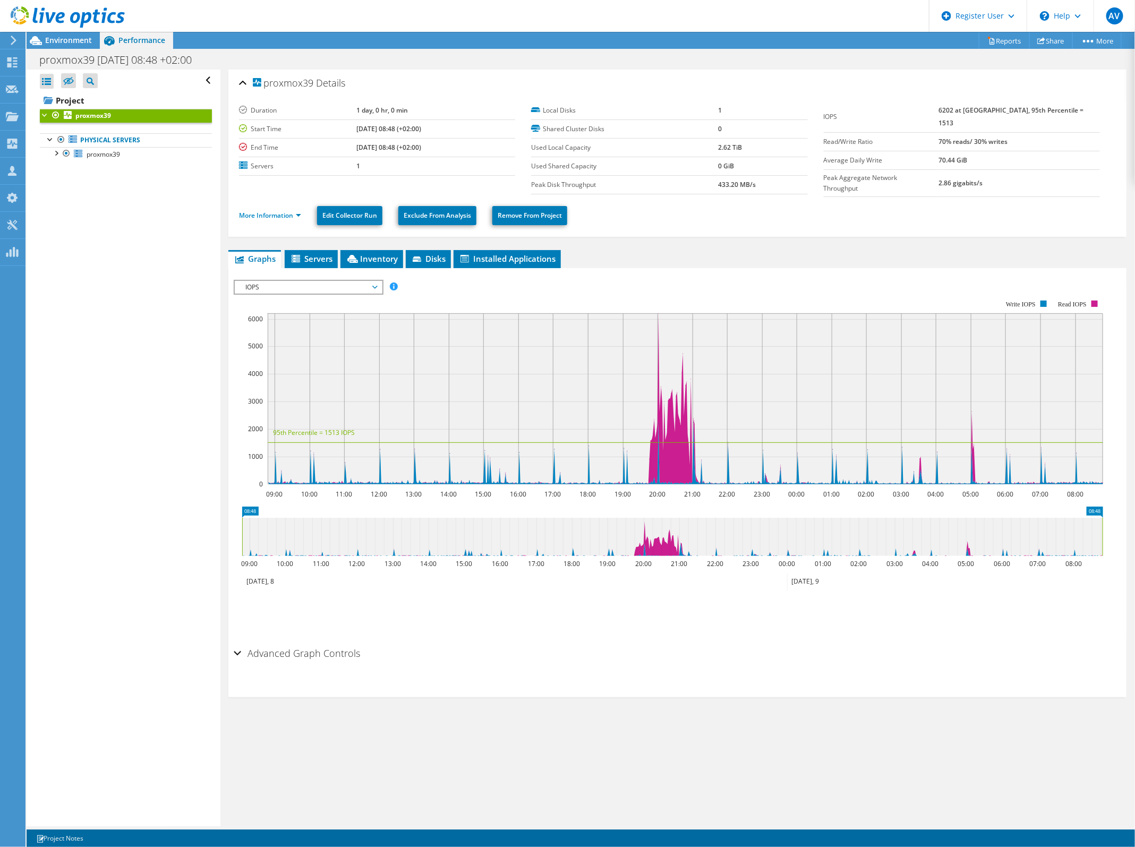
click at [264, 287] on span "IOPS" at bounding box center [308, 287] width 137 height 13
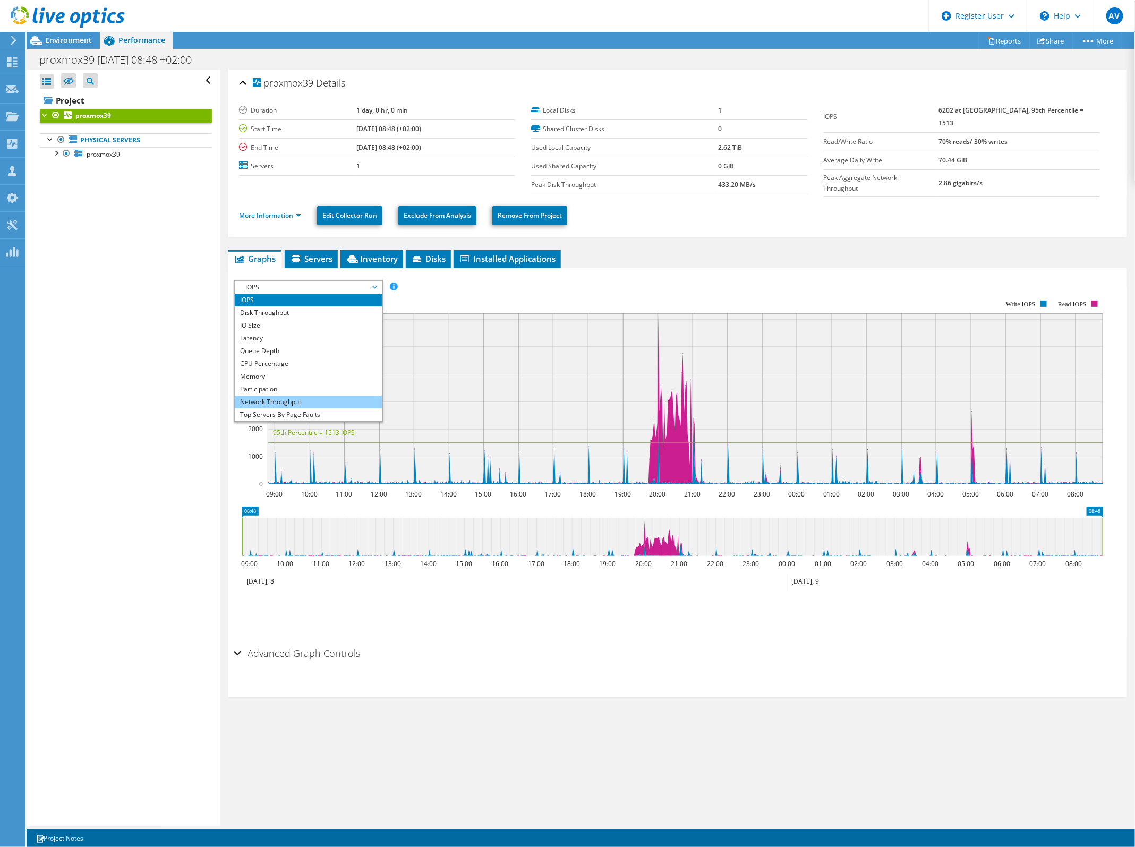
scroll to position [38, 0]
click at [273, 414] on li "All" at bounding box center [308, 415] width 147 height 13
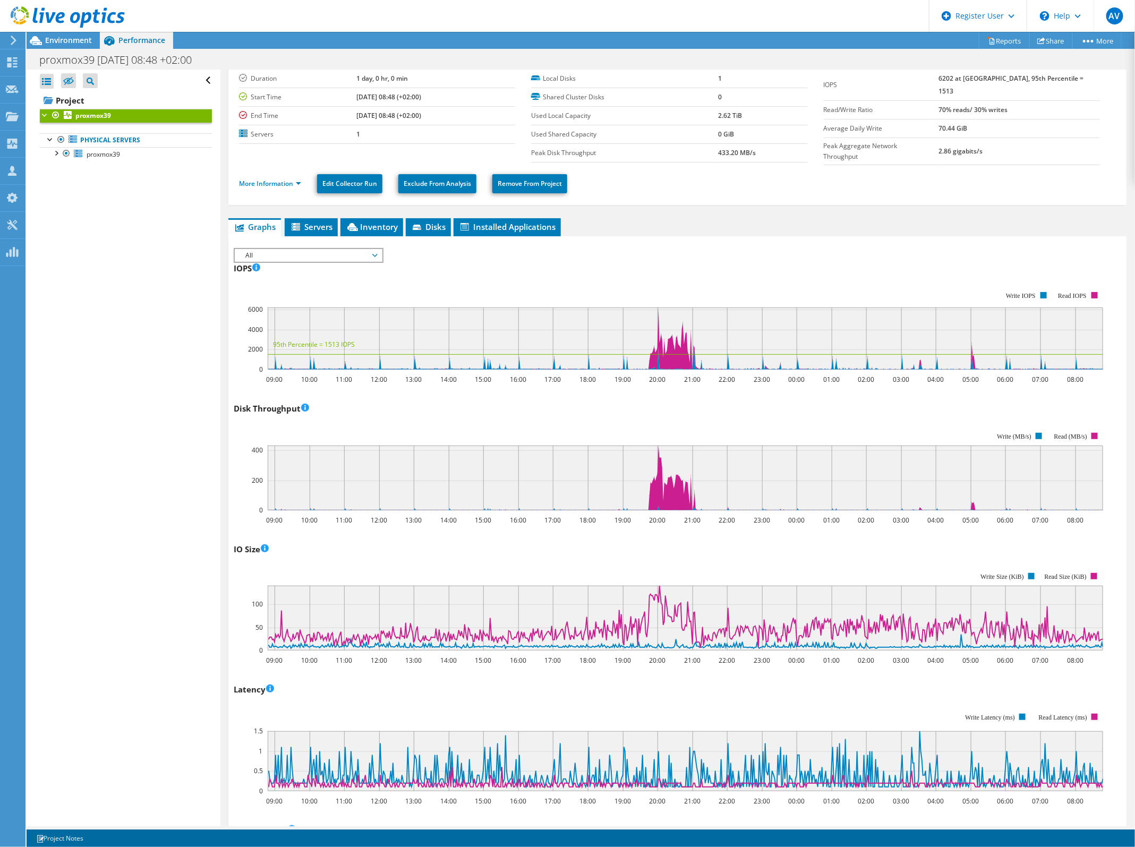
scroll to position [0, 0]
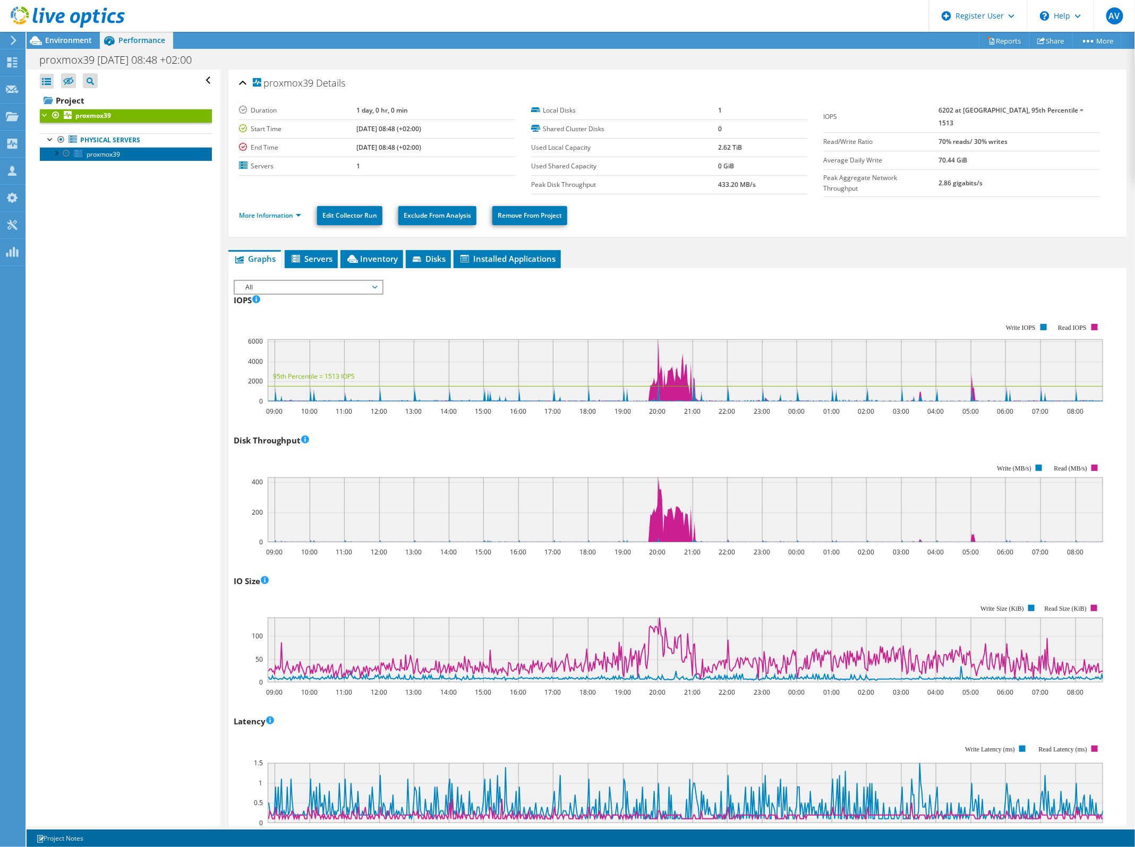
click at [104, 148] on link "proxmox39" at bounding box center [126, 154] width 172 height 14
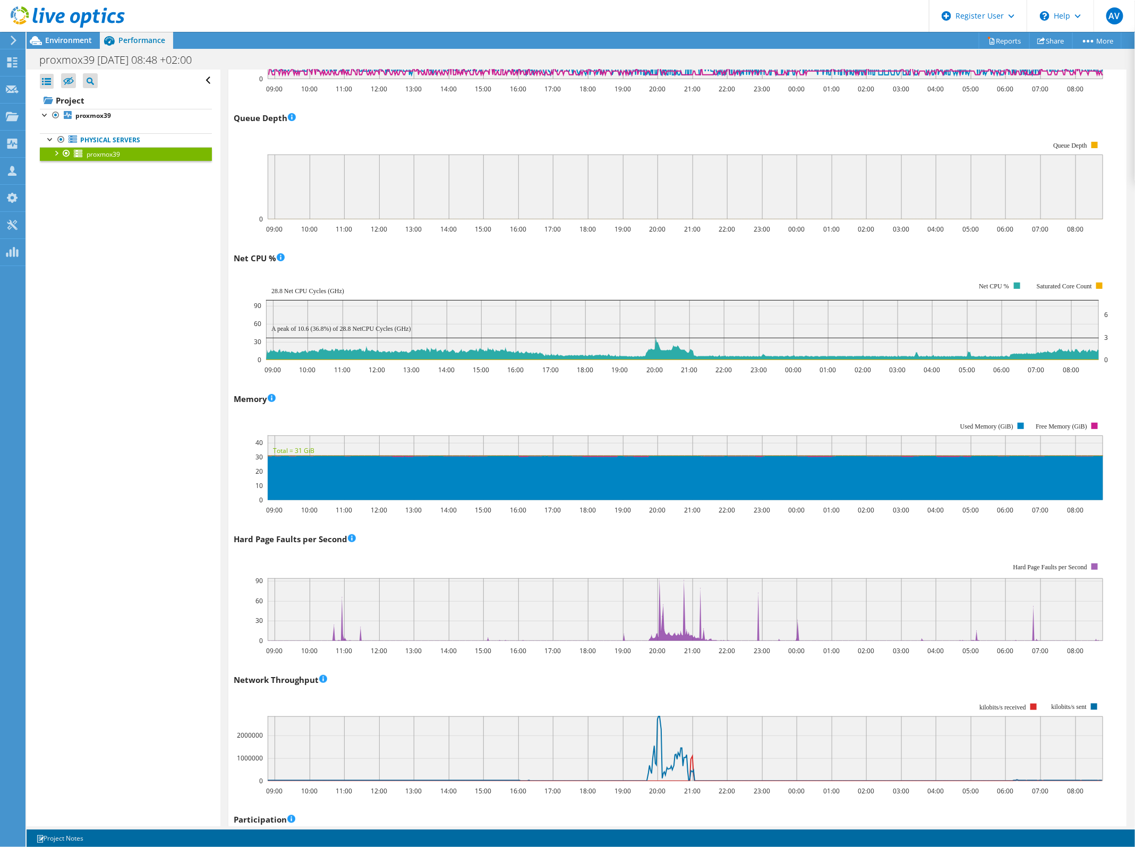
scroll to position [797, 0]
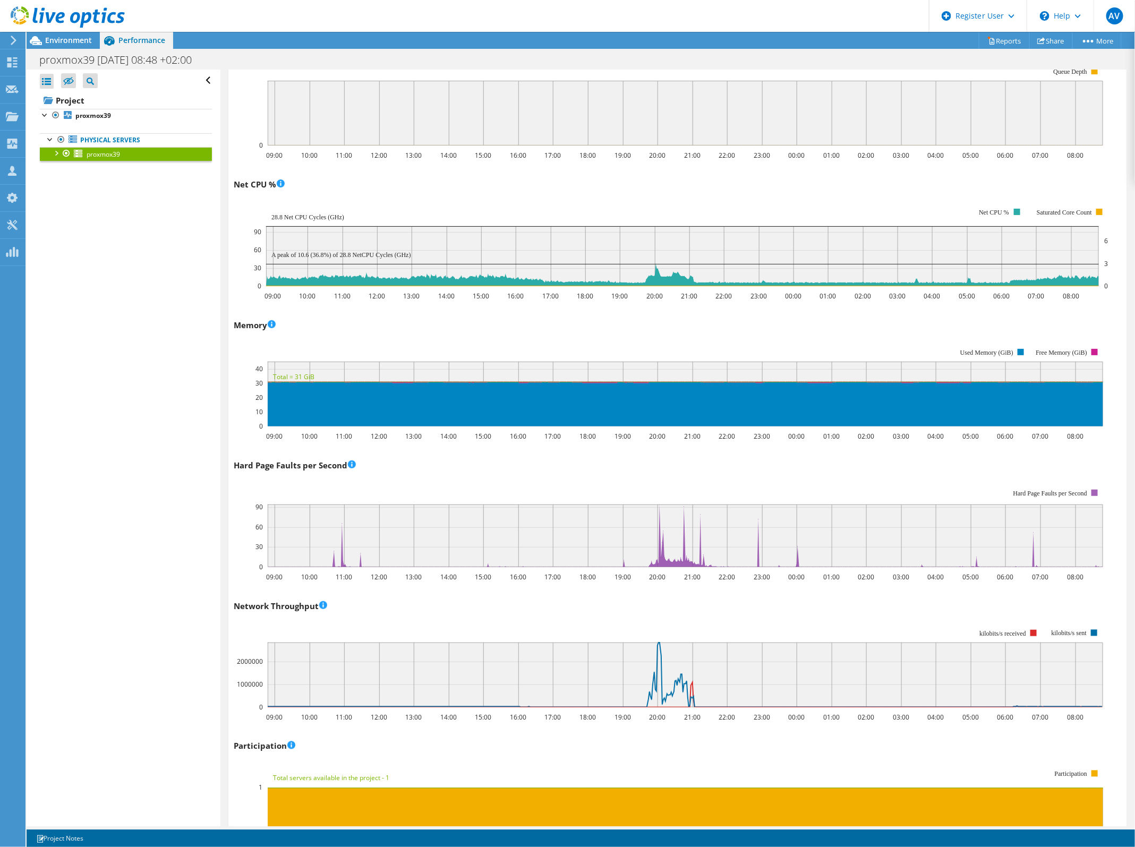
click at [150, 455] on div "Open All Close All Hide Excluded Nodes Project Tree Filter" at bounding box center [123, 448] width 193 height 757
